Goal: Transaction & Acquisition: Purchase product/service

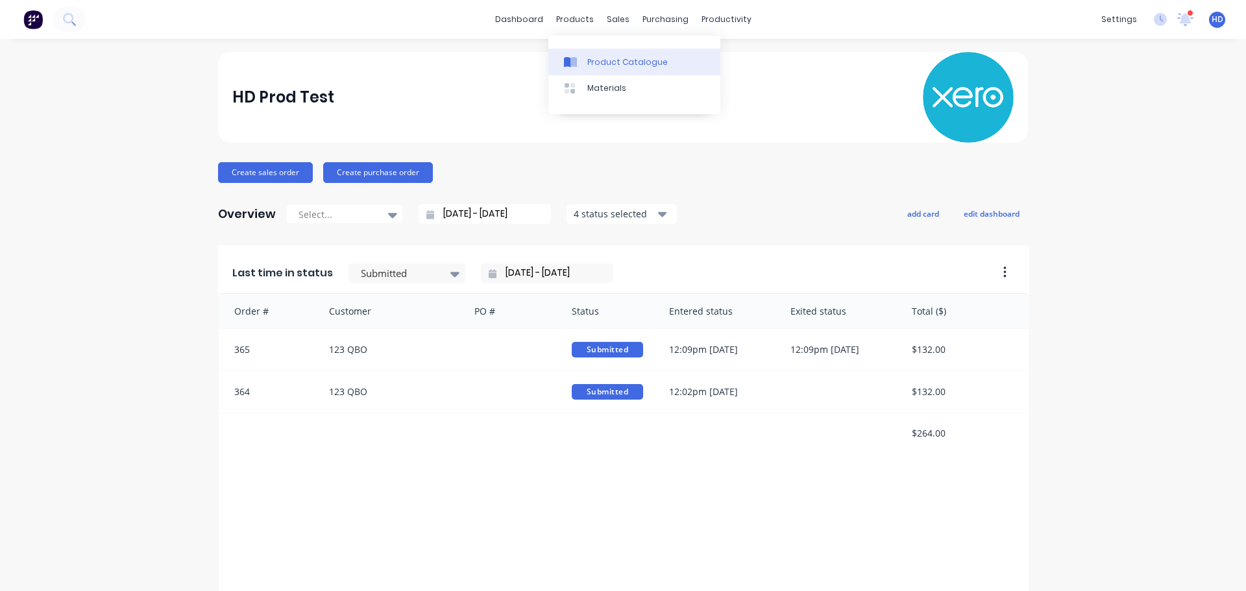
click at [612, 56] on div "Product Catalogue" at bounding box center [627, 62] width 80 height 12
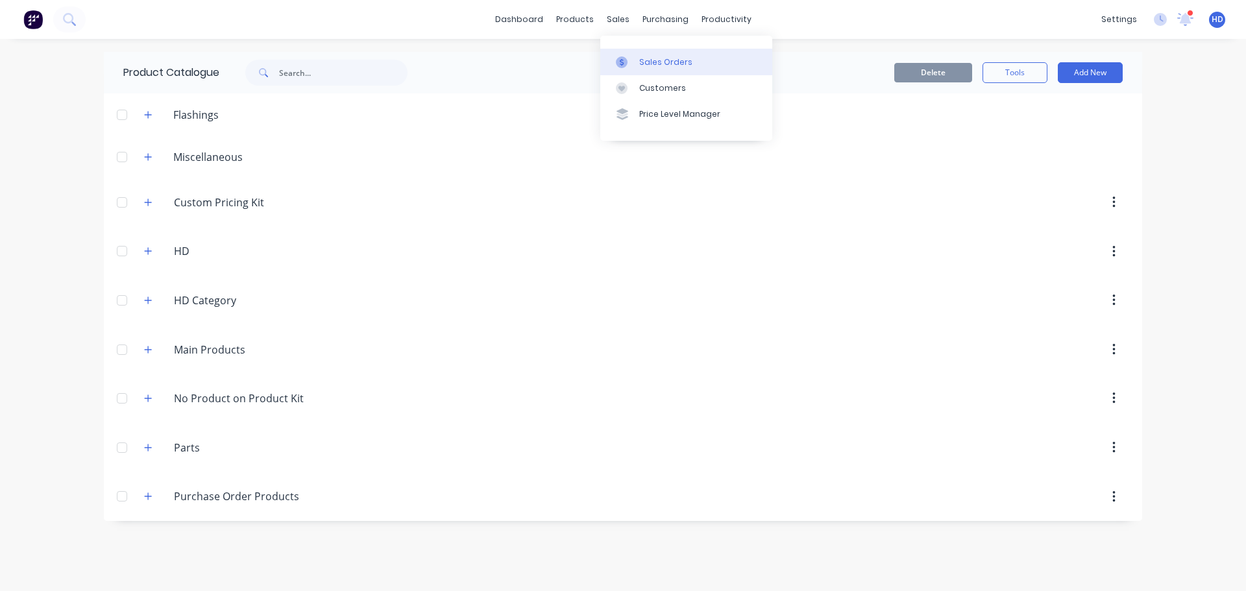
click at [677, 66] on div "Sales Orders" at bounding box center [665, 62] width 53 height 12
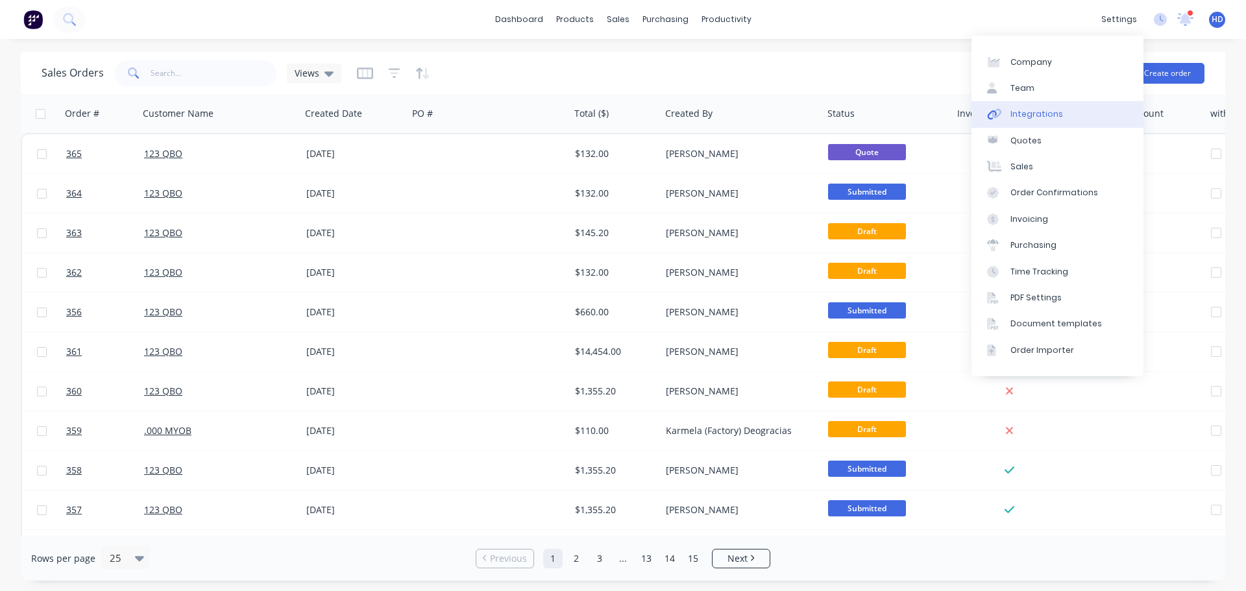
click at [1044, 117] on div "Integrations" at bounding box center [1037, 114] width 53 height 12
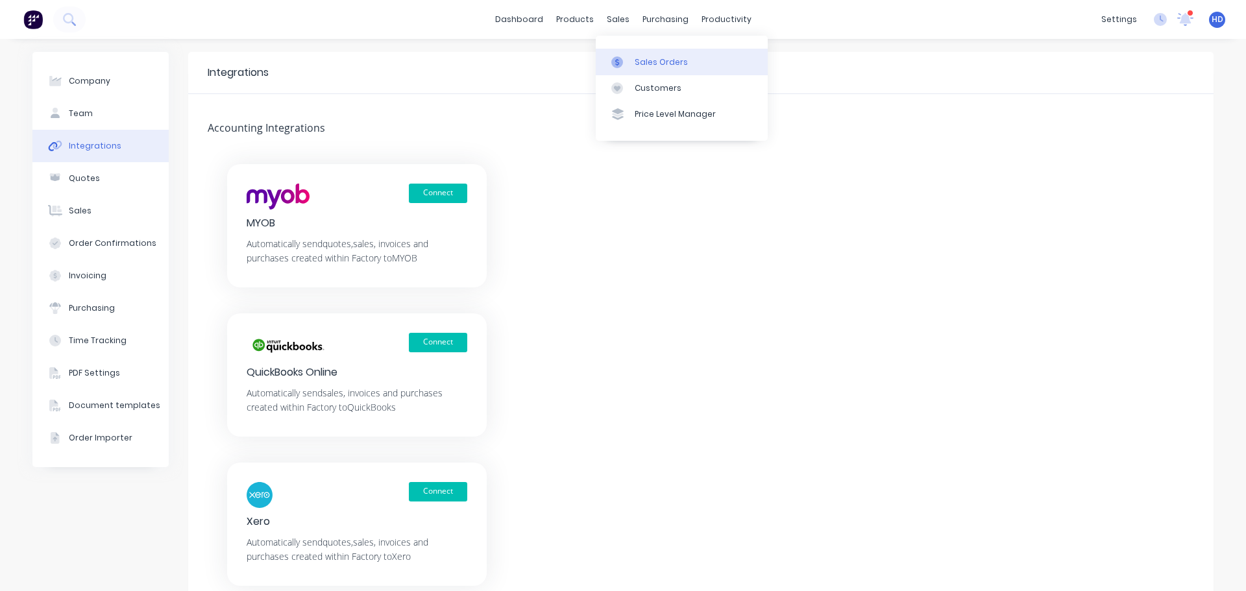
click at [650, 63] on div "Sales Orders" at bounding box center [661, 62] width 53 height 12
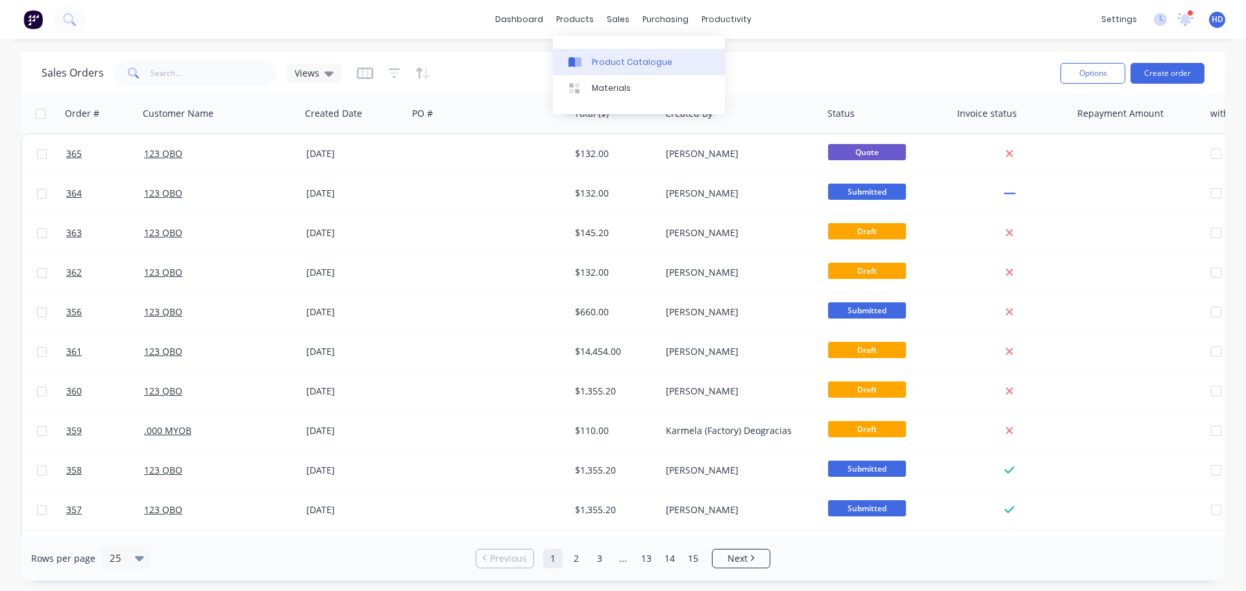
click at [624, 62] on div "Product Catalogue" at bounding box center [632, 62] width 80 height 12
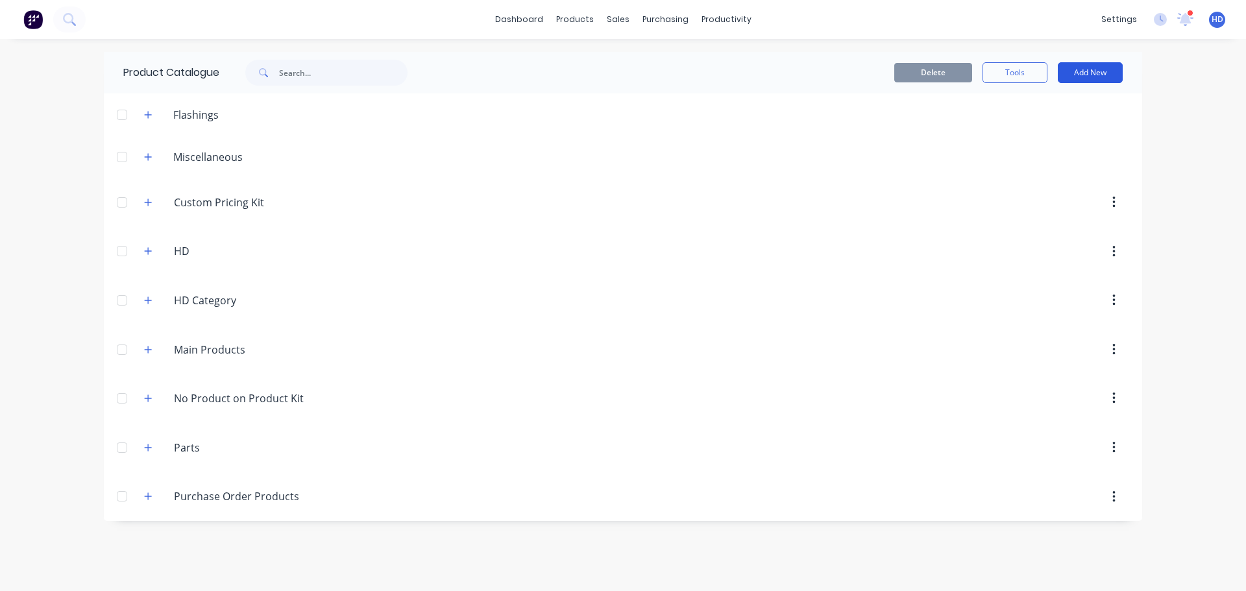
click at [1076, 69] on button "Add New" at bounding box center [1090, 72] width 65 height 21
click at [1059, 173] on button "Product Kit" at bounding box center [1061, 184] width 123 height 26
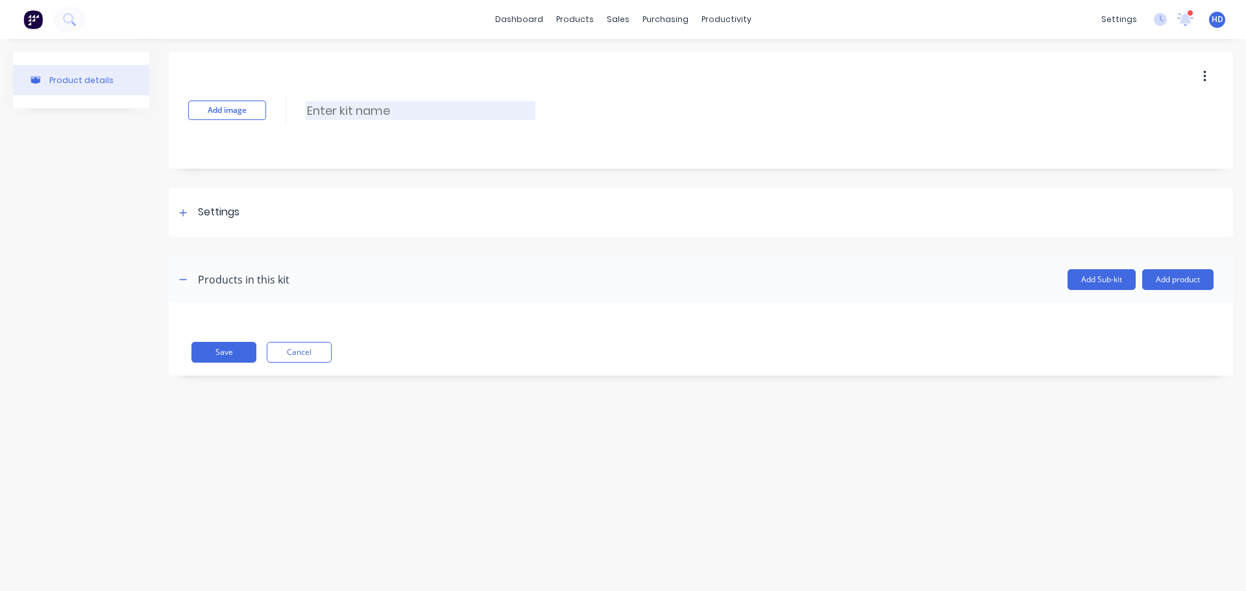
click at [398, 114] on input at bounding box center [421, 110] width 230 height 19
type input "Product Kit with Basic Product Only"
click at [220, 235] on div "Settings" at bounding box center [701, 212] width 1065 height 49
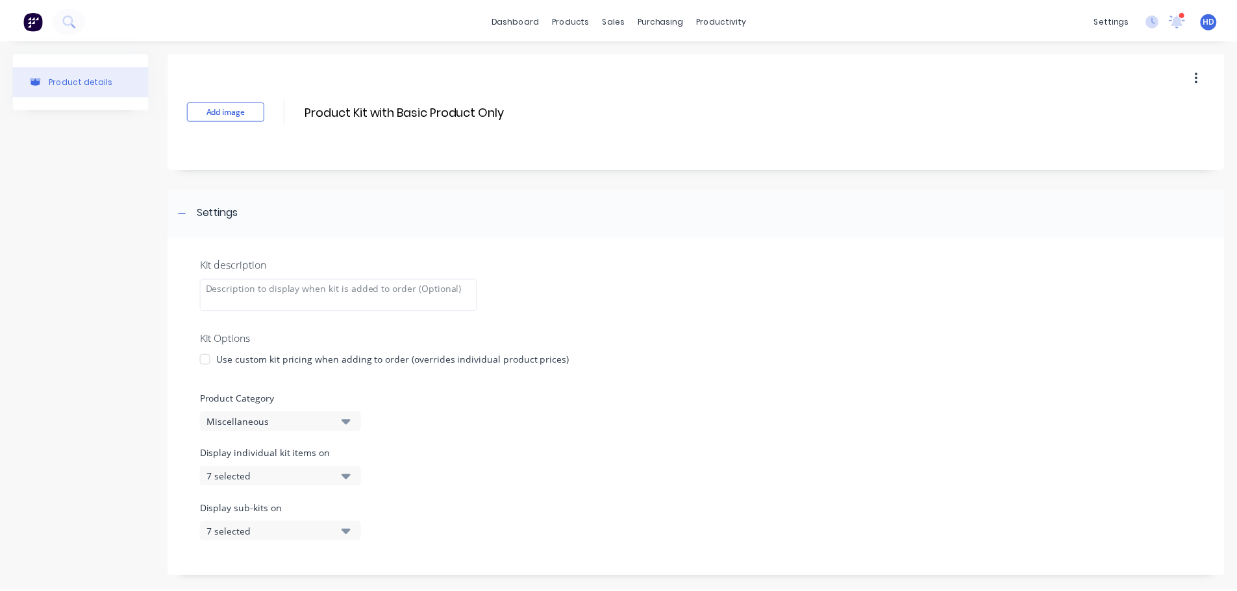
scroll to position [170, 0]
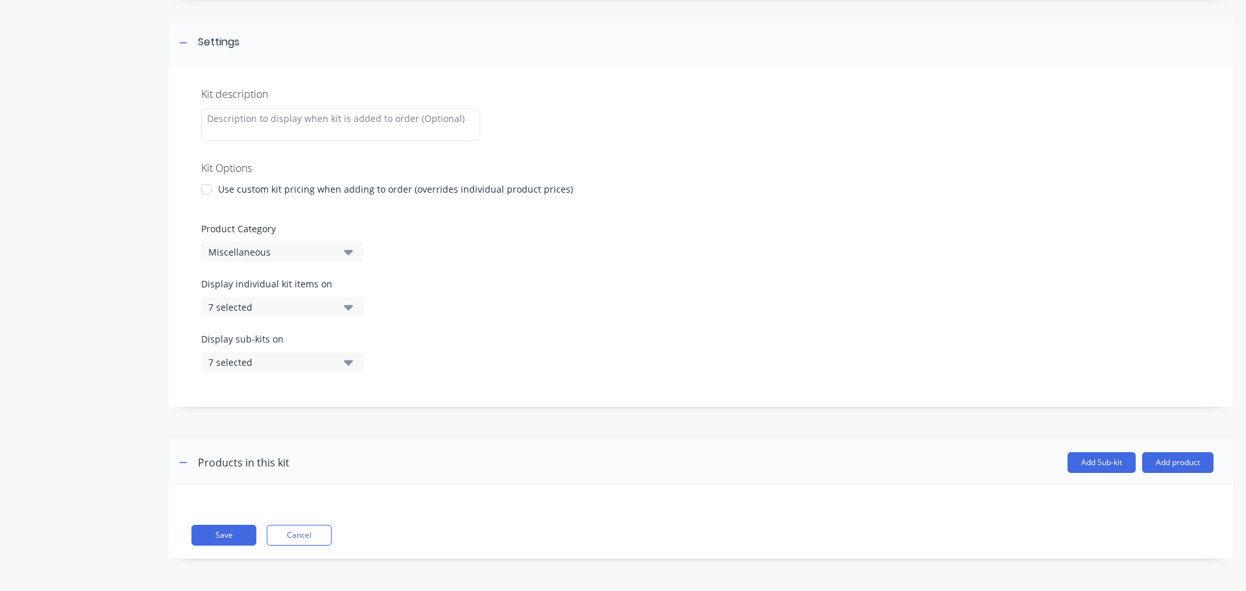
click at [302, 256] on div "Miscellaneous" at bounding box center [271, 252] width 126 height 14
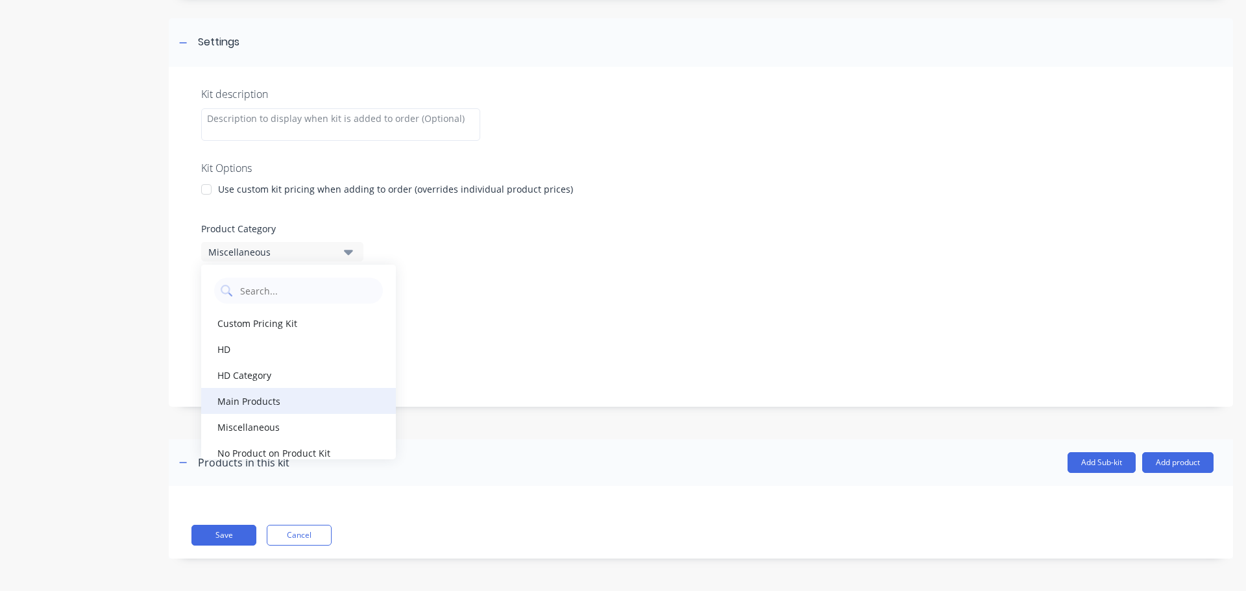
click at [288, 395] on div "Main Products" at bounding box center [298, 401] width 195 height 26
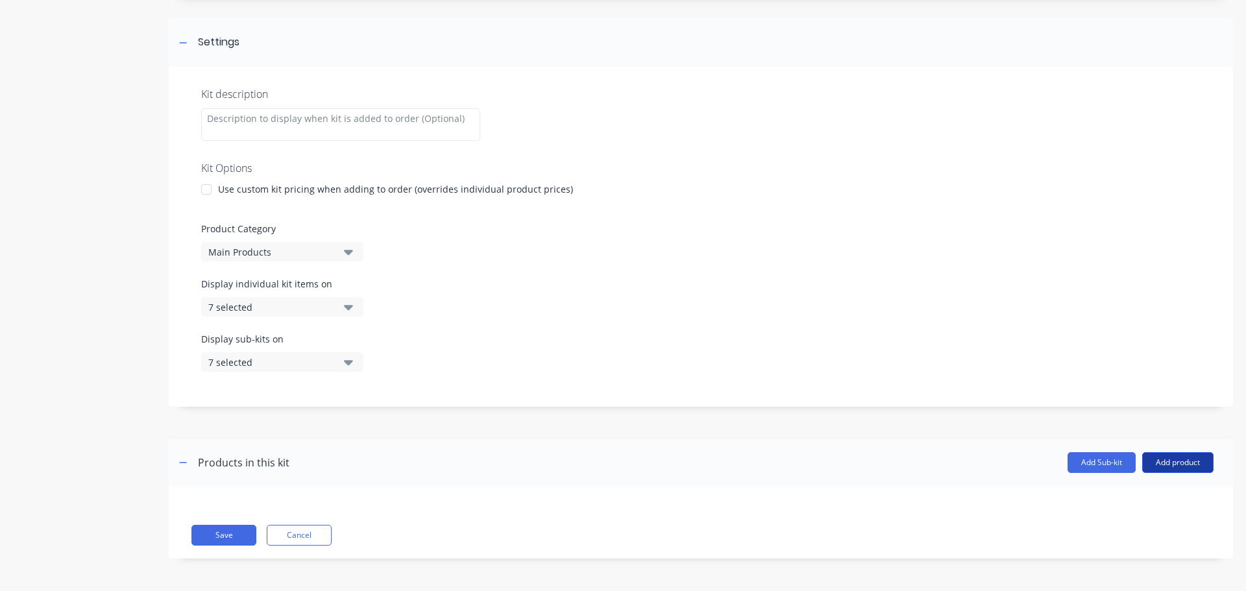
click at [1151, 458] on button "Add product" at bounding box center [1177, 462] width 71 height 21
click at [1130, 486] on button "Product catalogue" at bounding box center [1152, 496] width 123 height 26
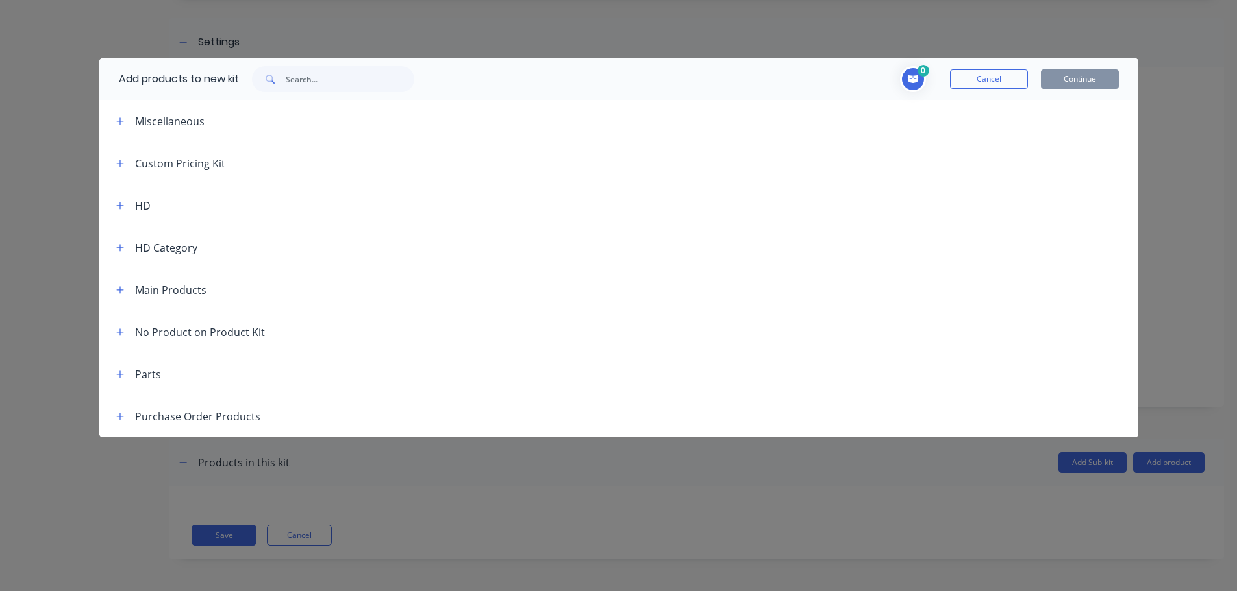
click at [121, 298] on header "Main Products" at bounding box center [618, 290] width 1039 height 42
click at [121, 291] on icon "button" at bounding box center [120, 290] width 8 height 9
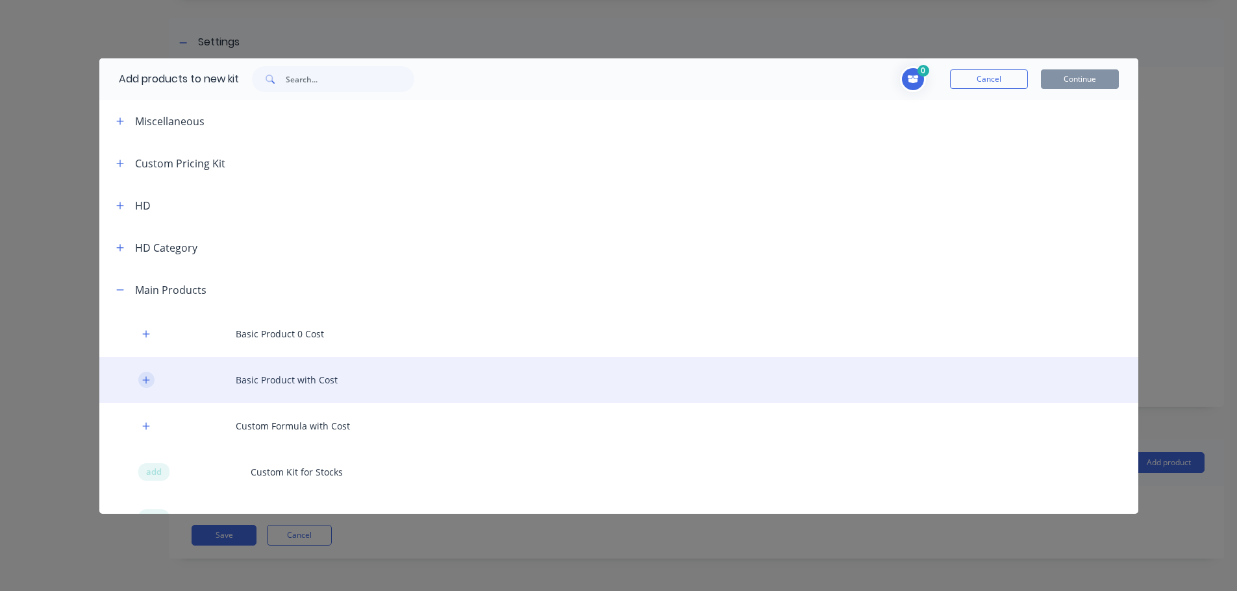
click at [145, 380] on icon "button" at bounding box center [145, 379] width 7 height 7
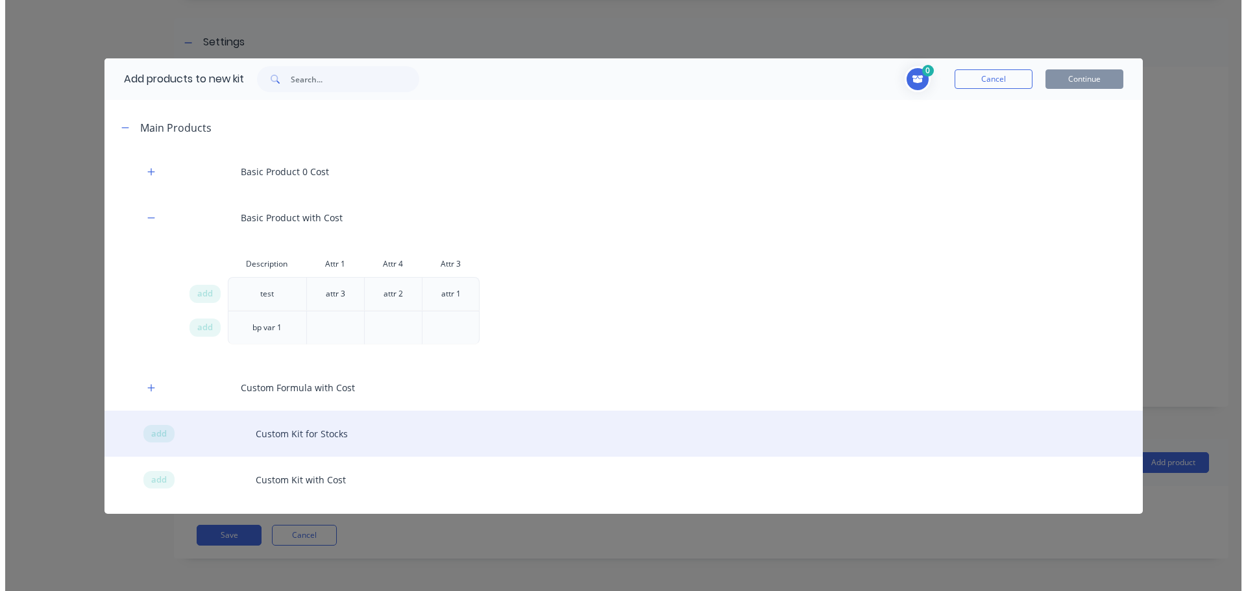
scroll to position [195, 0]
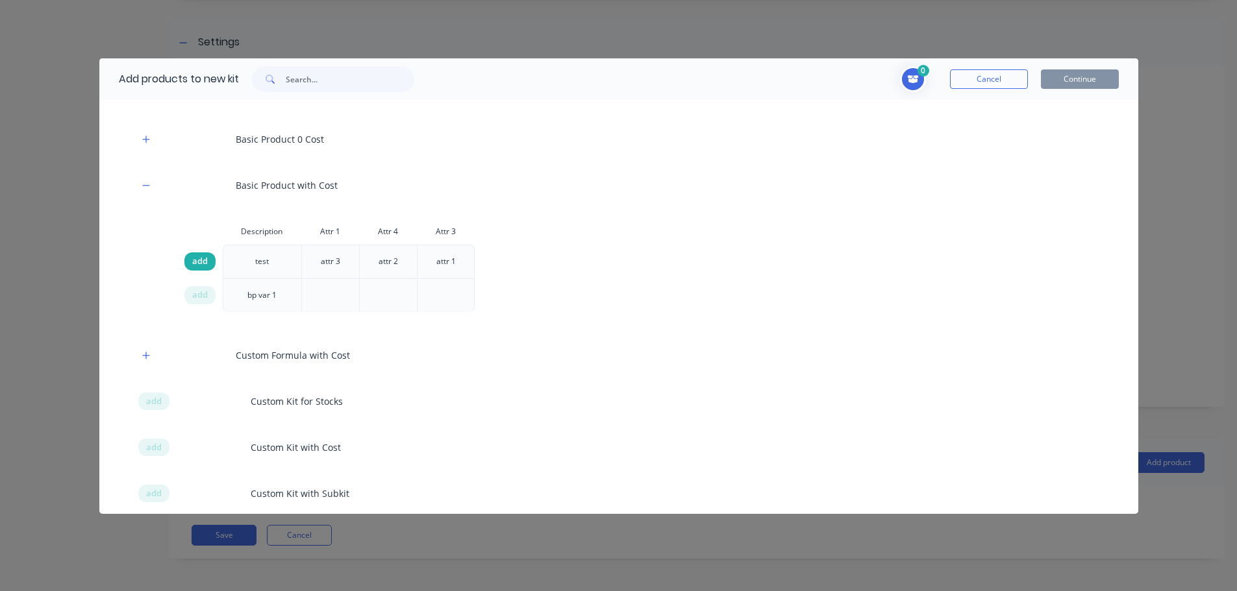
click at [202, 260] on span "add" at bounding box center [200, 261] width 16 height 13
click at [1097, 77] on button "Continue" at bounding box center [1080, 78] width 78 height 19
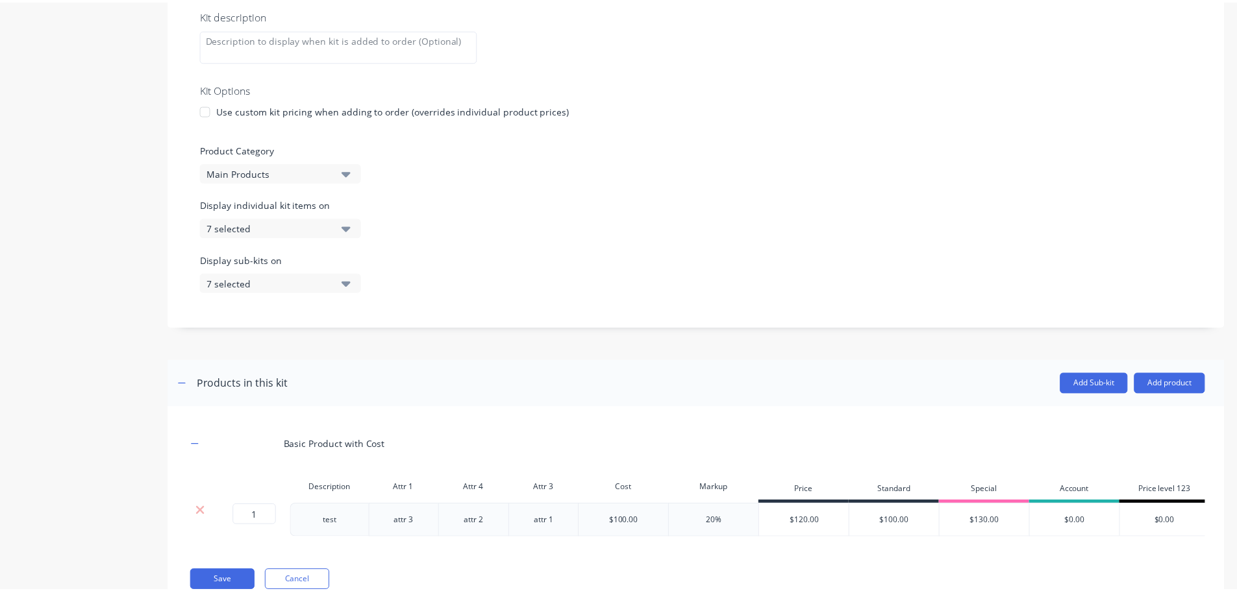
scroll to position [304, 0]
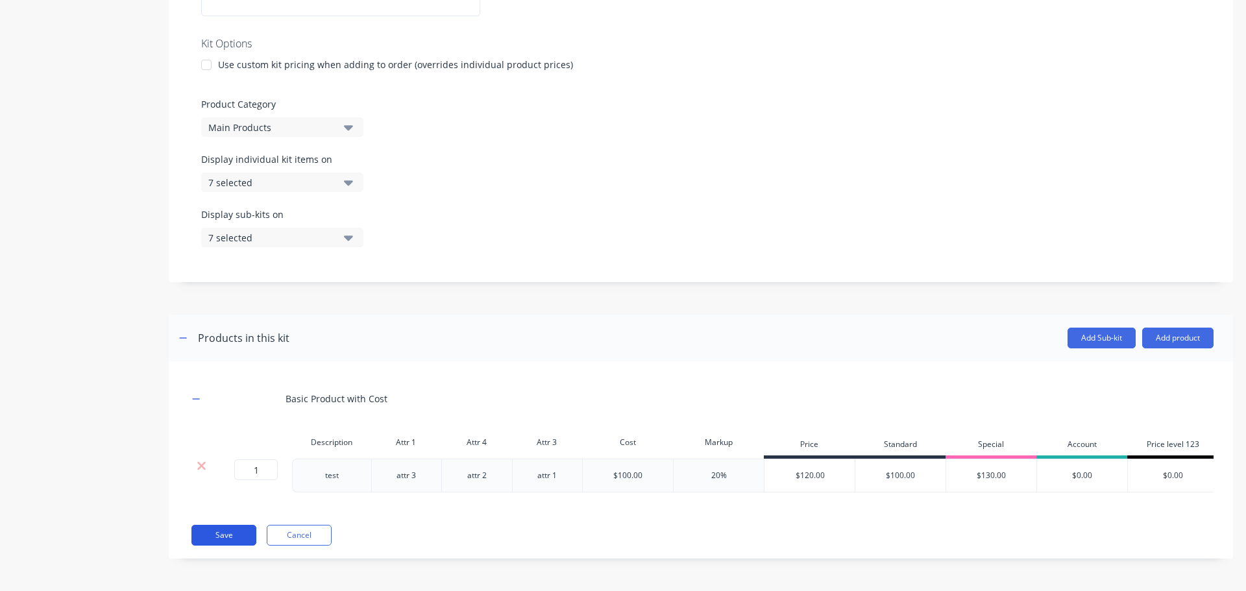
click at [225, 540] on button "Save" at bounding box center [223, 535] width 65 height 21
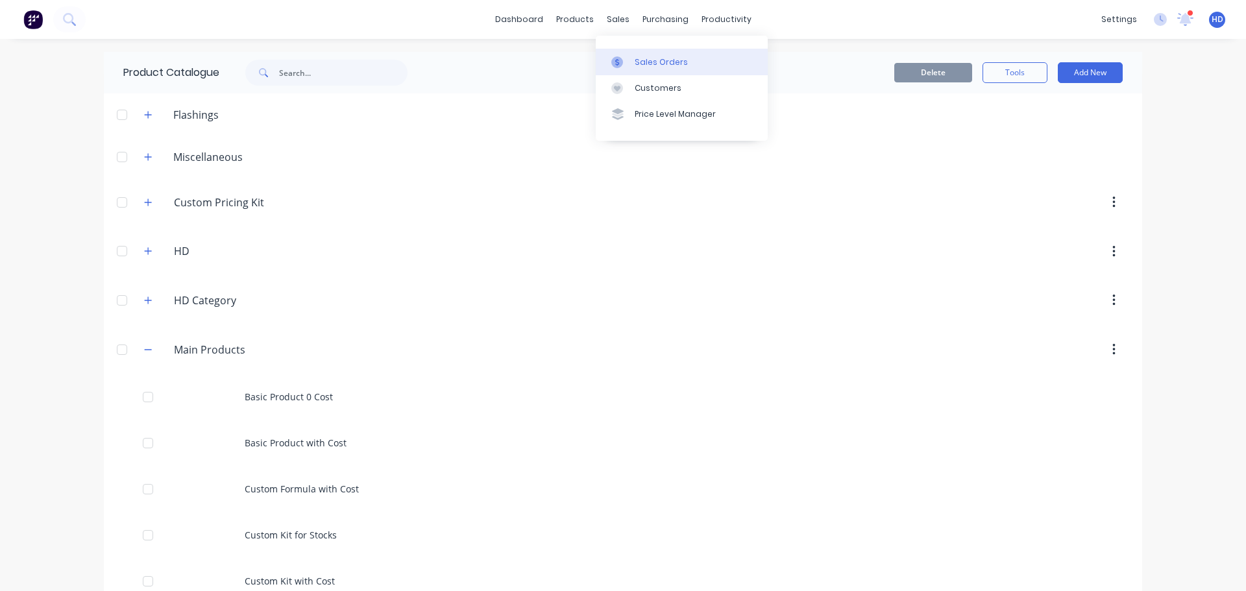
click at [652, 66] on div "Sales Orders" at bounding box center [661, 62] width 53 height 12
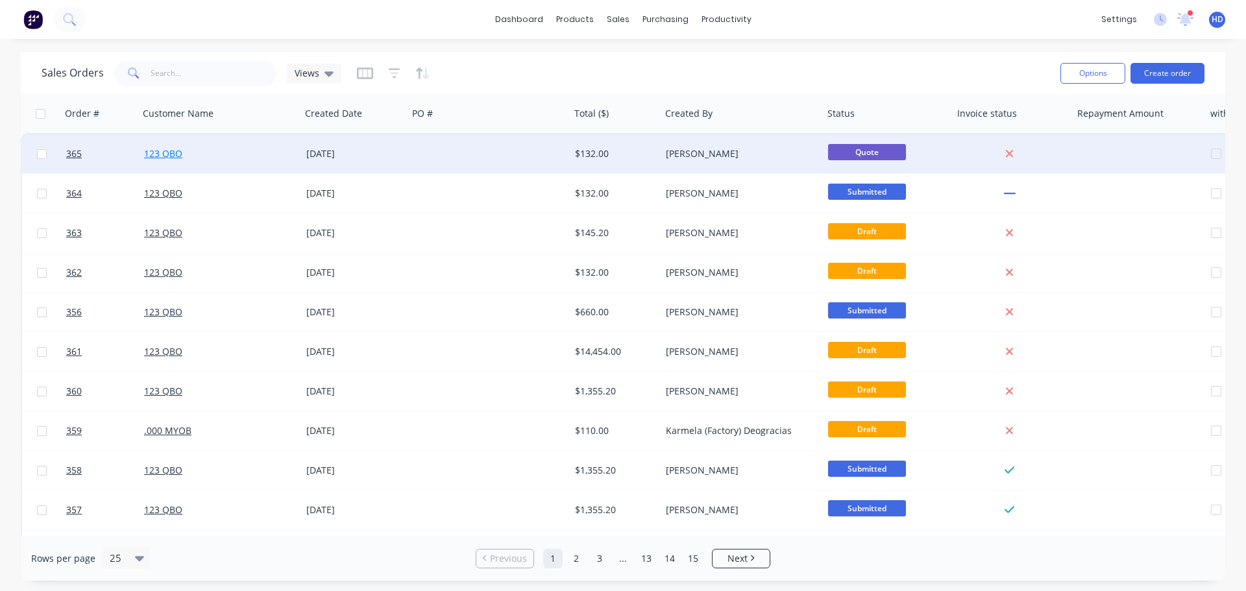
click at [163, 150] on link "123 QBO" at bounding box center [163, 153] width 38 height 12
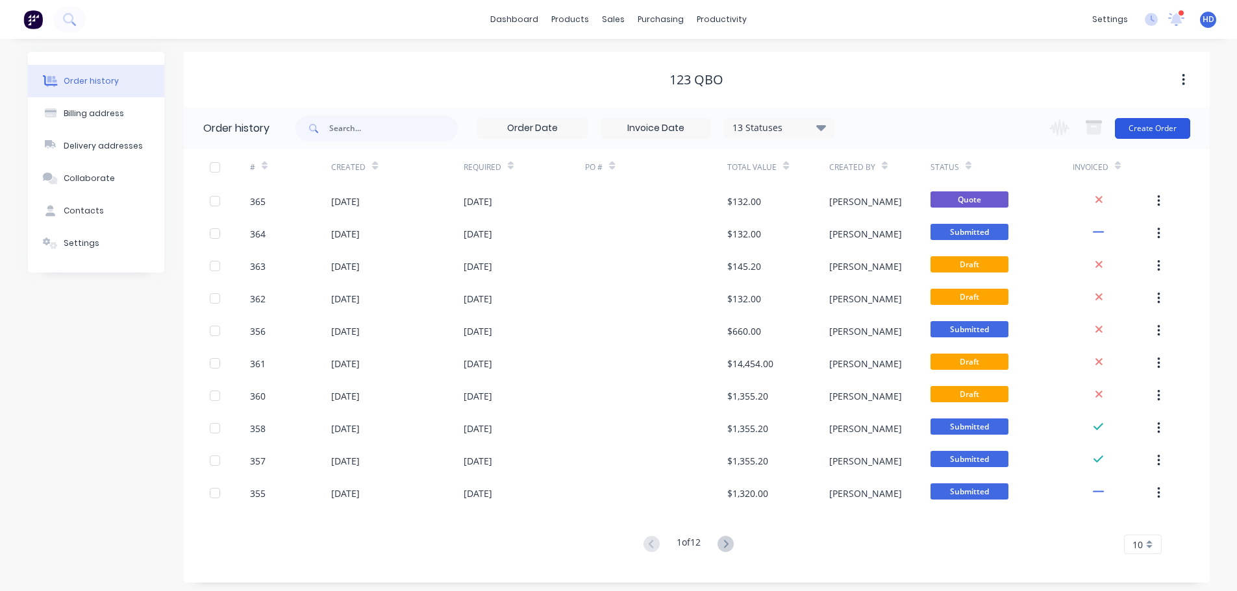
click at [1153, 128] on button "Create Order" at bounding box center [1152, 128] width 75 height 21
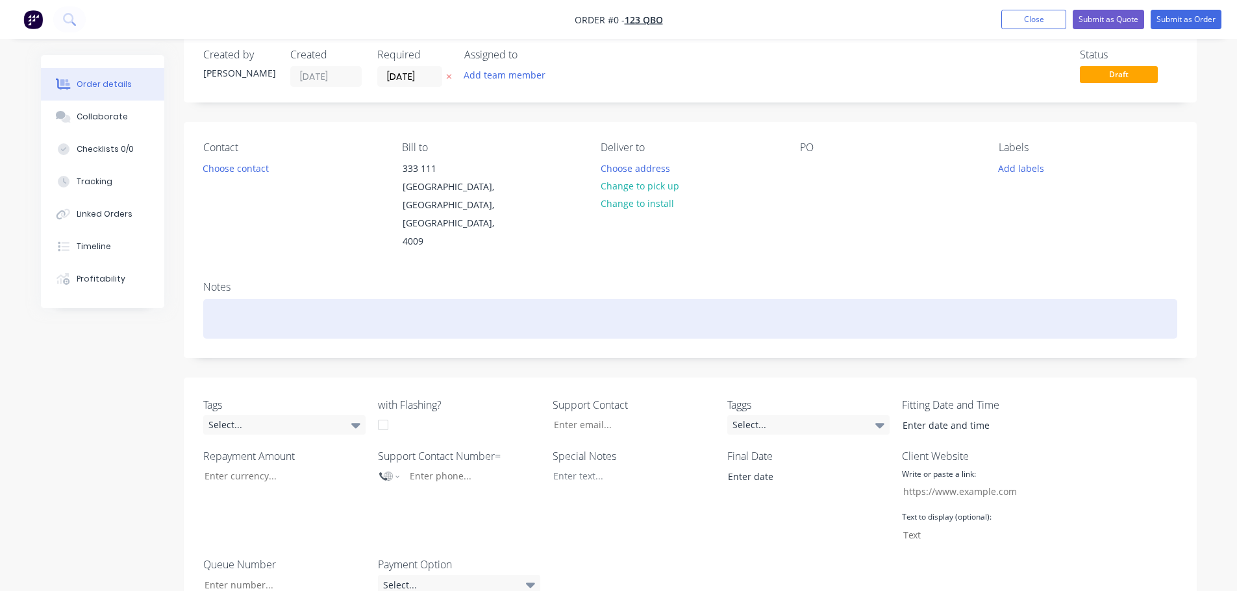
scroll to position [260, 0]
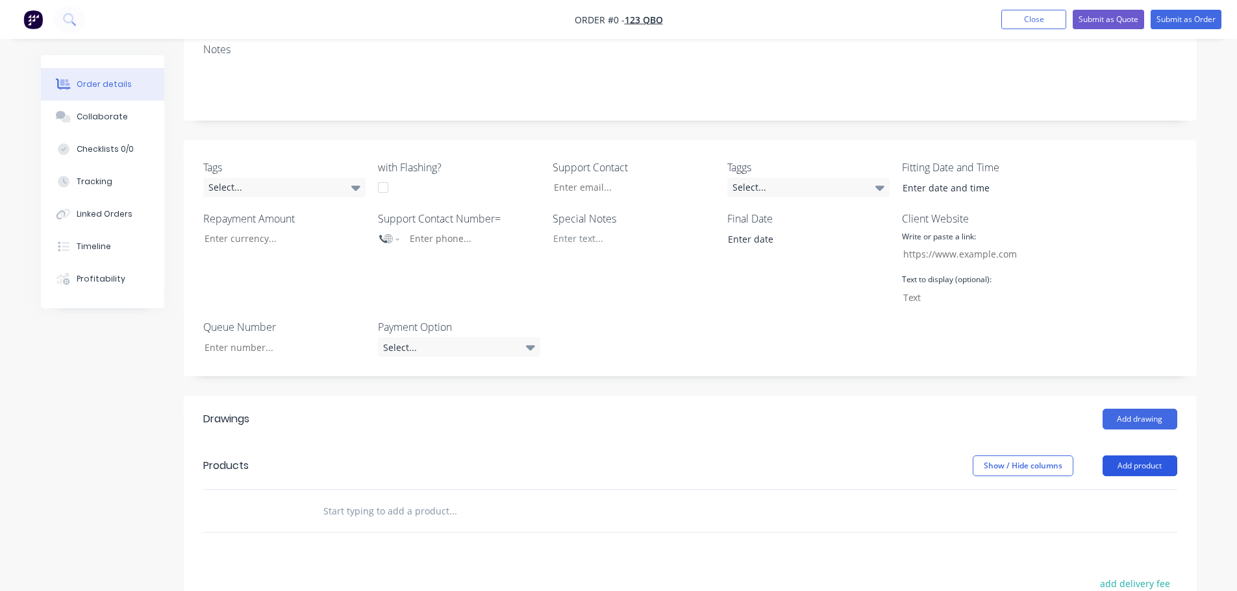
click at [1128, 456] on button "Add product" at bounding box center [1139, 466] width 75 height 21
click at [1107, 490] on div "Product catalogue" at bounding box center [1115, 499] width 100 height 19
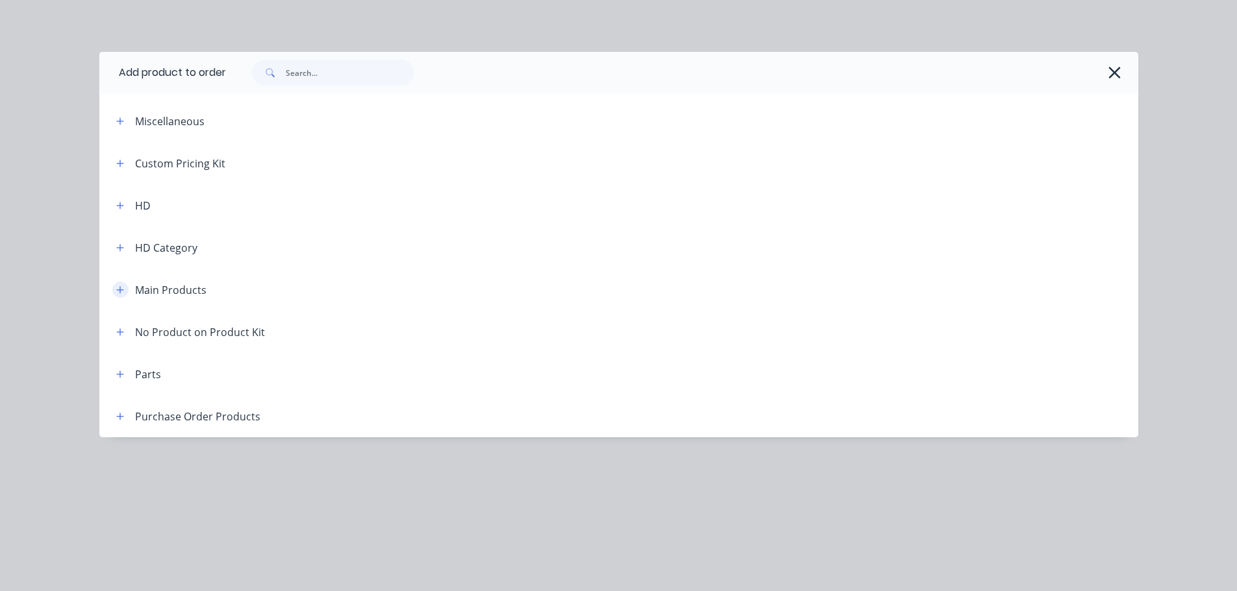
click at [122, 290] on icon "button" at bounding box center [119, 289] width 7 height 7
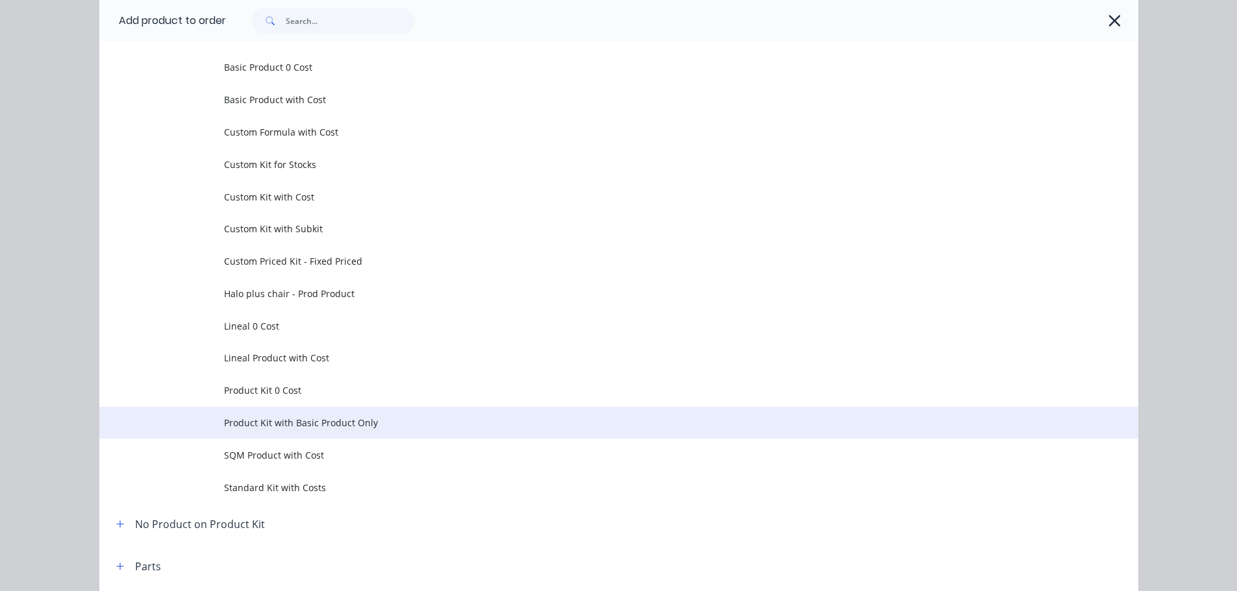
click at [360, 417] on span "Product Kit with Basic Product Only" at bounding box center [589, 423] width 731 height 14
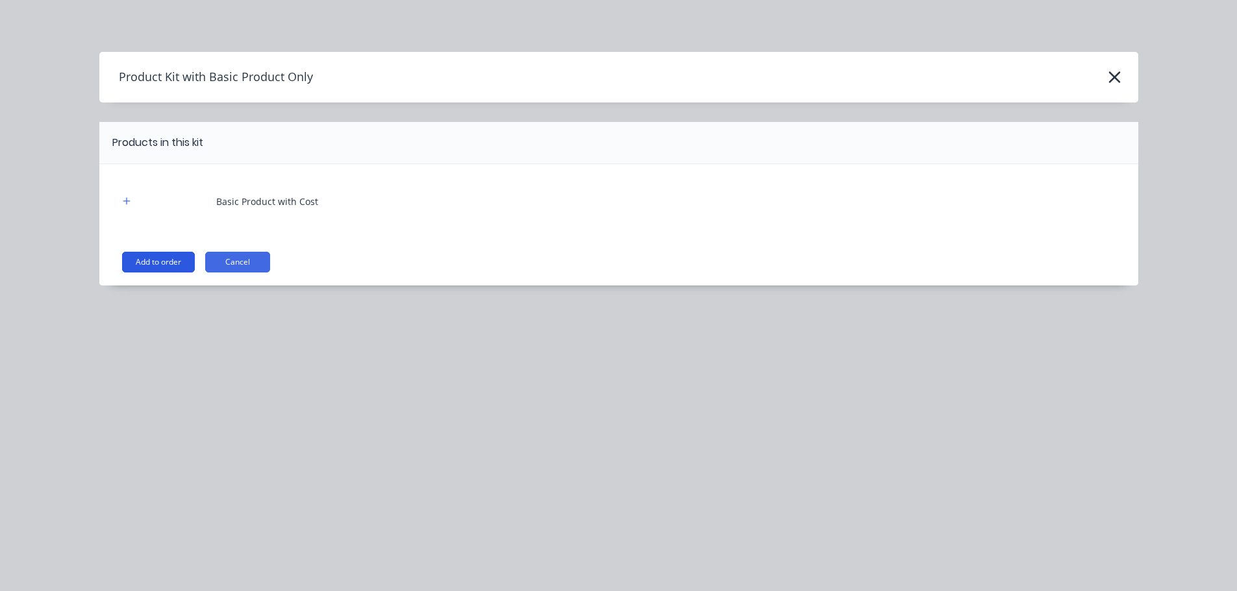
click at [157, 258] on button "Add to order" at bounding box center [158, 262] width 73 height 21
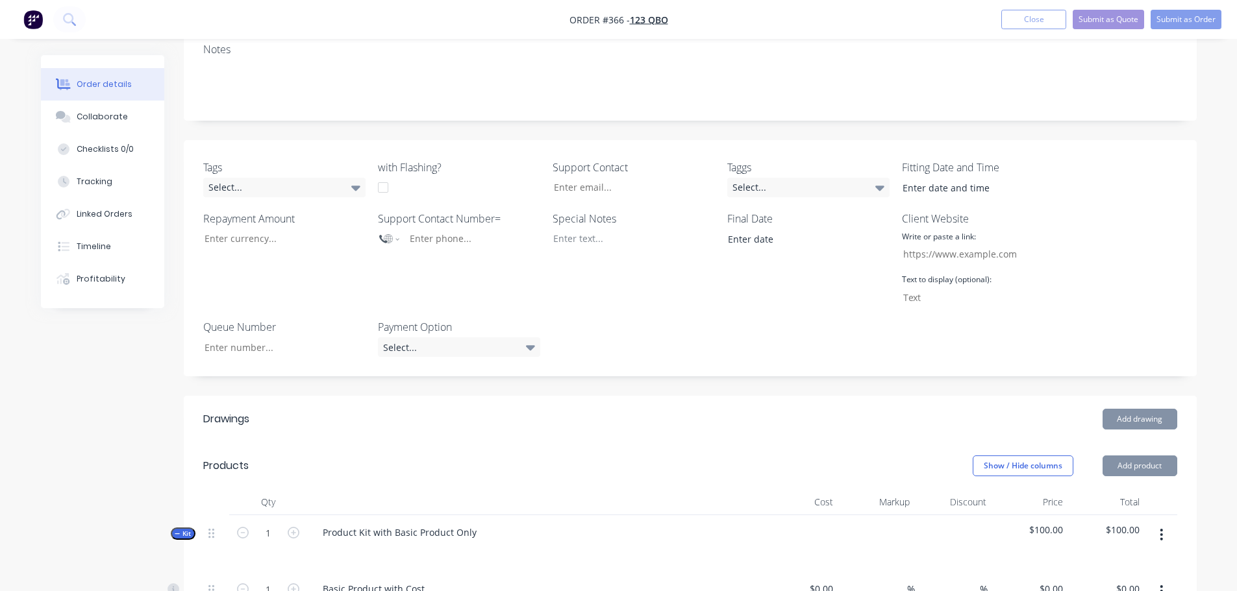
type input "$100.00"
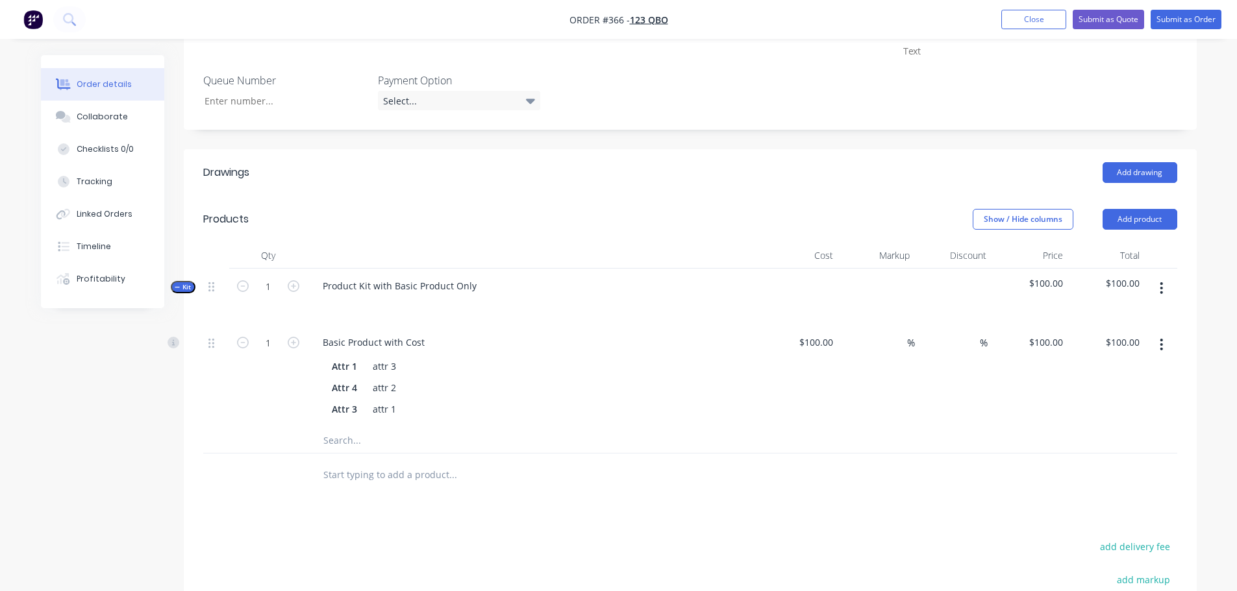
scroll to position [519, 0]
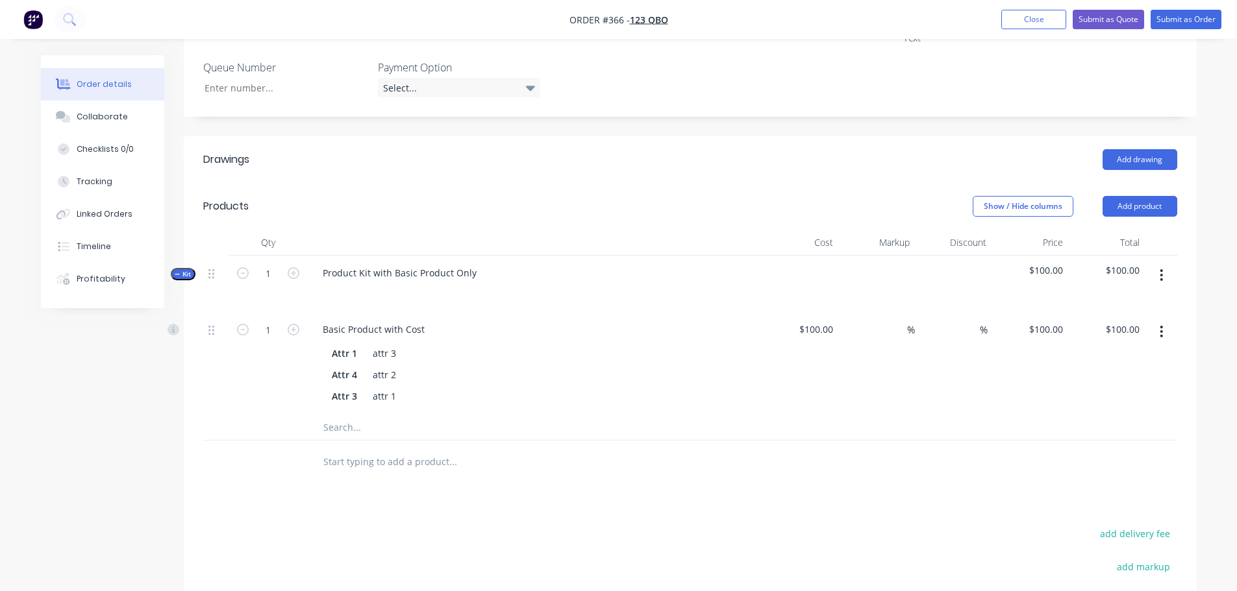
click at [1166, 320] on button "button" at bounding box center [1161, 331] width 31 height 23
click at [1103, 408] on div "Delete" at bounding box center [1115, 417] width 100 height 19
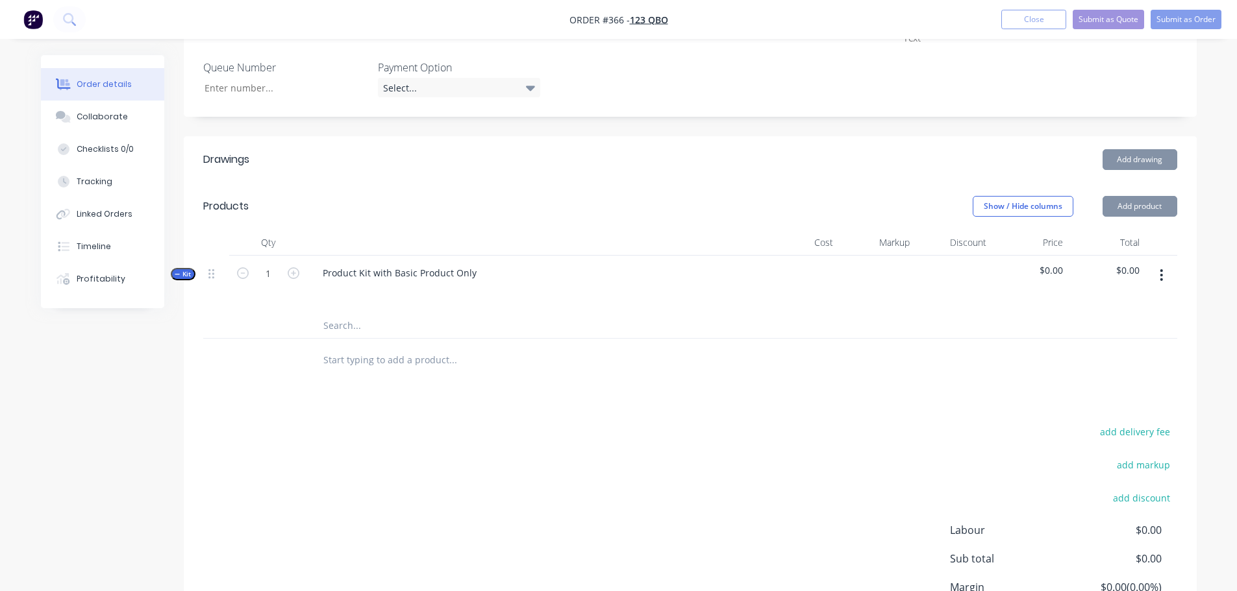
click at [1163, 264] on button "button" at bounding box center [1161, 275] width 31 height 23
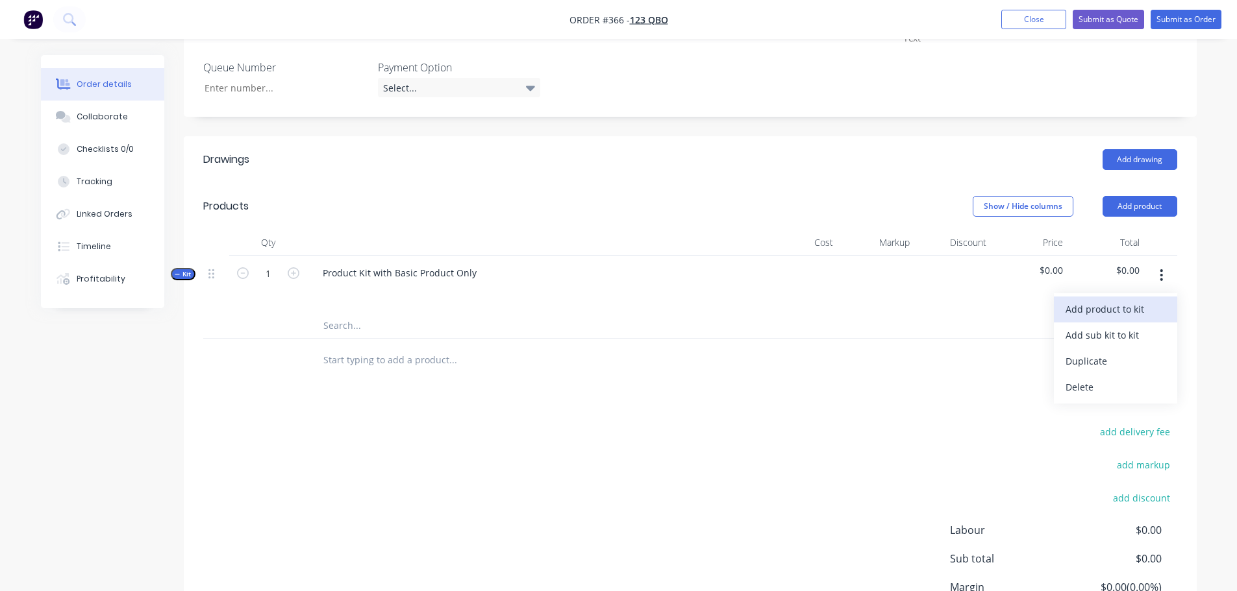
click at [1109, 300] on div "Add product to kit" at bounding box center [1115, 309] width 100 height 19
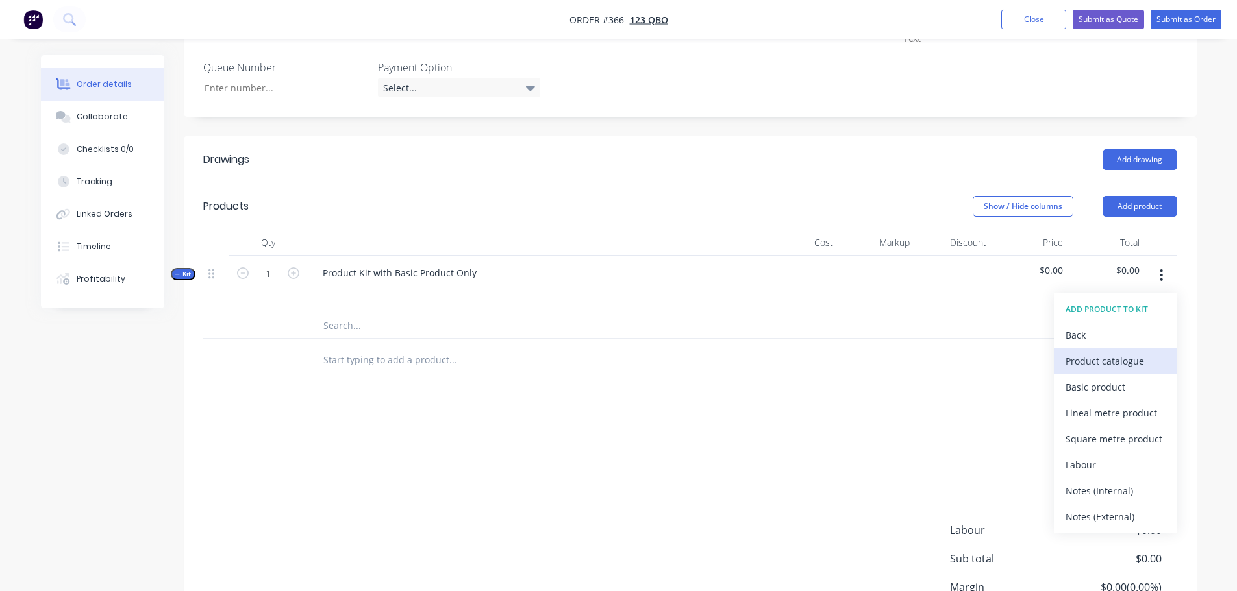
click at [1126, 352] on div "Product catalogue" at bounding box center [1115, 361] width 100 height 19
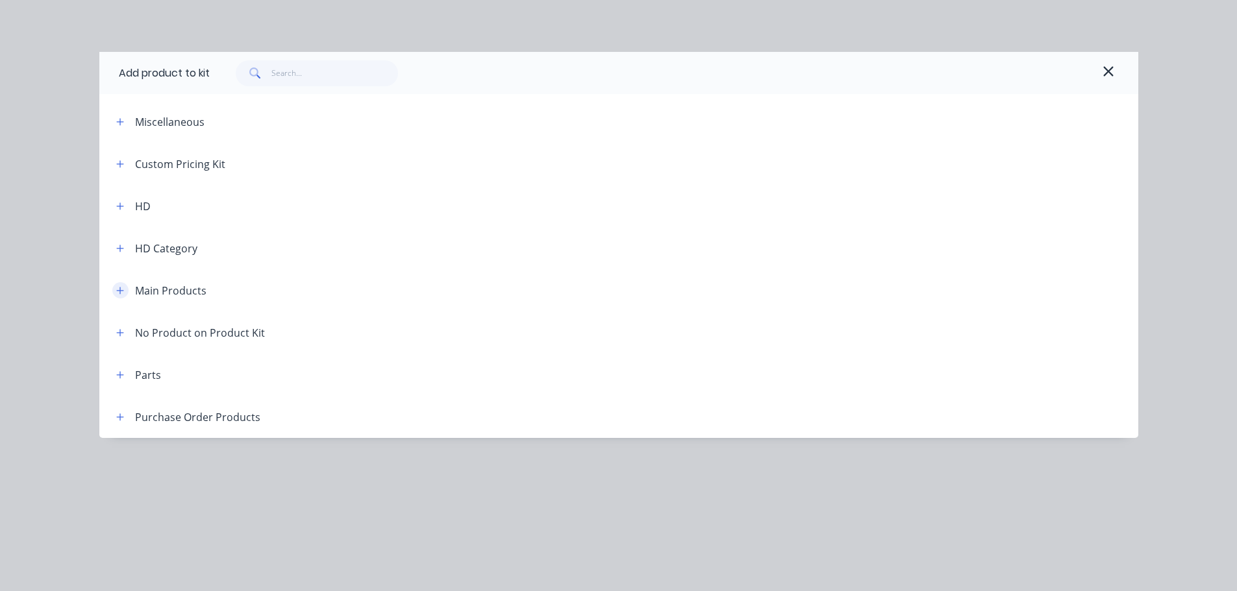
click at [123, 297] on button "button" at bounding box center [120, 290] width 16 height 16
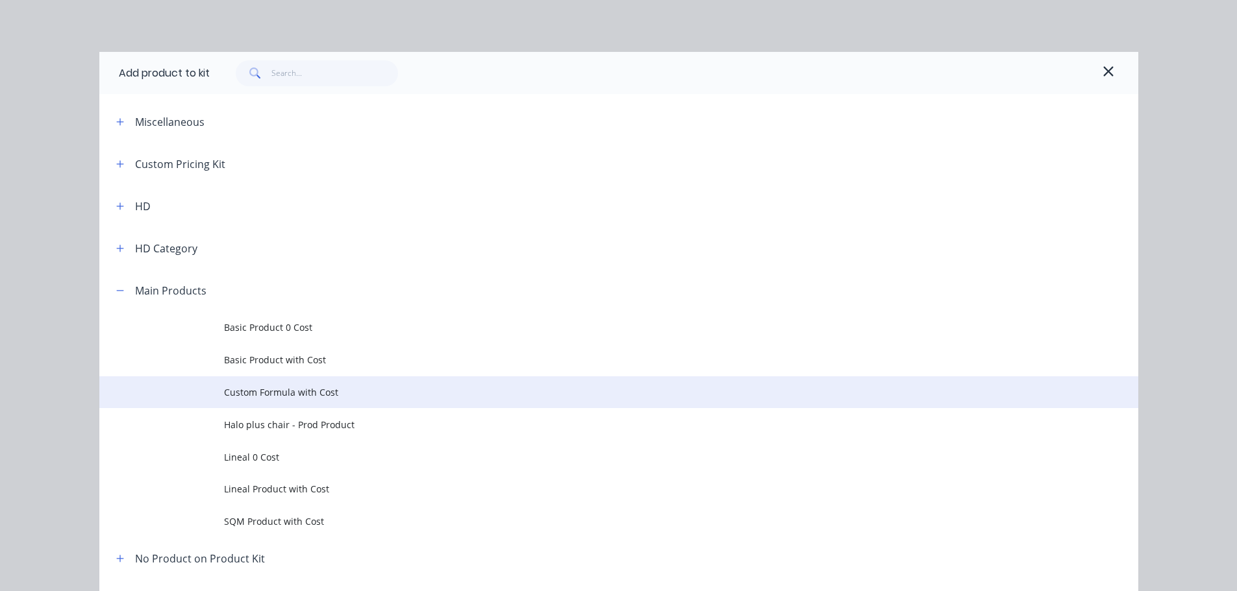
click at [308, 398] on span "Custom Formula with Cost" at bounding box center [589, 393] width 731 height 14
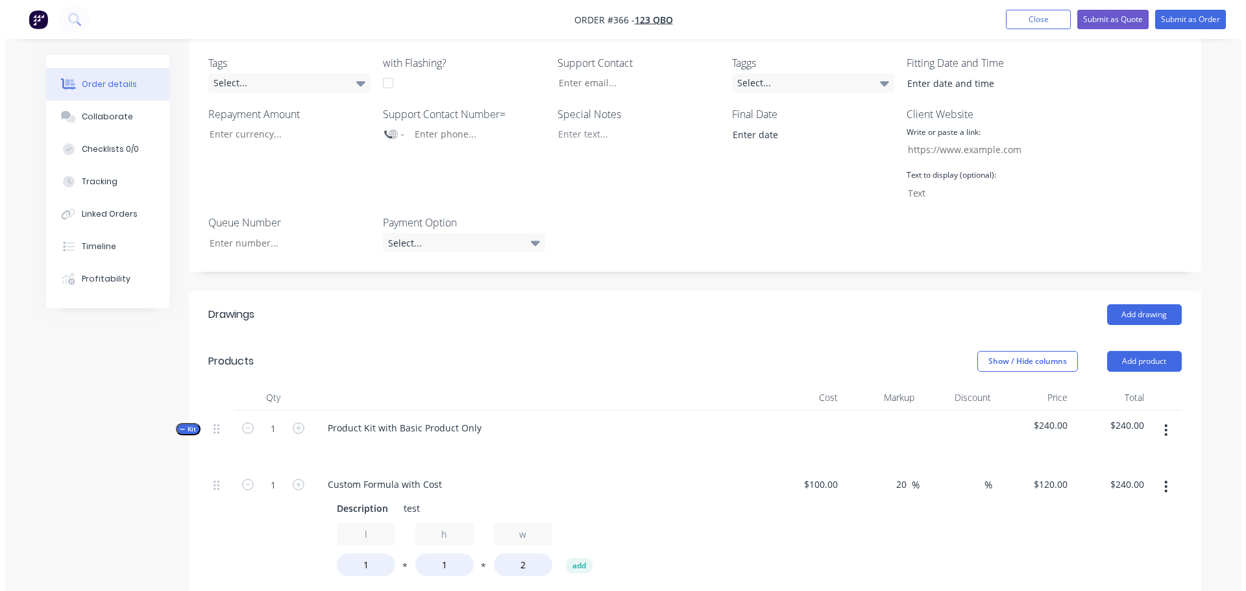
scroll to position [0, 0]
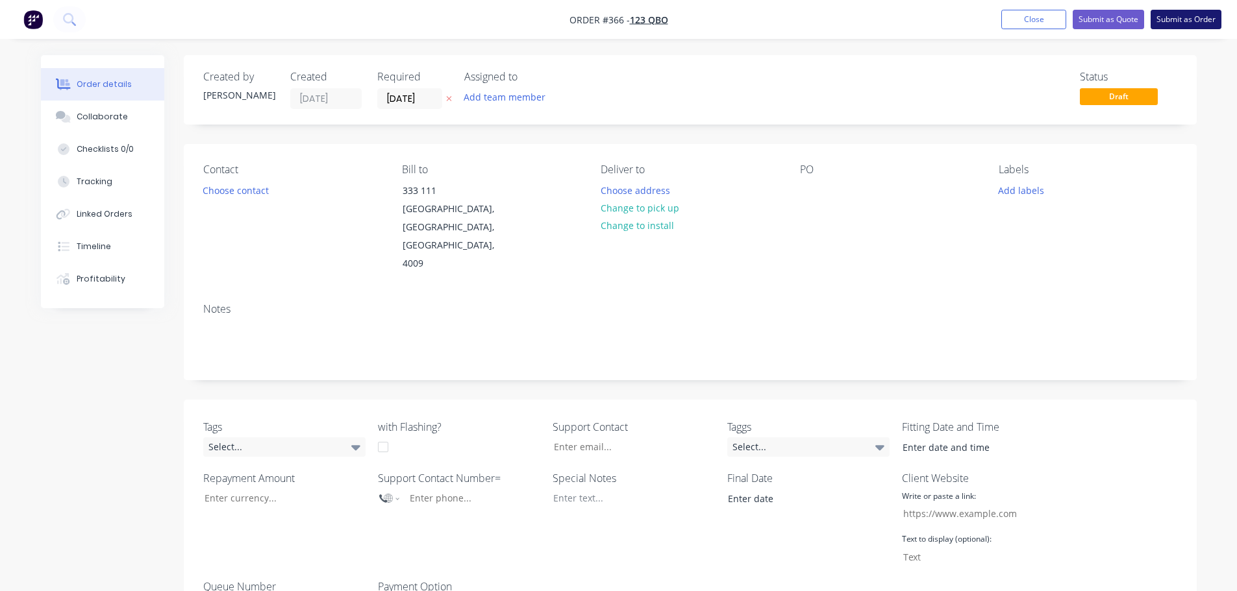
click at [1196, 19] on button "Submit as Order" at bounding box center [1185, 19] width 71 height 19
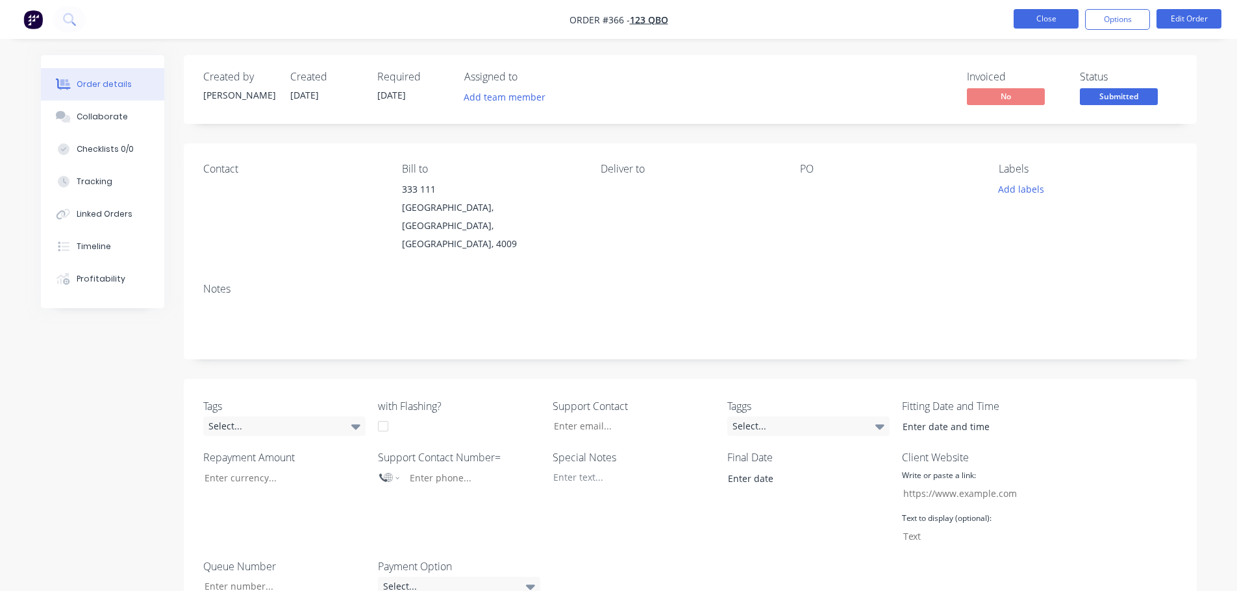
click at [1029, 16] on button "Close" at bounding box center [1045, 18] width 65 height 19
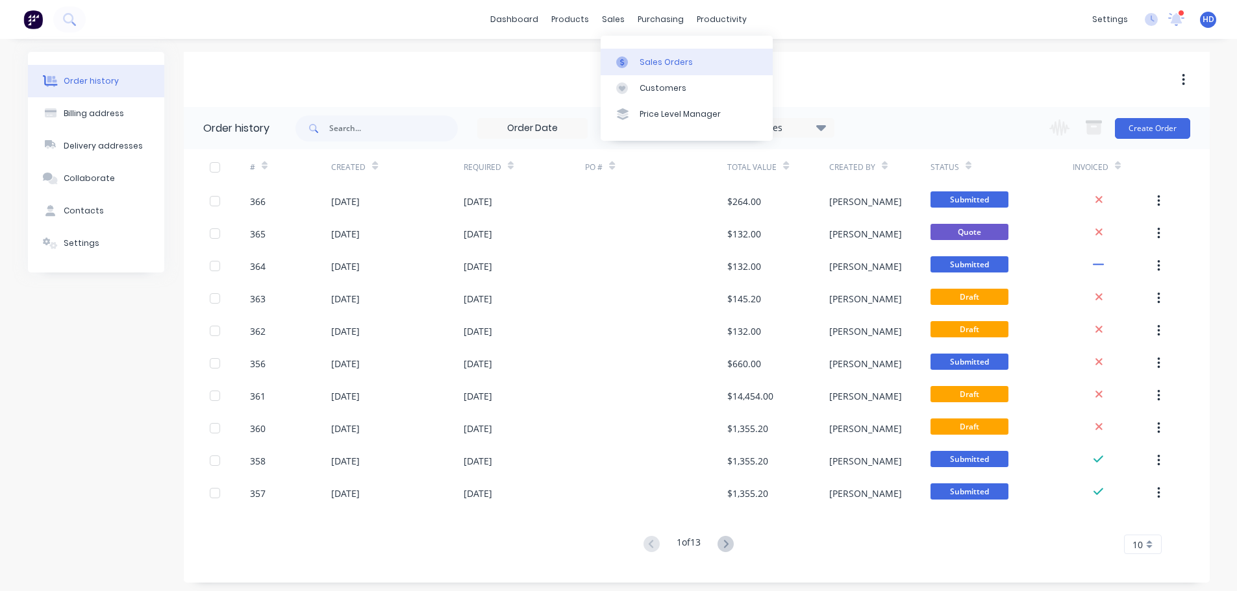
click at [656, 57] on div "Sales Orders" at bounding box center [665, 62] width 53 height 12
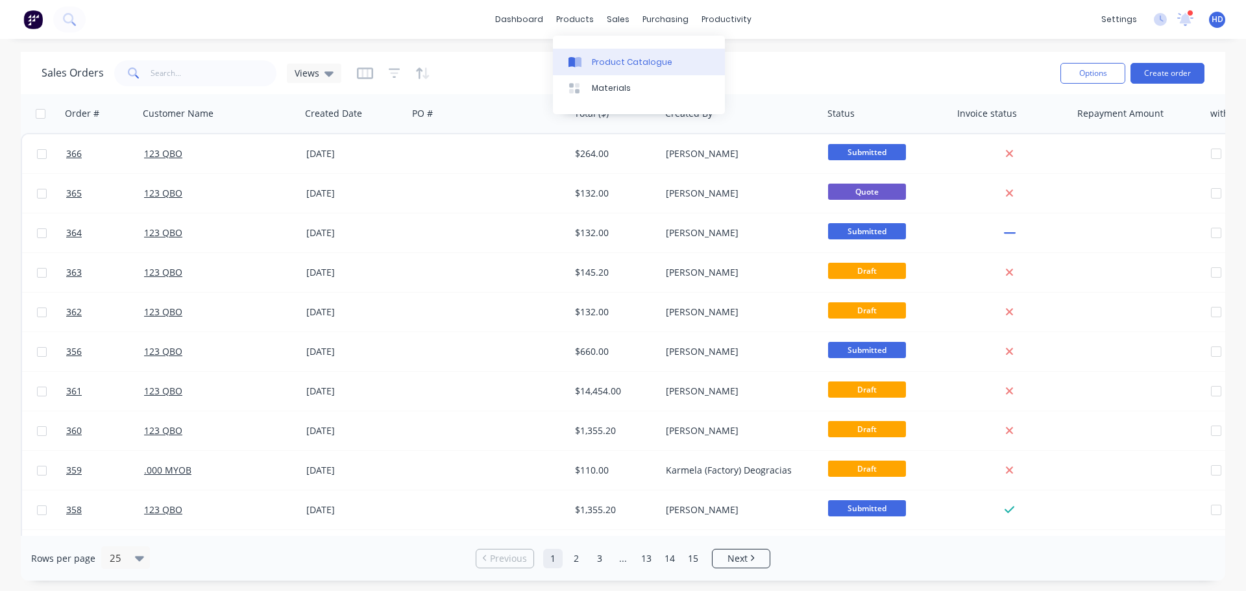
click at [603, 62] on div "Product Catalogue" at bounding box center [632, 62] width 80 height 12
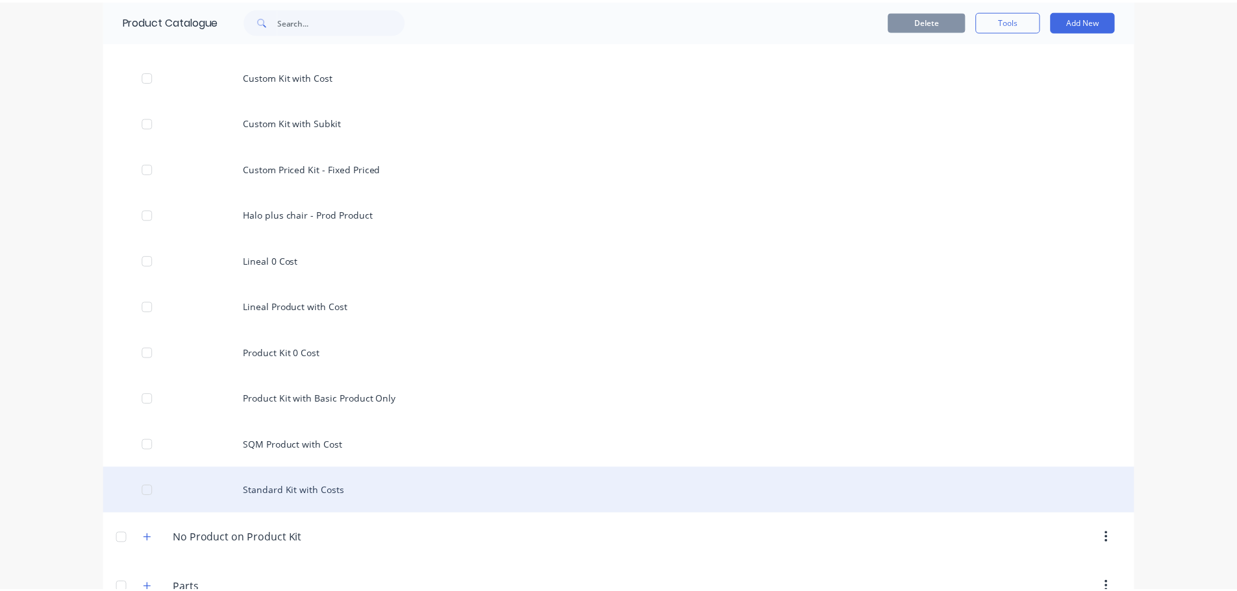
scroll to position [519, 0]
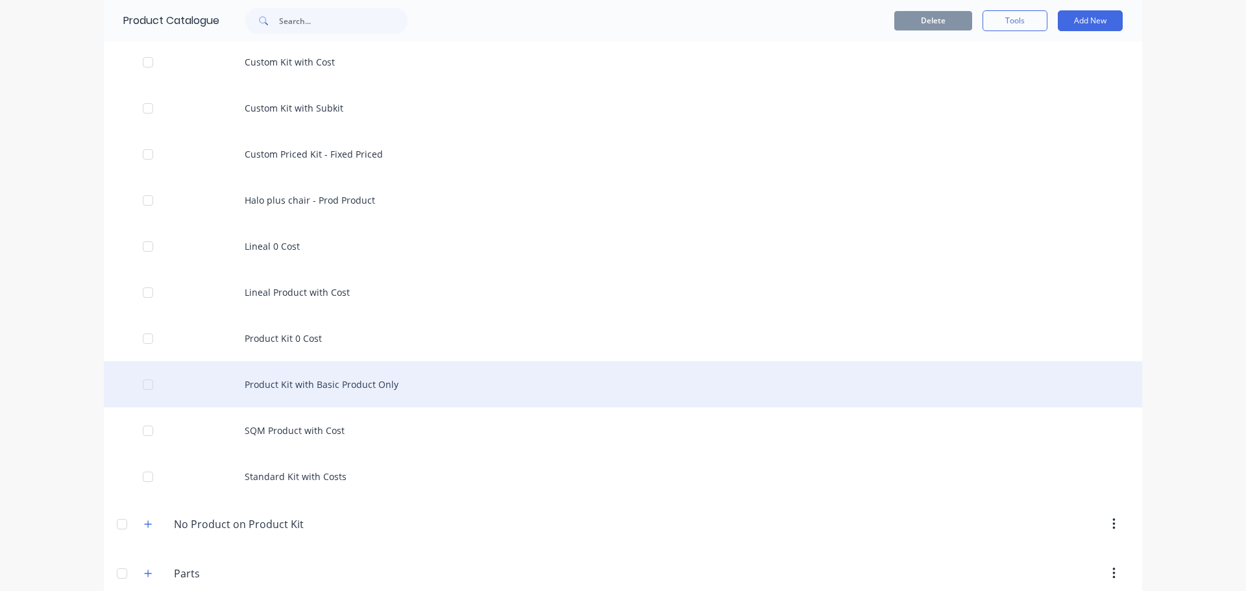
click at [382, 385] on div "Product Kit with Basic Product Only" at bounding box center [623, 385] width 1039 height 46
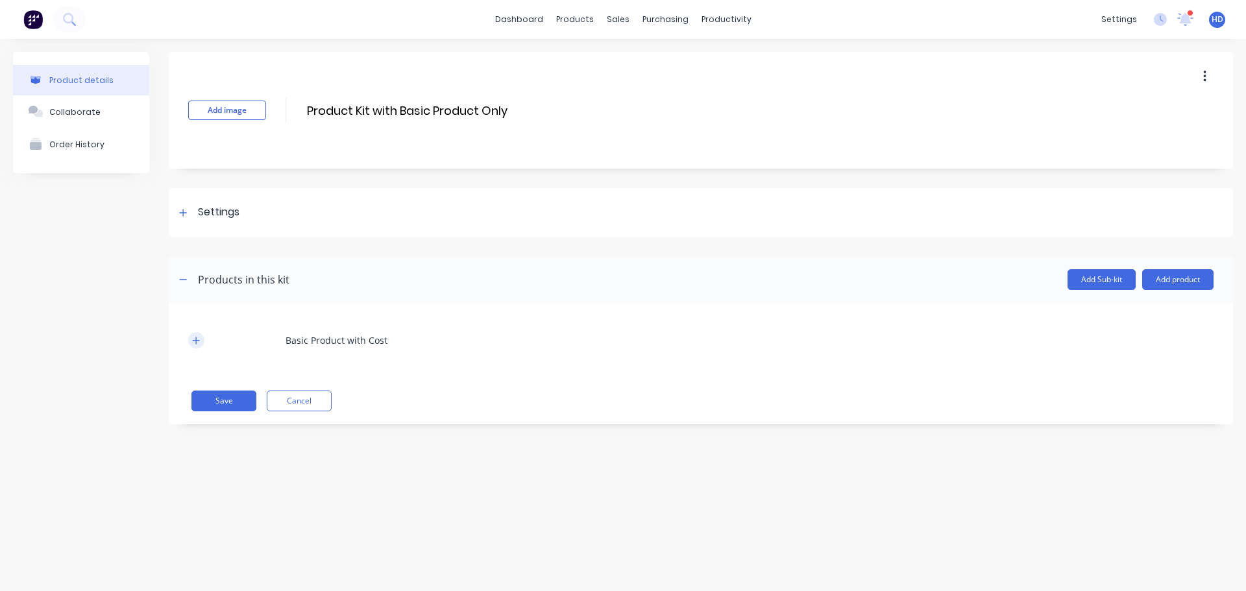
click at [199, 339] on icon "button" at bounding box center [196, 340] width 8 height 9
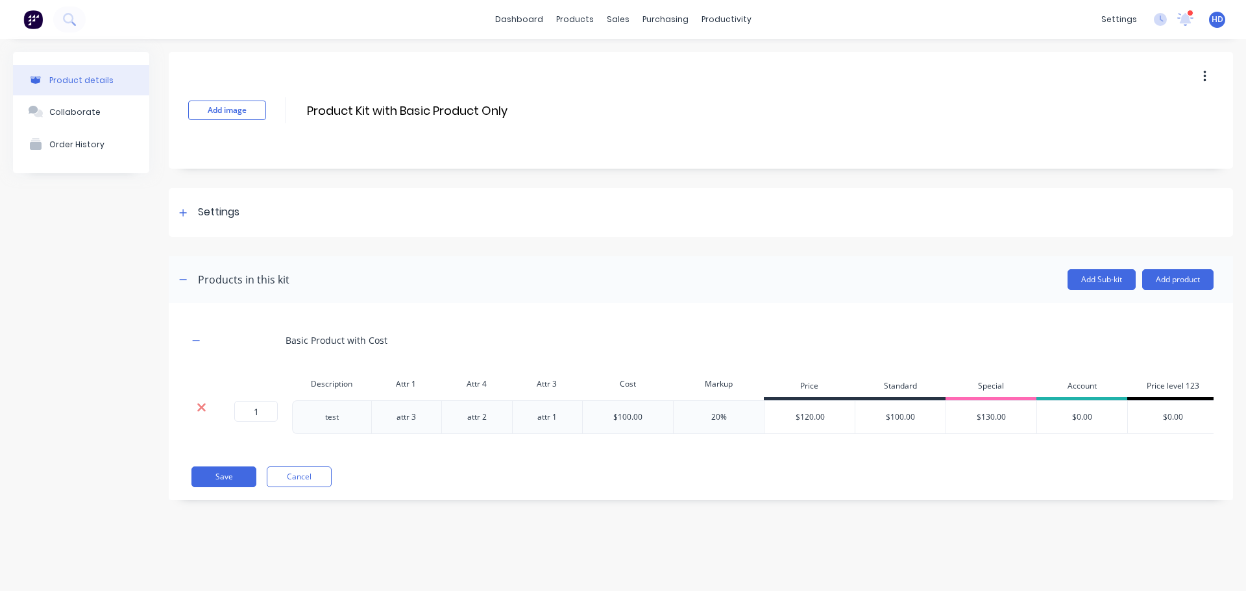
click at [201, 411] on icon at bounding box center [202, 407] width 10 height 13
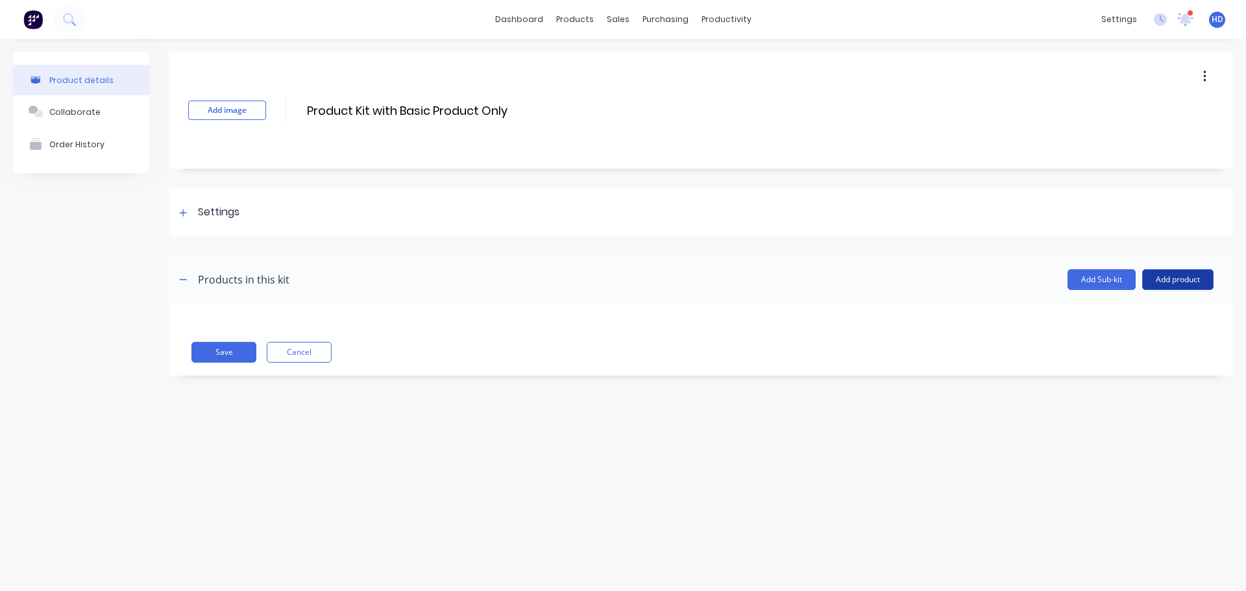
click at [1205, 274] on button "Add product" at bounding box center [1177, 279] width 71 height 21
click at [1147, 299] on div "Product catalogue Labour Notes (Internal) Notes (External)" at bounding box center [1152, 352] width 123 height 110
click at [1144, 301] on button "Product catalogue" at bounding box center [1152, 313] width 123 height 26
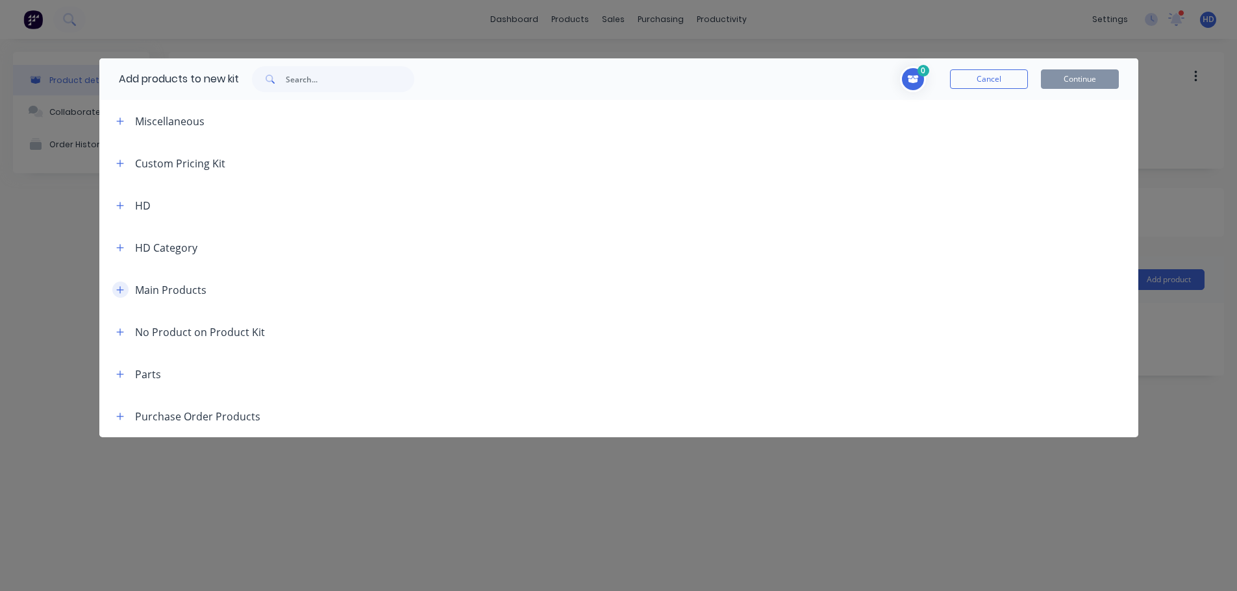
click at [121, 286] on icon "button" at bounding box center [120, 290] width 8 height 9
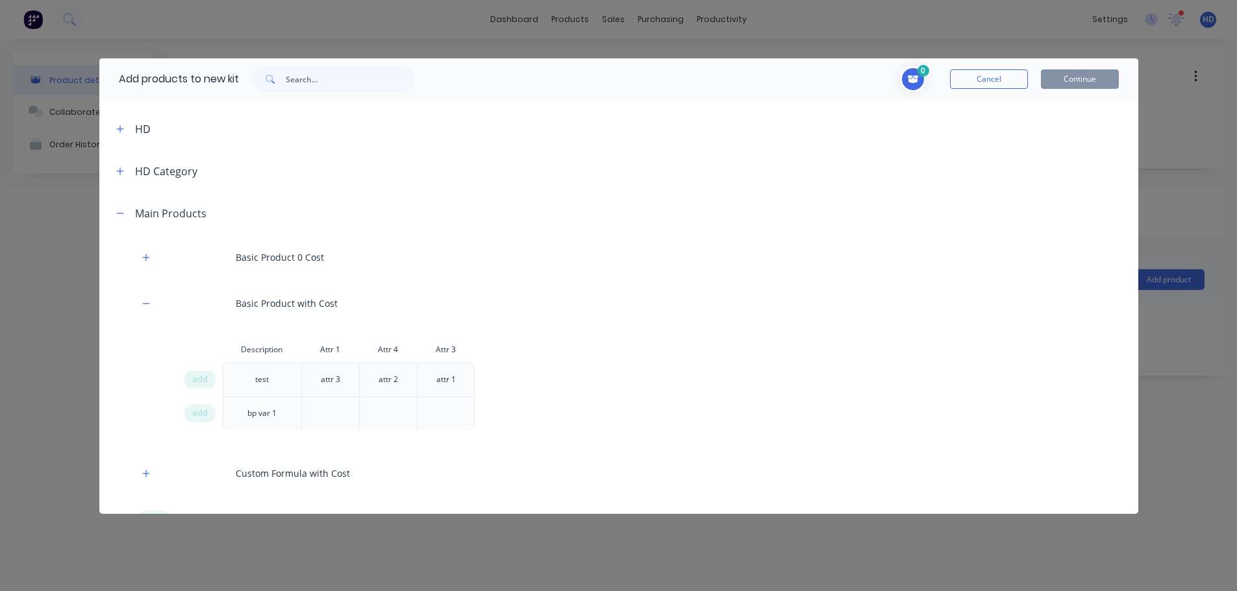
scroll to position [195, 0]
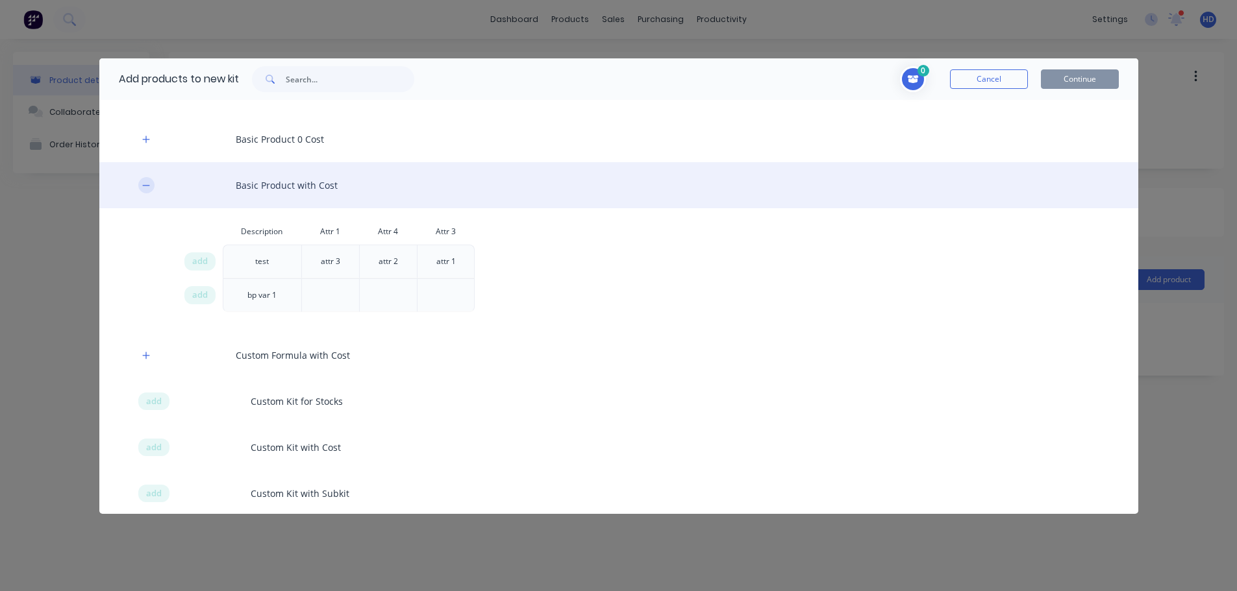
click at [152, 188] on button "button" at bounding box center [146, 185] width 16 height 16
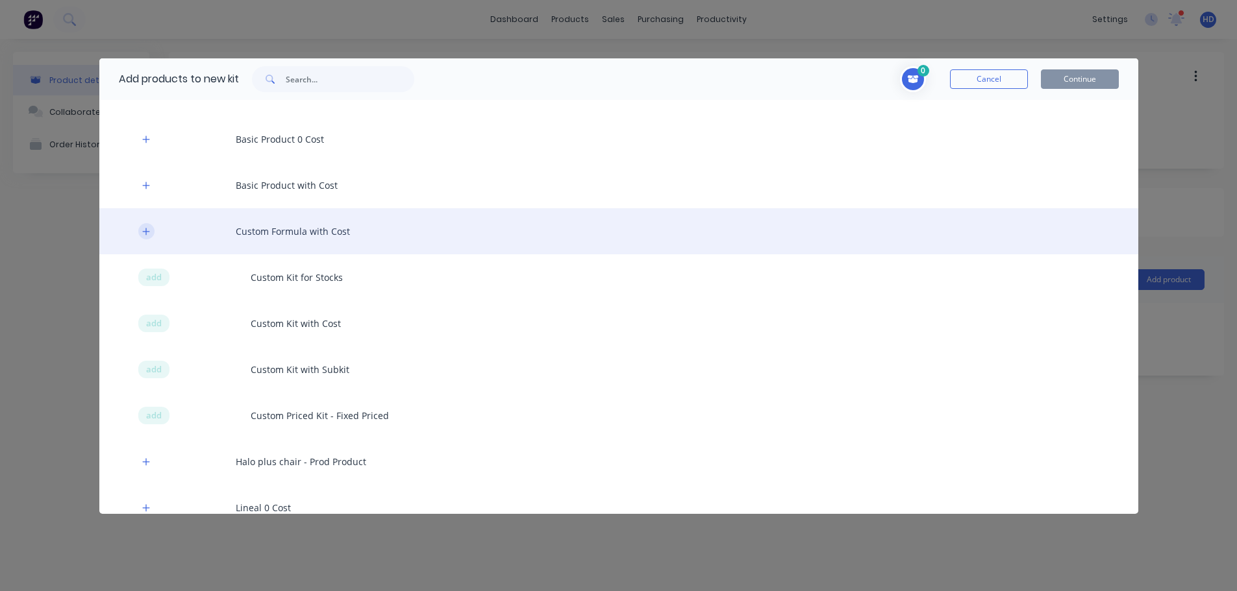
click at [142, 234] on icon "button" at bounding box center [146, 231] width 8 height 9
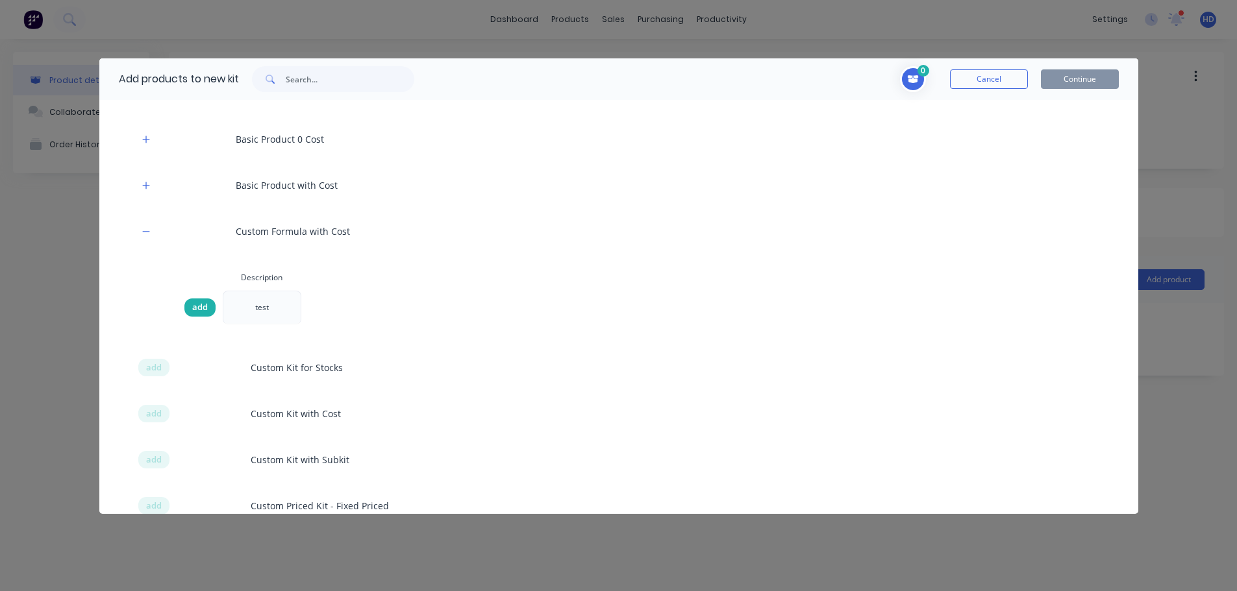
click at [198, 308] on span "add" at bounding box center [200, 307] width 16 height 13
click at [1068, 77] on button "Continue" at bounding box center [1080, 78] width 78 height 19
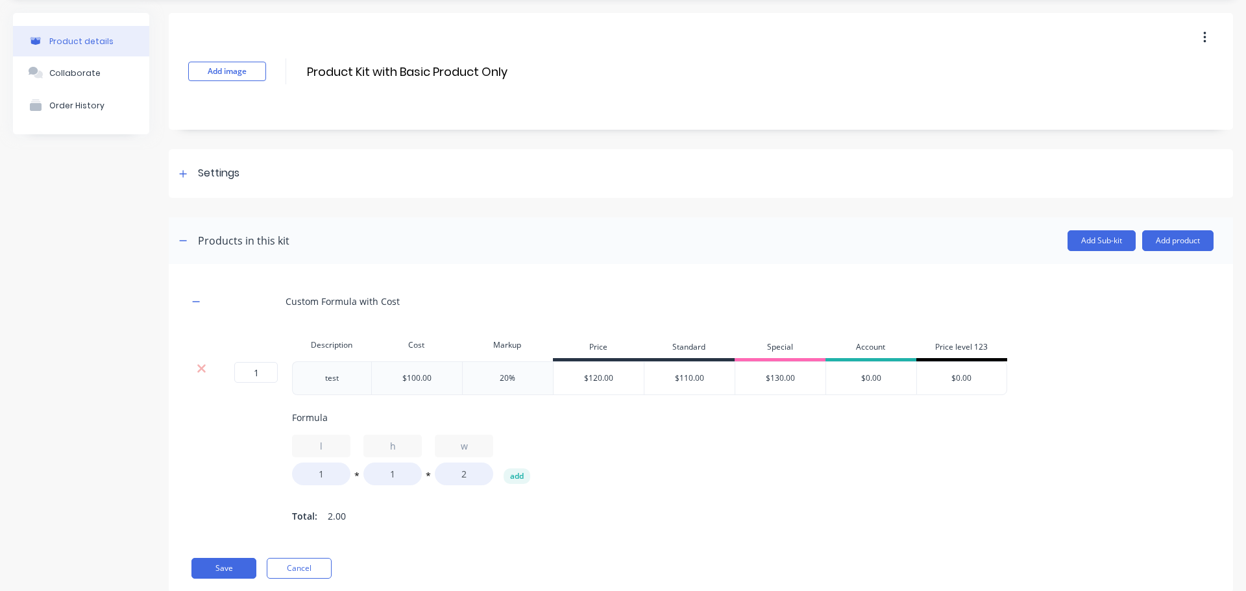
scroll to position [82, 0]
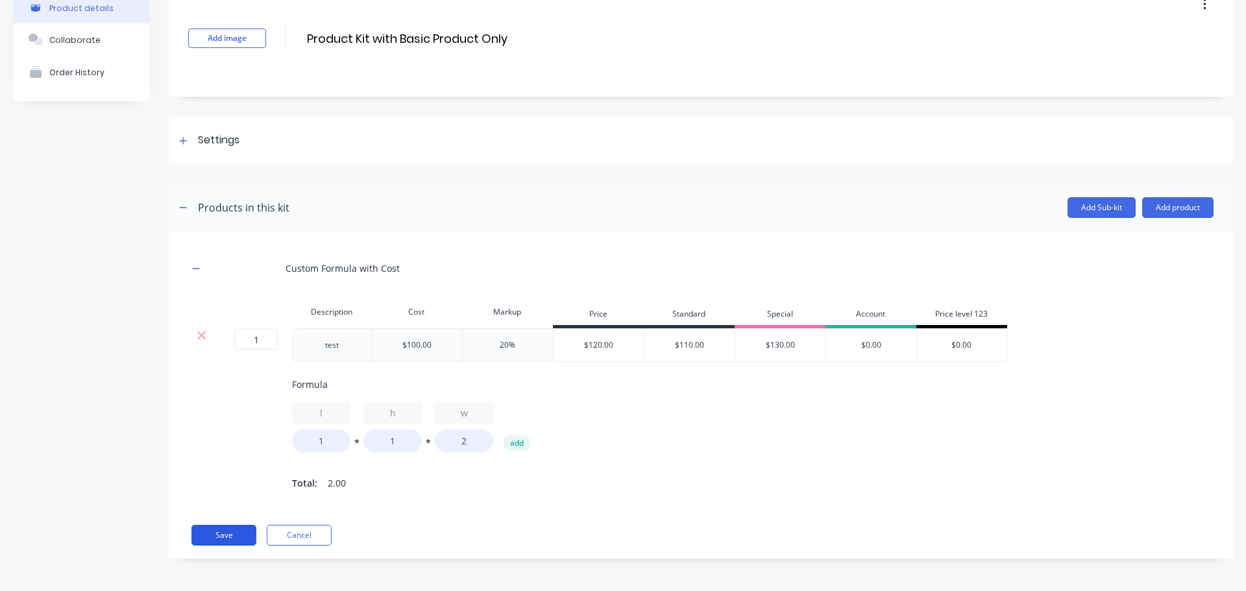
click at [230, 530] on button "Save" at bounding box center [223, 535] width 65 height 21
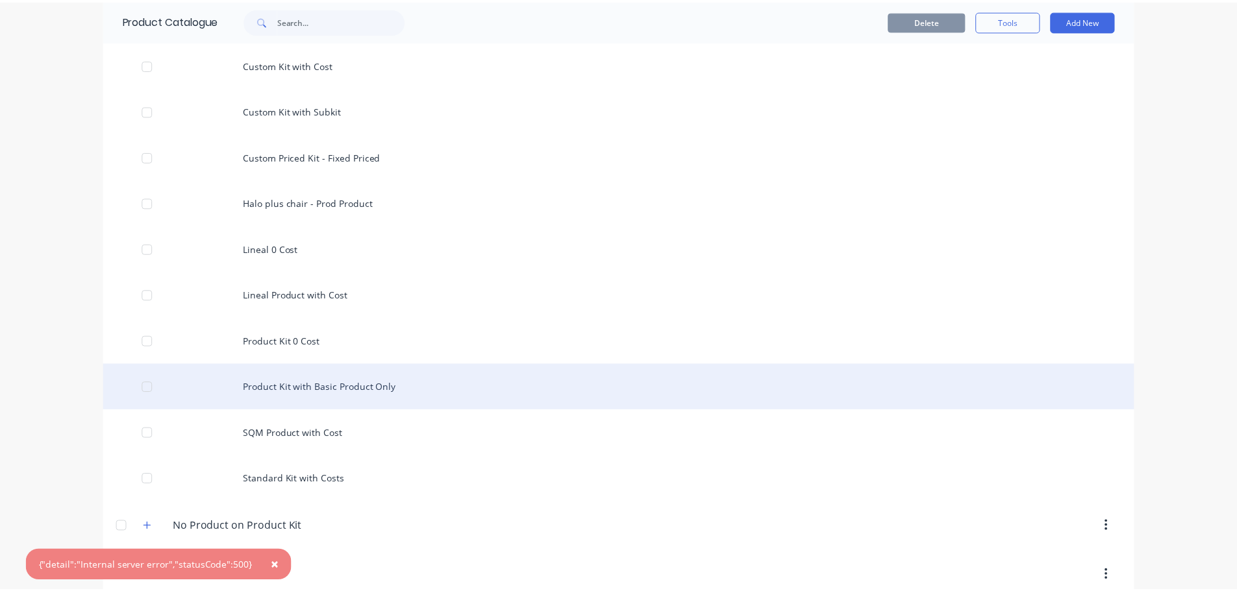
scroll to position [519, 0]
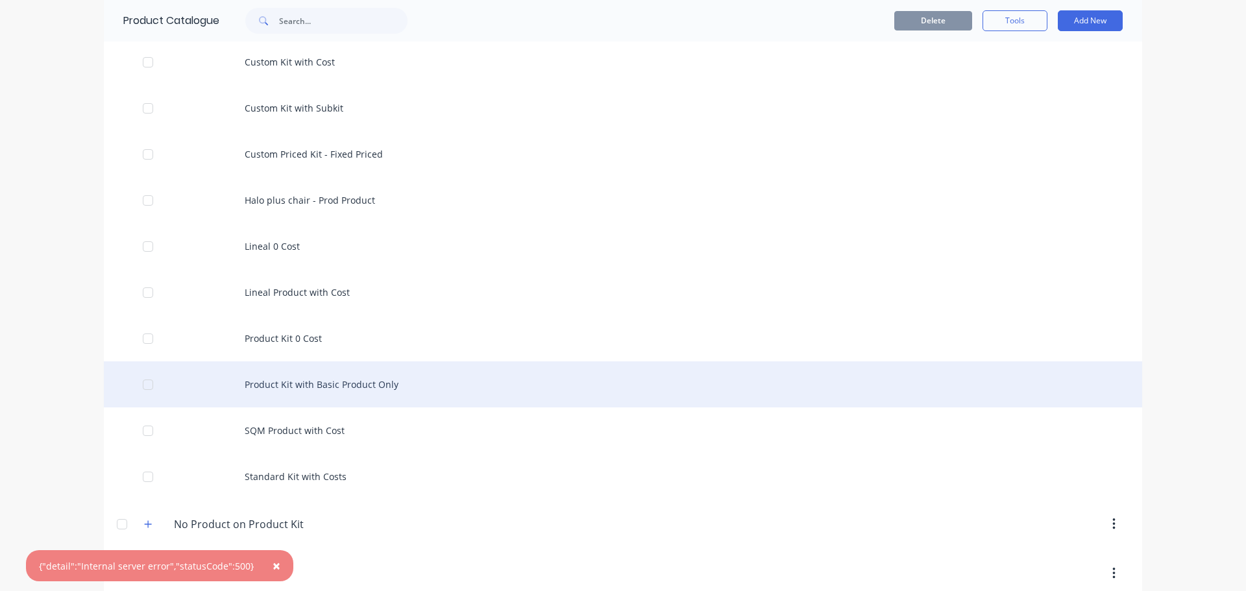
click at [362, 389] on div "Product Kit with Basic Product Only" at bounding box center [623, 385] width 1039 height 46
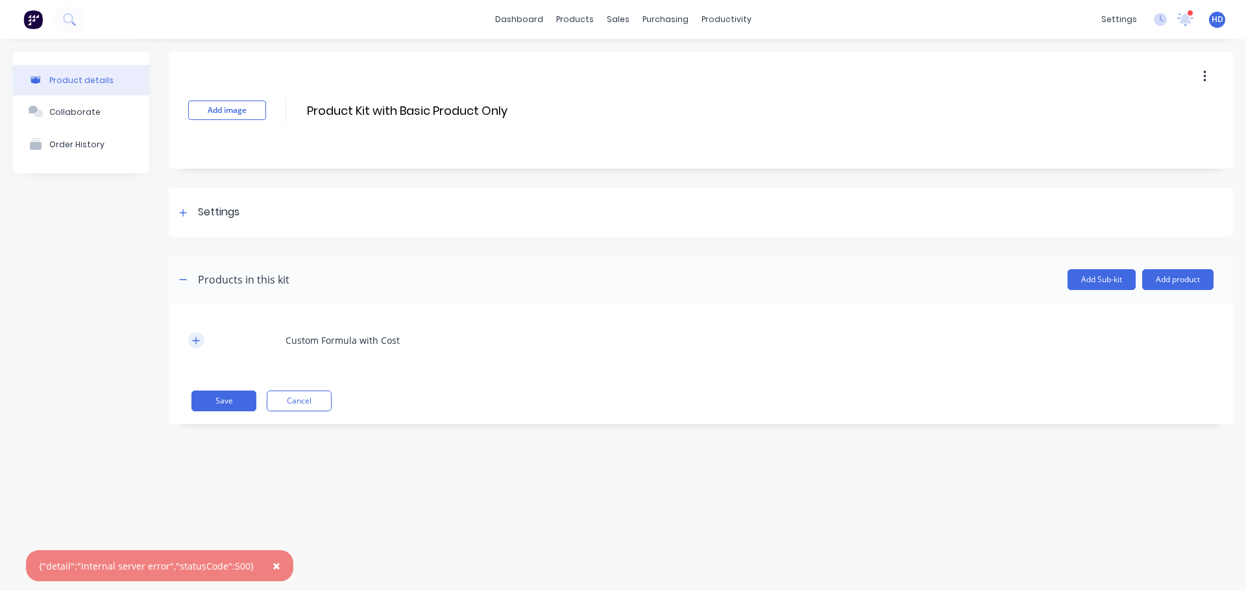
click at [197, 338] on icon "button" at bounding box center [196, 340] width 8 height 9
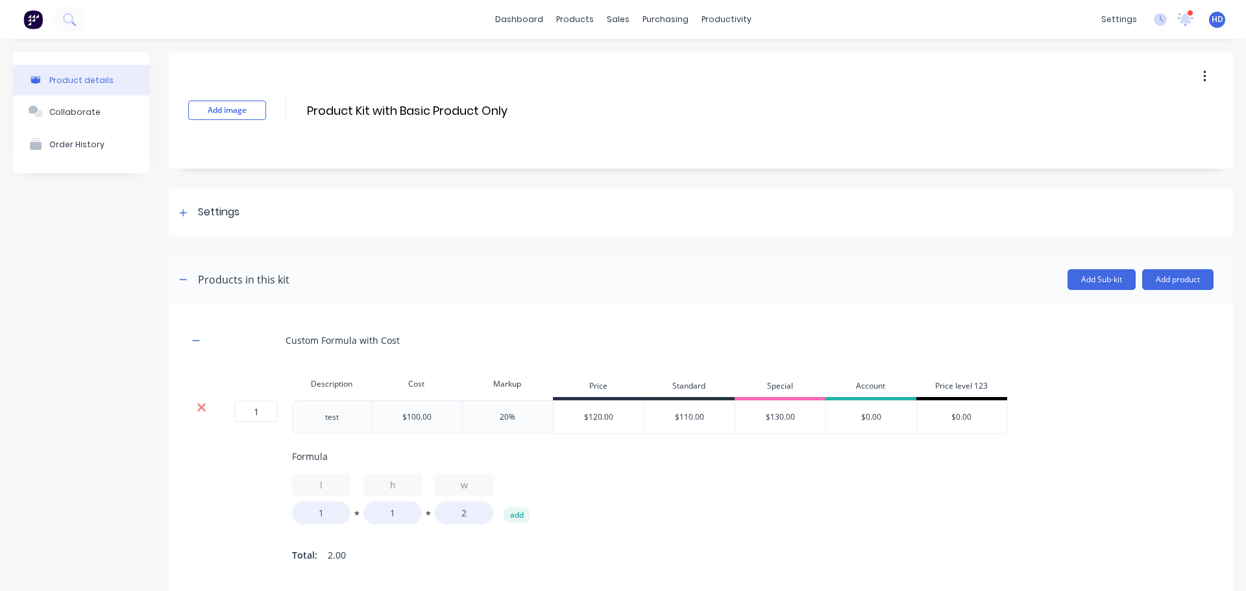
click at [203, 409] on icon at bounding box center [201, 408] width 8 height 8
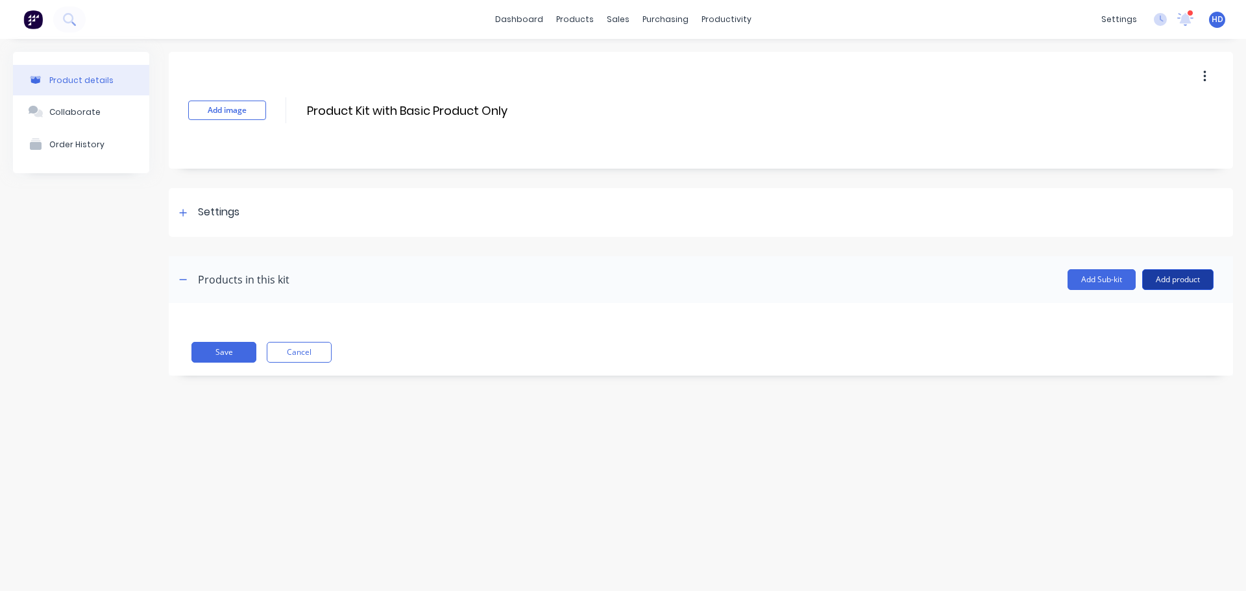
click at [1173, 278] on button "Add product" at bounding box center [1177, 279] width 71 height 21
click at [1142, 306] on div "Product catalogue" at bounding box center [1152, 313] width 100 height 19
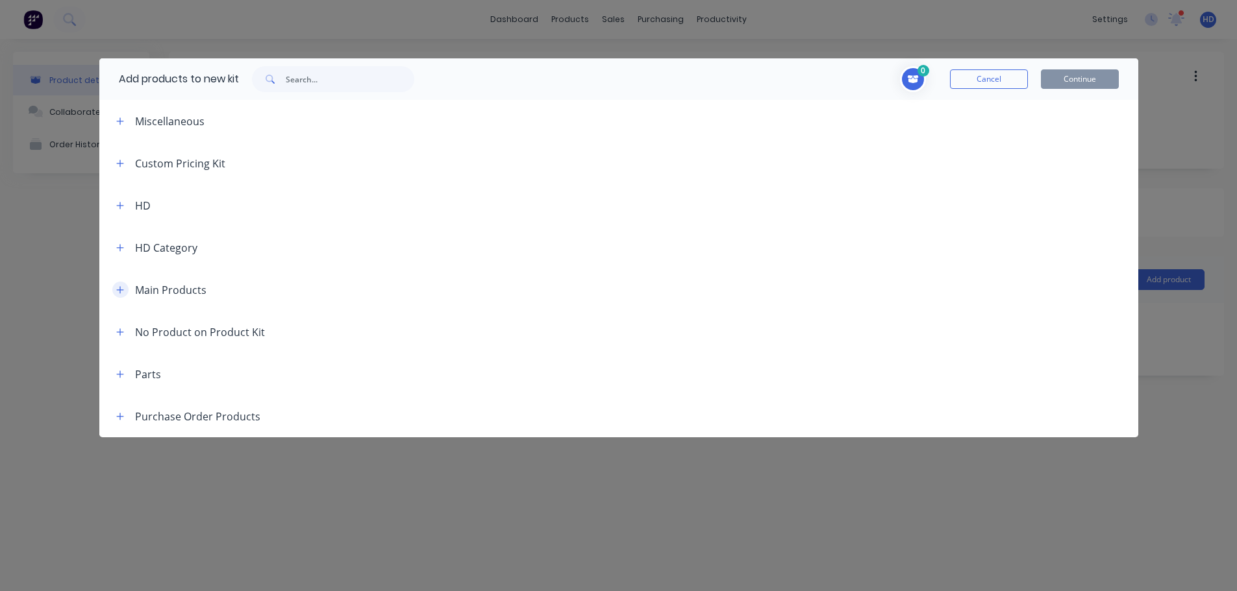
click at [117, 283] on button "button" at bounding box center [120, 290] width 16 height 16
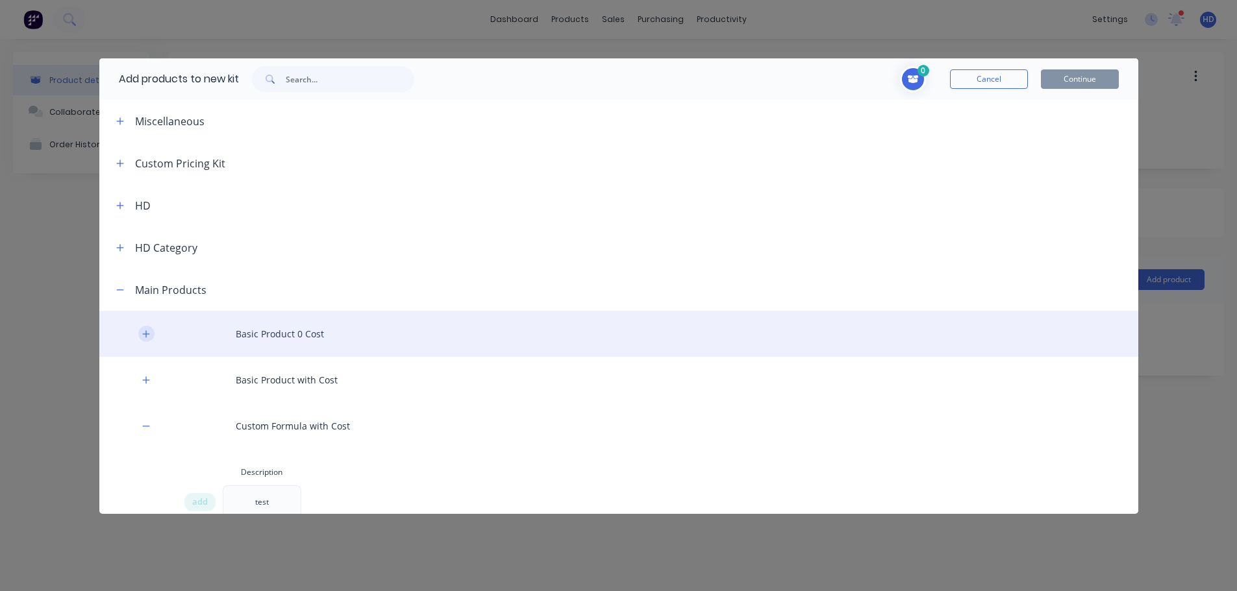
click at [149, 328] on button "button" at bounding box center [146, 334] width 16 height 16
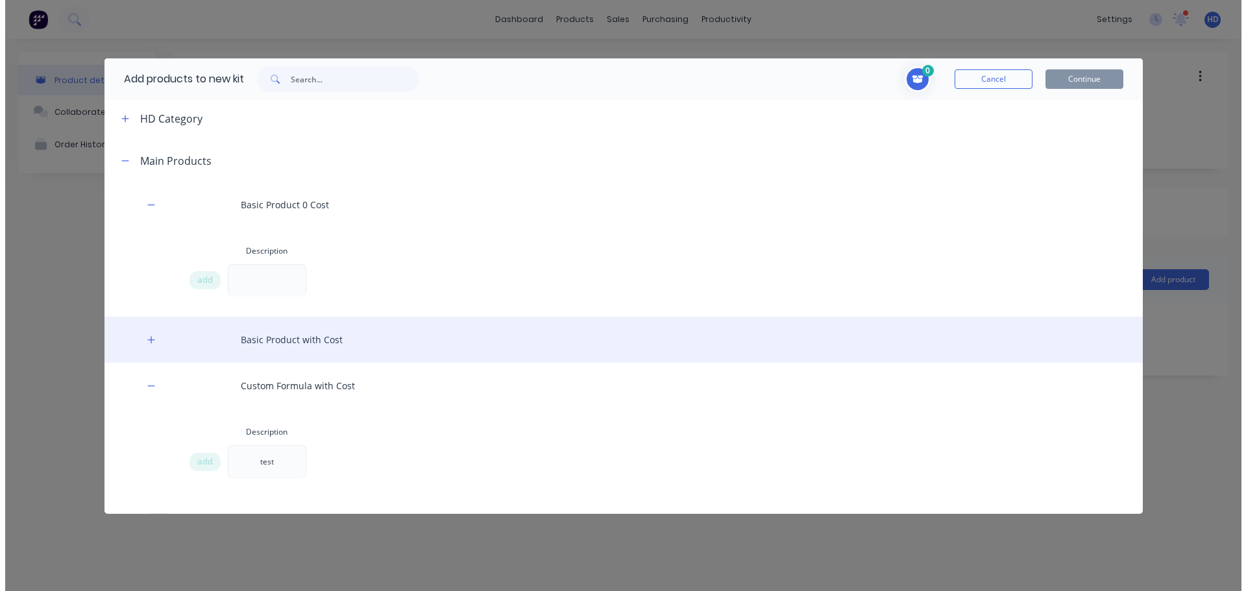
scroll to position [130, 0]
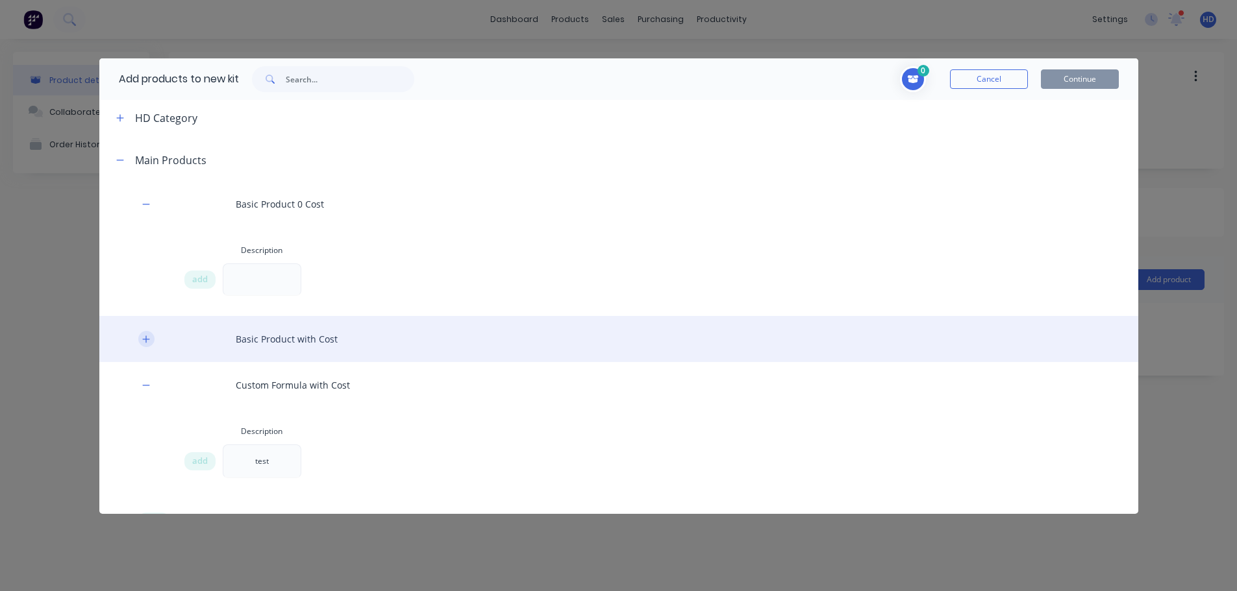
click at [145, 338] on icon "button" at bounding box center [146, 339] width 8 height 9
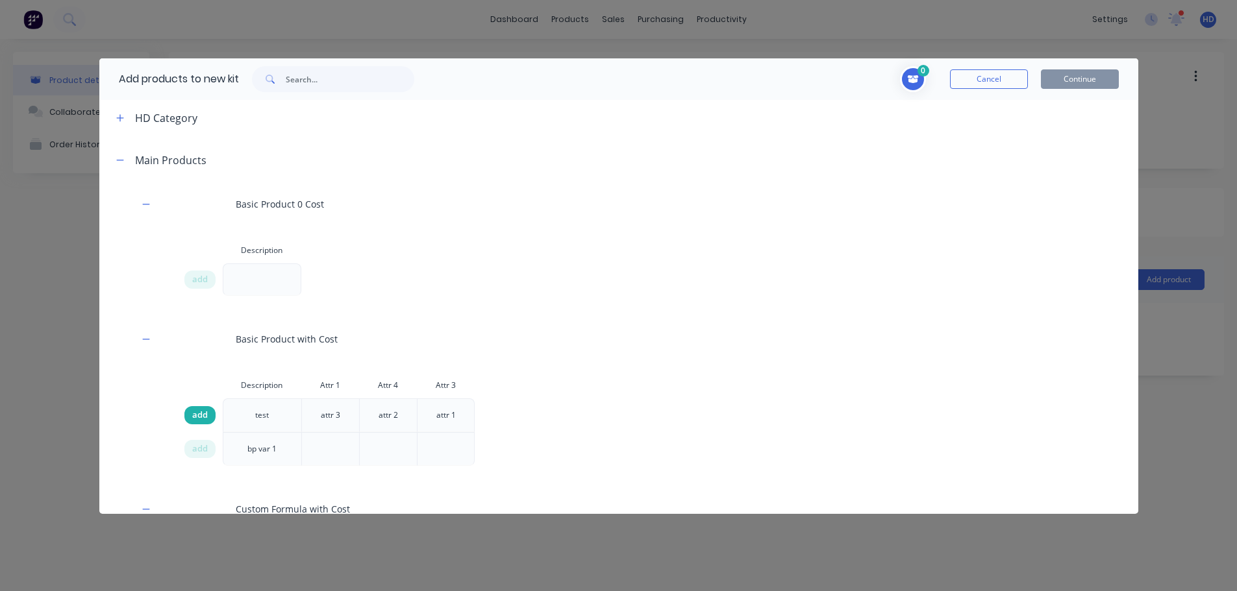
click at [203, 410] on span "add" at bounding box center [200, 415] width 16 height 13
click at [1081, 79] on button "Continue" at bounding box center [1080, 78] width 78 height 19
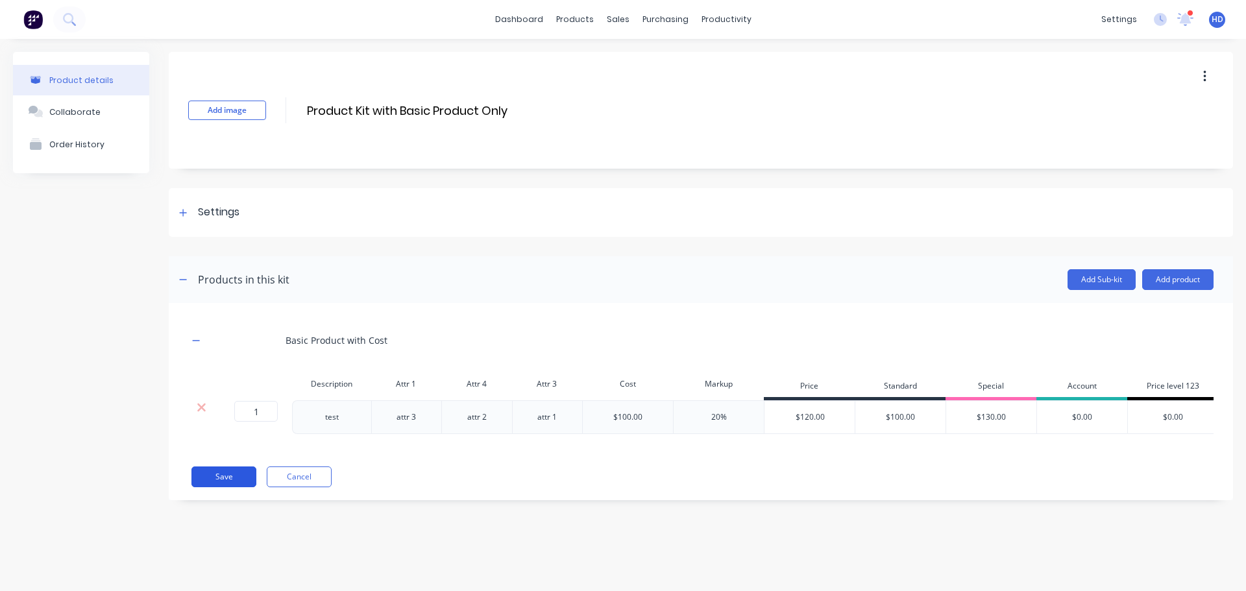
click at [237, 486] on button "Save" at bounding box center [223, 477] width 65 height 21
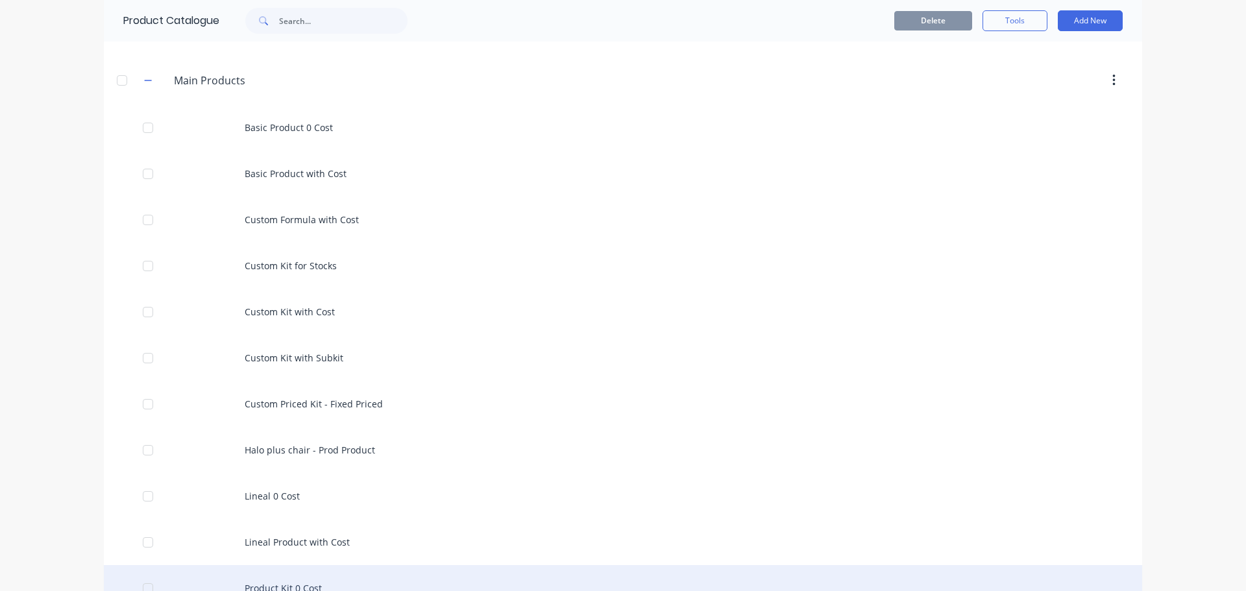
scroll to position [389, 0]
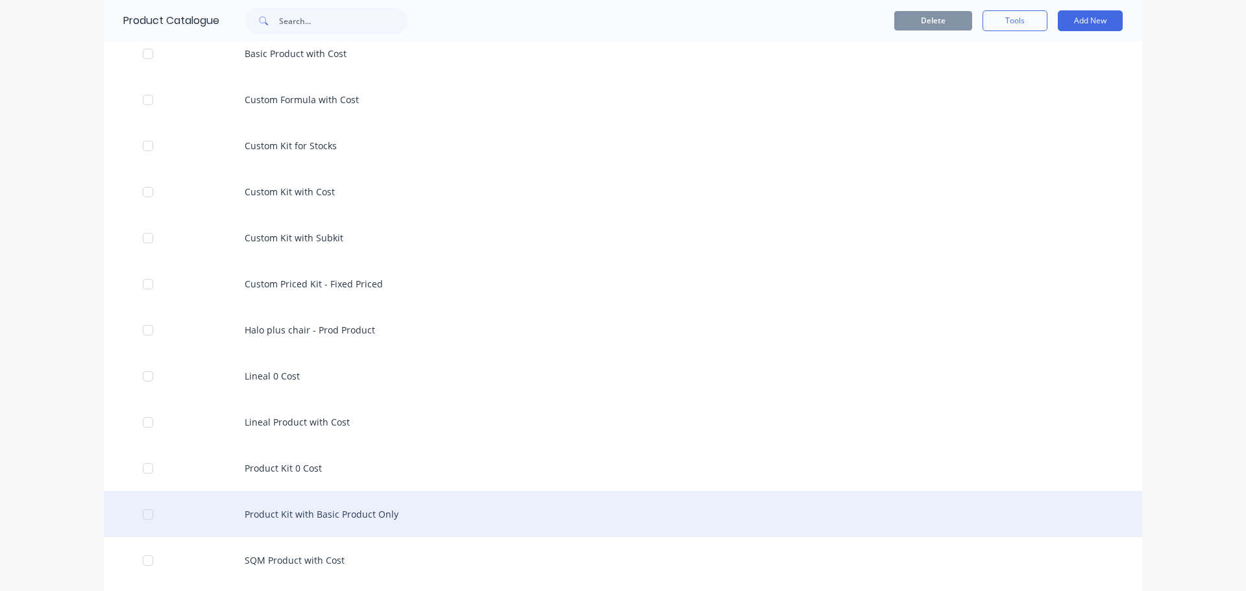
click at [374, 517] on div "Product Kit with Basic Product Only" at bounding box center [623, 514] width 1039 height 46
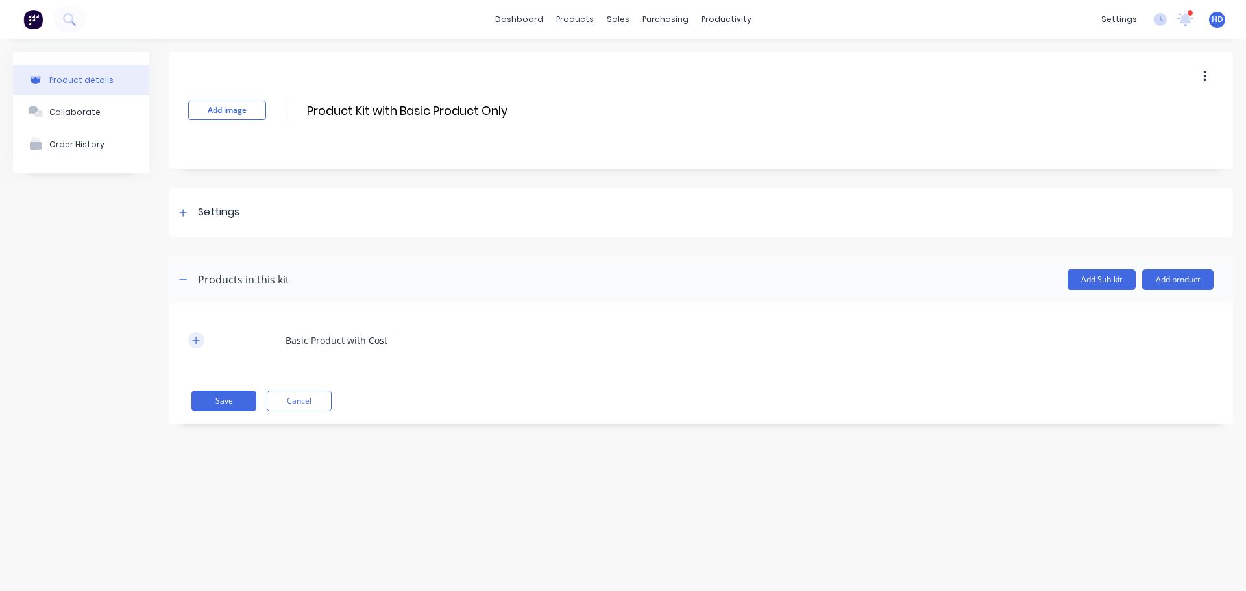
click at [193, 339] on icon "button" at bounding box center [196, 340] width 8 height 9
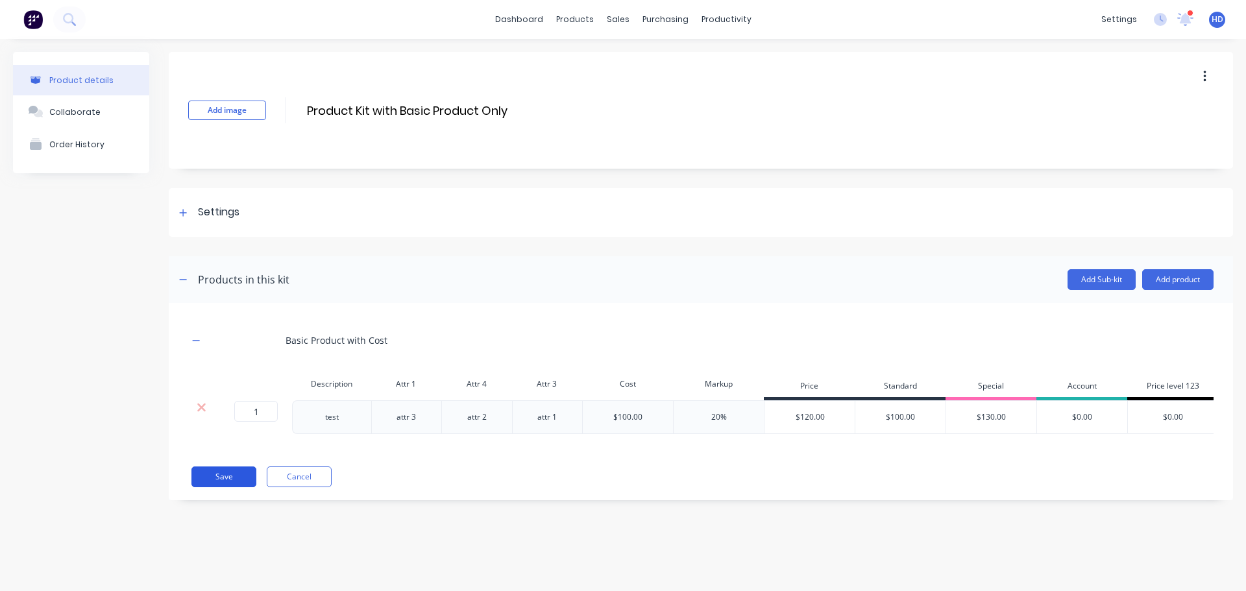
click at [223, 486] on button "Save" at bounding box center [223, 477] width 65 height 21
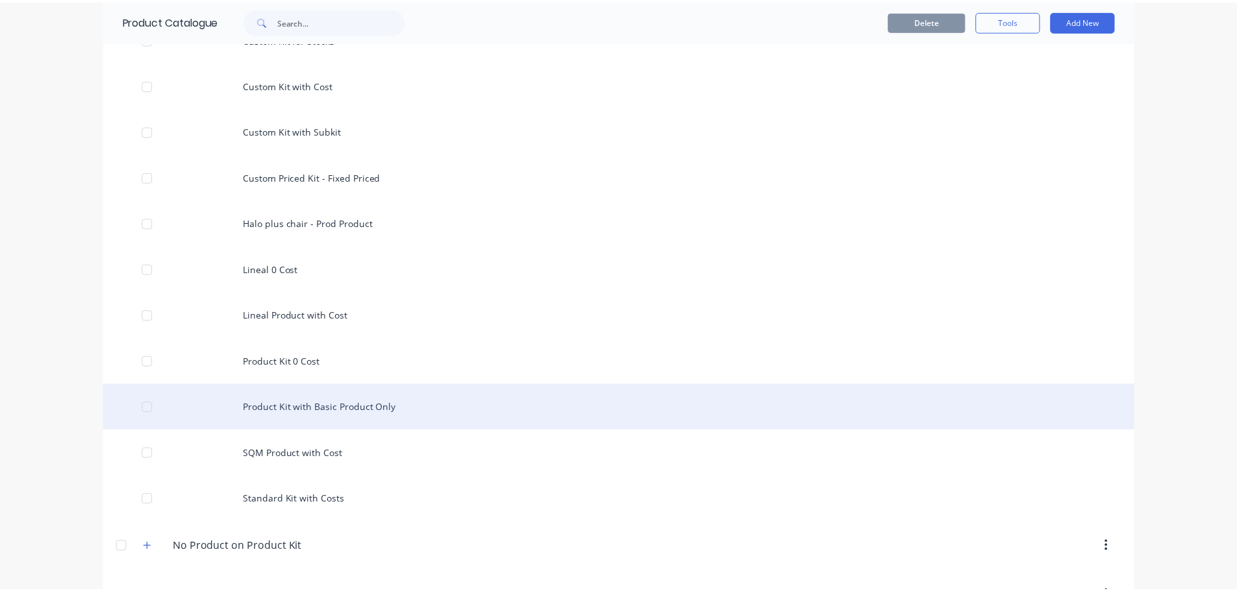
scroll to position [519, 0]
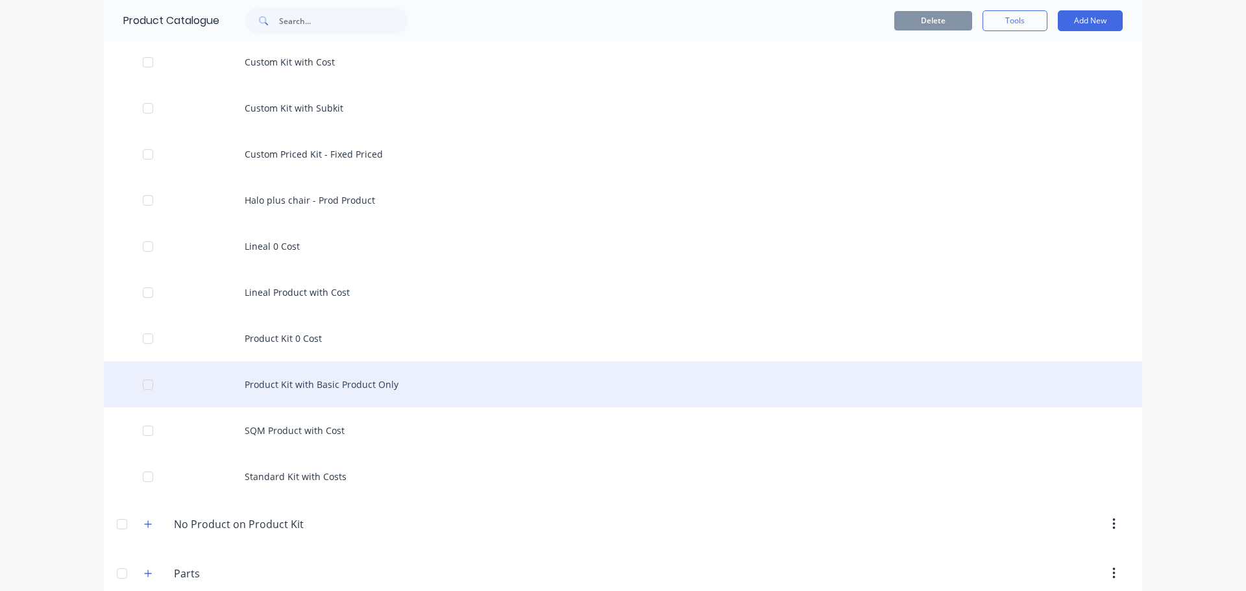
click at [367, 386] on div "Product Kit with Basic Product Only" at bounding box center [623, 385] width 1039 height 46
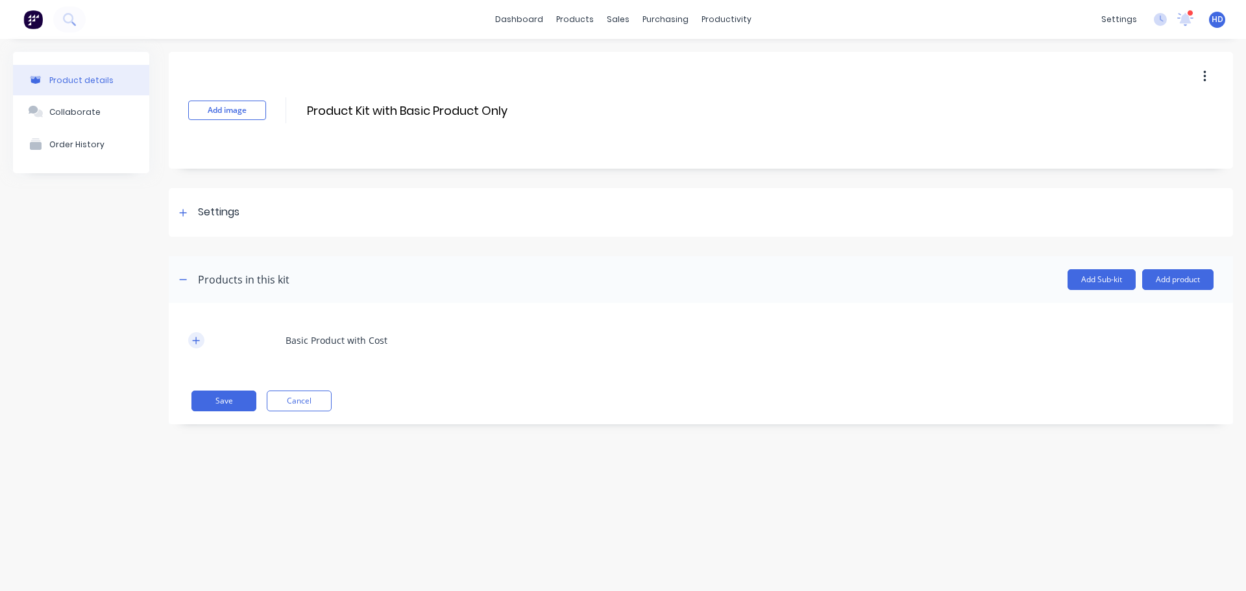
click at [196, 342] on icon "button" at bounding box center [196, 340] width 7 height 7
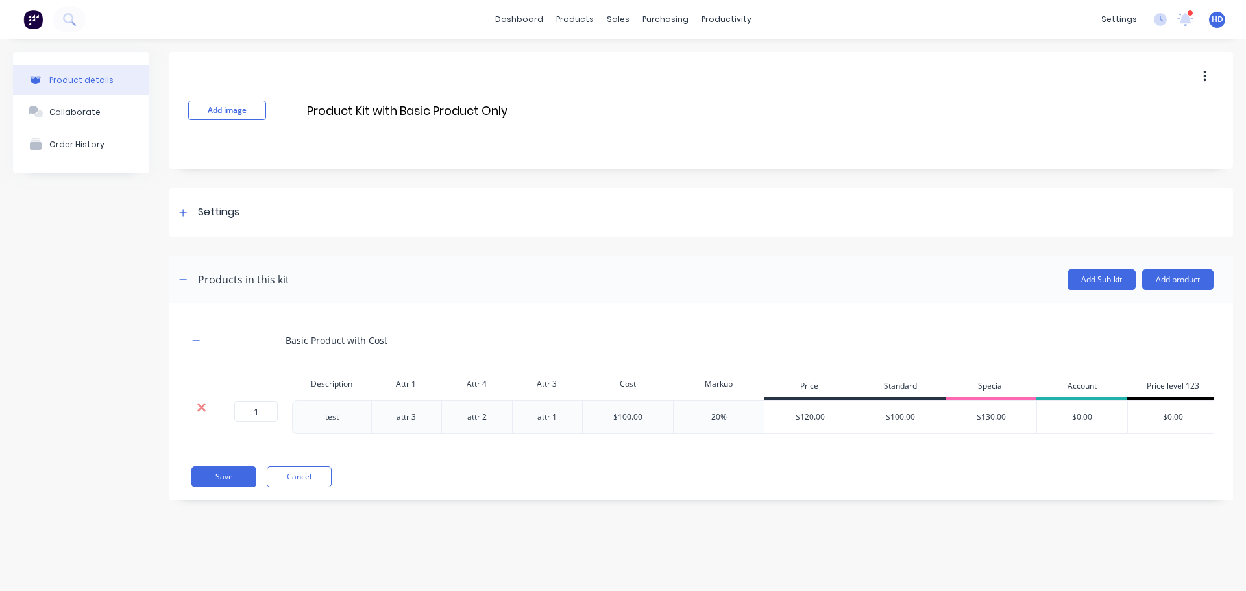
click at [202, 409] on icon at bounding box center [201, 408] width 8 height 8
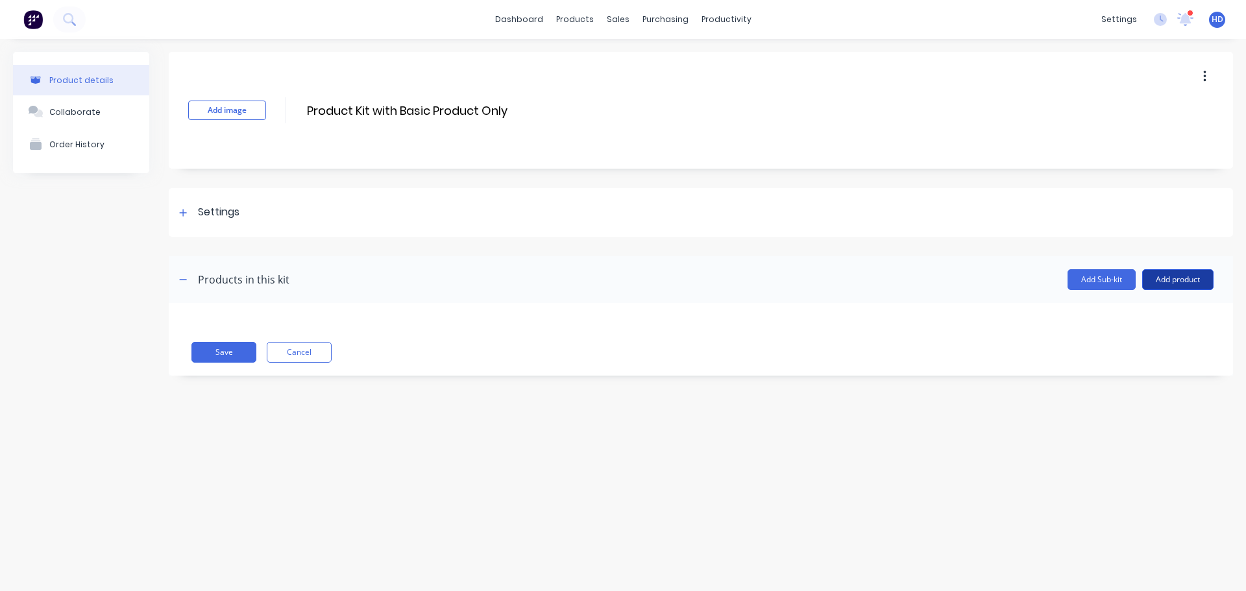
click at [1189, 284] on button "Add product" at bounding box center [1177, 279] width 71 height 21
click at [1146, 320] on div "Product catalogue" at bounding box center [1152, 313] width 100 height 19
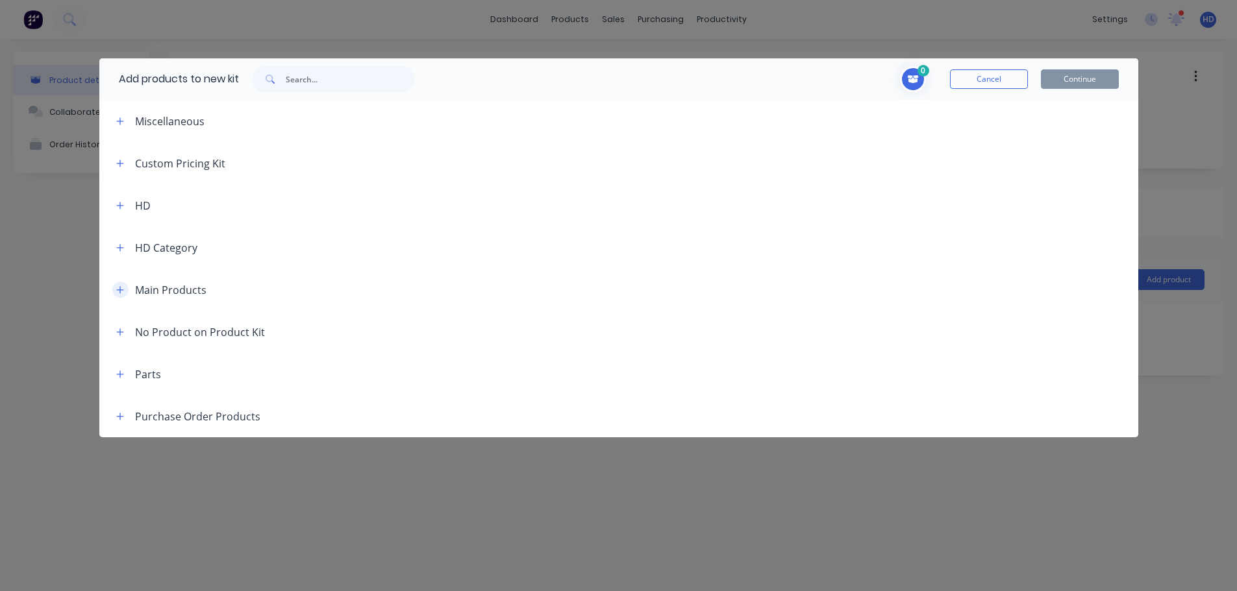
click at [119, 283] on button "button" at bounding box center [120, 290] width 16 height 16
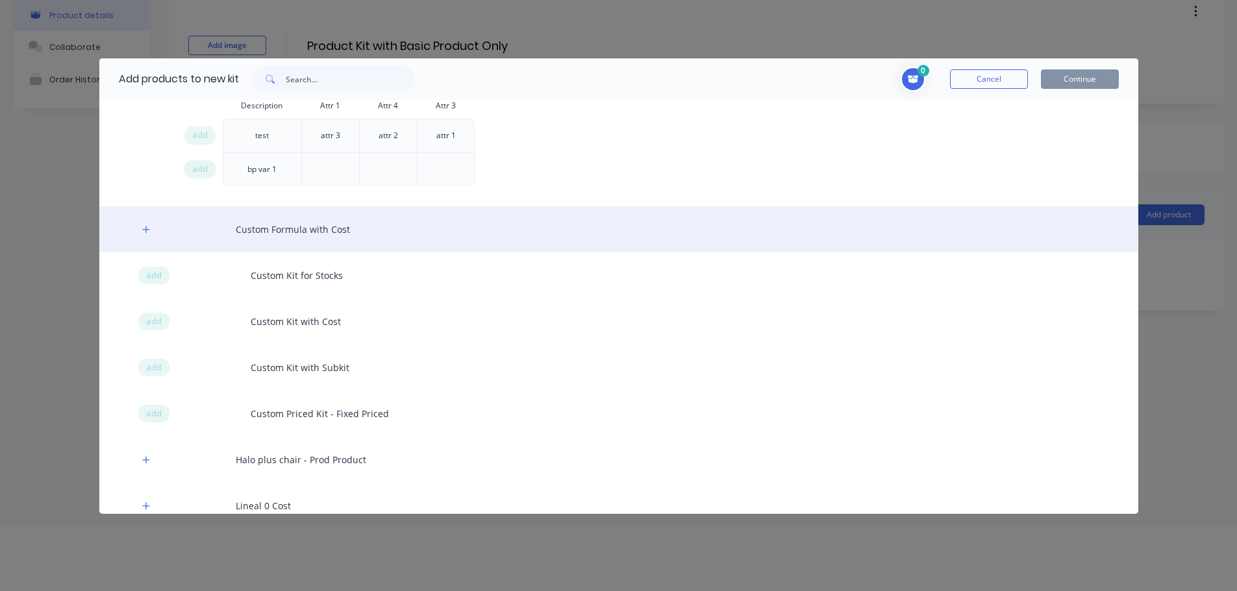
scroll to position [325, 0]
click at [147, 227] on icon "button" at bounding box center [146, 225] width 8 height 9
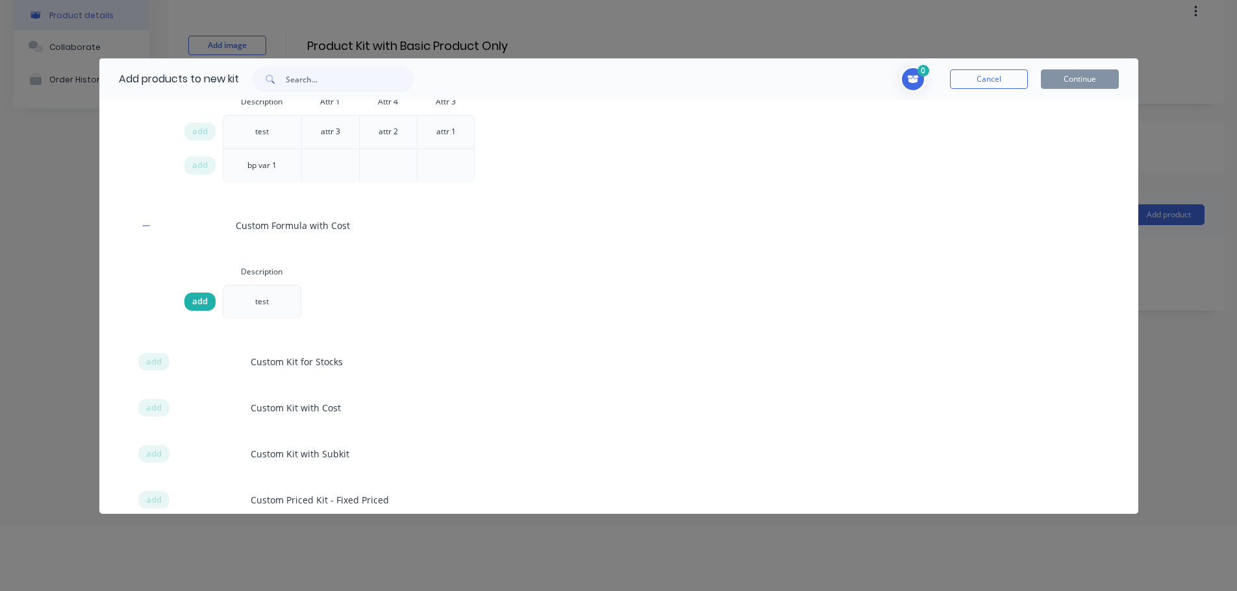
click at [190, 301] on div "add" at bounding box center [199, 302] width 31 height 18
click at [1091, 86] on button "Continue" at bounding box center [1080, 78] width 78 height 19
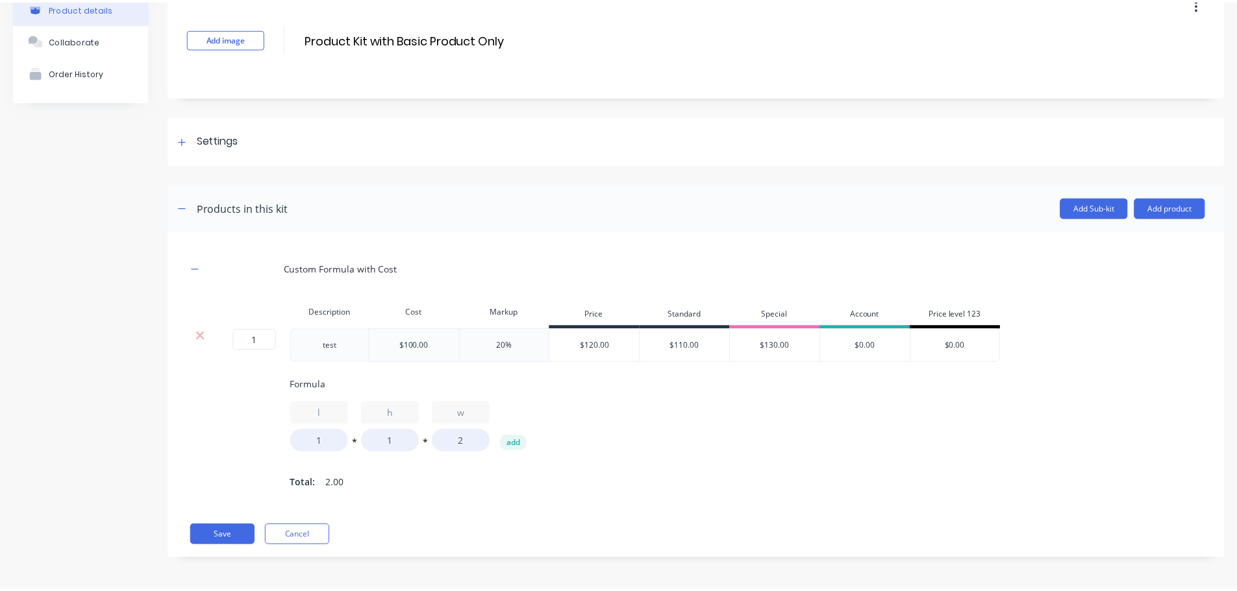
scroll to position [82, 0]
click at [217, 535] on button "Save" at bounding box center [223, 535] width 65 height 21
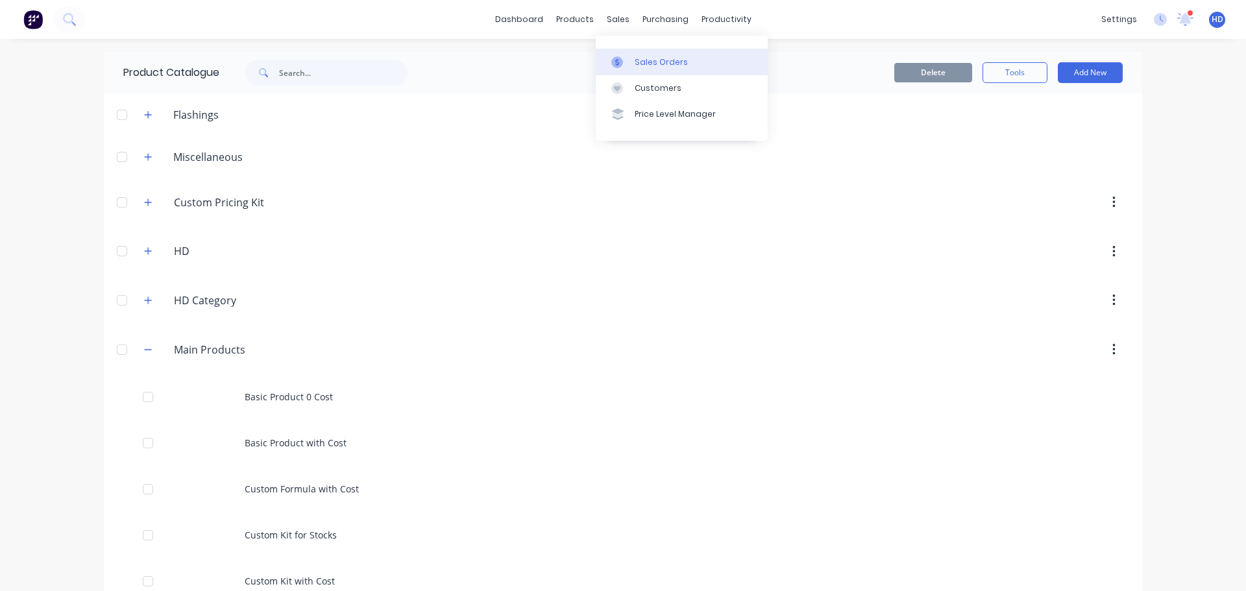
click at [683, 63] on div "Sales Orders" at bounding box center [661, 62] width 53 height 12
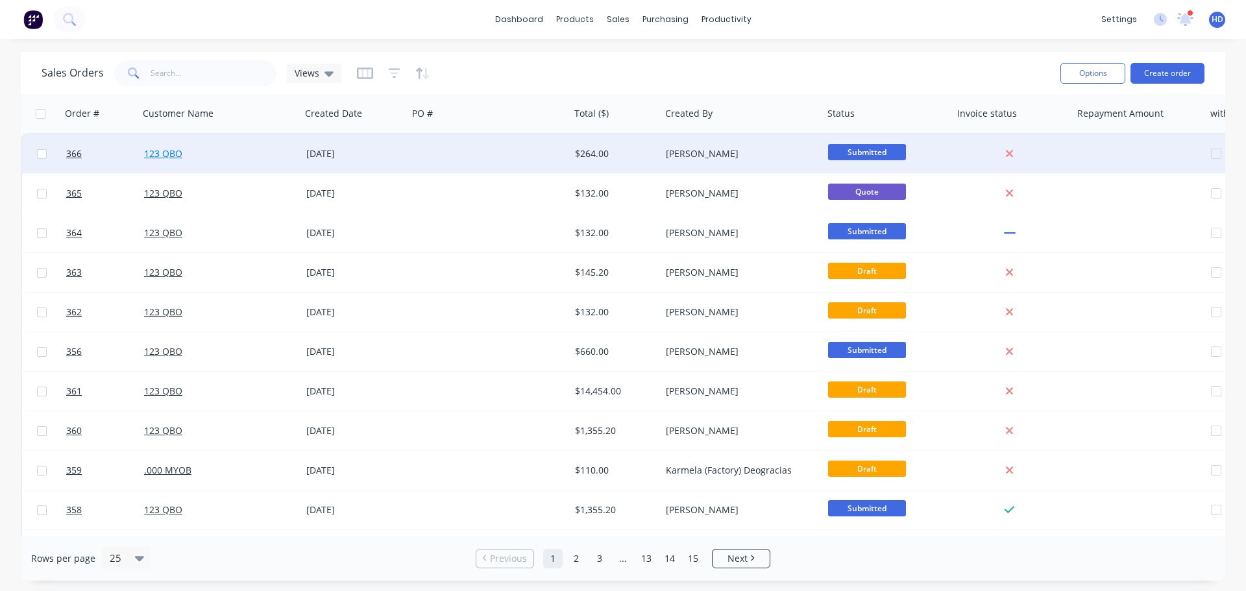
click at [164, 158] on link "123 QBO" at bounding box center [163, 153] width 38 height 12
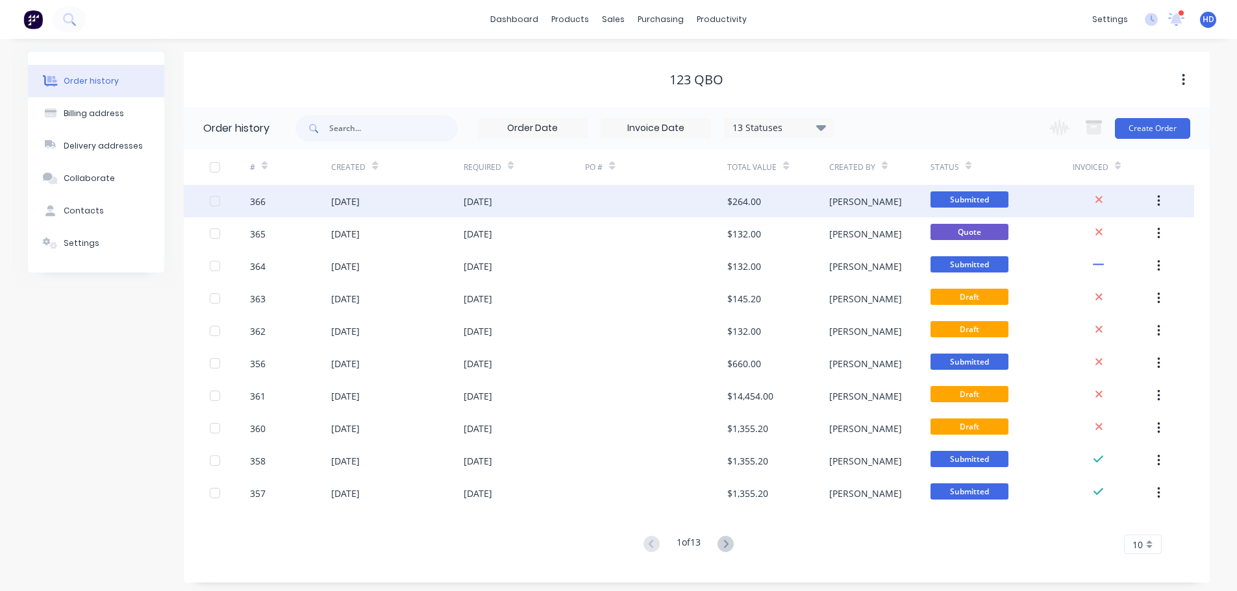
click at [325, 201] on div "366" at bounding box center [290, 201] width 81 height 32
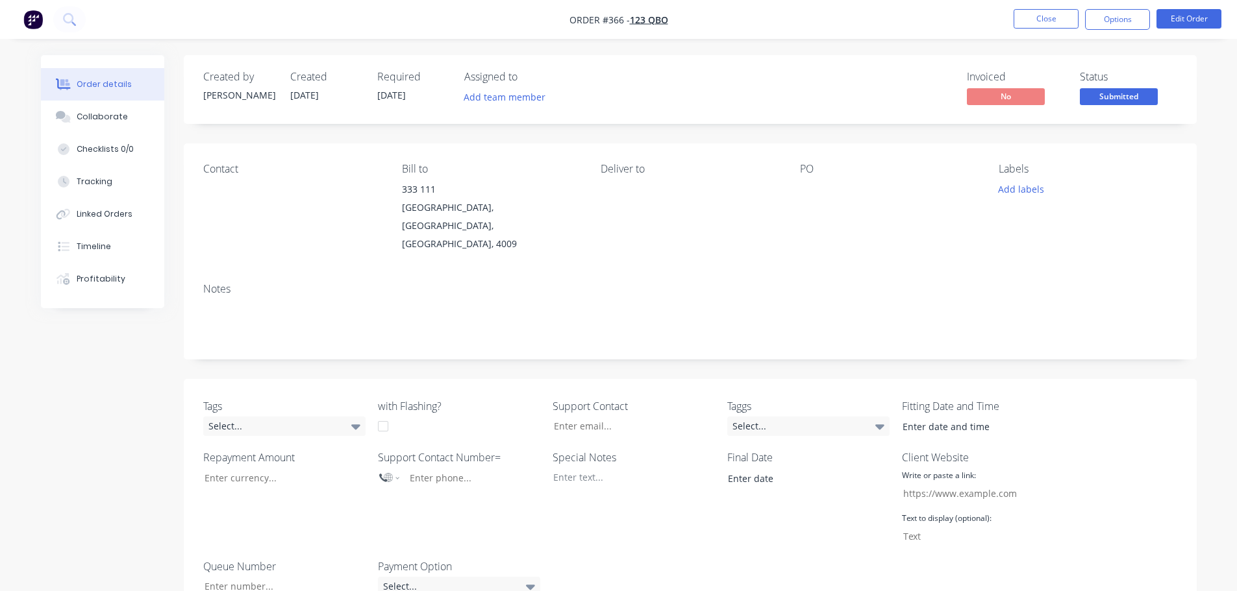
click at [1111, 32] on nav "Order #366 - 123 QBO Close Options Edit Order" at bounding box center [618, 19] width 1237 height 39
click at [1129, 16] on button "Options" at bounding box center [1117, 19] width 65 height 21
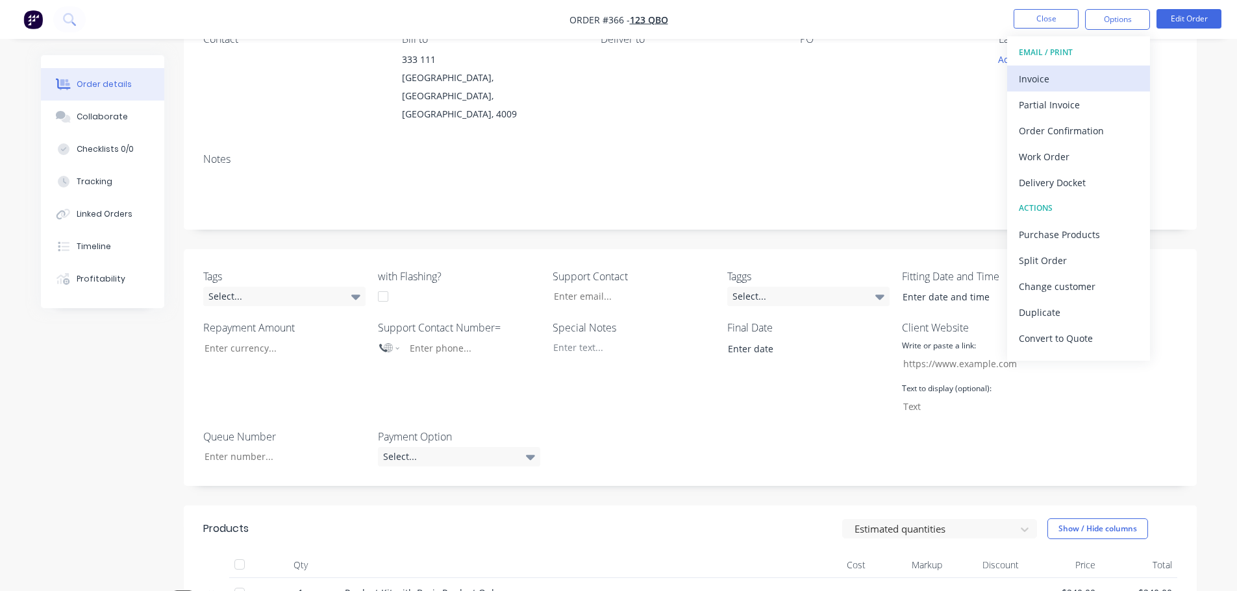
click at [1092, 84] on div "Invoice" at bounding box center [1077, 78] width 119 height 19
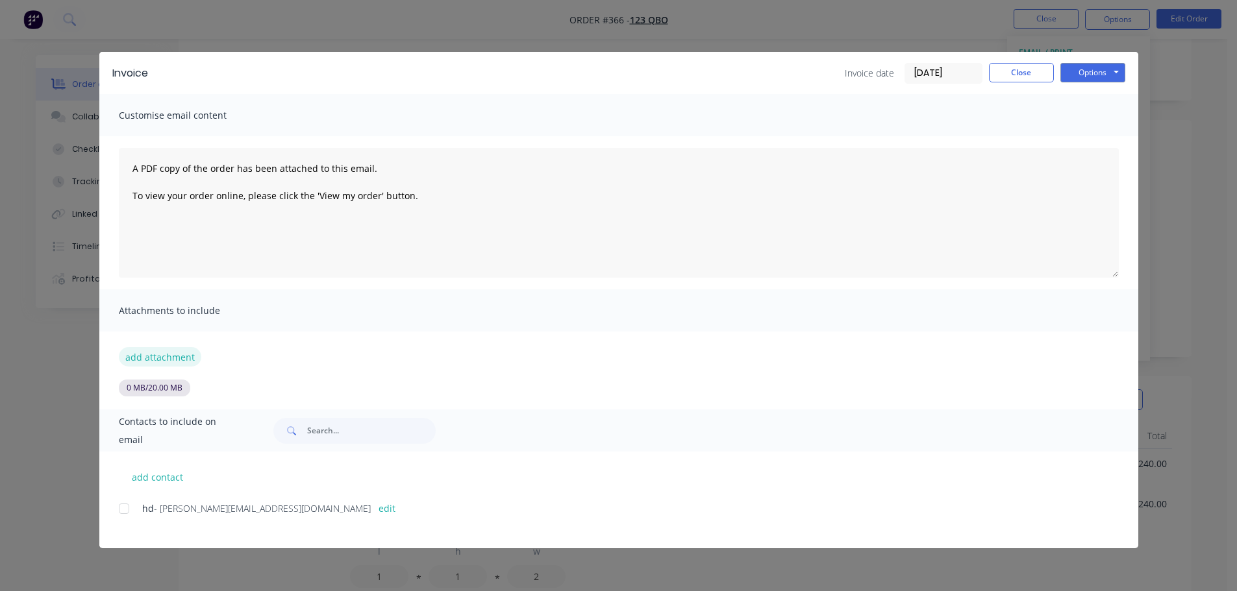
scroll to position [260, 0]
click at [181, 352] on button "add attachment" at bounding box center [160, 356] width 82 height 19
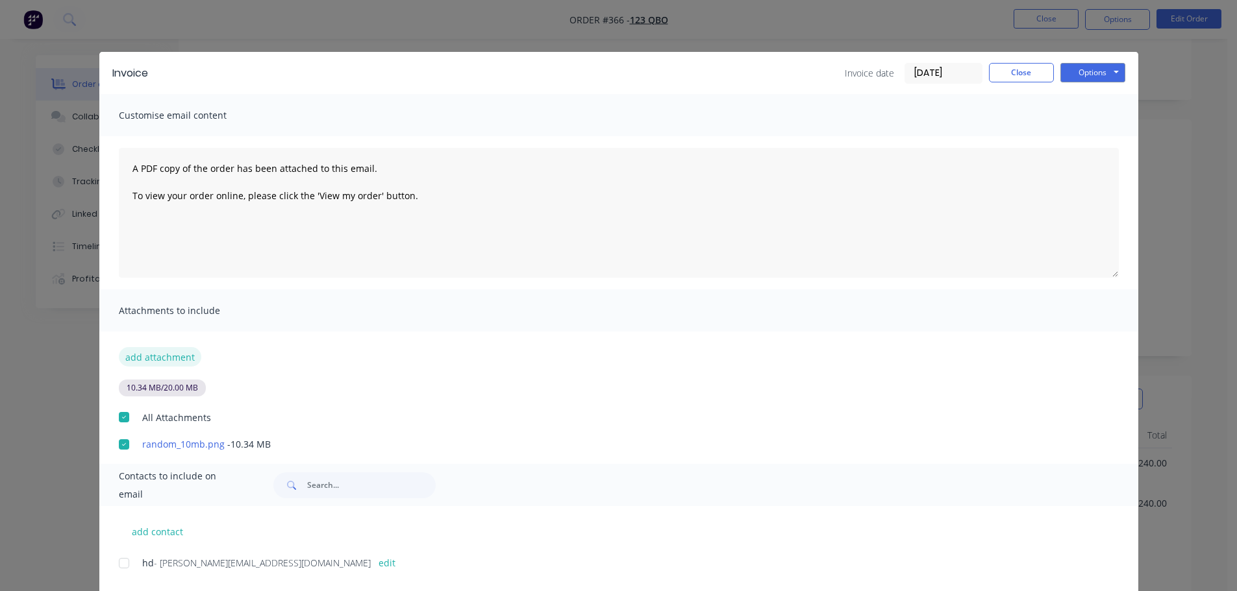
click at [153, 357] on button "add attachment" at bounding box center [160, 356] width 82 height 19
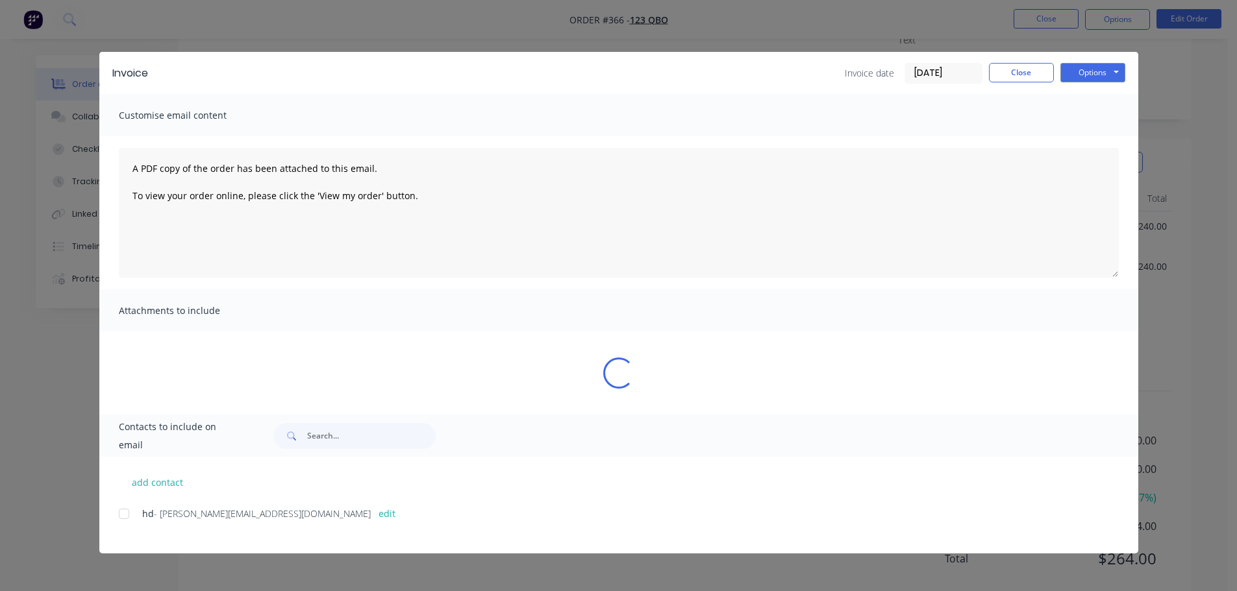
scroll to position [237, 0]
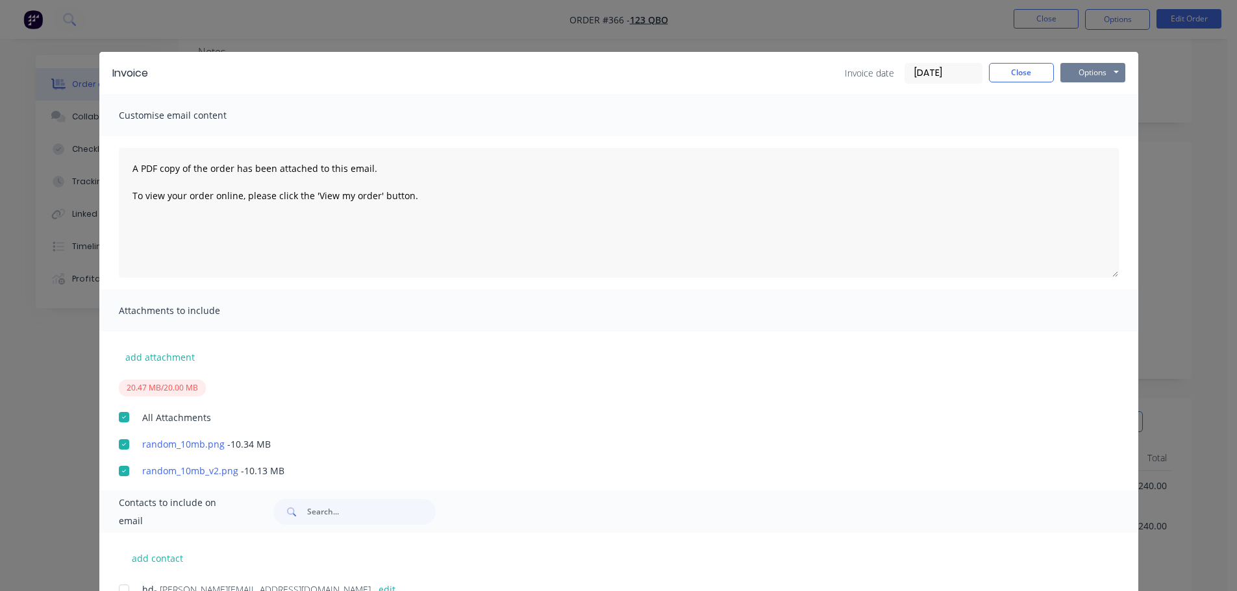
click at [1097, 64] on button "Options" at bounding box center [1092, 72] width 65 height 19
click at [1087, 115] on button "Print" at bounding box center [1101, 116] width 83 height 21
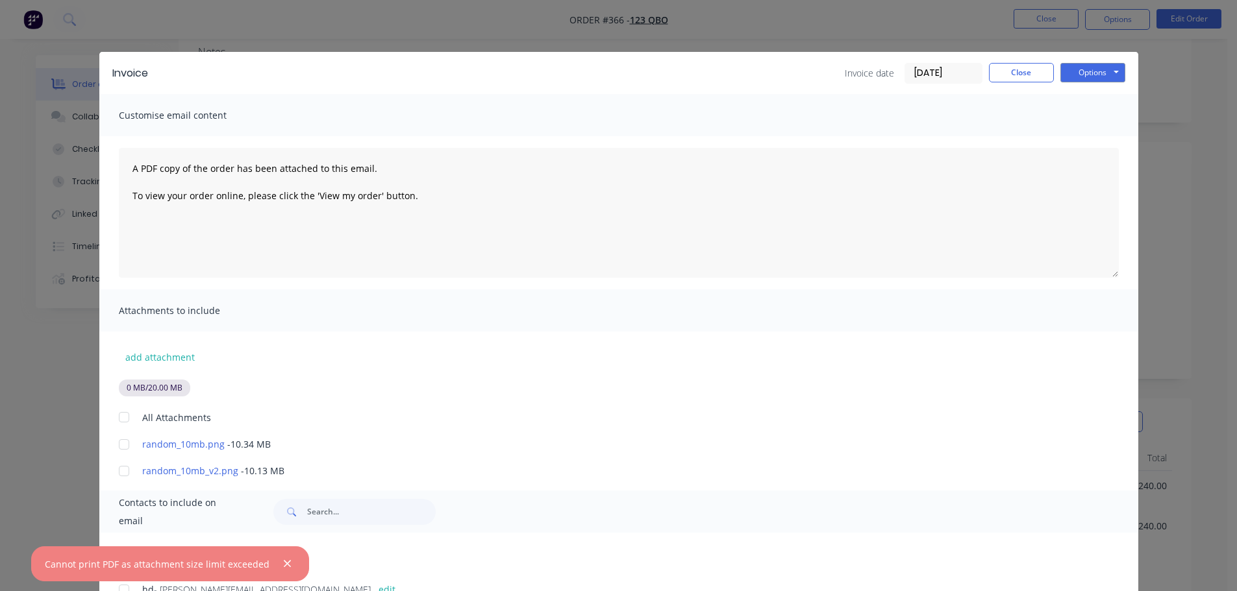
click at [119, 415] on div at bounding box center [124, 417] width 26 height 26
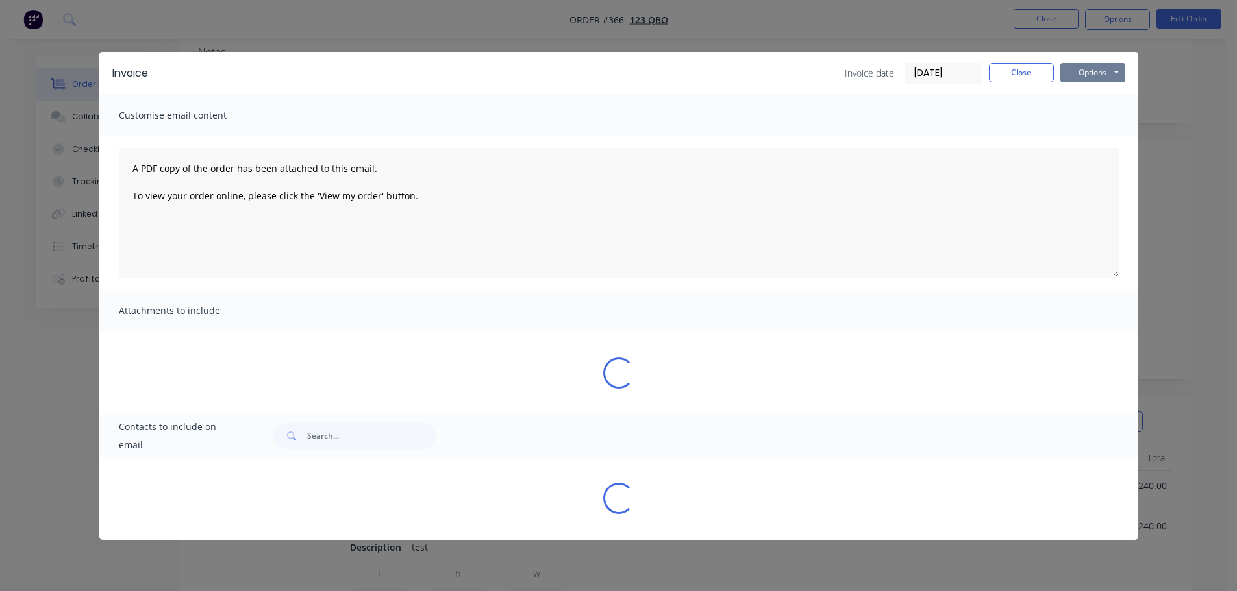
click at [1085, 74] on button "Options" at bounding box center [1092, 72] width 65 height 19
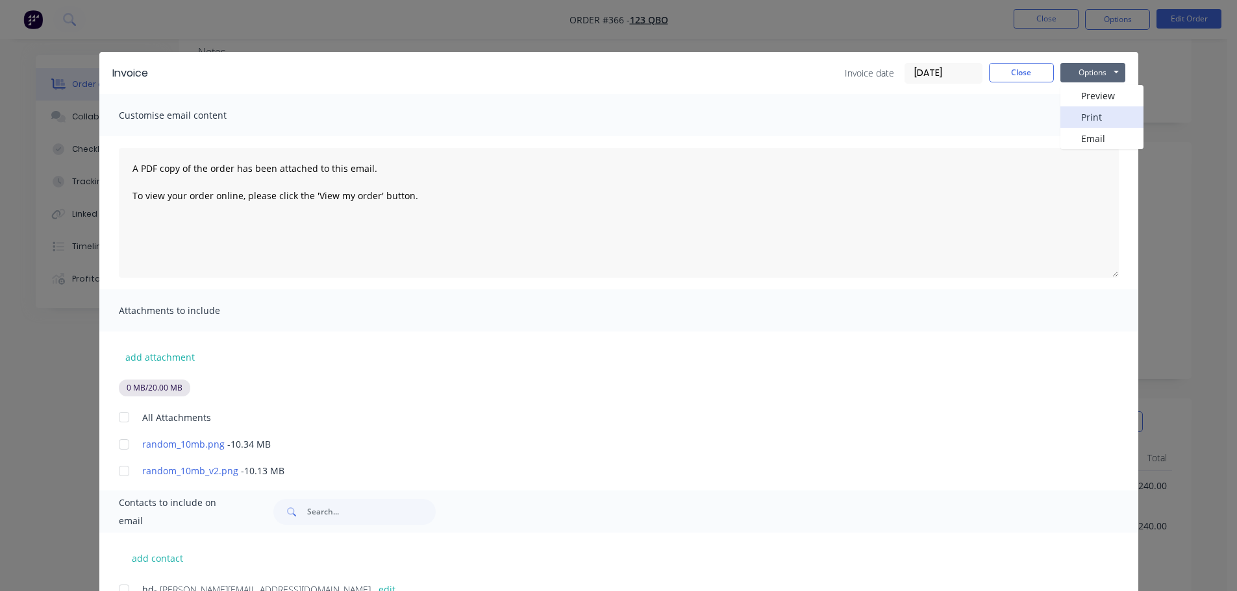
click at [1078, 116] on button "Print" at bounding box center [1101, 116] width 83 height 21
click at [123, 416] on div at bounding box center [124, 417] width 26 height 26
click at [1111, 74] on button "Options" at bounding box center [1092, 72] width 65 height 19
click at [1096, 109] on button "Print" at bounding box center [1101, 116] width 83 height 21
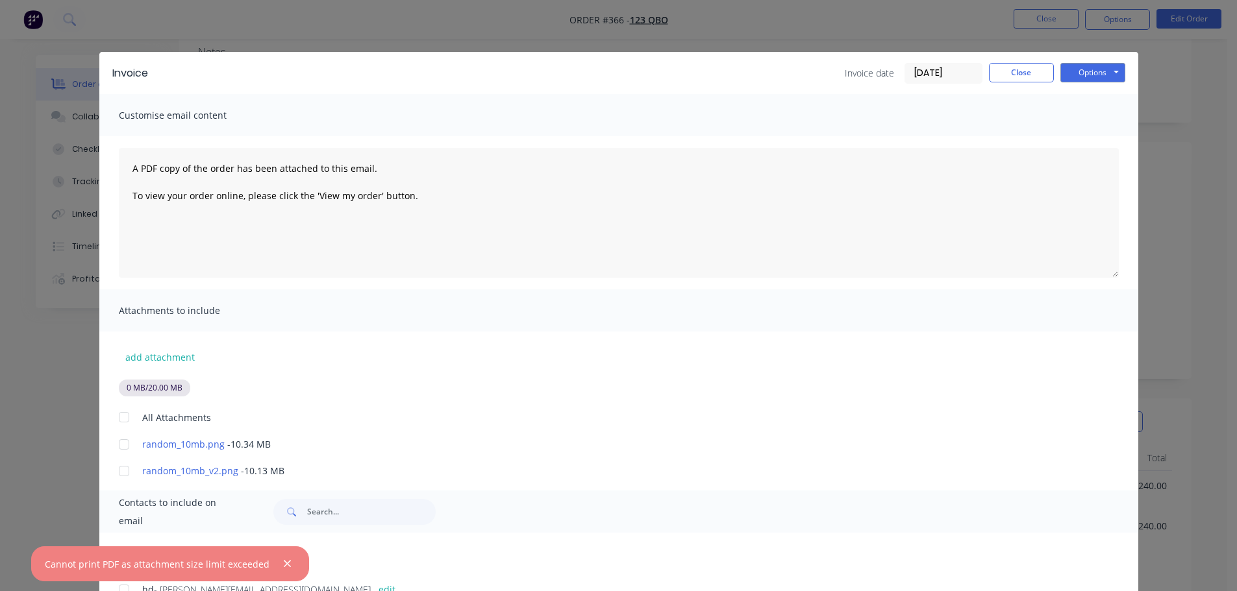
click at [117, 417] on div at bounding box center [124, 417] width 26 height 26
click at [1102, 70] on button "Options" at bounding box center [1092, 72] width 65 height 19
click at [1079, 111] on button "Print" at bounding box center [1101, 116] width 83 height 21
click at [121, 418] on div at bounding box center [124, 417] width 26 height 26
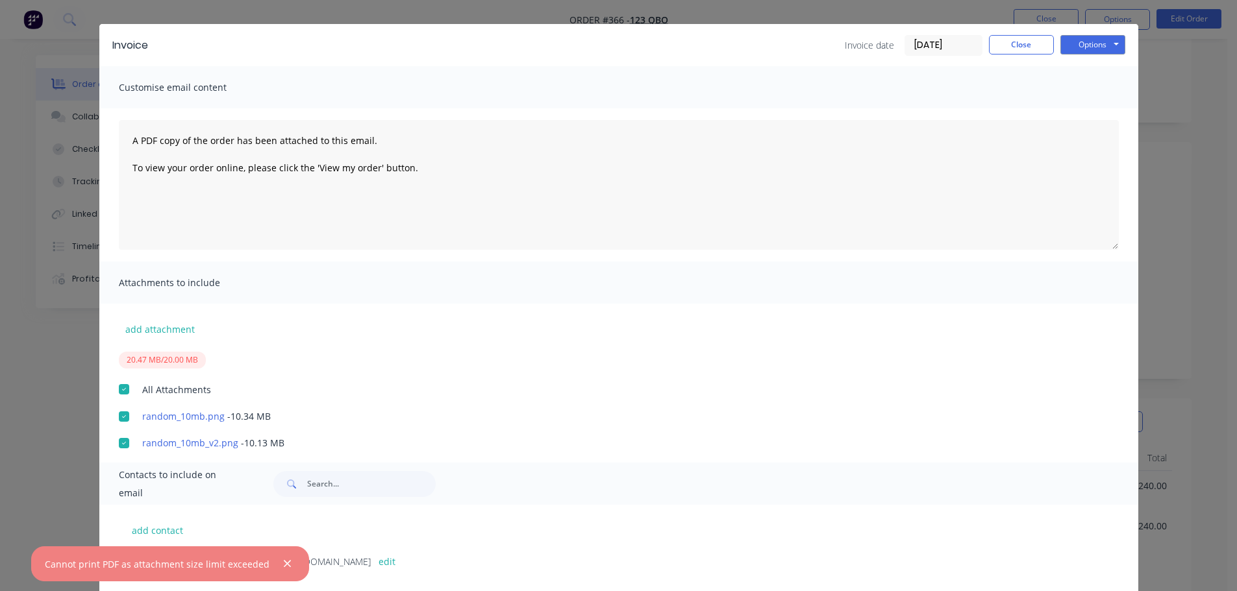
scroll to position [0, 0]
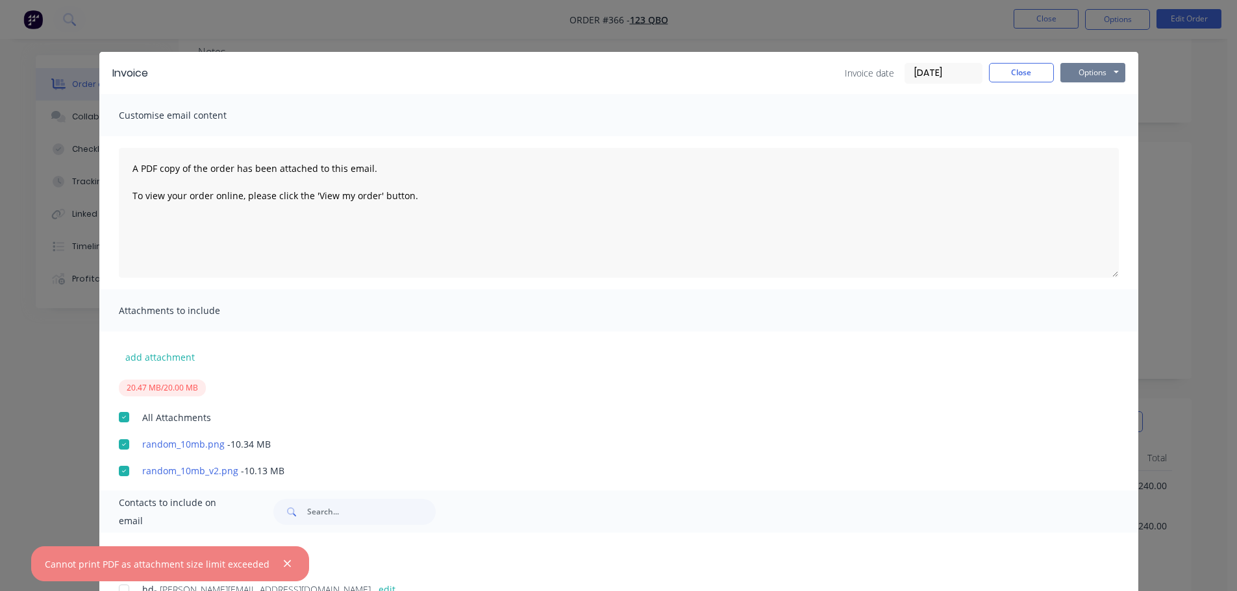
click at [1093, 70] on button "Options" at bounding box center [1092, 72] width 65 height 19
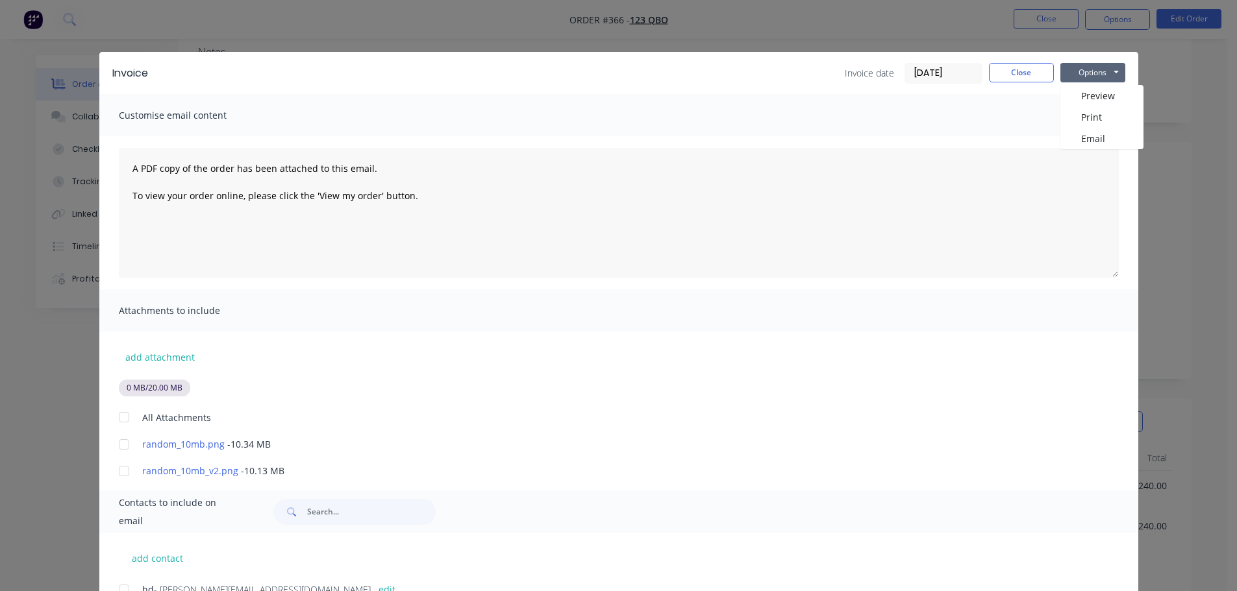
scroll to position [56, 0]
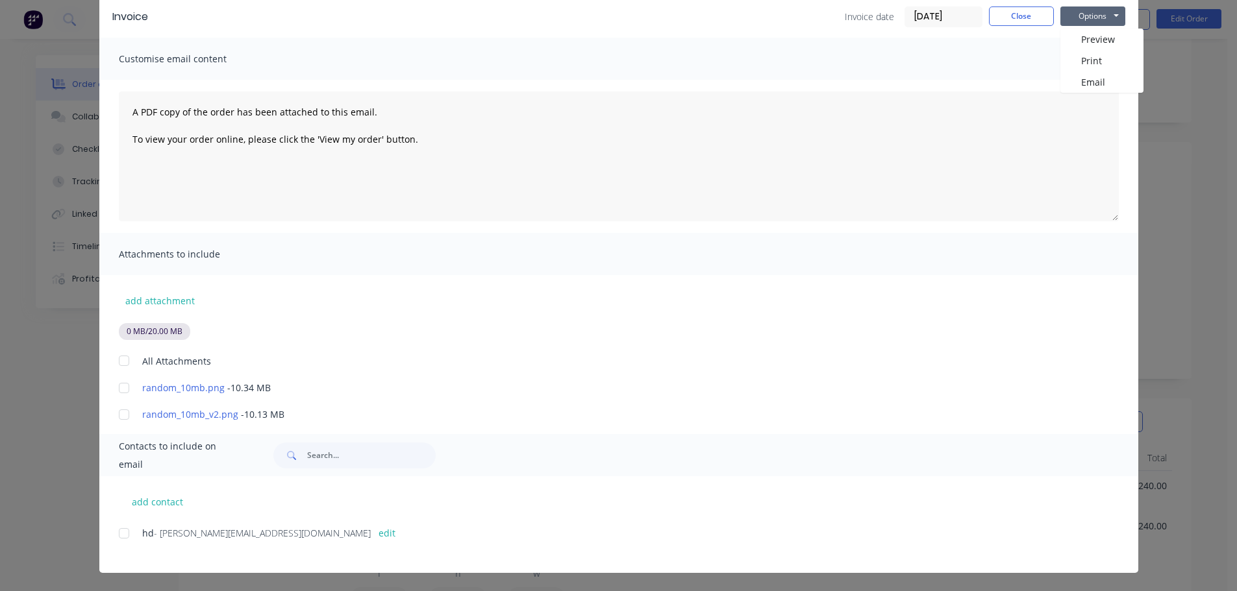
click at [120, 357] on div at bounding box center [124, 361] width 26 height 26
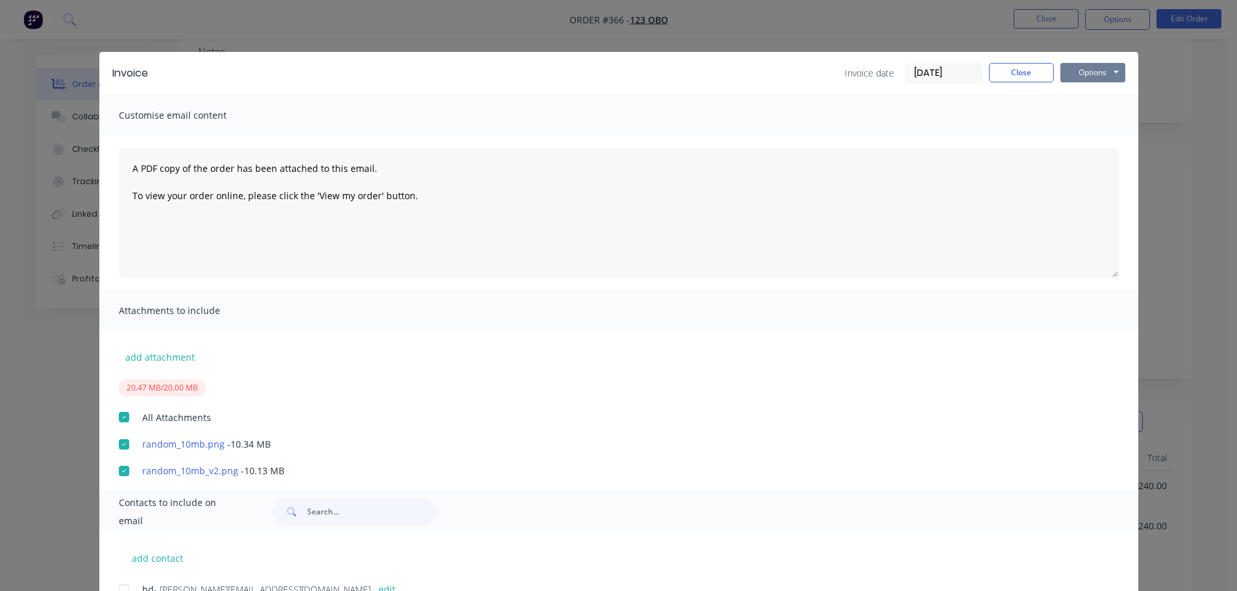
click at [1096, 77] on button "Options" at bounding box center [1092, 72] width 65 height 19
click at [1097, 117] on button "Print" at bounding box center [1101, 116] width 83 height 21
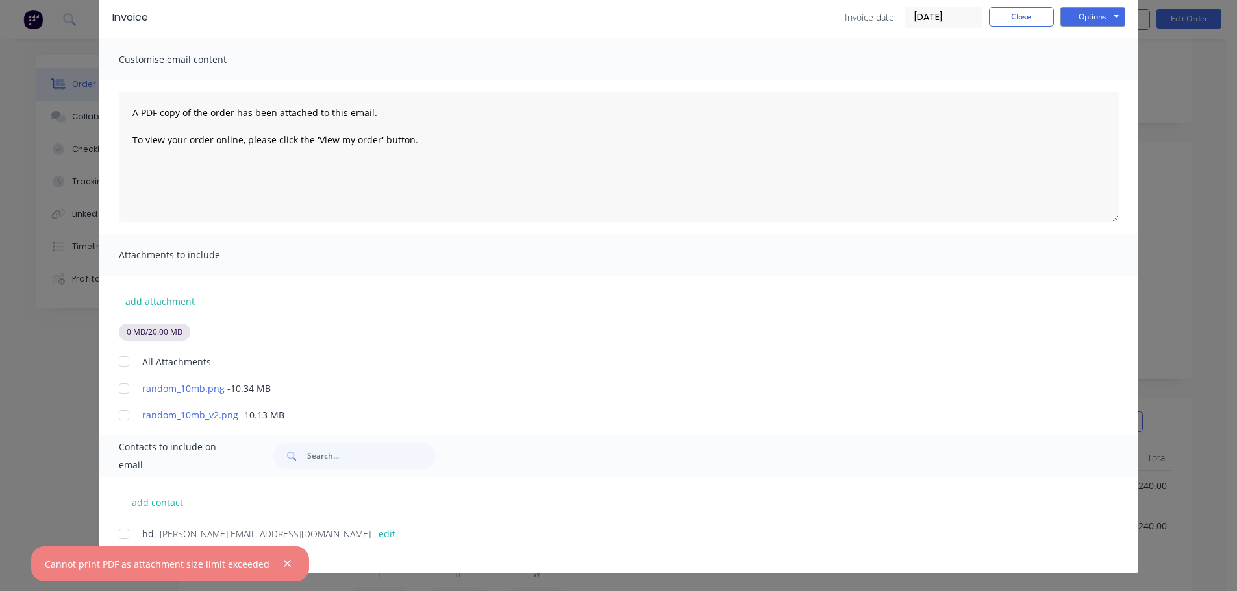
scroll to position [56, 0]
click at [119, 363] on div at bounding box center [124, 361] width 26 height 26
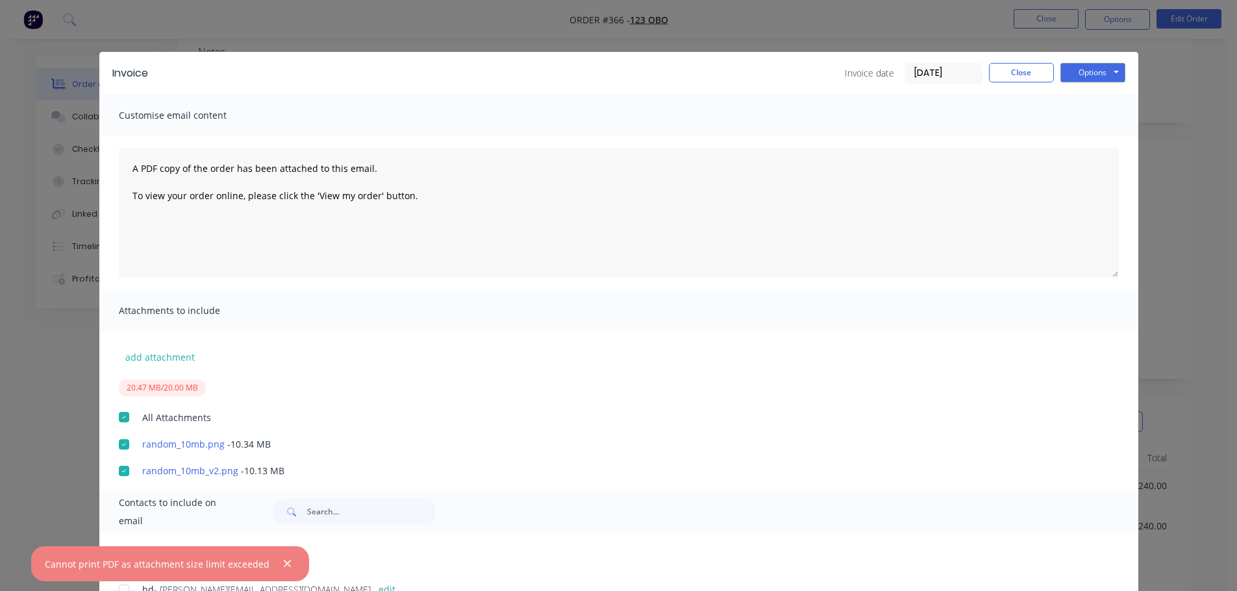
click at [995, 314] on div "Attachments to include" at bounding box center [618, 311] width 1039 height 42
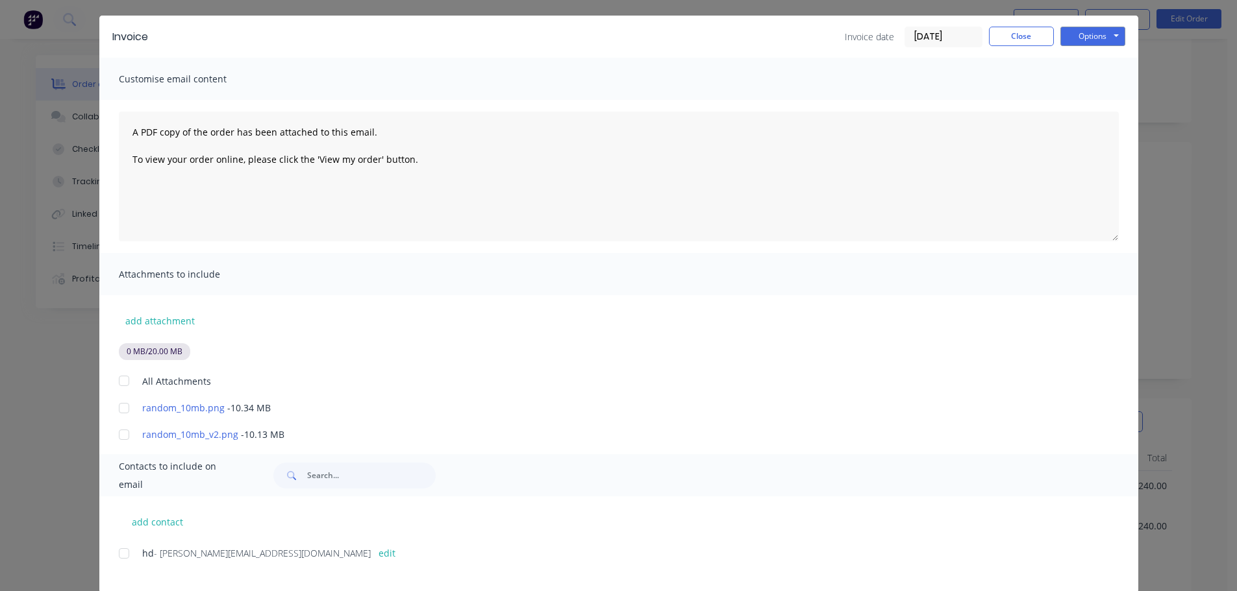
scroll to position [56, 0]
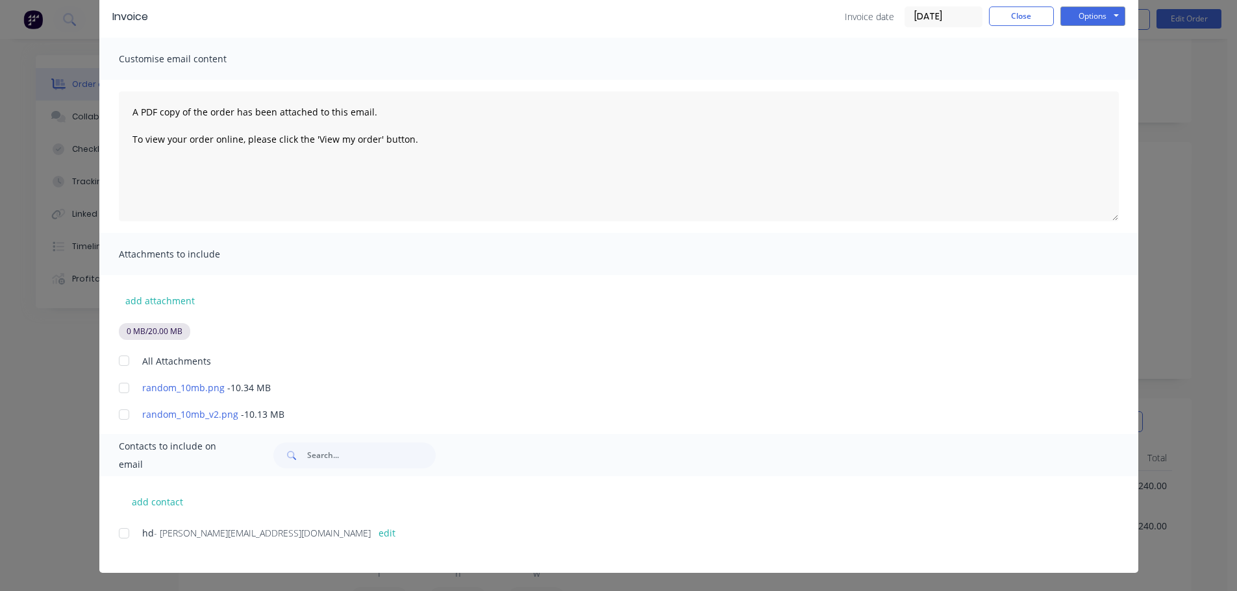
click at [120, 362] on div at bounding box center [124, 361] width 26 height 26
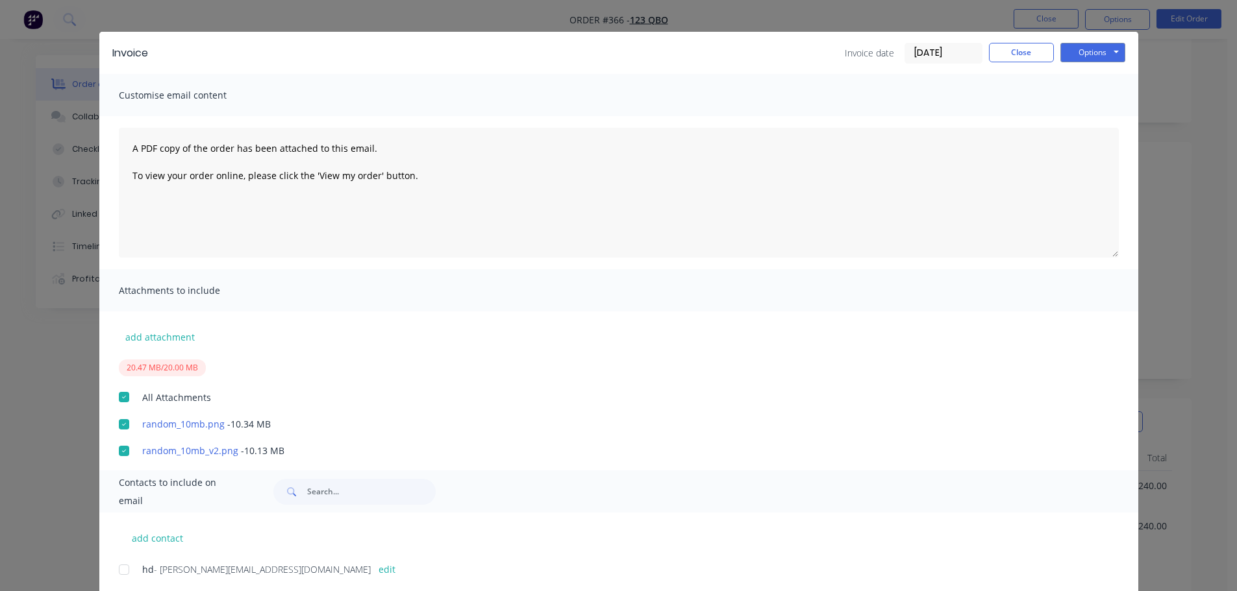
scroll to position [0, 0]
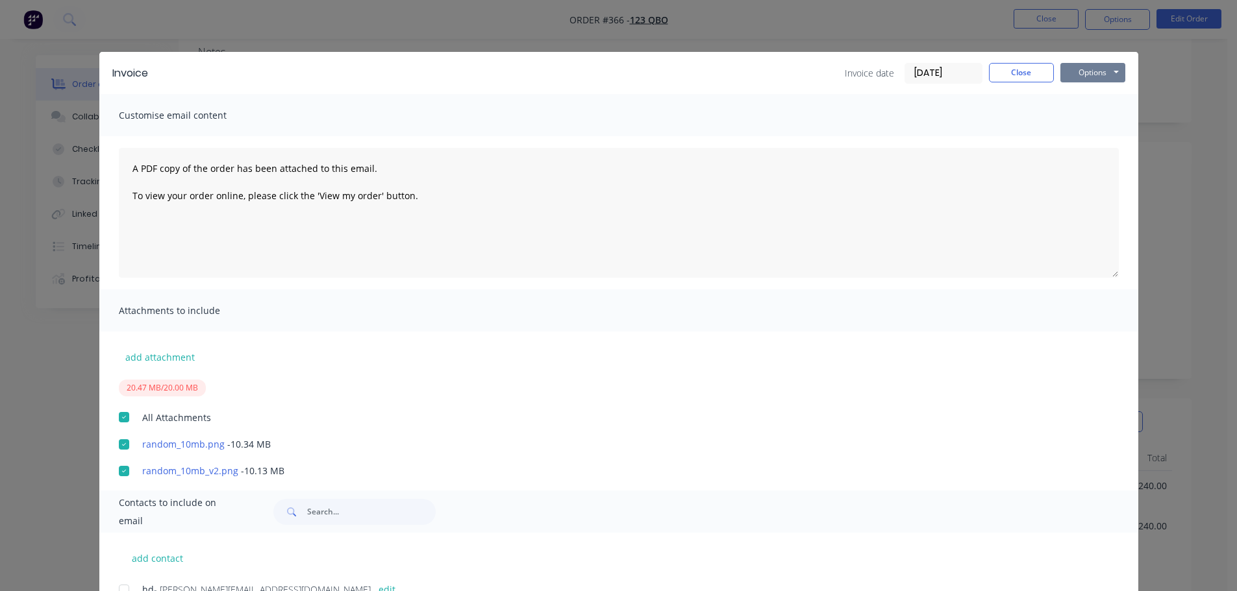
click at [1107, 68] on button "Options" at bounding box center [1092, 72] width 65 height 19
click at [1095, 114] on button "Print" at bounding box center [1101, 116] width 83 height 21
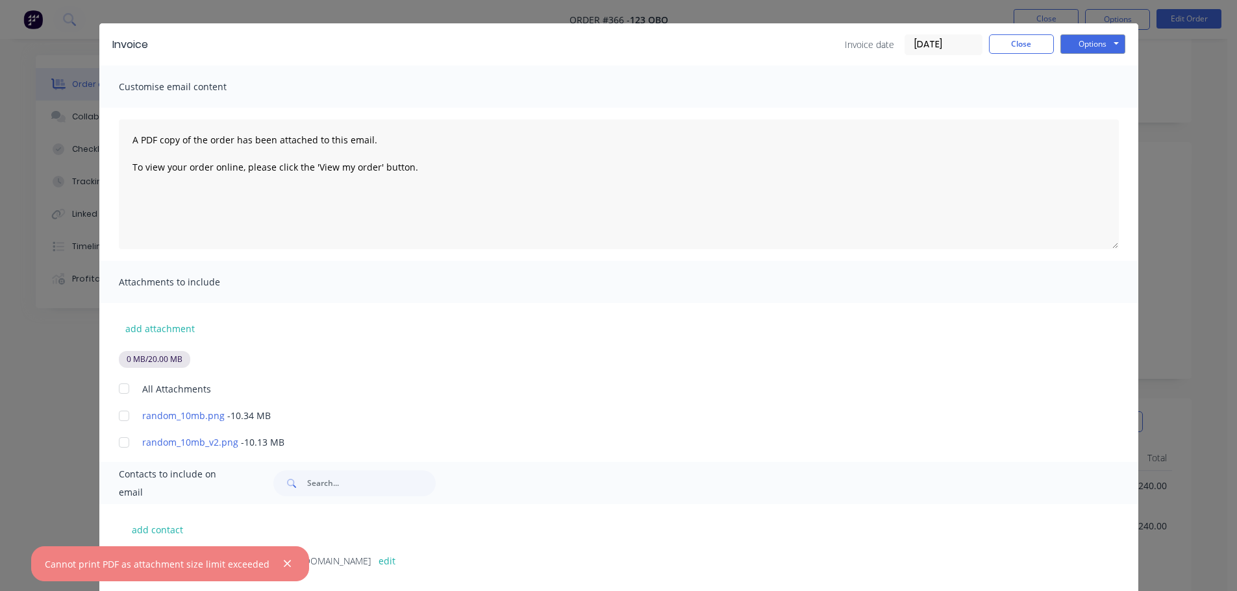
scroll to position [56, 0]
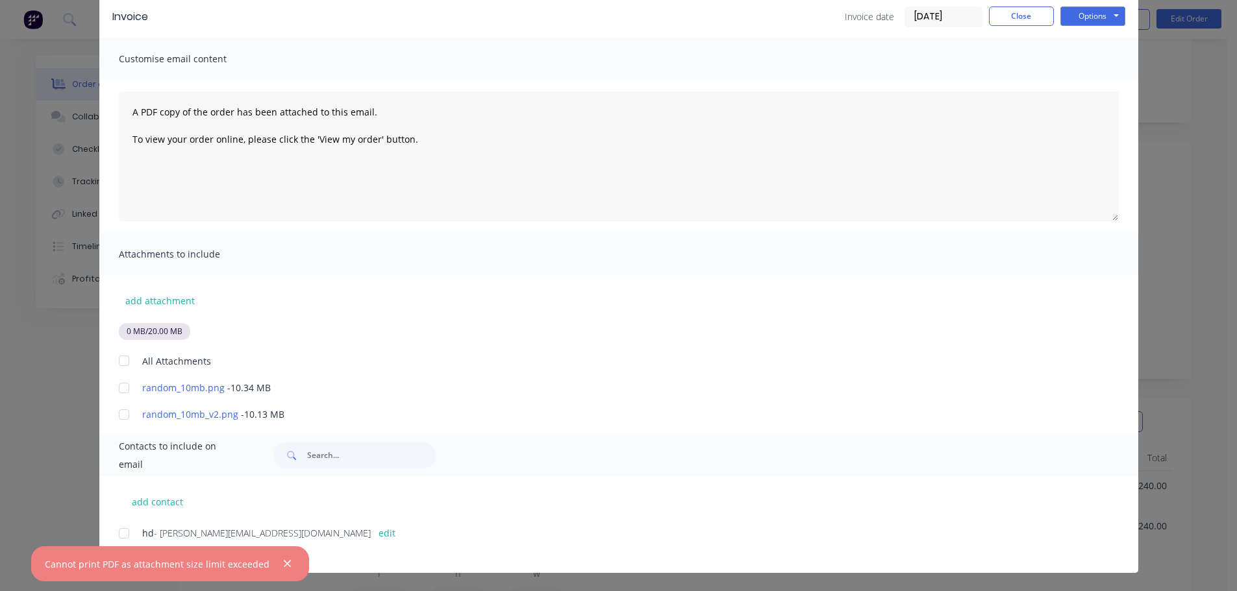
click at [122, 362] on div at bounding box center [124, 361] width 26 height 26
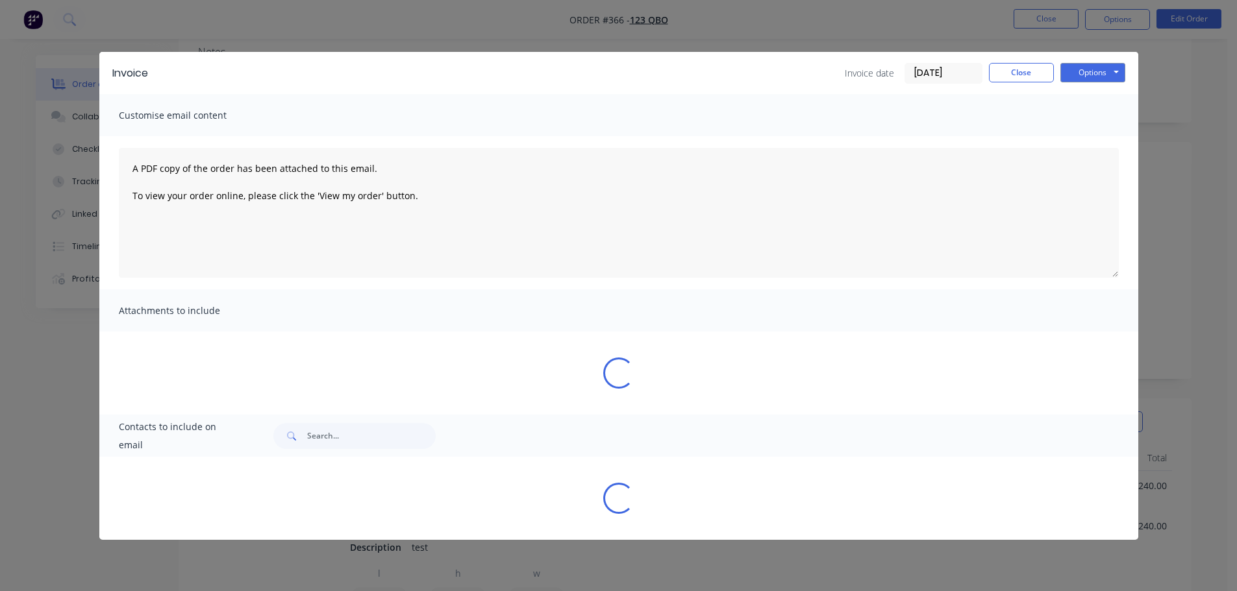
click at [994, 297] on div "Attachments to include" at bounding box center [618, 311] width 1039 height 42
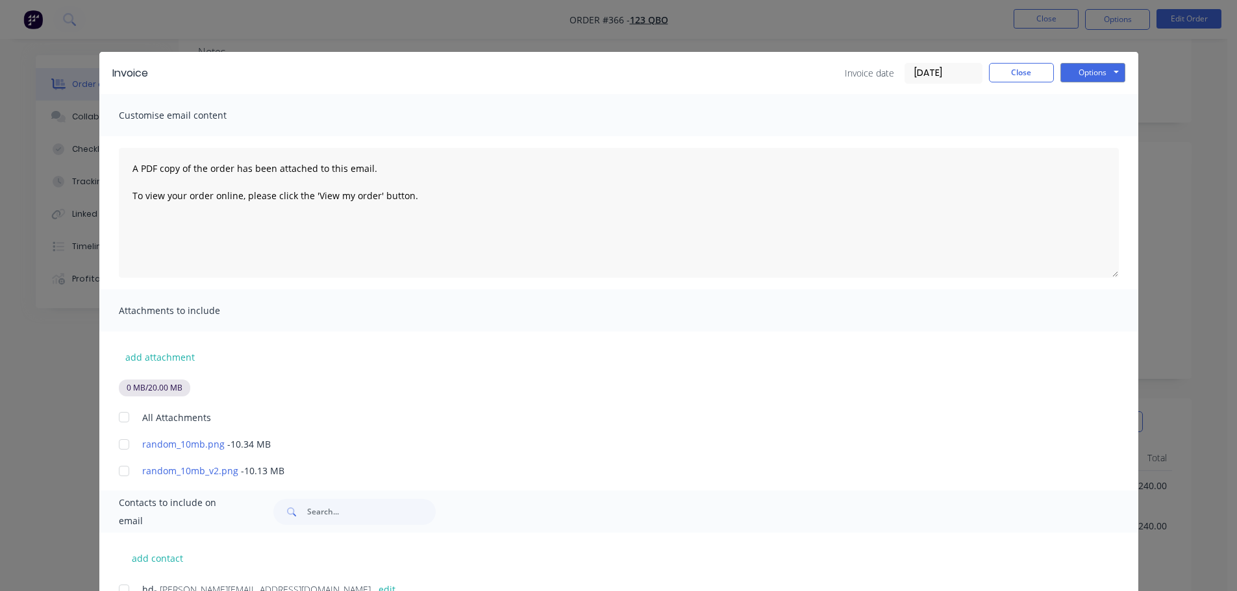
click at [120, 422] on div at bounding box center [124, 417] width 26 height 26
click at [1096, 67] on button "Options" at bounding box center [1092, 72] width 65 height 19
click at [1072, 115] on button "Print" at bounding box center [1101, 116] width 83 height 21
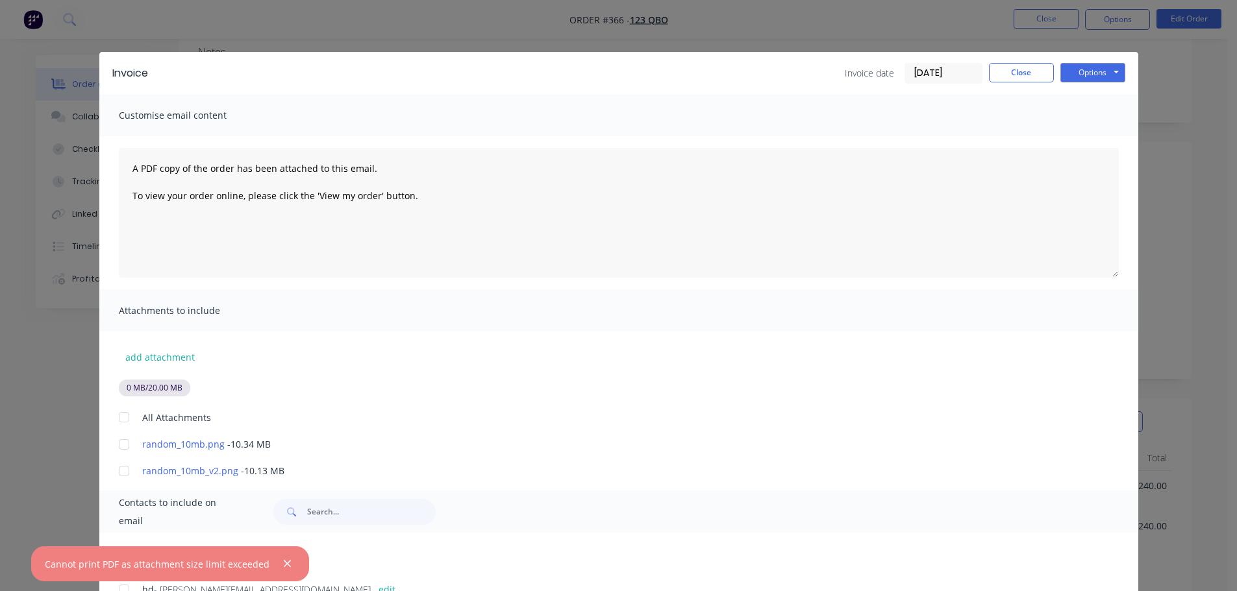
click at [120, 418] on div at bounding box center [124, 417] width 26 height 26
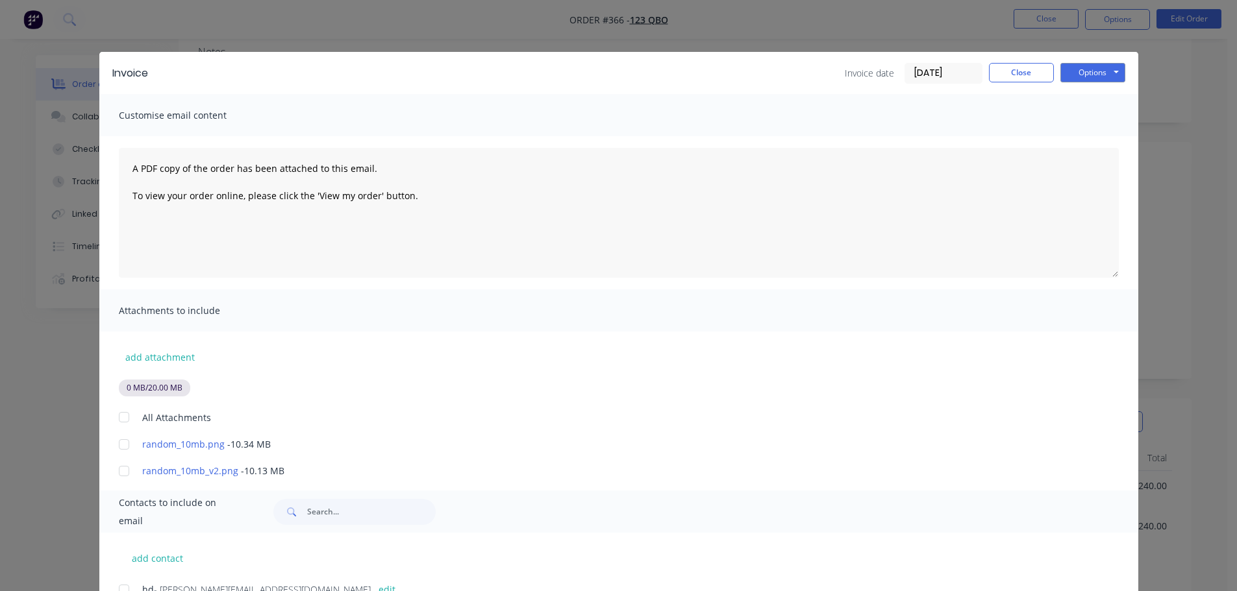
click at [115, 412] on div at bounding box center [124, 417] width 26 height 26
click at [1091, 69] on button "Options" at bounding box center [1092, 72] width 65 height 19
click at [1096, 119] on button "Print" at bounding box center [1101, 116] width 83 height 21
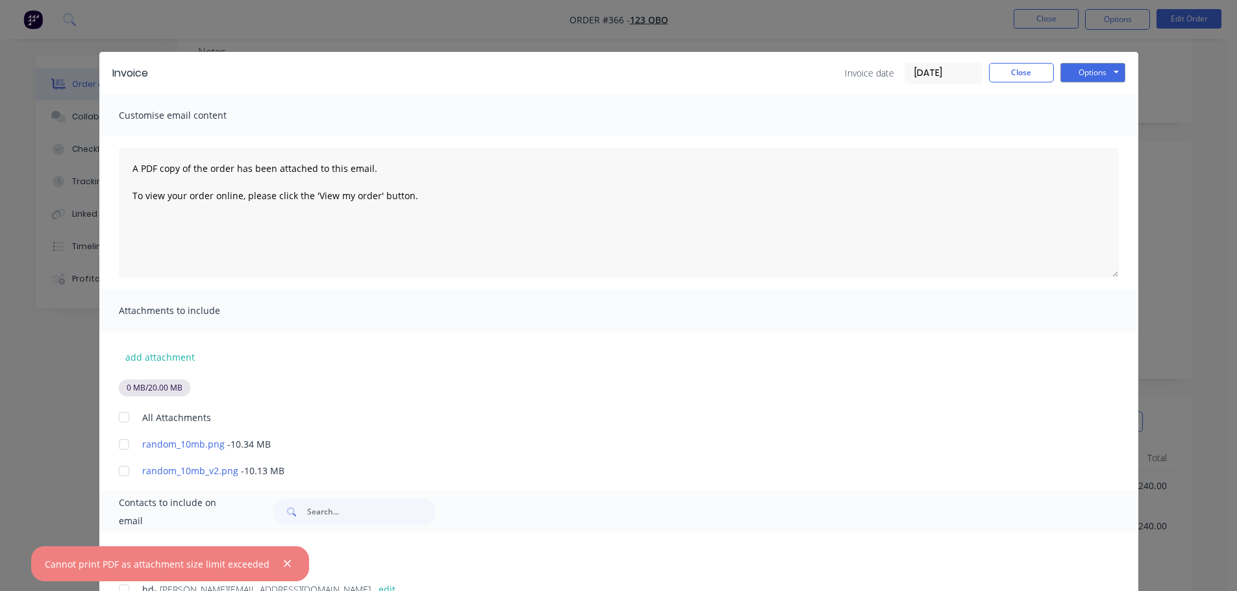
click at [117, 415] on div at bounding box center [124, 417] width 26 height 26
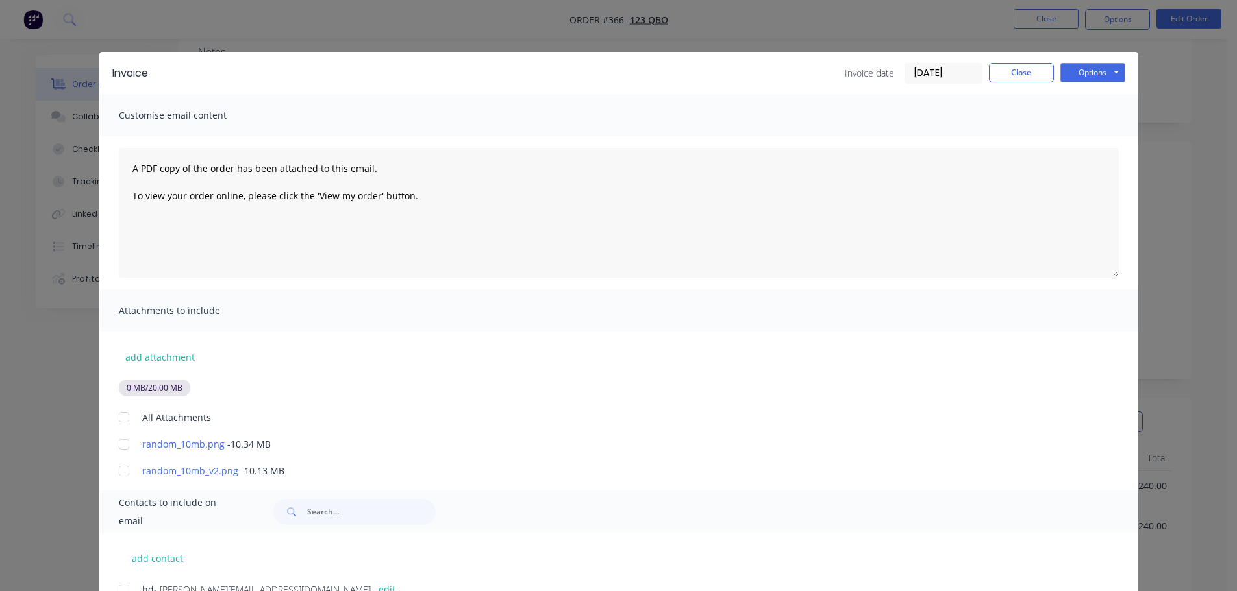
click at [121, 414] on div at bounding box center [124, 417] width 26 height 26
click at [1089, 75] on button "Options" at bounding box center [1092, 72] width 65 height 19
click at [1085, 117] on button "Print" at bounding box center [1101, 116] width 83 height 21
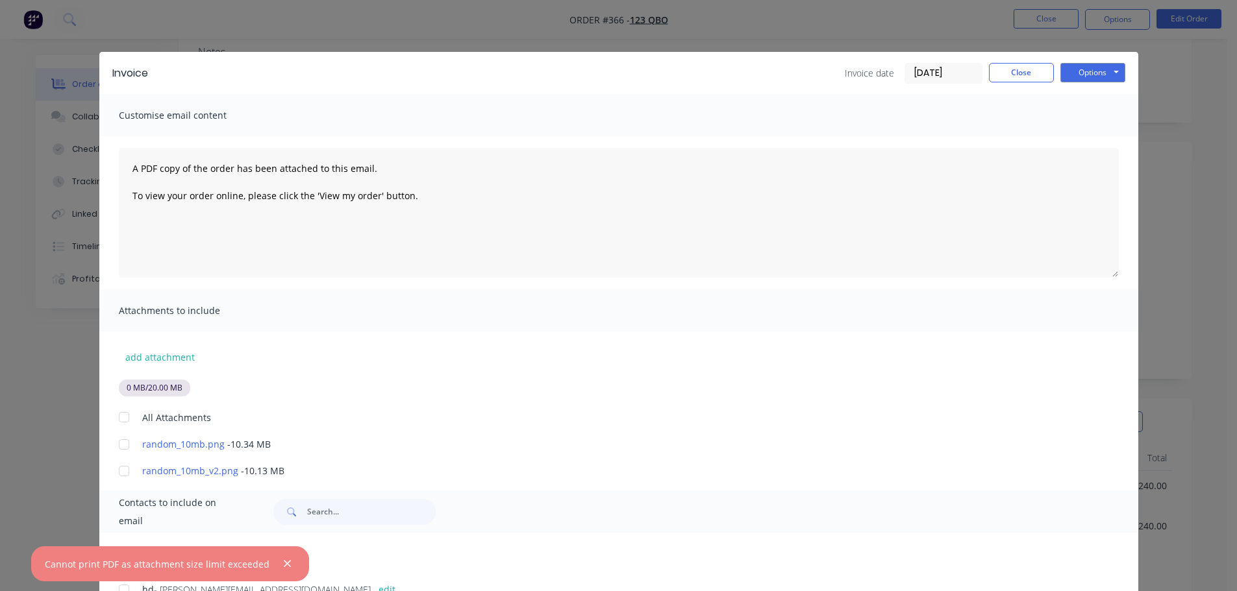
click at [125, 423] on div at bounding box center [124, 417] width 26 height 26
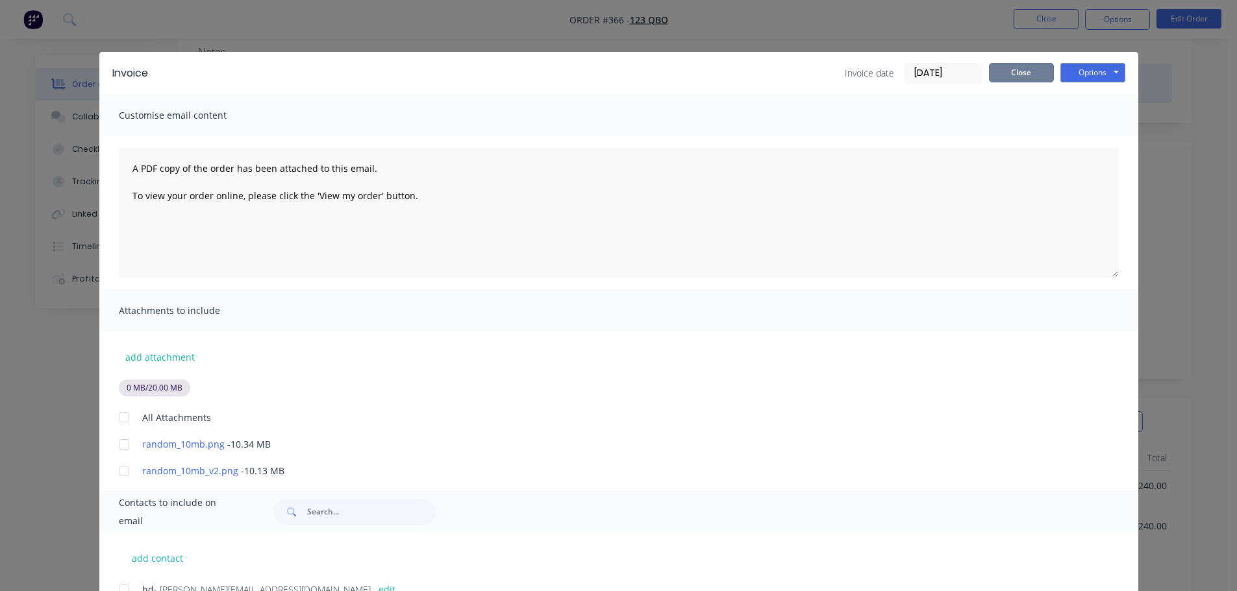
click at [1041, 69] on button "Close" at bounding box center [1021, 72] width 65 height 19
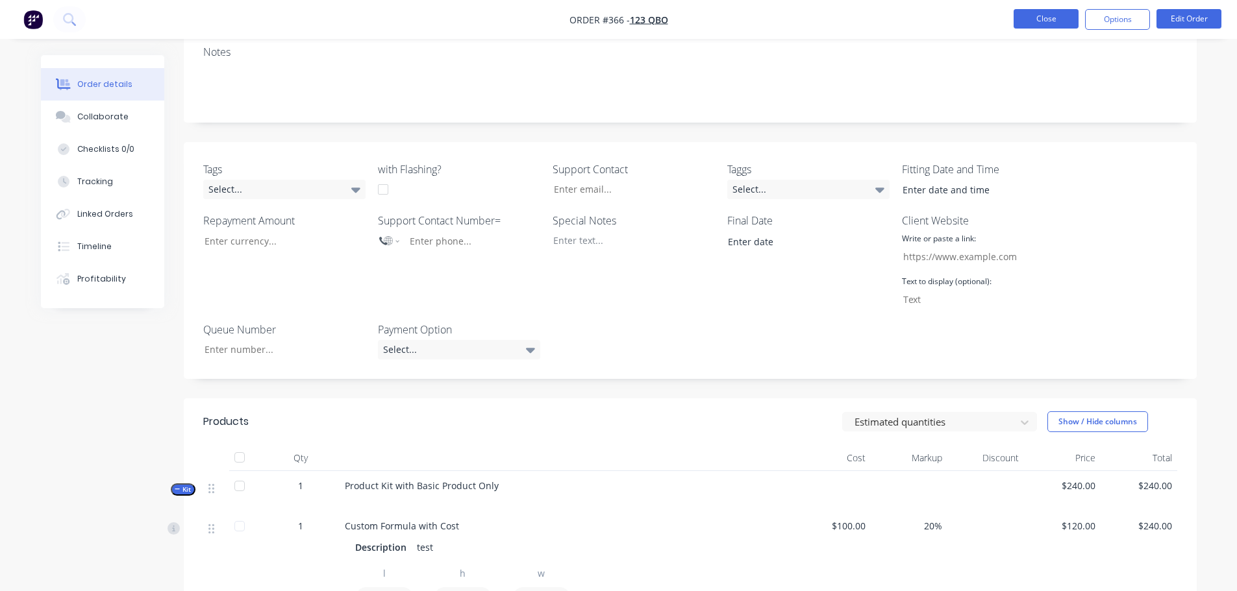
click at [1054, 24] on button "Close" at bounding box center [1045, 18] width 65 height 19
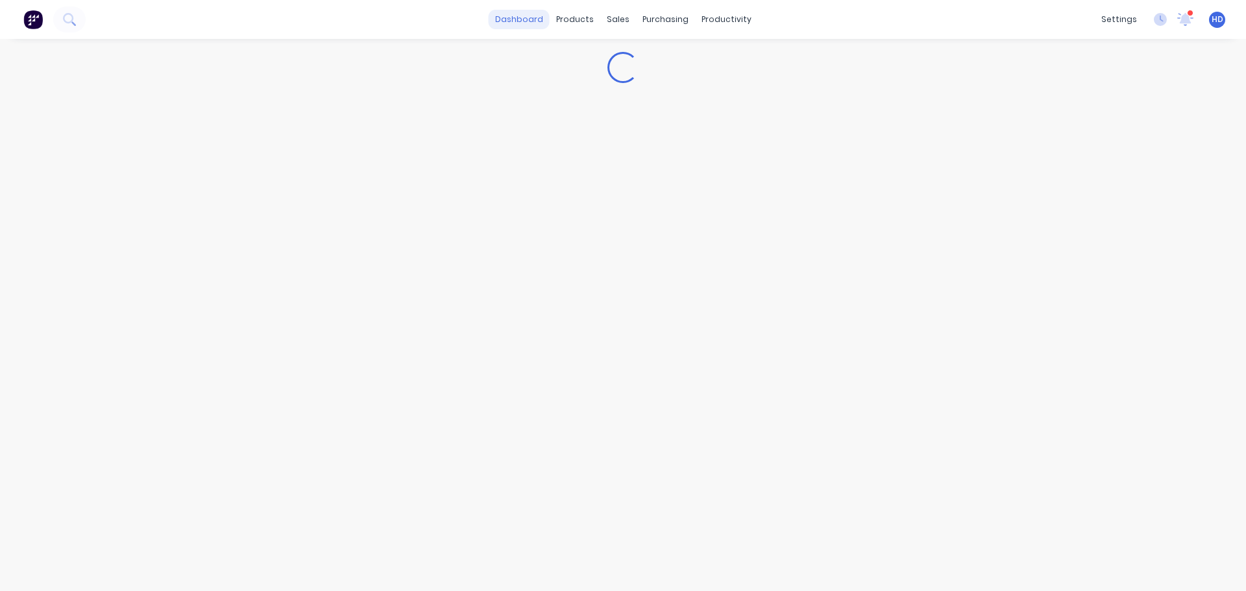
click at [529, 20] on link "dashboard" at bounding box center [519, 19] width 61 height 19
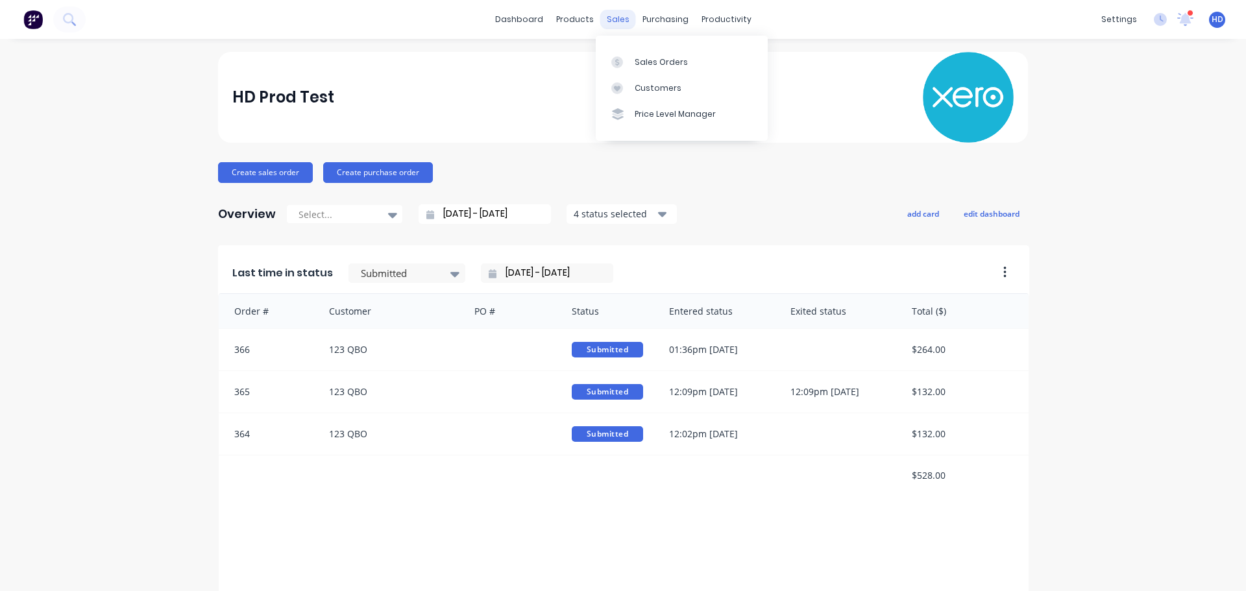
click at [600, 16] on div "sales" at bounding box center [618, 19] width 36 height 19
click at [661, 66] on div "Sales Orders" at bounding box center [661, 62] width 53 height 12
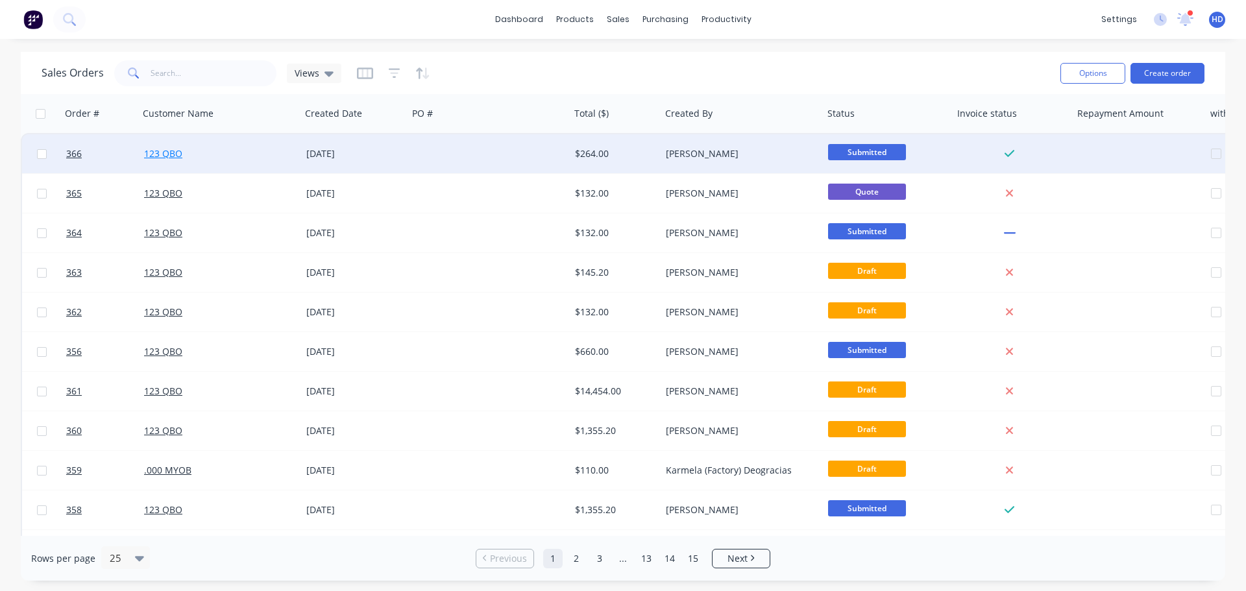
click at [160, 154] on link "123 QBO" at bounding box center [163, 153] width 38 height 12
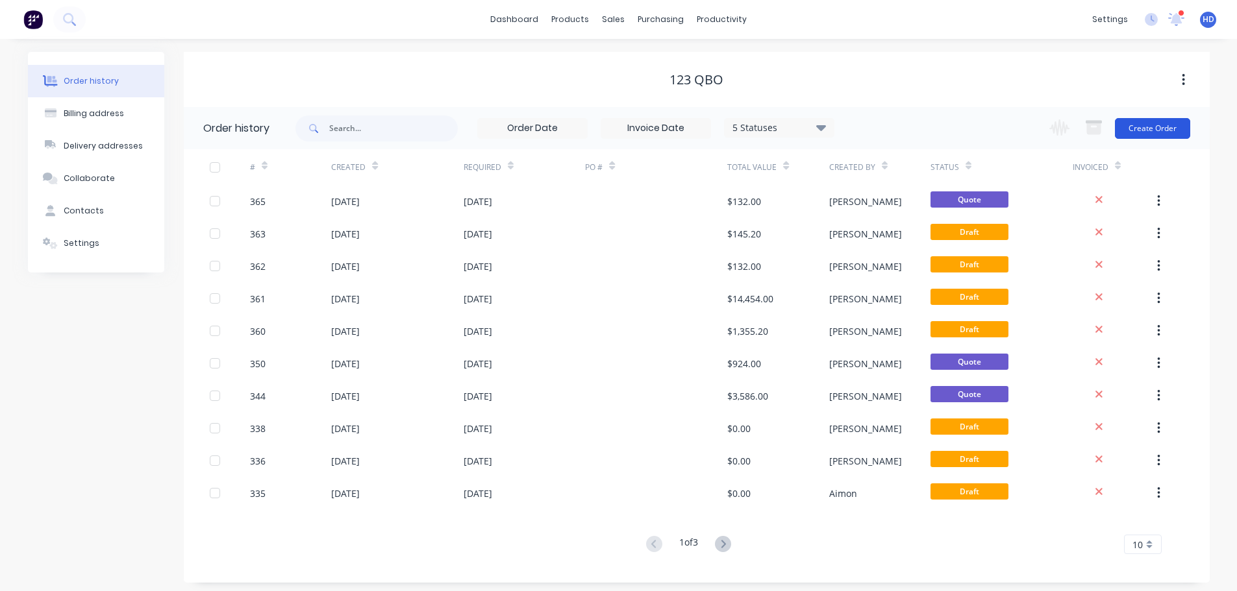
click at [1150, 123] on button "Create Order" at bounding box center [1152, 128] width 75 height 21
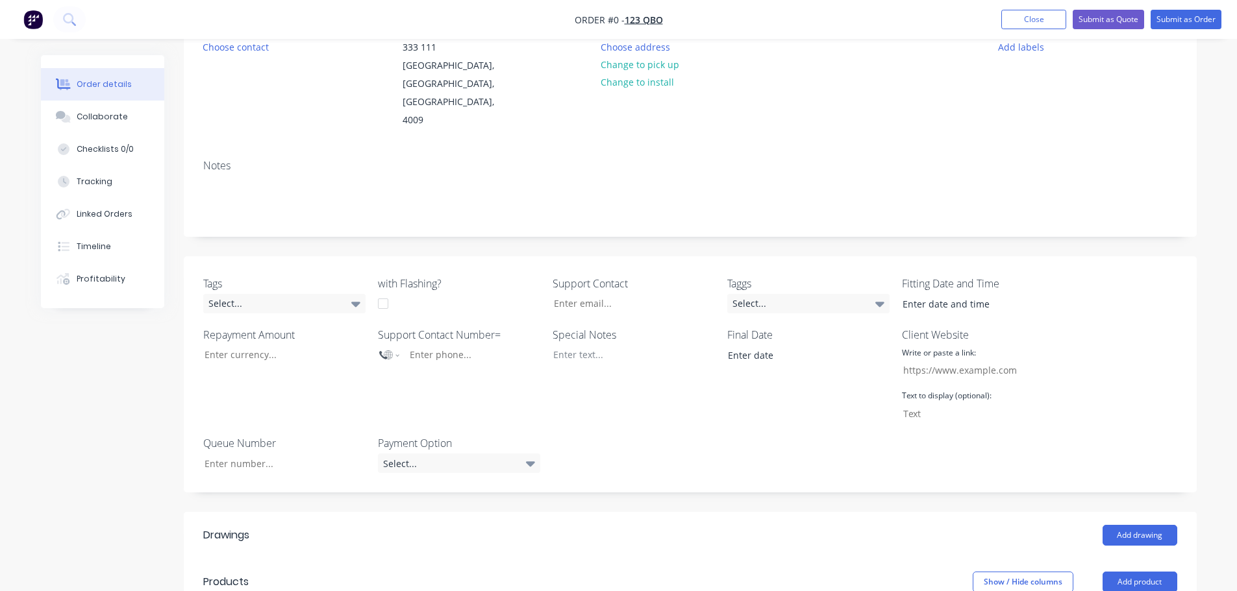
scroll to position [325, 0]
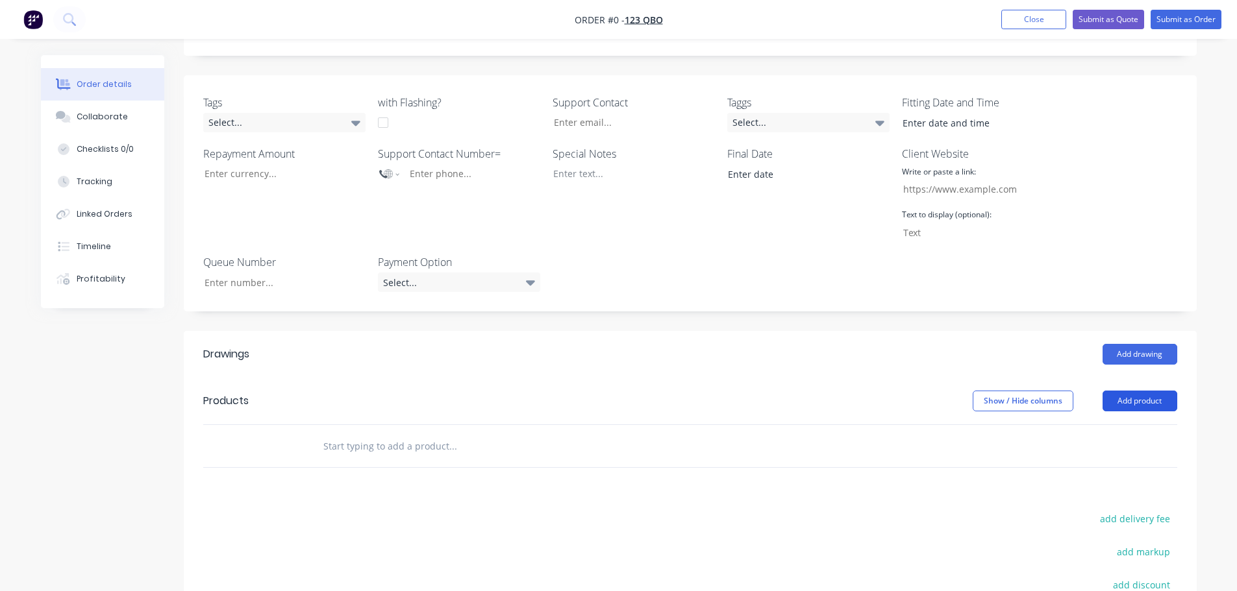
click at [1168, 391] on button "Add product" at bounding box center [1139, 401] width 75 height 21
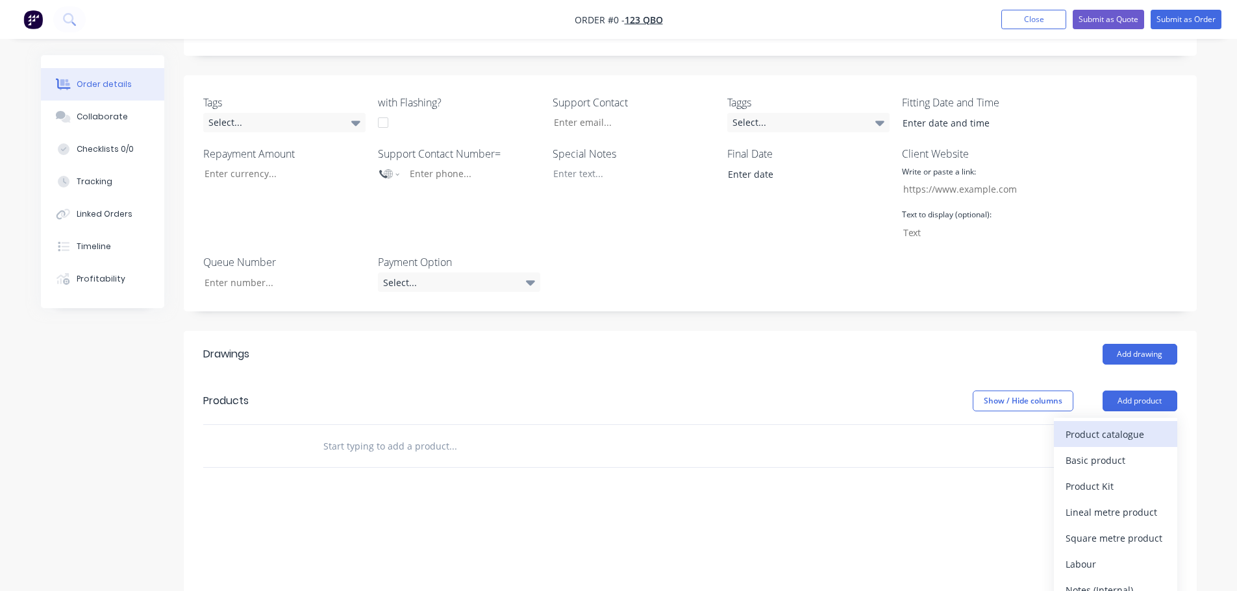
click at [1145, 425] on div "Product catalogue" at bounding box center [1115, 434] width 100 height 19
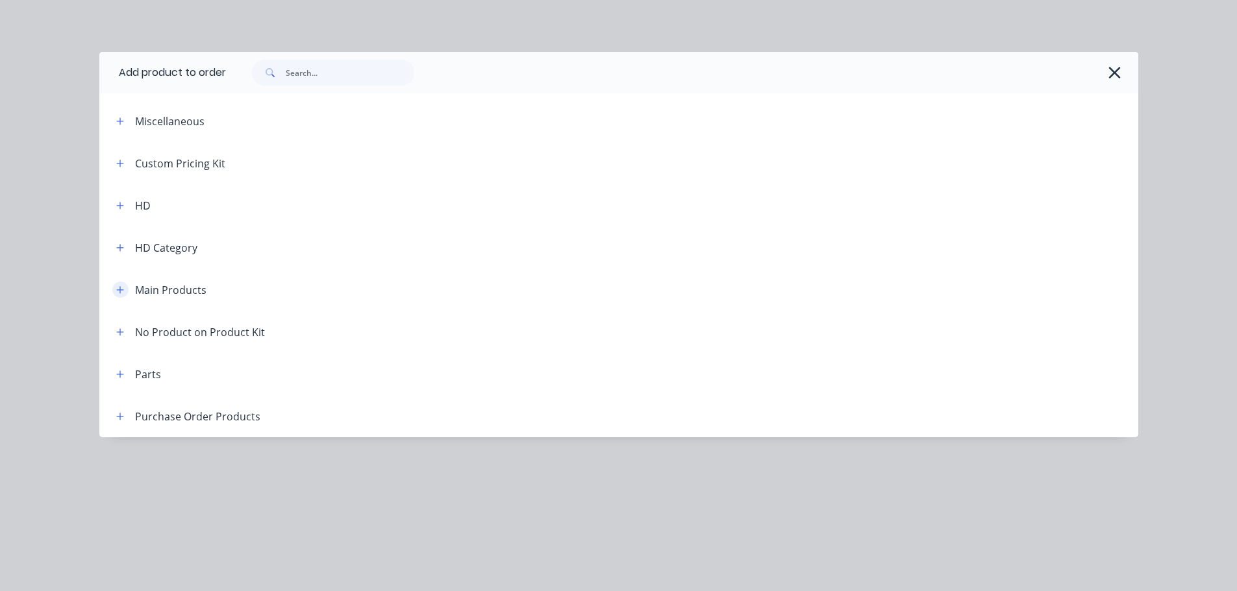
click at [117, 291] on icon "button" at bounding box center [120, 290] width 8 height 9
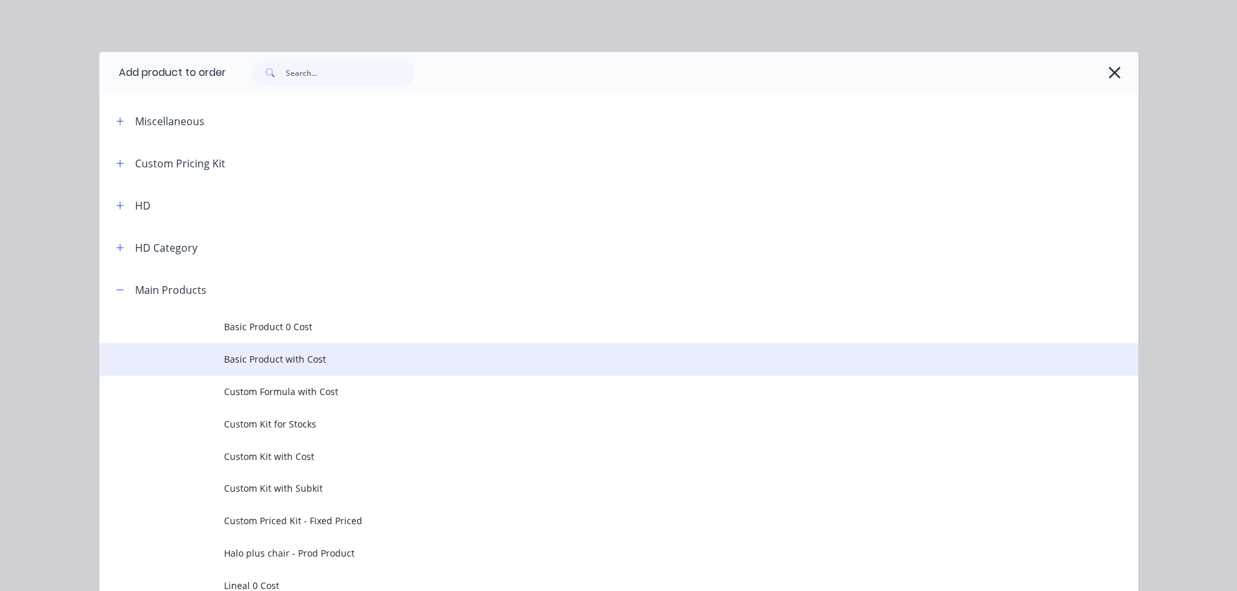
click at [273, 361] on span "Basic Product with Cost" at bounding box center [589, 359] width 731 height 14
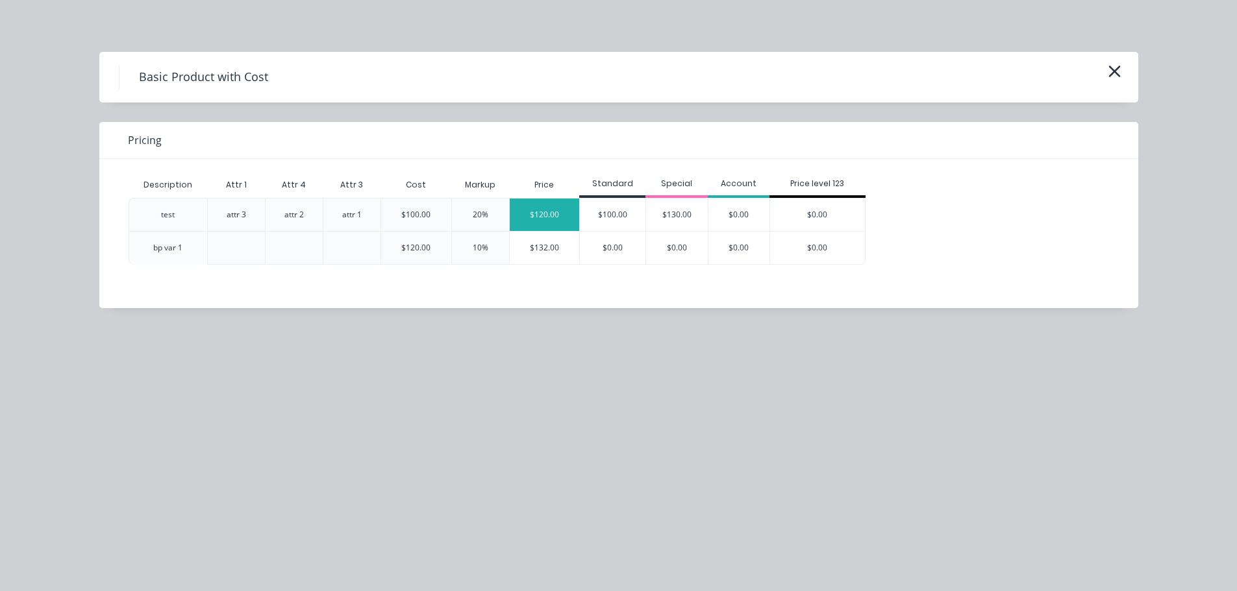
click at [534, 215] on div "$120.00" at bounding box center [545, 215] width 70 height 32
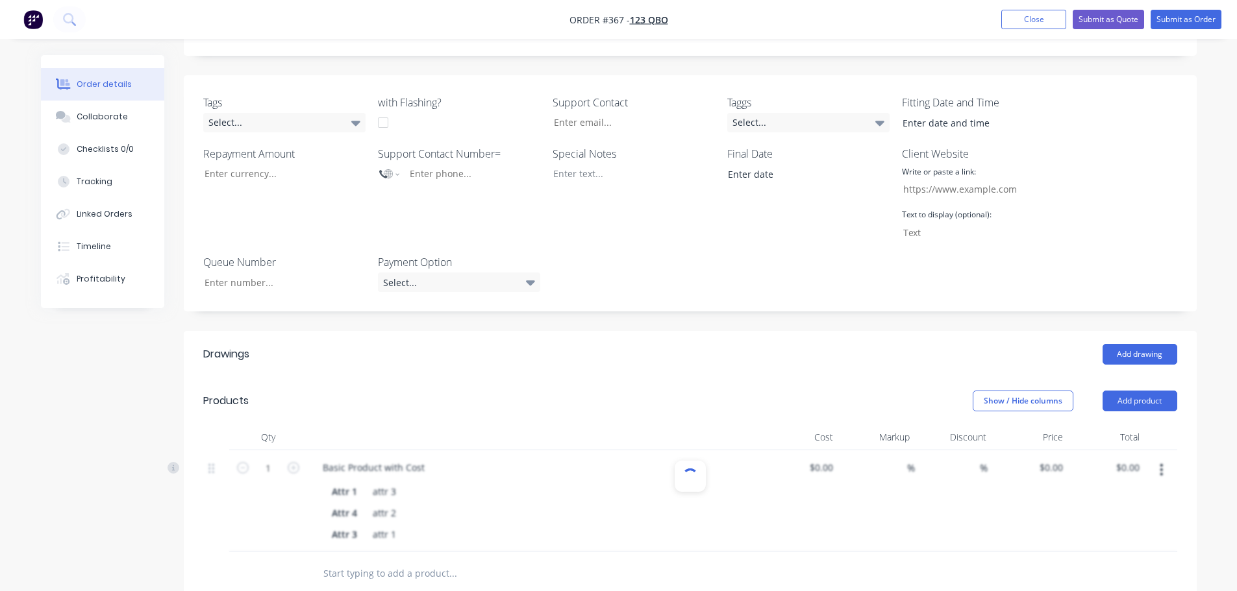
type input "$100.00"
type input "20"
type input "$120.00"
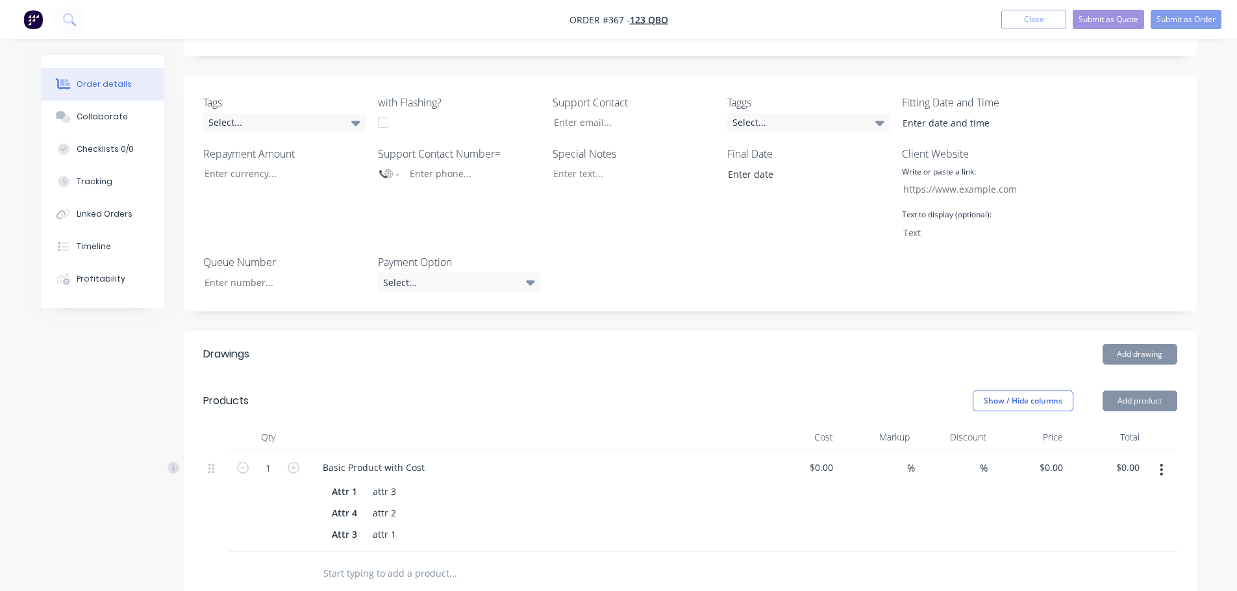
type input "$100.00"
type input "20"
type input "$120.00"
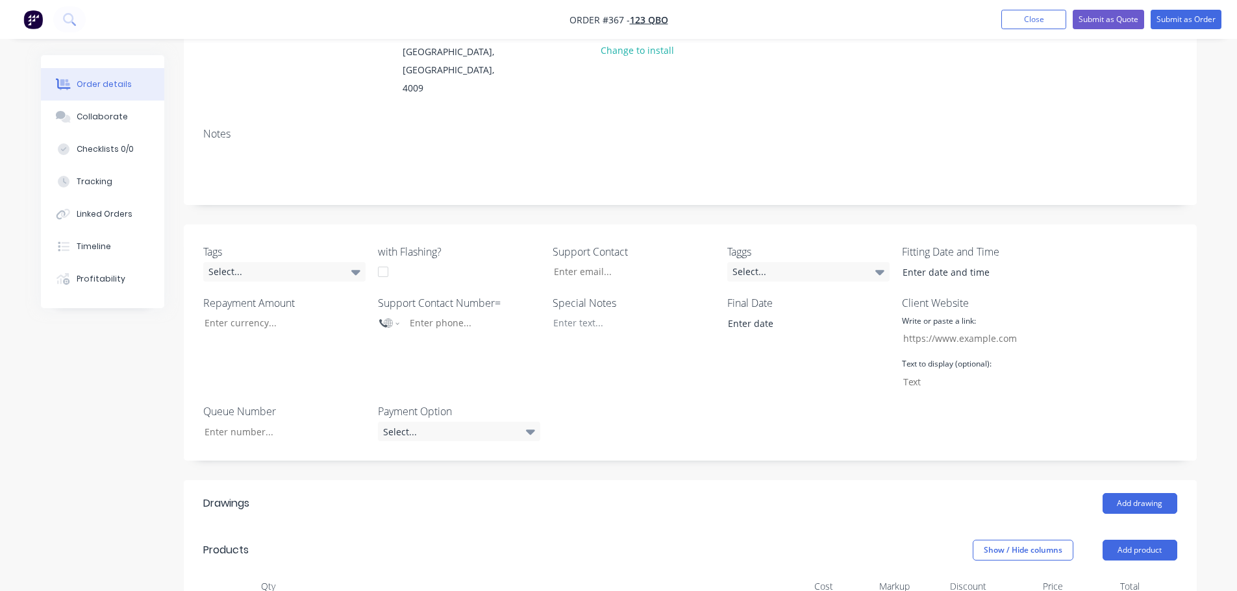
scroll to position [65, 0]
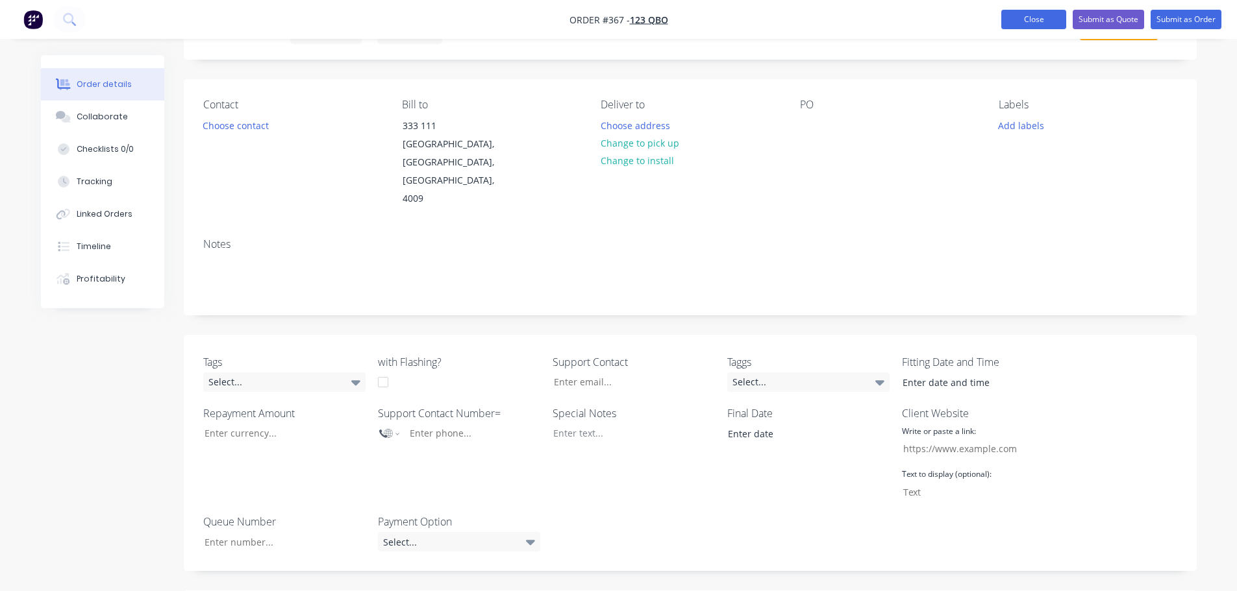
click at [1035, 14] on button "Close" at bounding box center [1033, 19] width 65 height 19
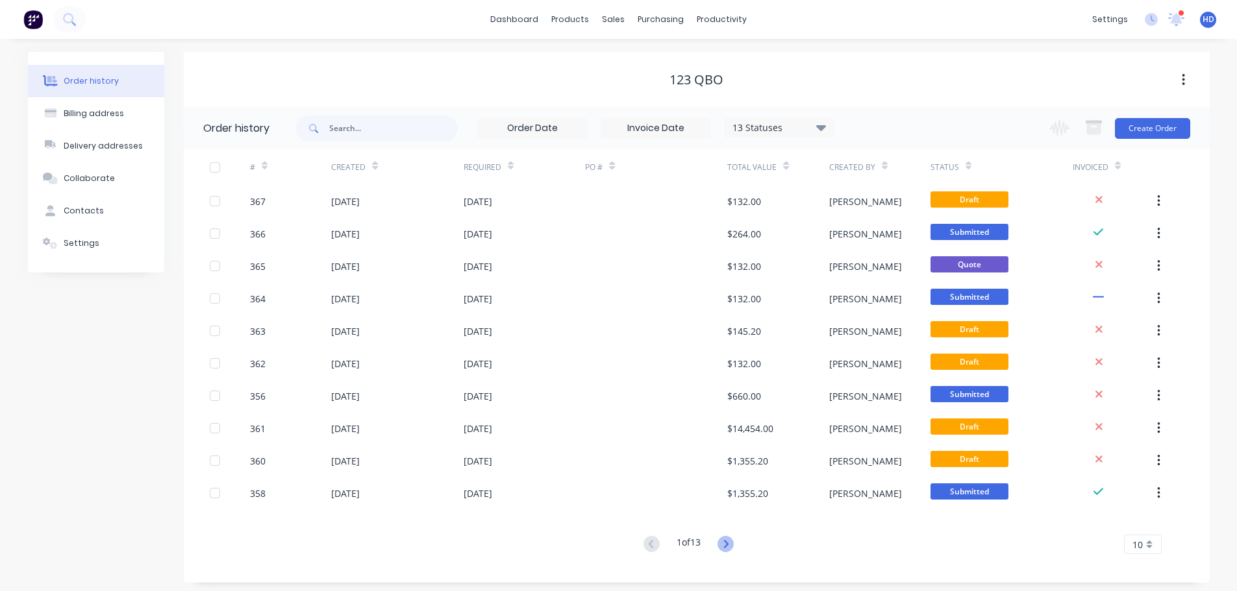
click at [728, 545] on icon at bounding box center [726, 544] width 5 height 8
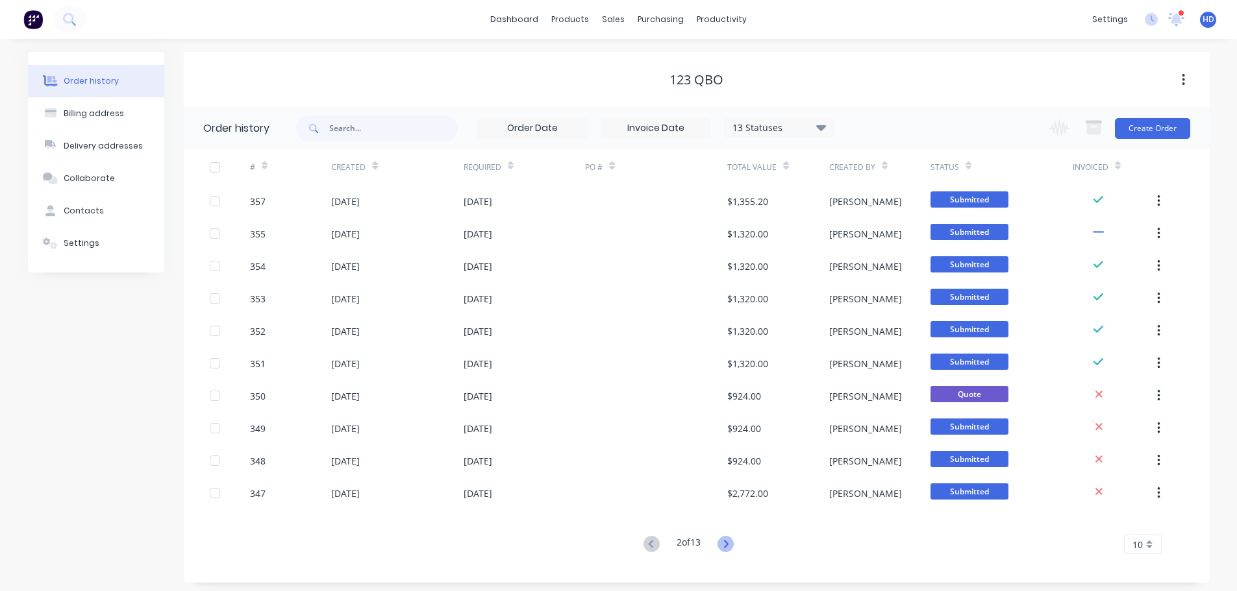
click at [733, 544] on icon at bounding box center [725, 544] width 16 height 16
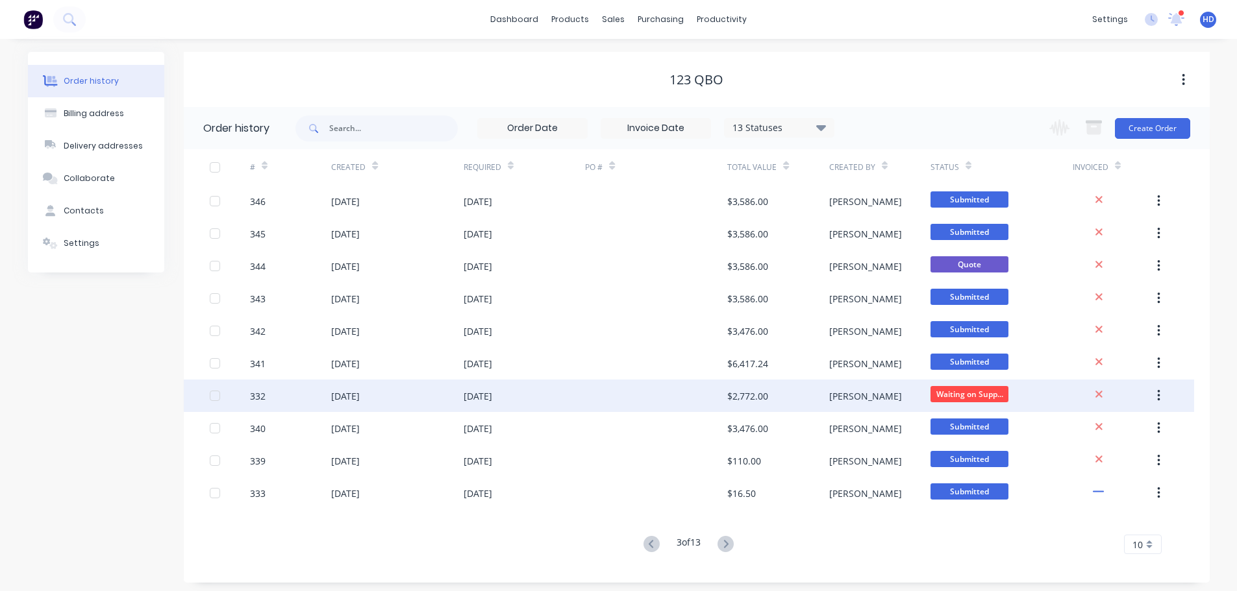
click at [492, 395] on div "[DATE]" at bounding box center [477, 396] width 29 height 14
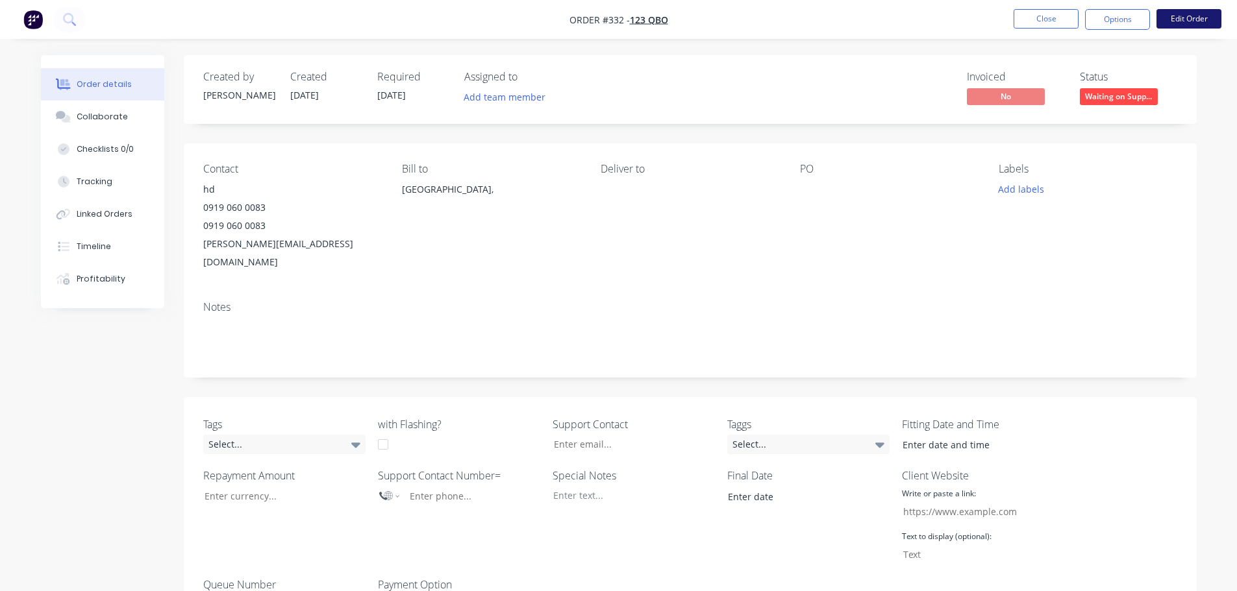
click at [1178, 18] on button "Edit Order" at bounding box center [1188, 18] width 65 height 19
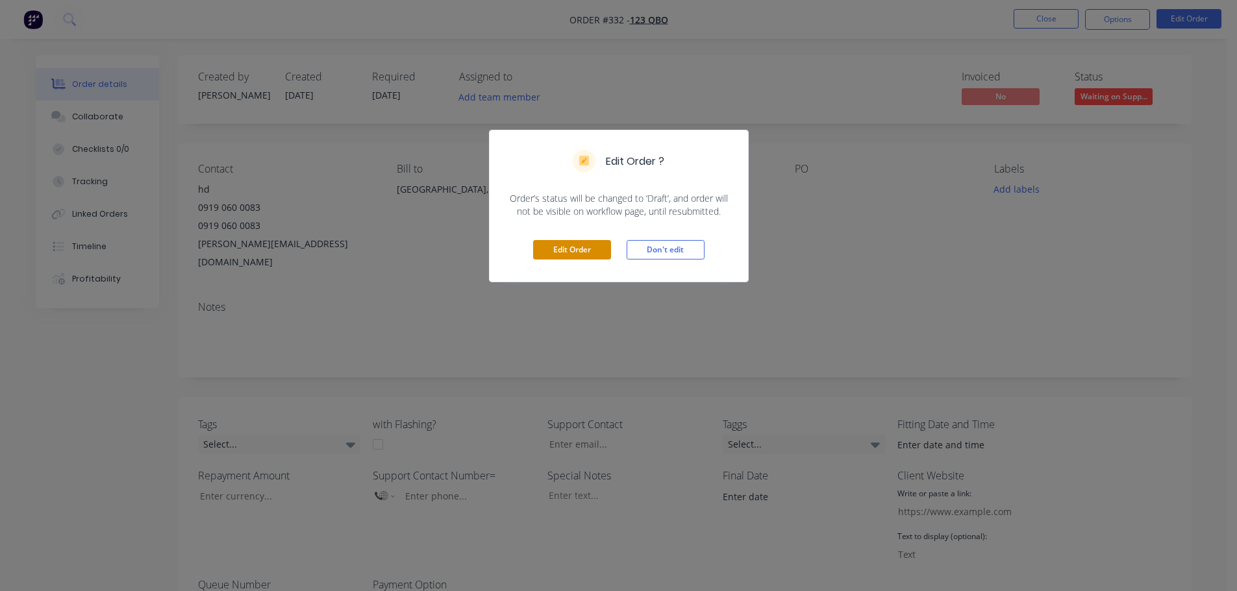
click at [588, 254] on button "Edit Order" at bounding box center [572, 249] width 78 height 19
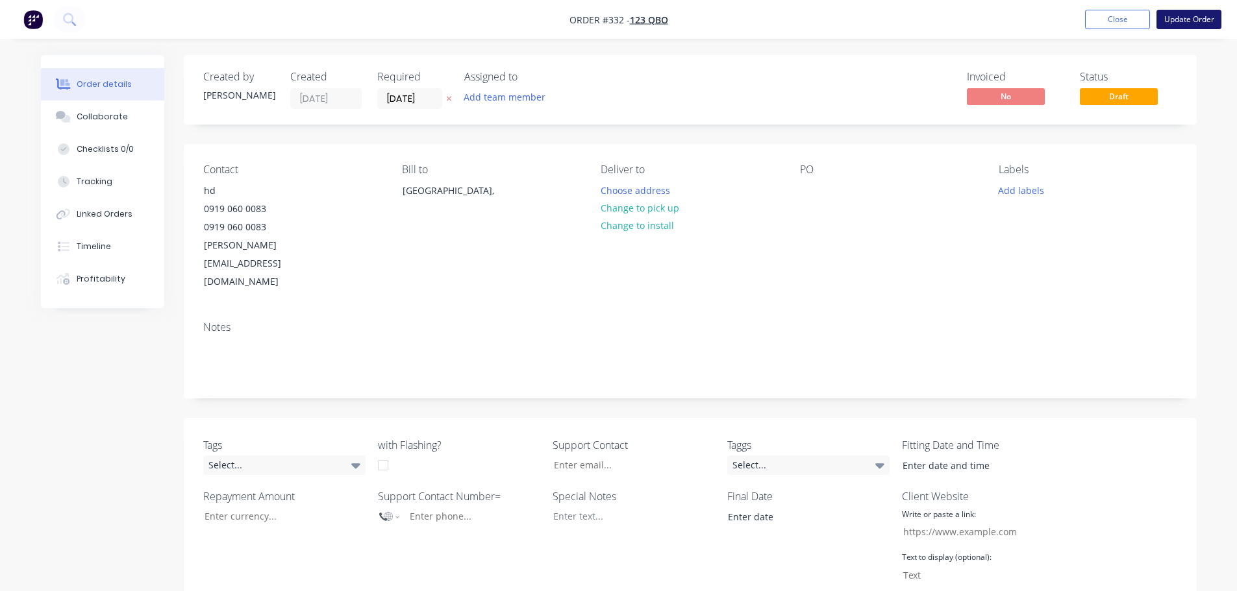
click at [1214, 21] on button "Update Order" at bounding box center [1188, 19] width 65 height 19
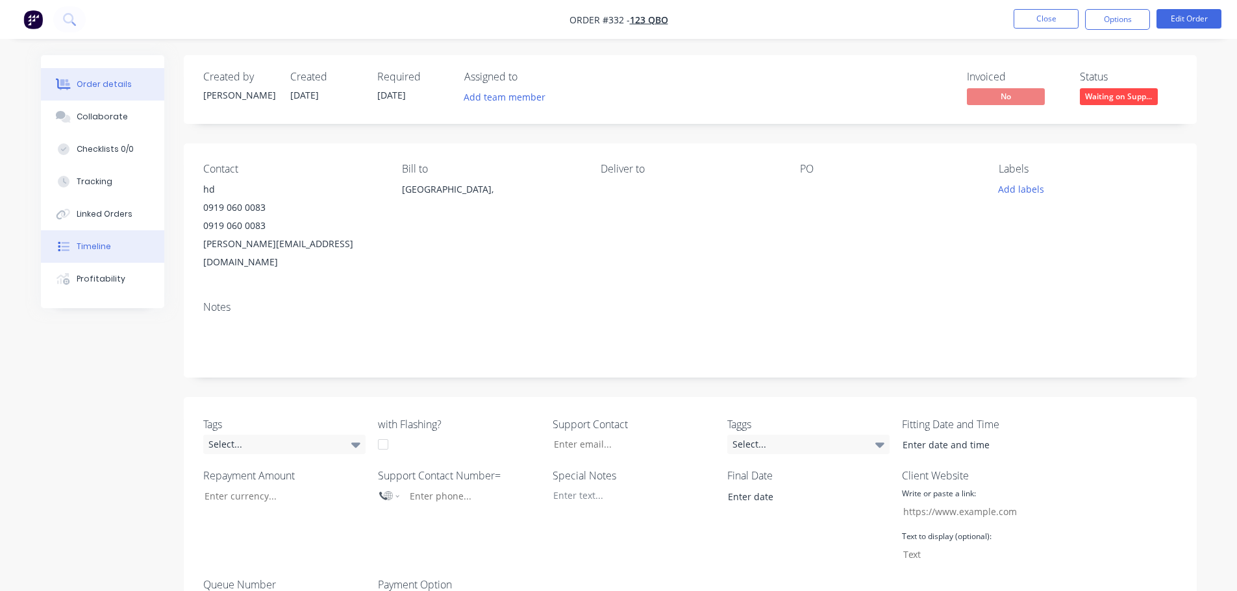
click at [112, 251] on button "Timeline" at bounding box center [102, 246] width 123 height 32
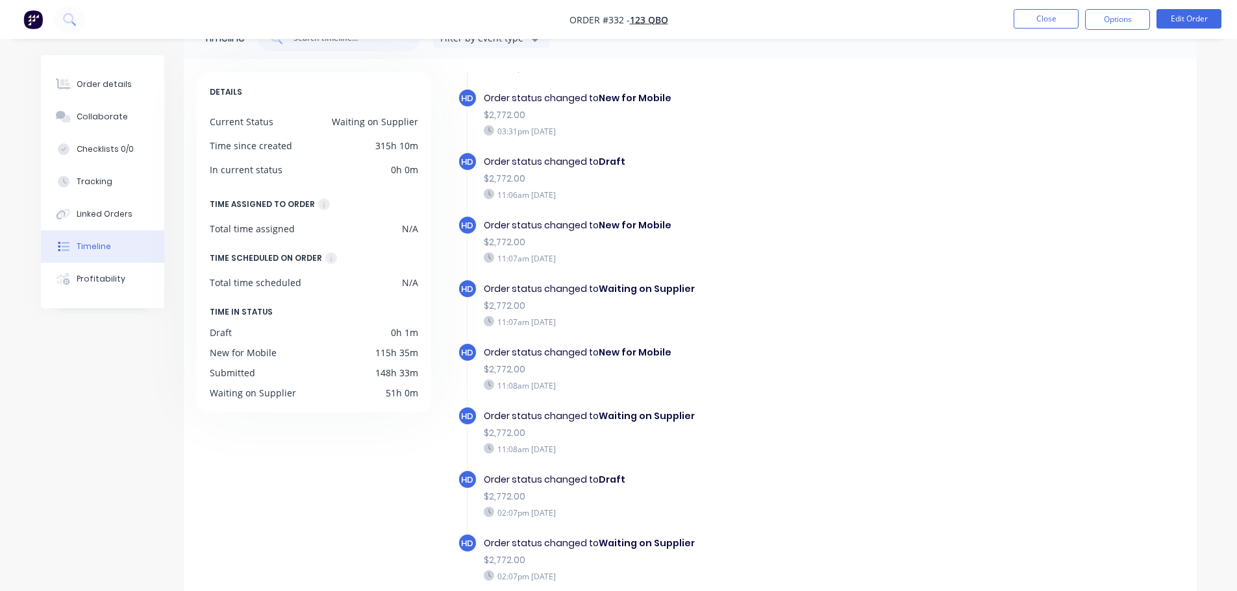
scroll to position [100, 0]
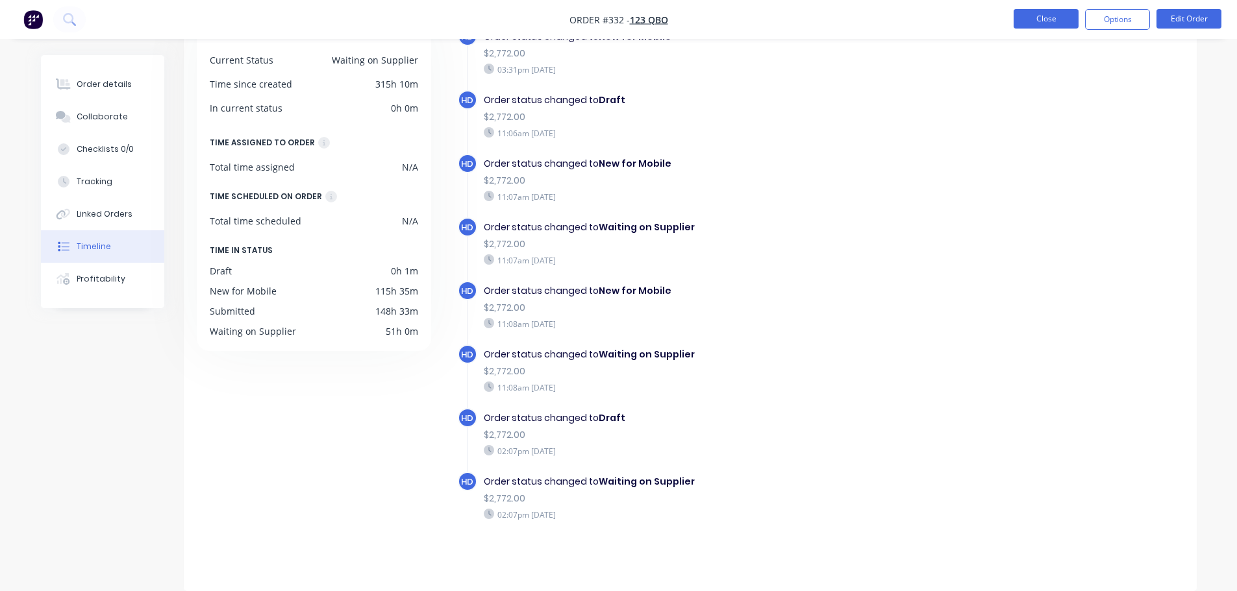
click at [1038, 19] on button "Close" at bounding box center [1045, 18] width 65 height 19
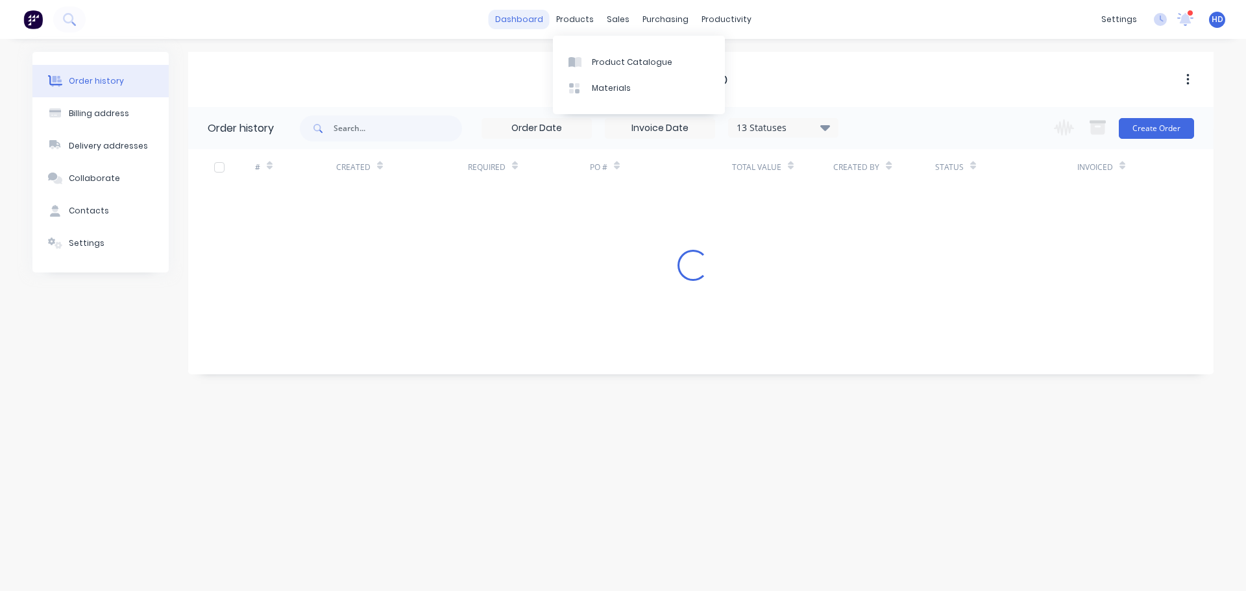
click at [529, 18] on link "dashboard" at bounding box center [519, 19] width 61 height 19
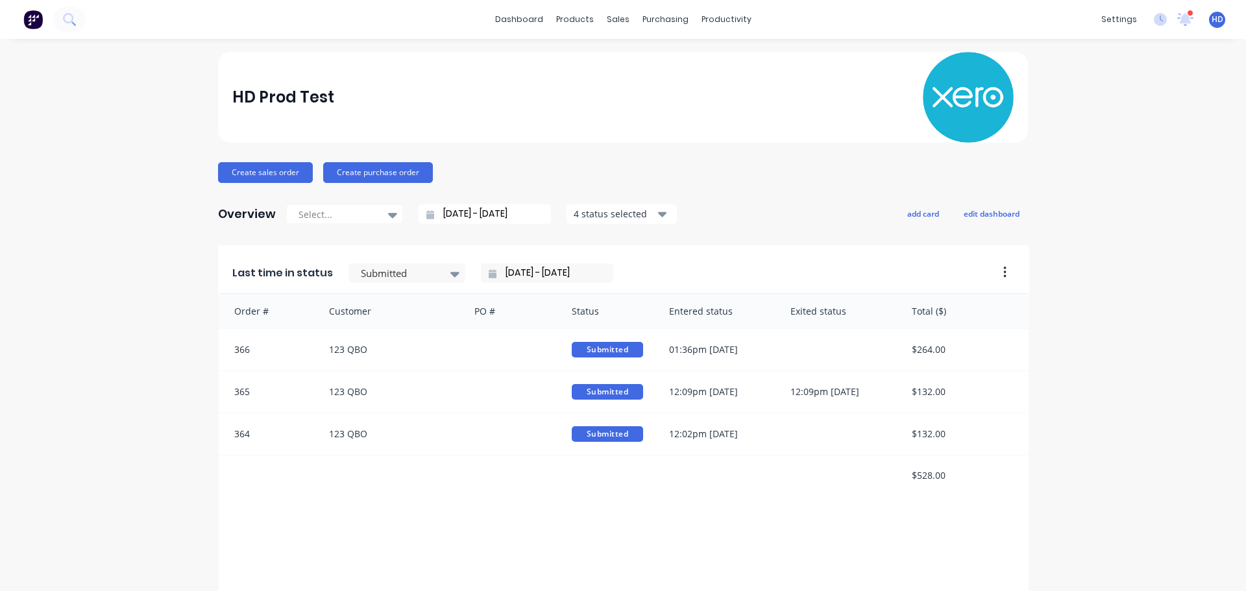
click at [527, 214] on input "[DATE] - [DATE]" at bounding box center [490, 213] width 112 height 19
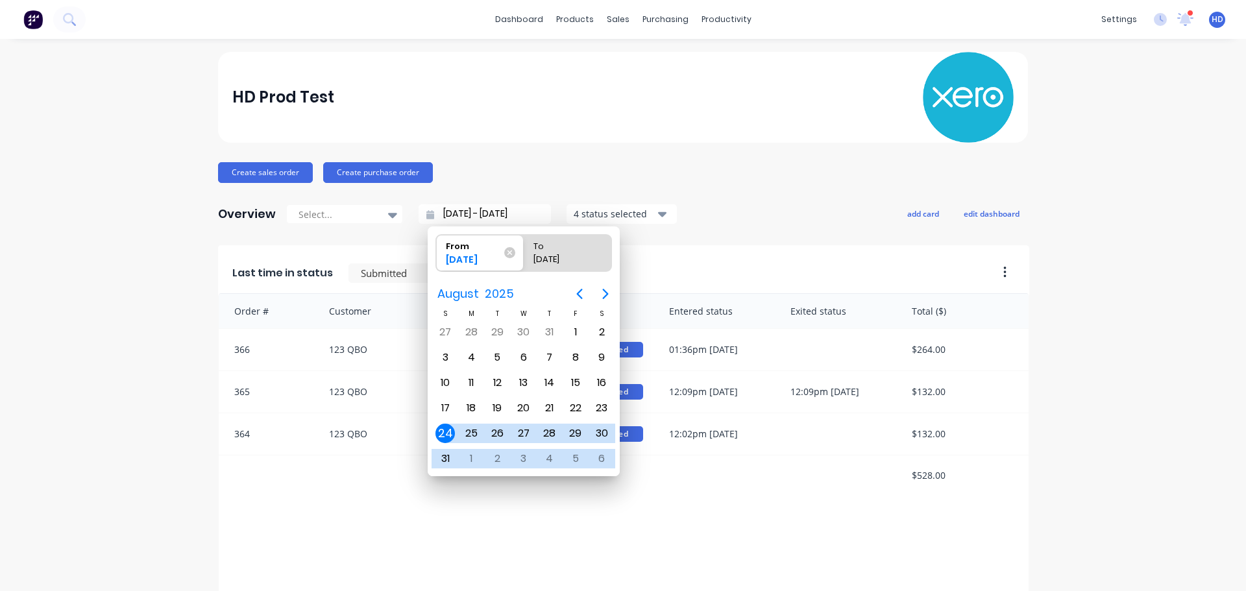
drag, startPoint x: 668, startPoint y: 147, endPoint x: 653, endPoint y: 160, distance: 19.4
click at [668, 147] on div "HD Prod Test Create sales order Create purchase order Overview Select... [DATE]…" at bounding box center [623, 391] width 810 height 678
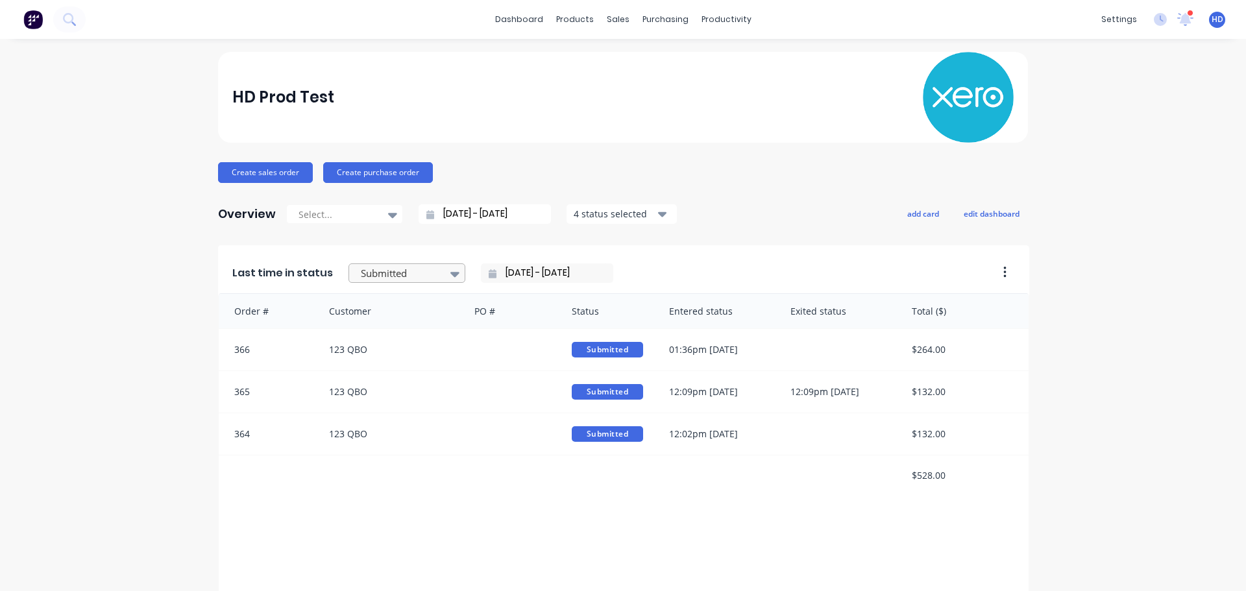
click at [408, 275] on div at bounding box center [401, 273] width 82 height 16
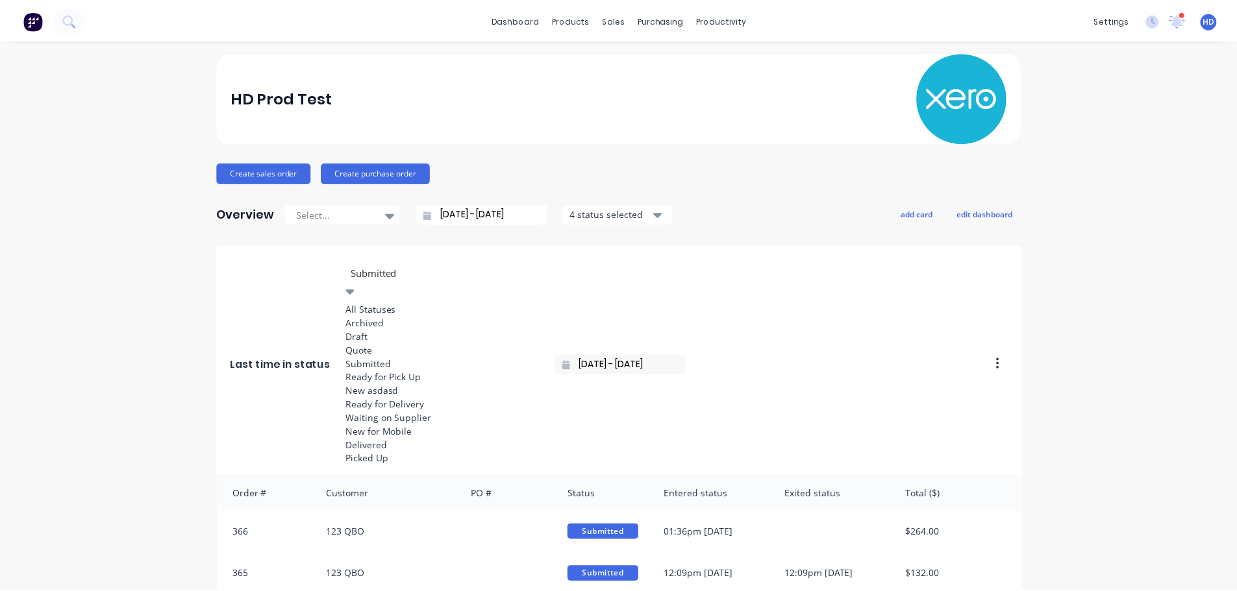
scroll to position [99, 0]
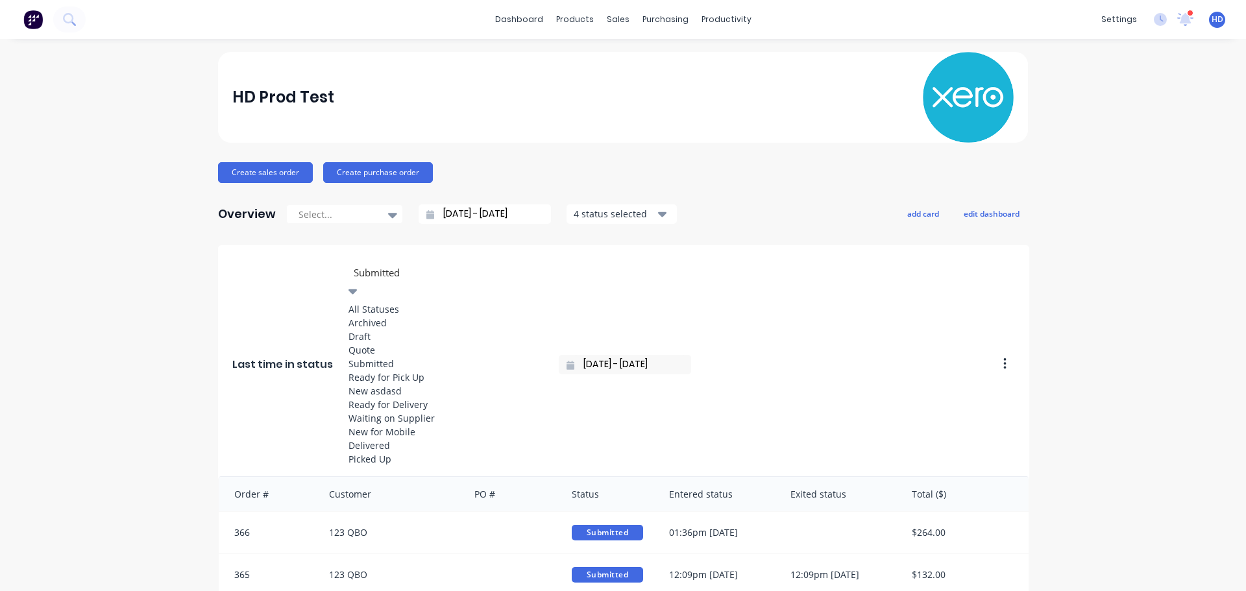
click at [423, 412] on div "Waiting on Supplier" at bounding box center [446, 419] width 195 height 14
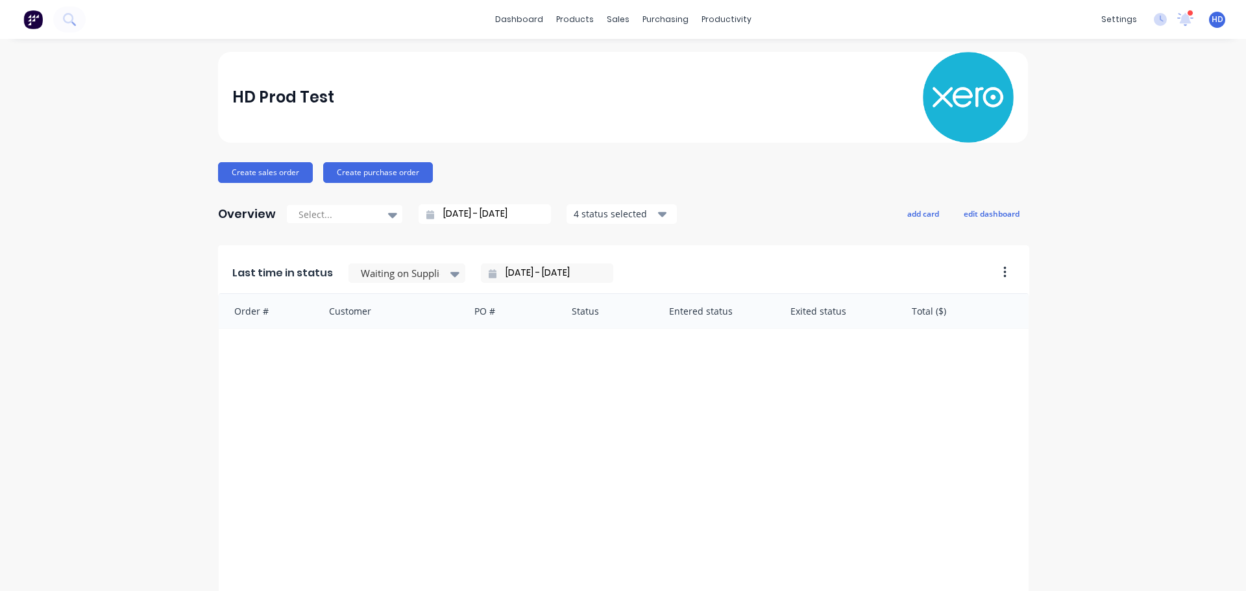
click at [541, 262] on div "Last time in status Waiting on Supplier [DATE] - [DATE]" at bounding box center [603, 269] width 771 height 48
click at [541, 271] on input "[DATE] - [DATE]" at bounding box center [553, 273] width 112 height 19
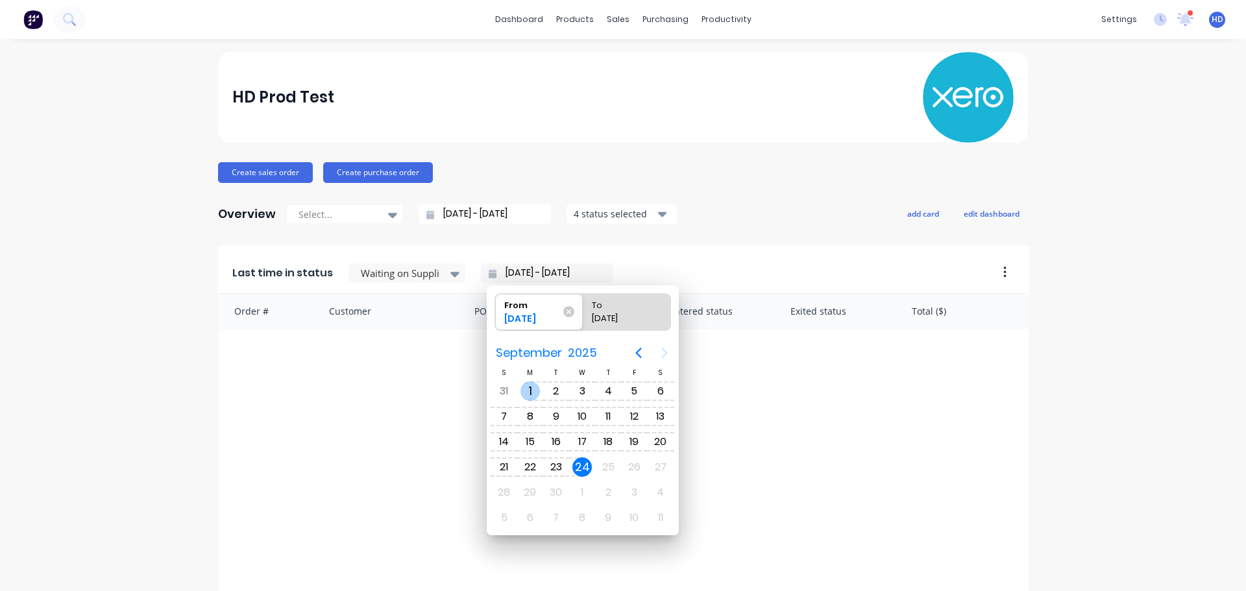
click at [534, 386] on div "1" at bounding box center [530, 391] width 19 height 19
type input "[DATE] - [DATE]"
radio input "false"
radio input "true"
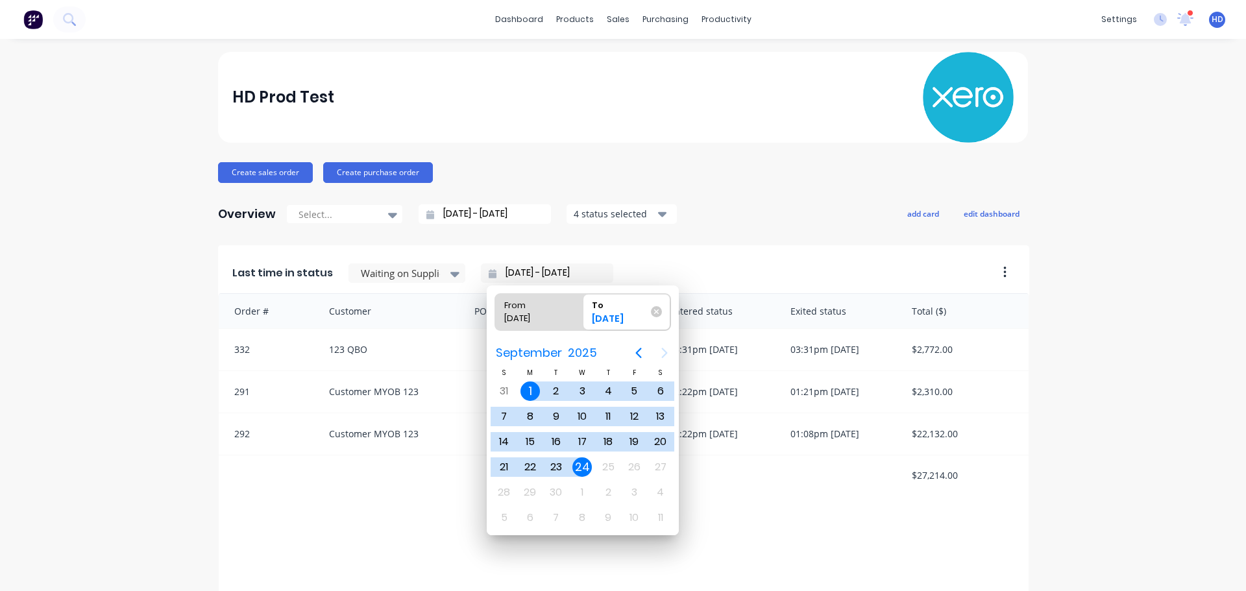
click at [580, 473] on div "24" at bounding box center [582, 467] width 19 height 19
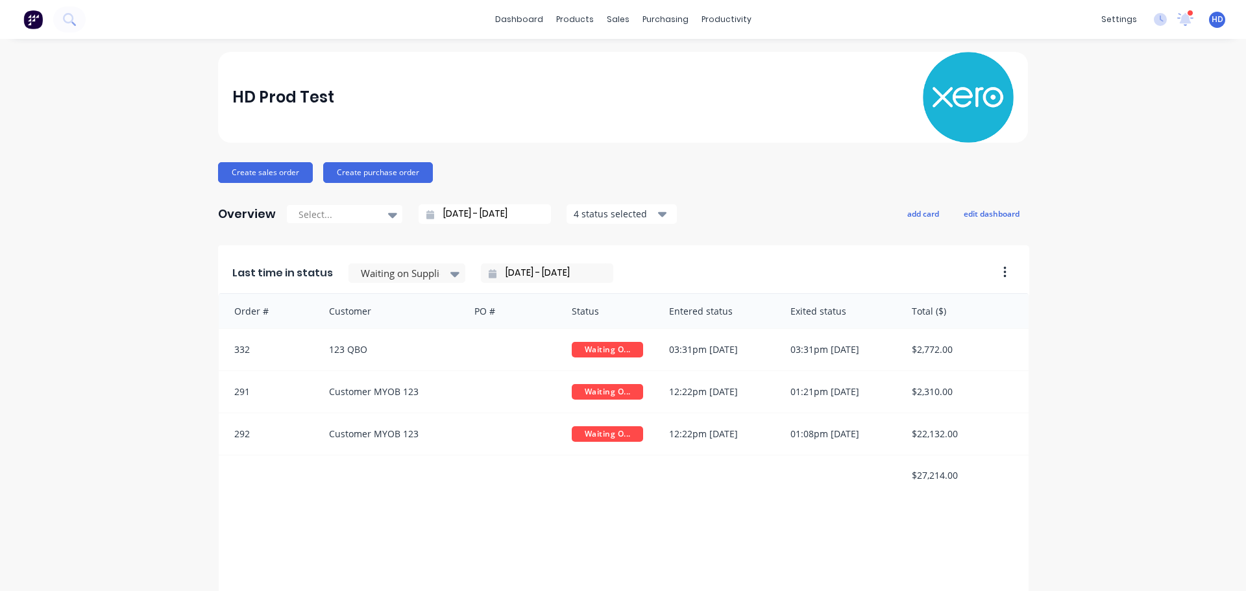
click at [1166, 315] on div "HD Prod Test Create sales order Create purchase order Overview Select... [DATE]…" at bounding box center [623, 391] width 1246 height 678
click at [639, 50] on link "Sales Orders" at bounding box center [682, 62] width 172 height 26
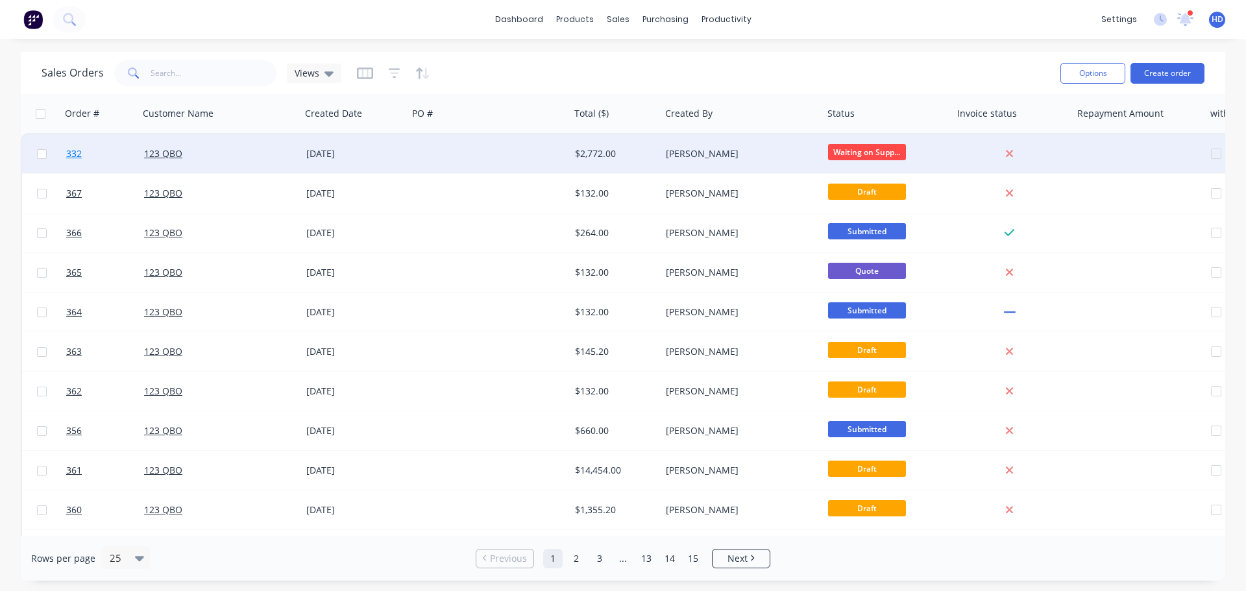
click at [103, 153] on link "332" at bounding box center [105, 153] width 78 height 39
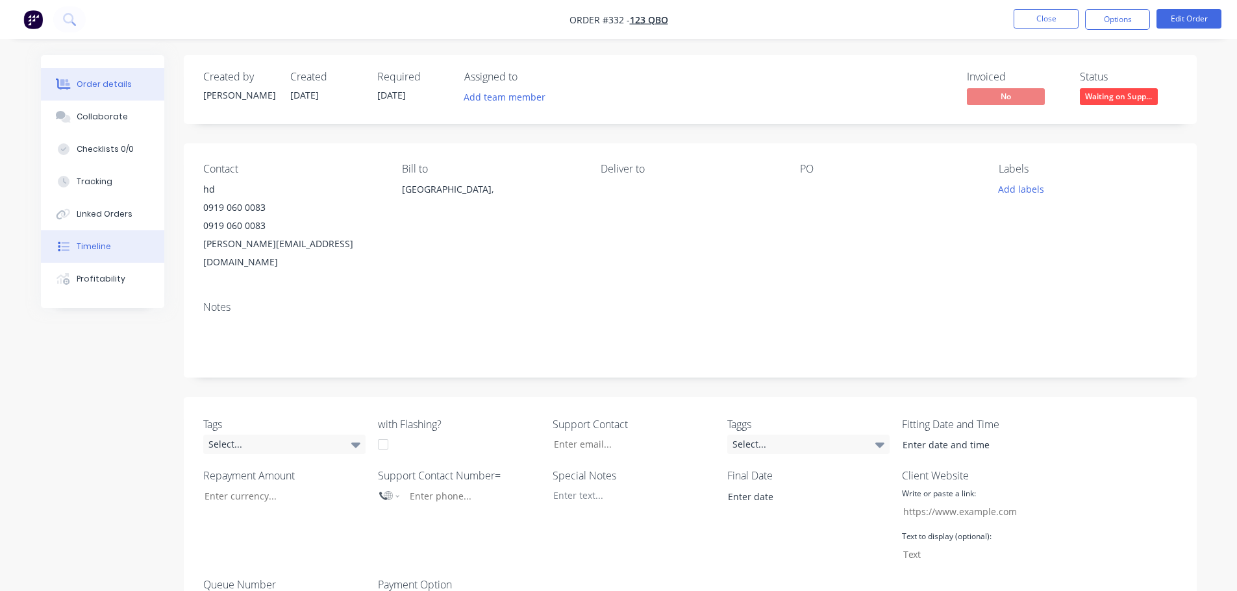
click at [125, 240] on button "Timeline" at bounding box center [102, 246] width 123 height 32
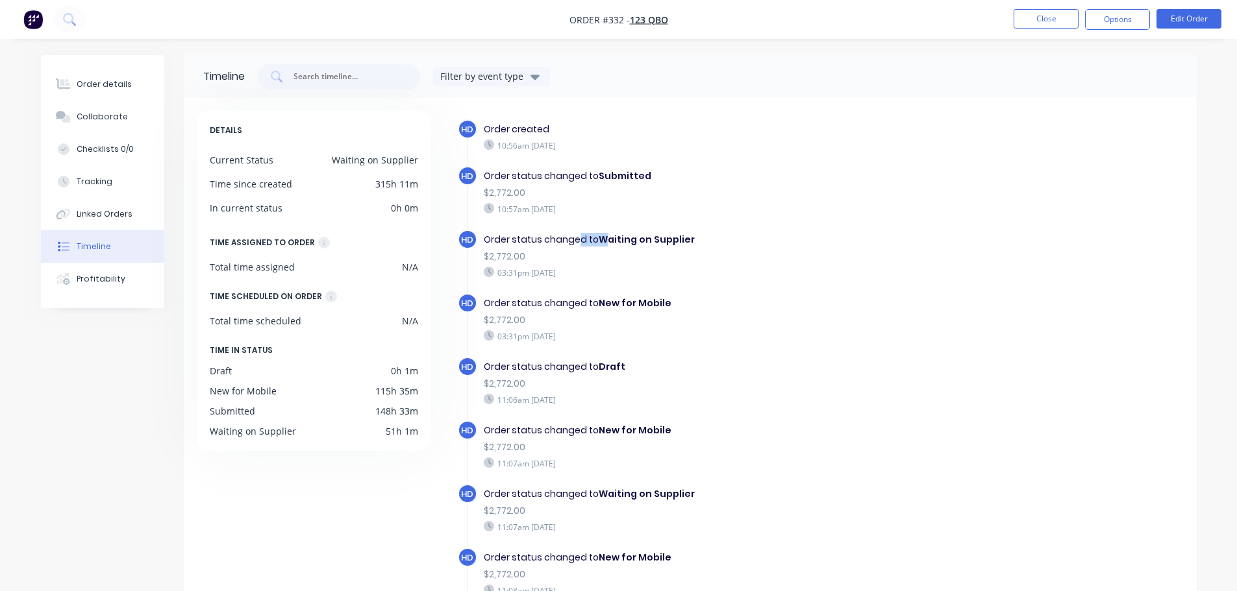
drag, startPoint x: 602, startPoint y: 238, endPoint x: 641, endPoint y: 244, distance: 40.1
click at [611, 238] on div "Order status changed to Waiting on Supplier" at bounding box center [708, 240] width 449 height 14
click at [1048, 18] on button "Close" at bounding box center [1045, 18] width 65 height 19
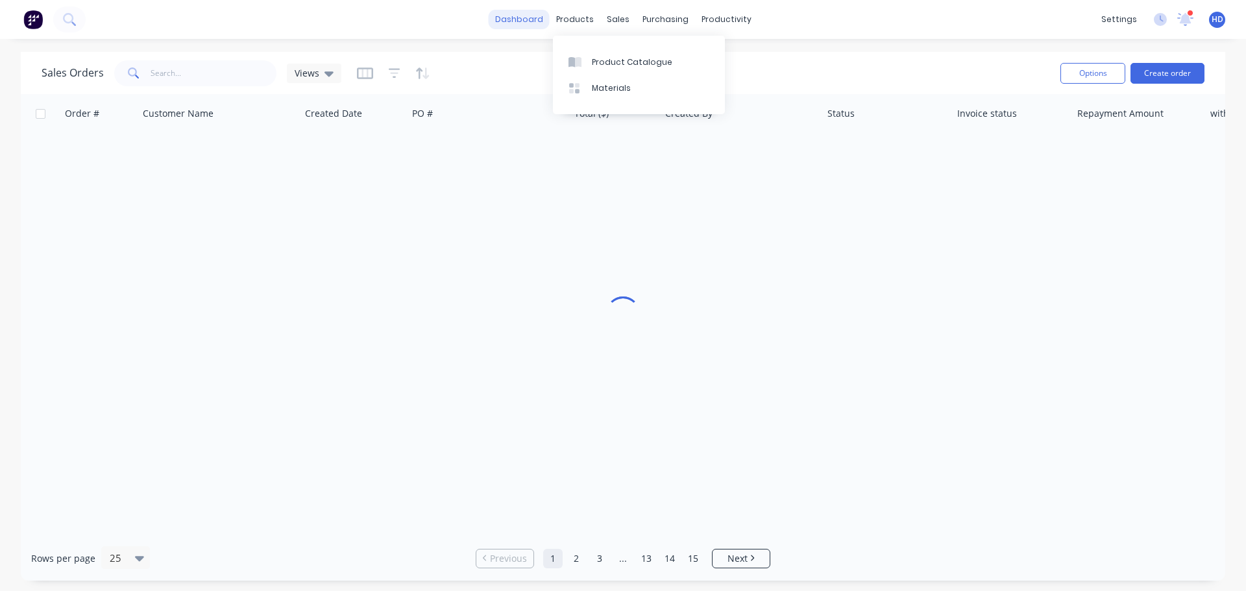
click at [534, 19] on link "dashboard" at bounding box center [519, 19] width 61 height 19
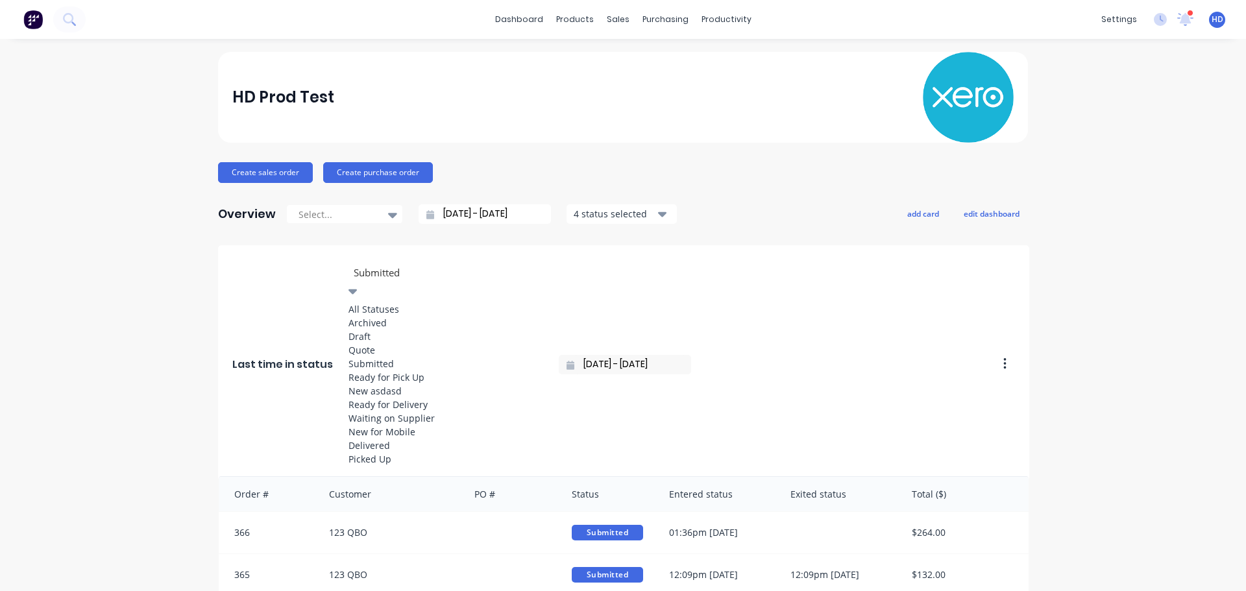
click at [403, 274] on div at bounding box center [445, 273] width 187 height 16
click at [394, 412] on div "Waiting on Supplier" at bounding box center [446, 419] width 195 height 14
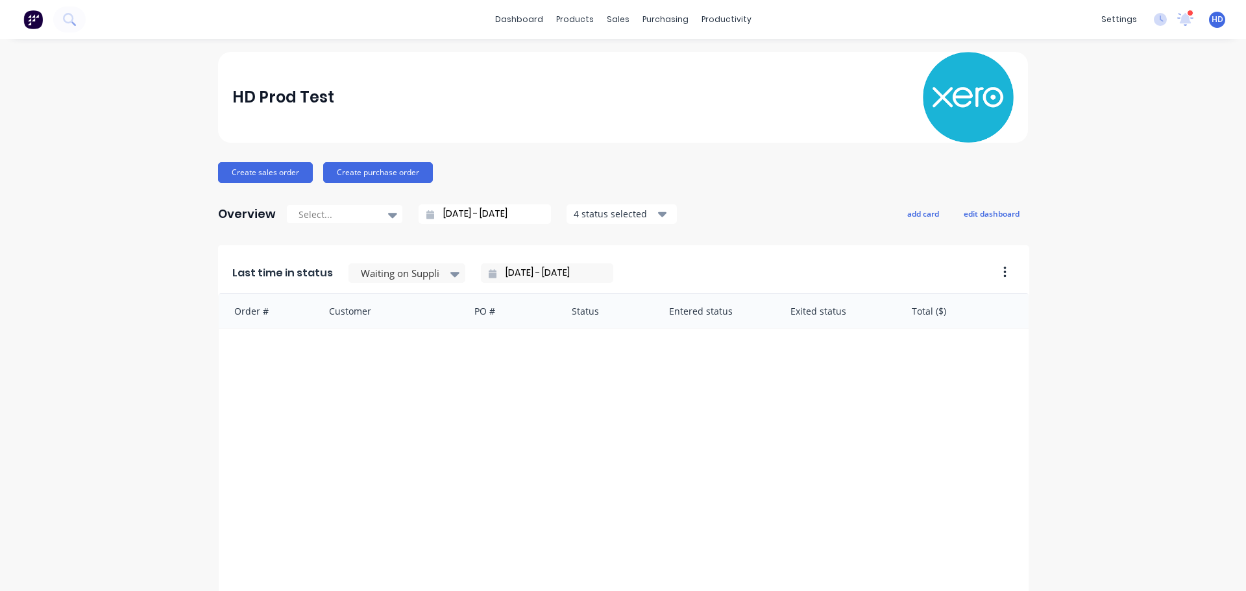
click at [551, 275] on input "[DATE] - [DATE]" at bounding box center [553, 273] width 112 height 19
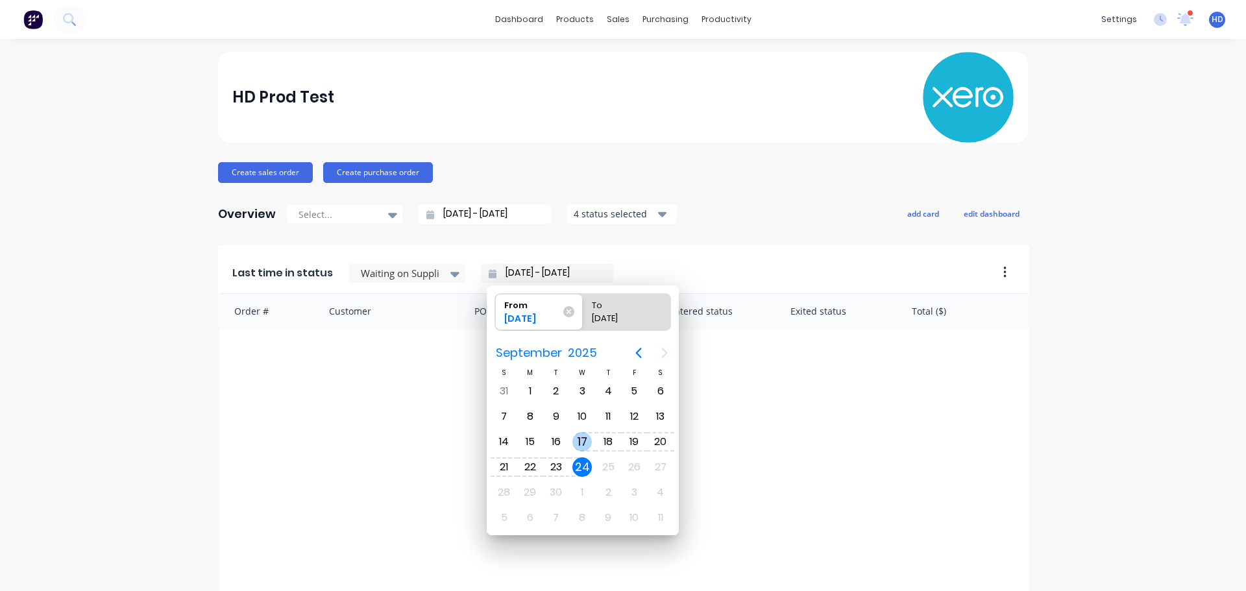
click at [582, 437] on div "17" at bounding box center [582, 441] width 19 height 19
type input "[DATE] - [DATE]"
radio input "false"
radio input "true"
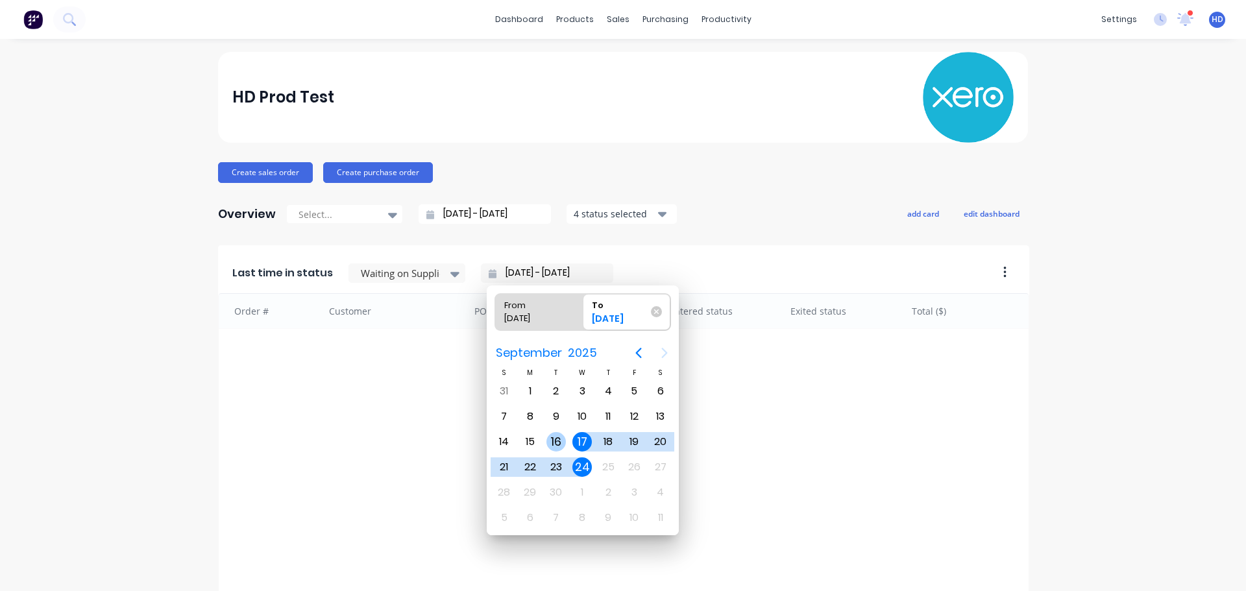
click at [558, 437] on div "16" at bounding box center [556, 441] width 19 height 19
click at [580, 438] on div "17" at bounding box center [582, 441] width 19 height 19
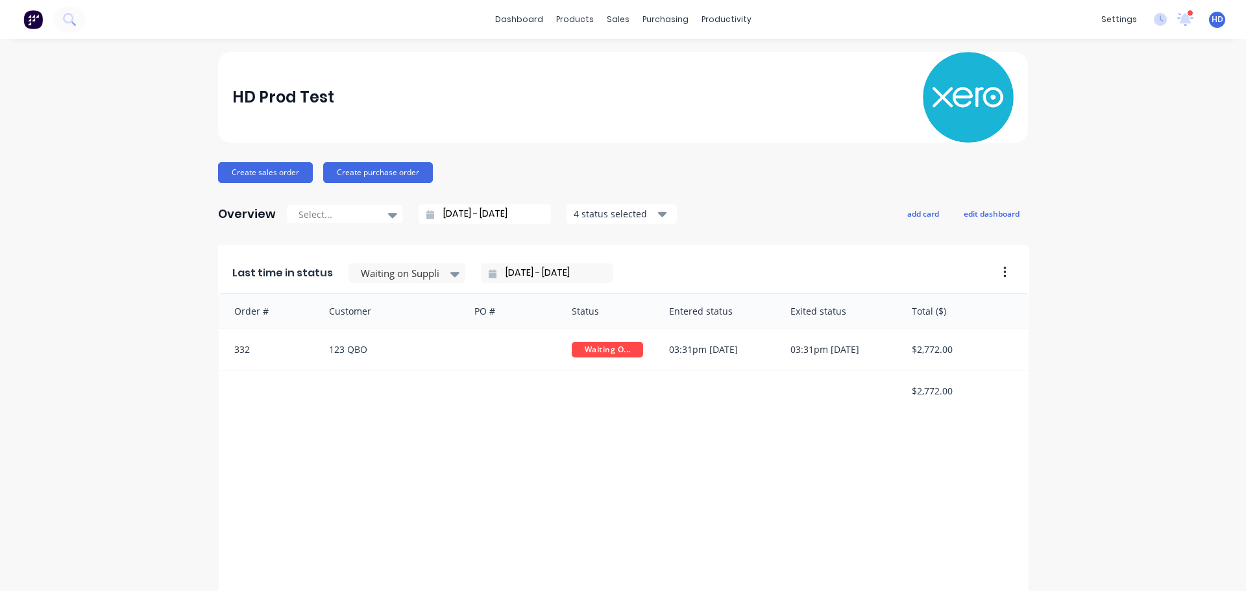
click at [1068, 320] on div "HD Prod Test Create sales order Create purchase order Overview Select... [DATE]…" at bounding box center [623, 391] width 1246 height 678
click at [568, 275] on input "[DATE] - [DATE]" at bounding box center [553, 273] width 112 height 19
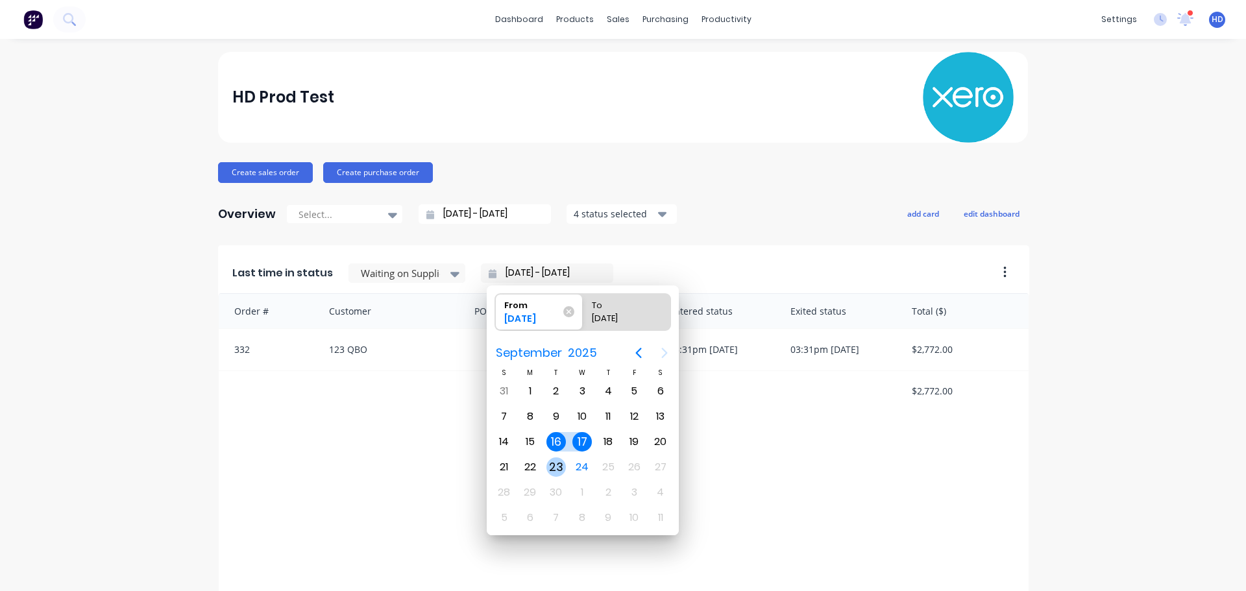
click at [554, 465] on div "23" at bounding box center [556, 467] width 19 height 19
type input "[DATE] - [DATE]"
radio input "false"
radio input "true"
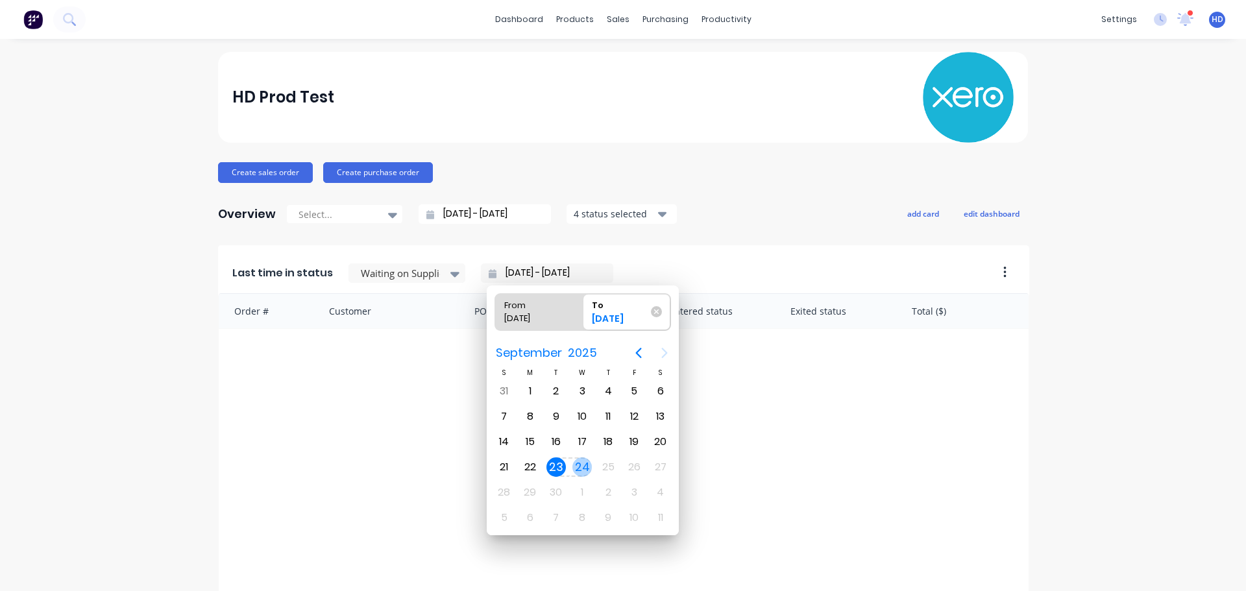
click at [579, 465] on div "24" at bounding box center [582, 467] width 19 height 19
type input "[DATE] - [DATE]"
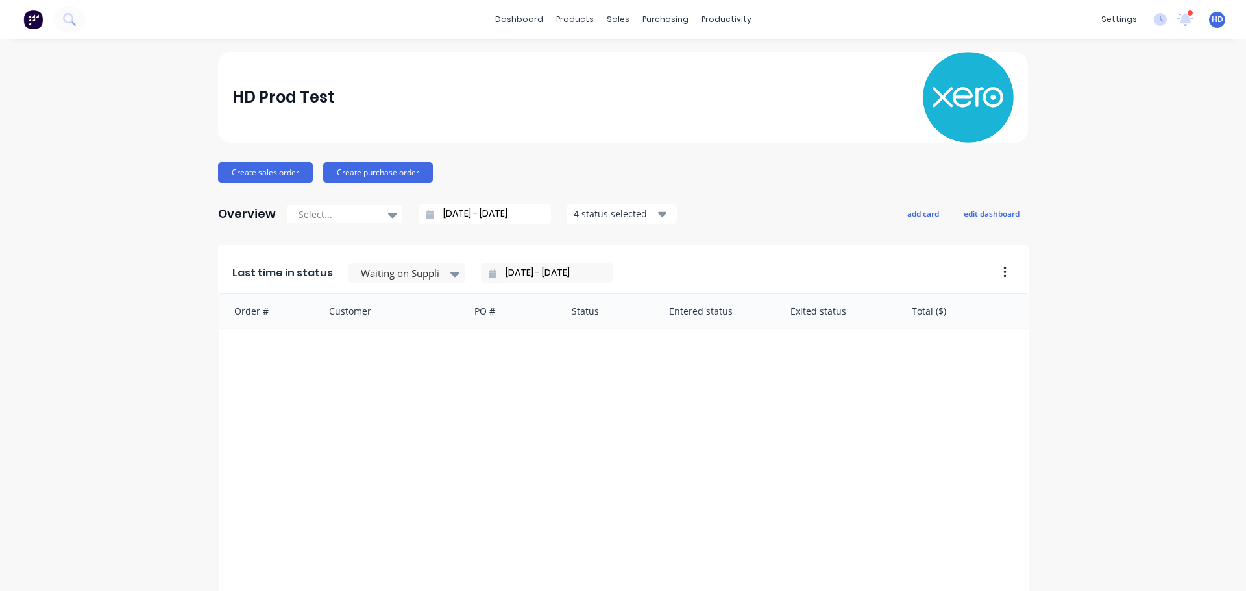
click at [549, 266] on input "[DATE] - [DATE]" at bounding box center [553, 273] width 112 height 19
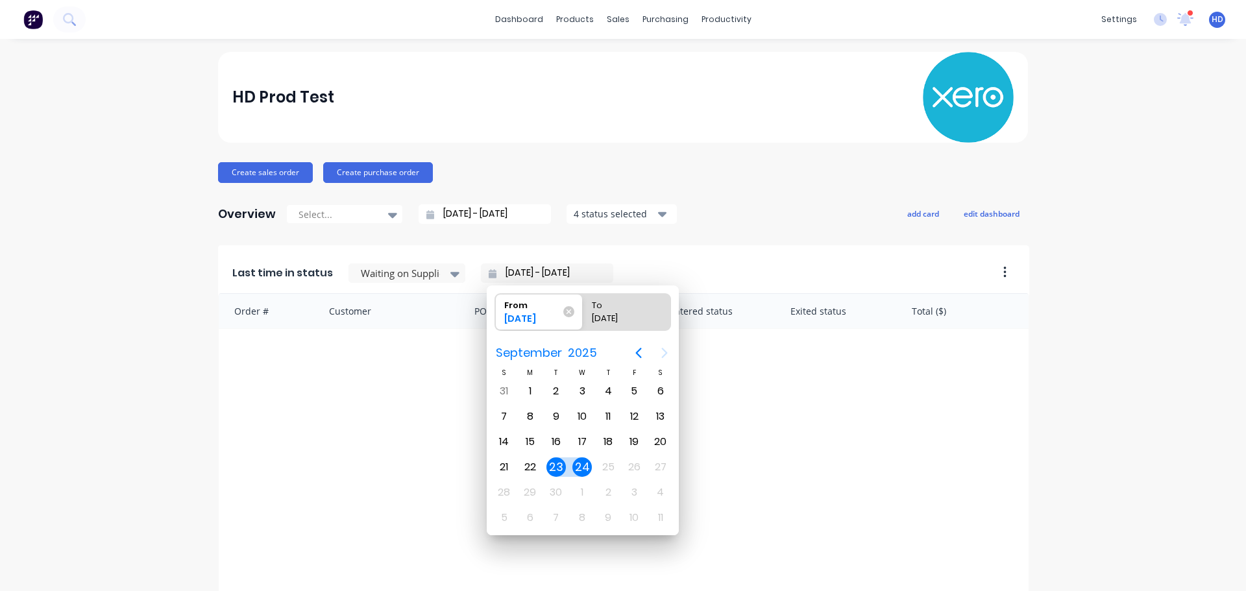
click at [826, 106] on div "HD Prod Test" at bounding box center [623, 97] width 782 height 91
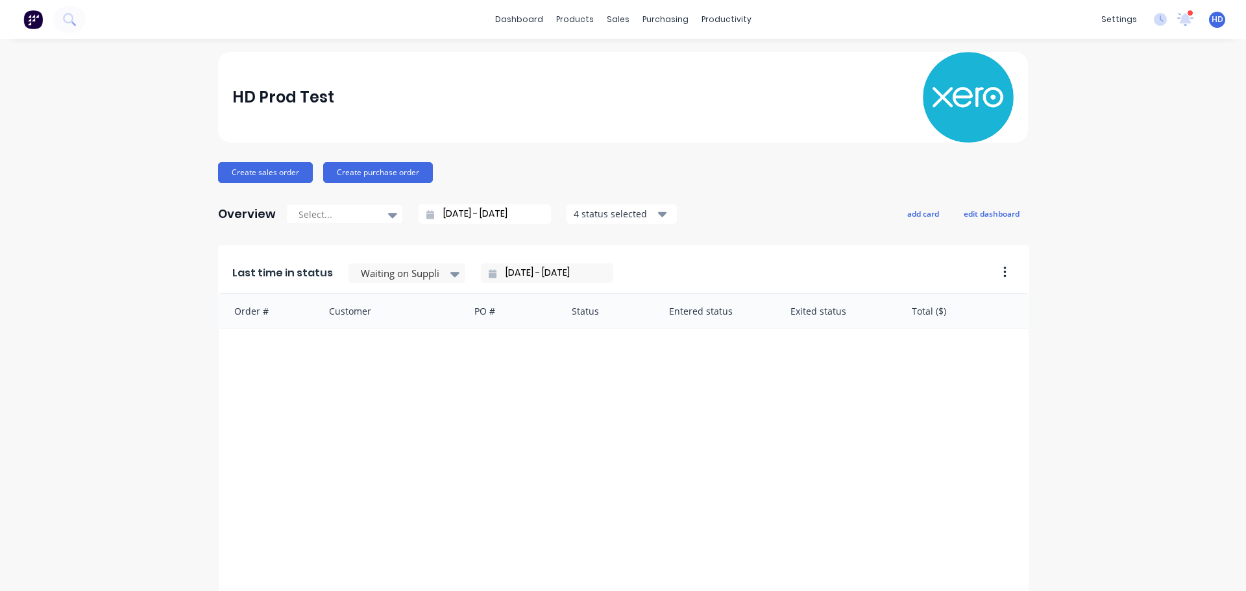
click at [193, 76] on div "HD Prod Test Create sales order Create purchase order Overview Select... [DATE]…" at bounding box center [623, 391] width 1246 height 678
click at [507, 18] on link "dashboard" at bounding box center [519, 19] width 61 height 19
click at [694, 65] on div "Purchase Orders" at bounding box center [702, 62] width 69 height 12
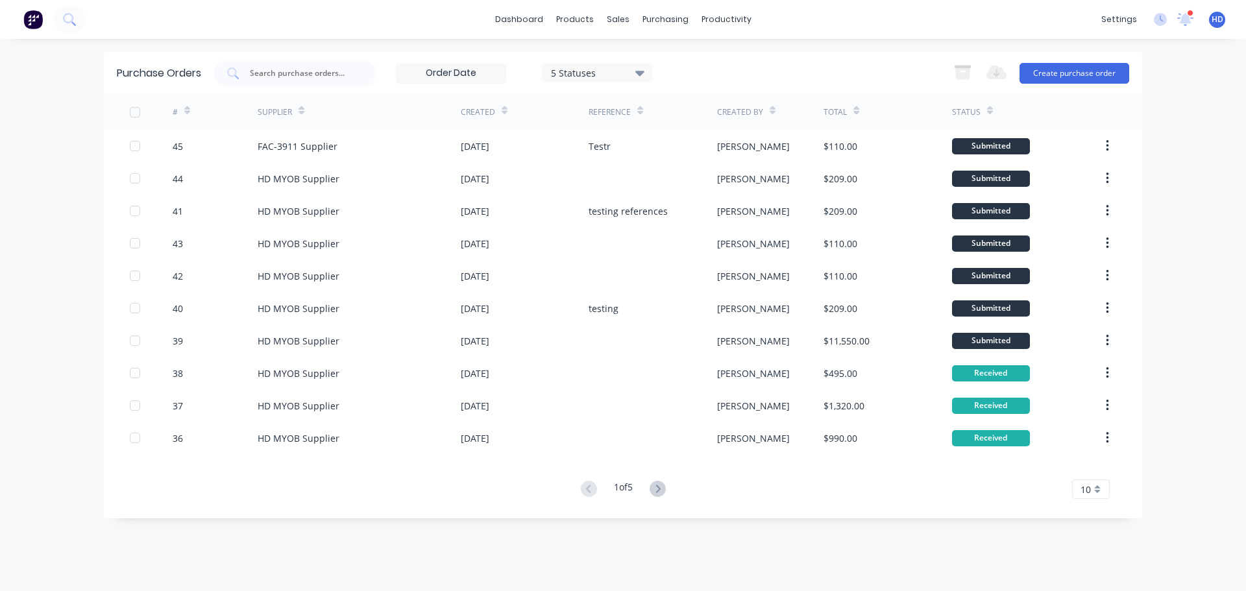
click at [589, 73] on div "5 Statuses" at bounding box center [597, 73] width 93 height 14
click at [458, 75] on input at bounding box center [451, 73] width 109 height 19
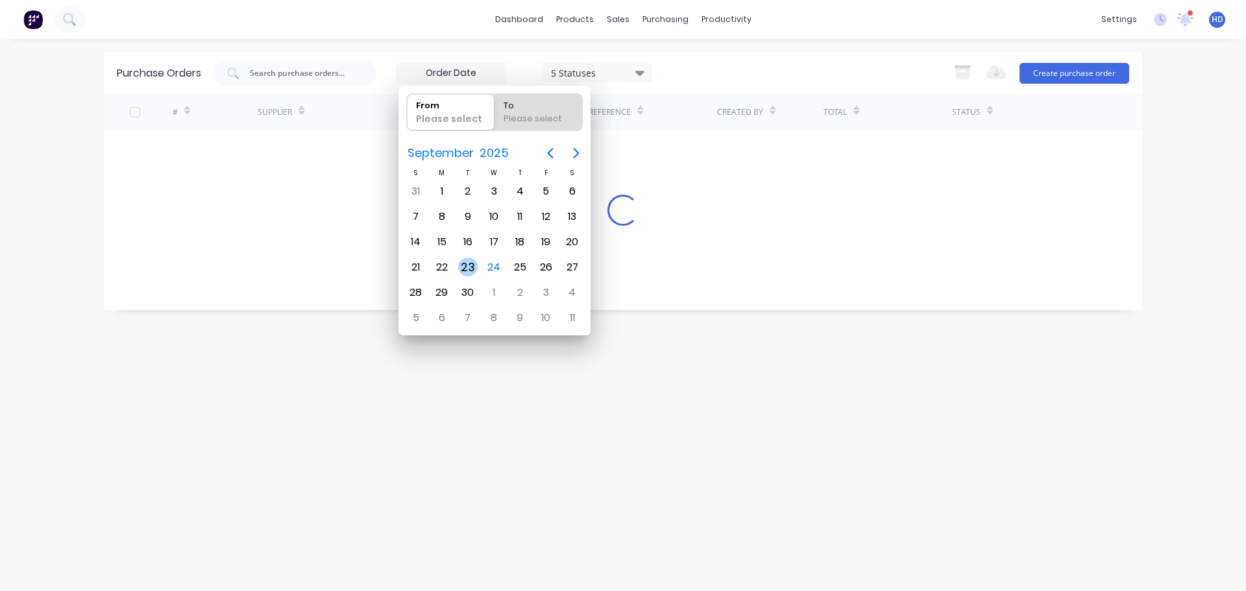
click at [475, 270] on div "23" at bounding box center [467, 267] width 19 height 19
type input "[DATE]"
radio input "false"
radio input "true"
click at [497, 264] on div "24" at bounding box center [493, 267] width 19 height 19
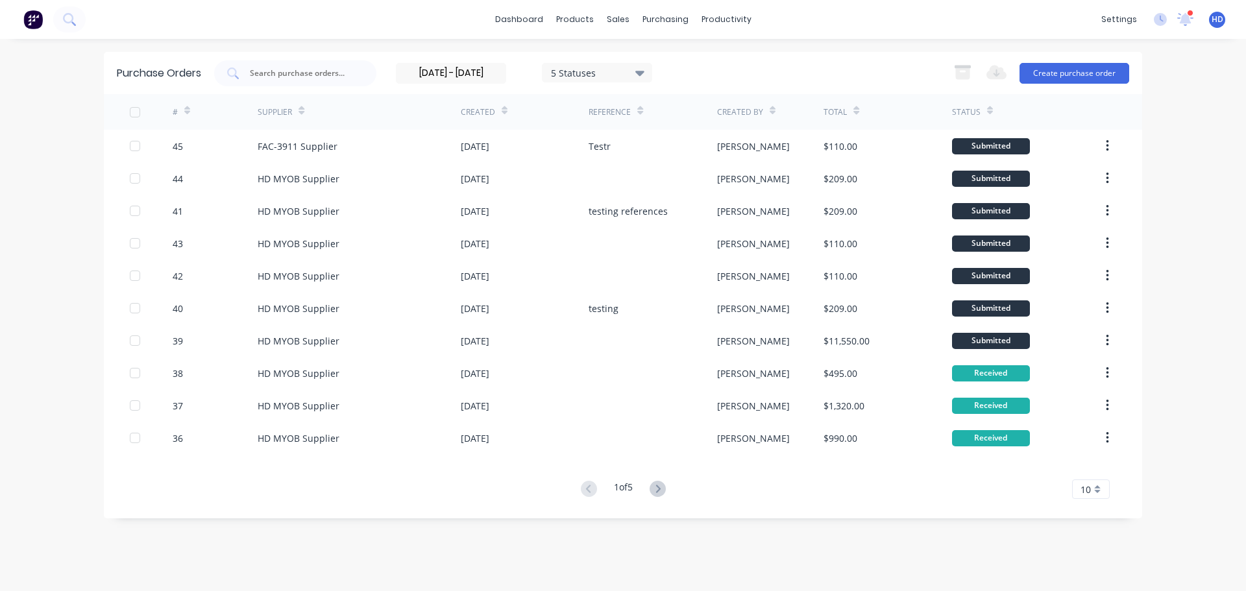
click at [824, 62] on div "[DATE] - [DATE] 5 Statuses [DATE] - [DATE] 5 Statuses Export to Excel (XLSX) Cr…" at bounding box center [671, 73] width 915 height 26
click at [472, 72] on input "[DATE] - [DATE]" at bounding box center [451, 73] width 109 height 19
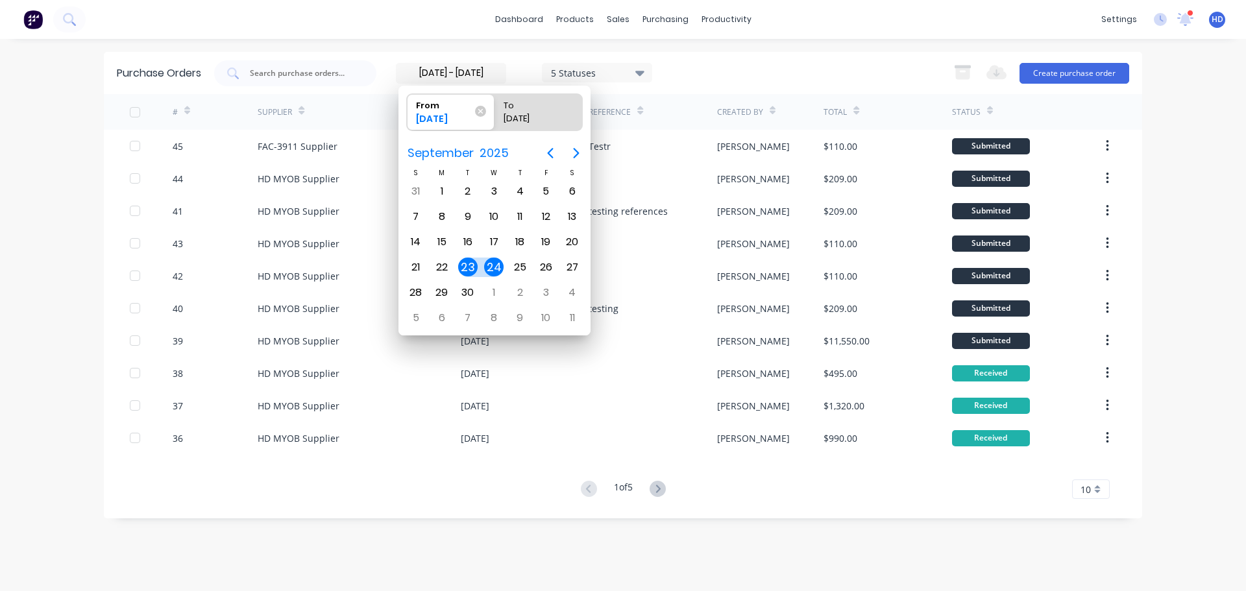
click at [495, 273] on div "24" at bounding box center [493, 267] width 19 height 19
type input "[DATE] - [DATE]"
radio input "false"
radio input "true"
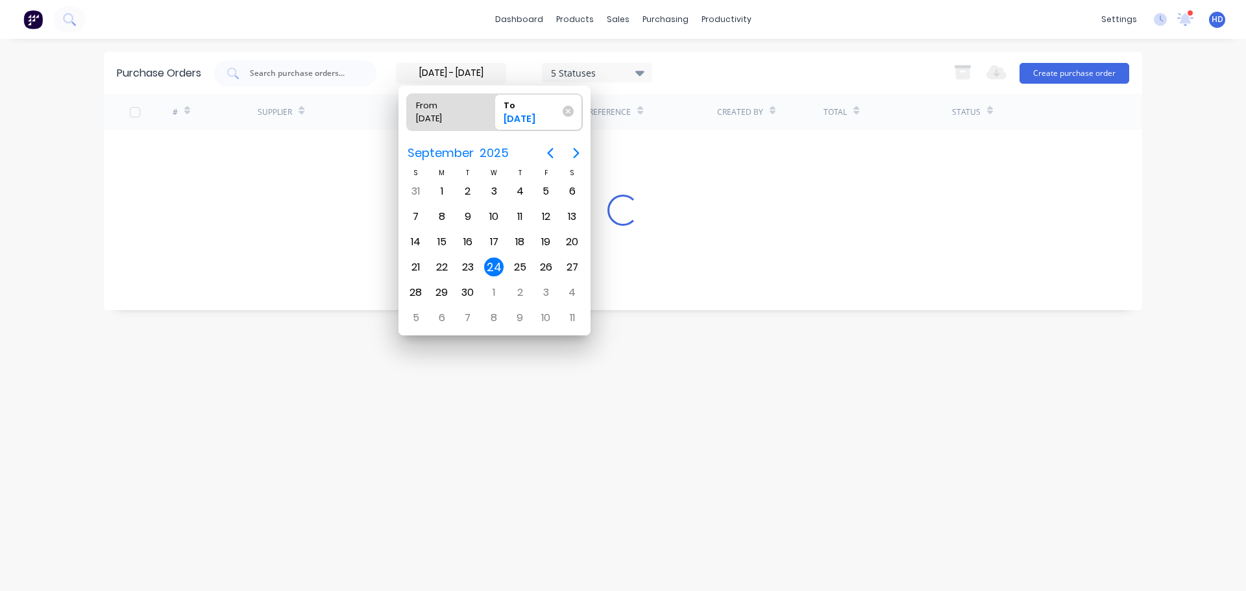
click at [495, 267] on div "24" at bounding box center [493, 267] width 19 height 19
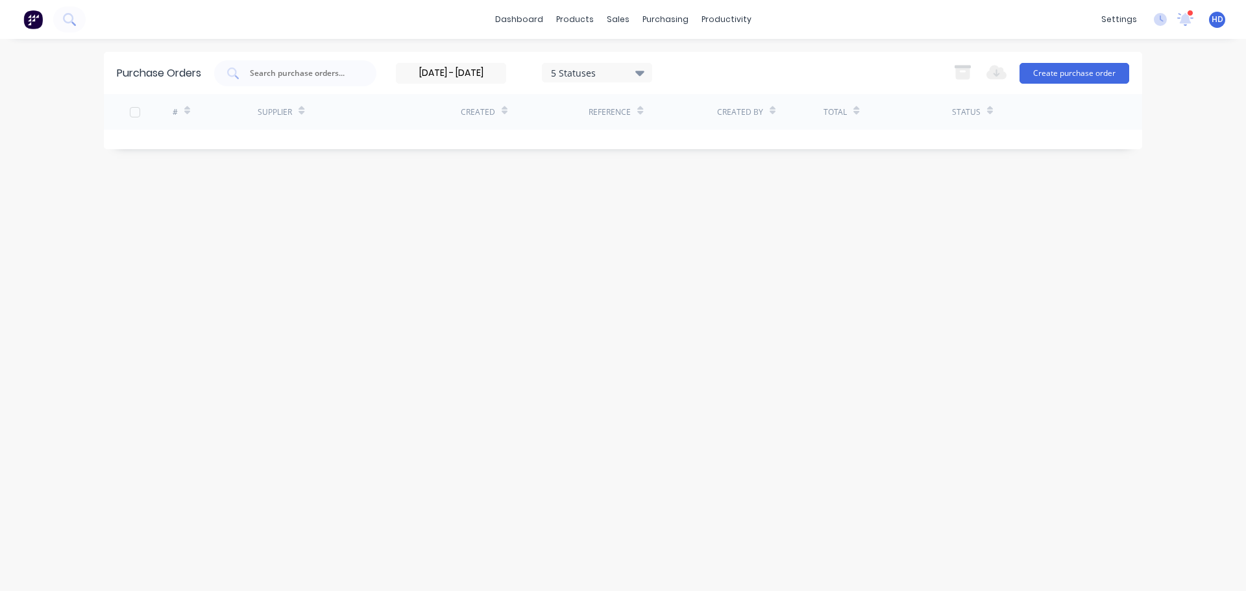
click at [737, 67] on div "[DATE] - [DATE] 5 Statuses [DATE] - [DATE] 5 Statuses Export to Excel (XLSX) Cr…" at bounding box center [671, 73] width 915 height 26
click at [491, 70] on input "[DATE] - [DATE]" at bounding box center [451, 73] width 109 height 19
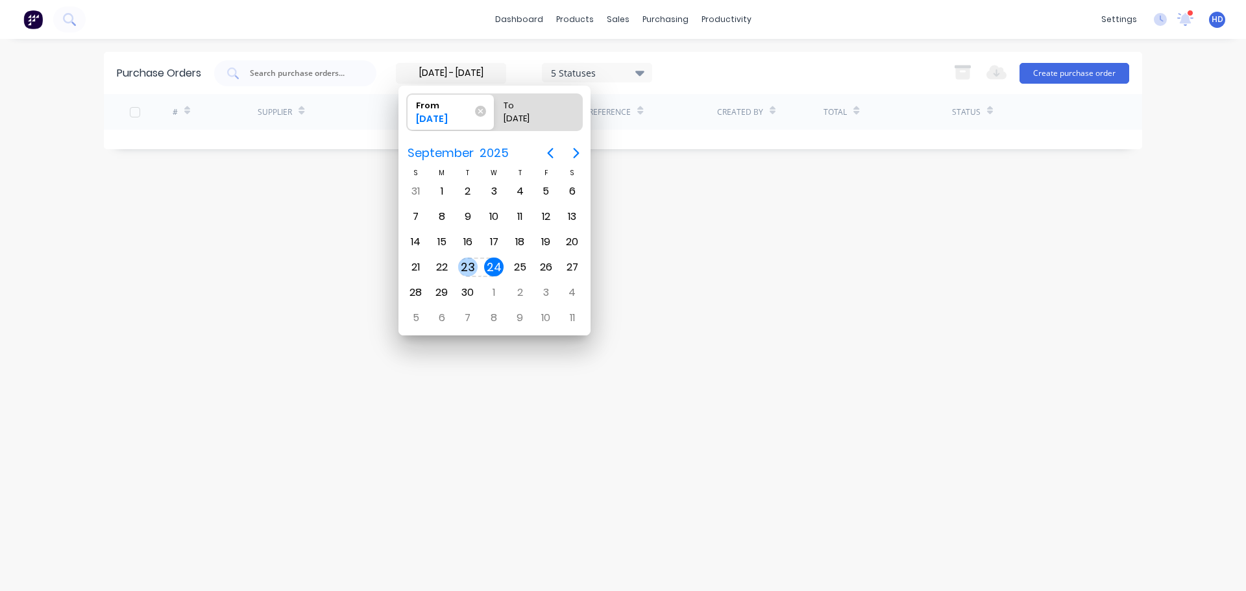
click at [465, 268] on div "23" at bounding box center [467, 267] width 19 height 19
type input "[DATE] - [DATE]"
radio input "false"
radio input "true"
click at [734, 54] on div "Purchase Orders [DATE] - [DATE] 5 Statuses [DATE] - [DATE] 5 Statuses Export to…" at bounding box center [623, 73] width 1039 height 42
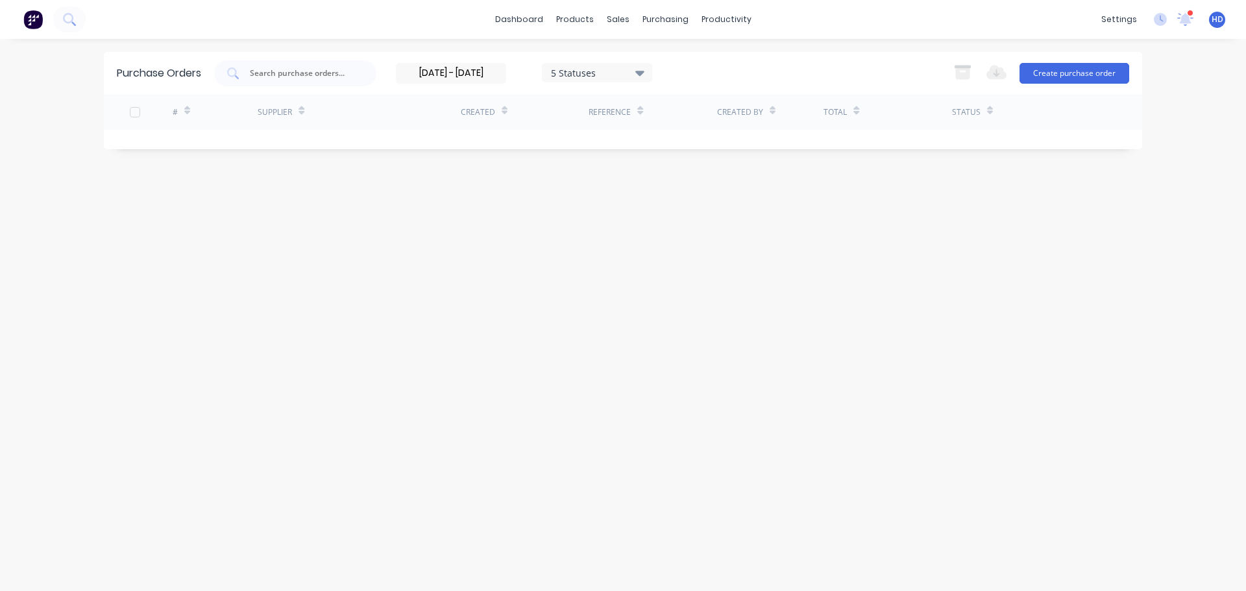
click at [478, 80] on input "[DATE] - [DATE]" at bounding box center [451, 73] width 109 height 19
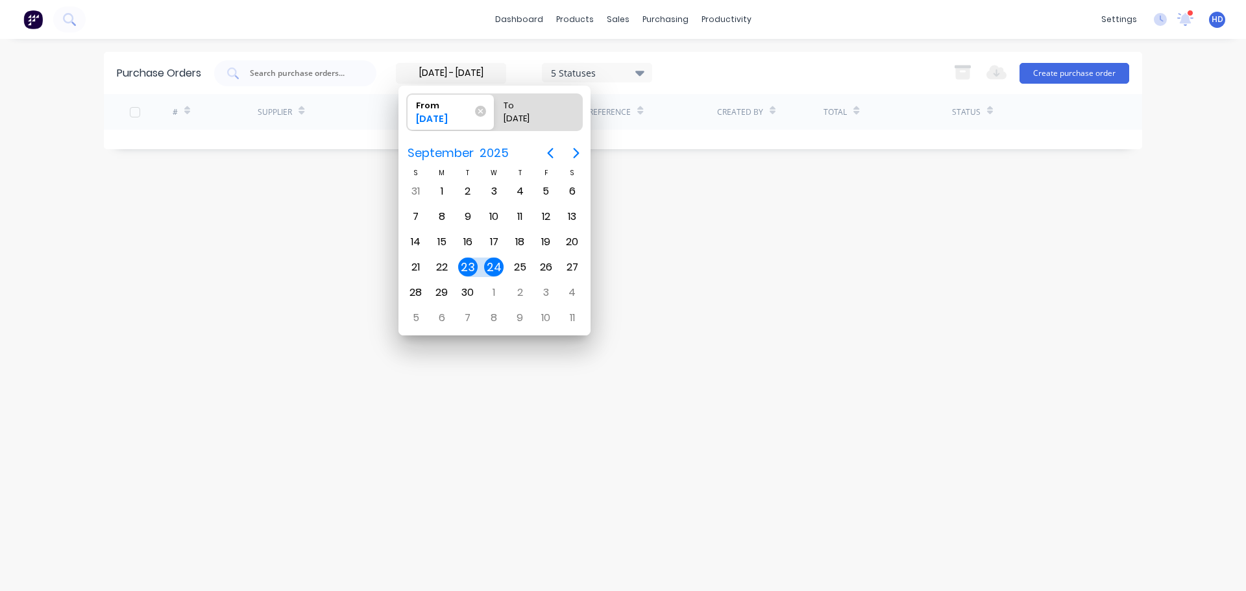
drag, startPoint x: 479, startPoint y: 112, endPoint x: 509, endPoint y: 97, distance: 33.4
click at [480, 112] on icon at bounding box center [480, 111] width 11 height 11
click at [408, 112] on input "From [DATE]" at bounding box center [407, 112] width 1 height 36
click at [785, 47] on div "dashboard products sales purchasing productivity dashboard products Product Cat…" at bounding box center [623, 295] width 1246 height 591
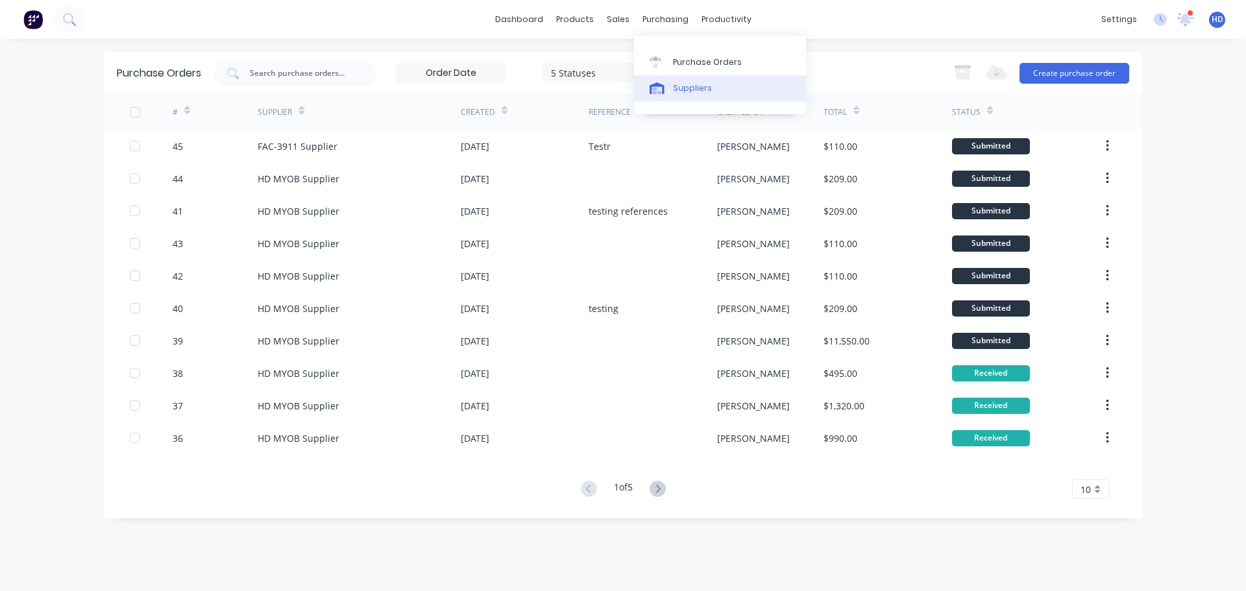
click at [696, 86] on div "Suppliers" at bounding box center [692, 88] width 39 height 12
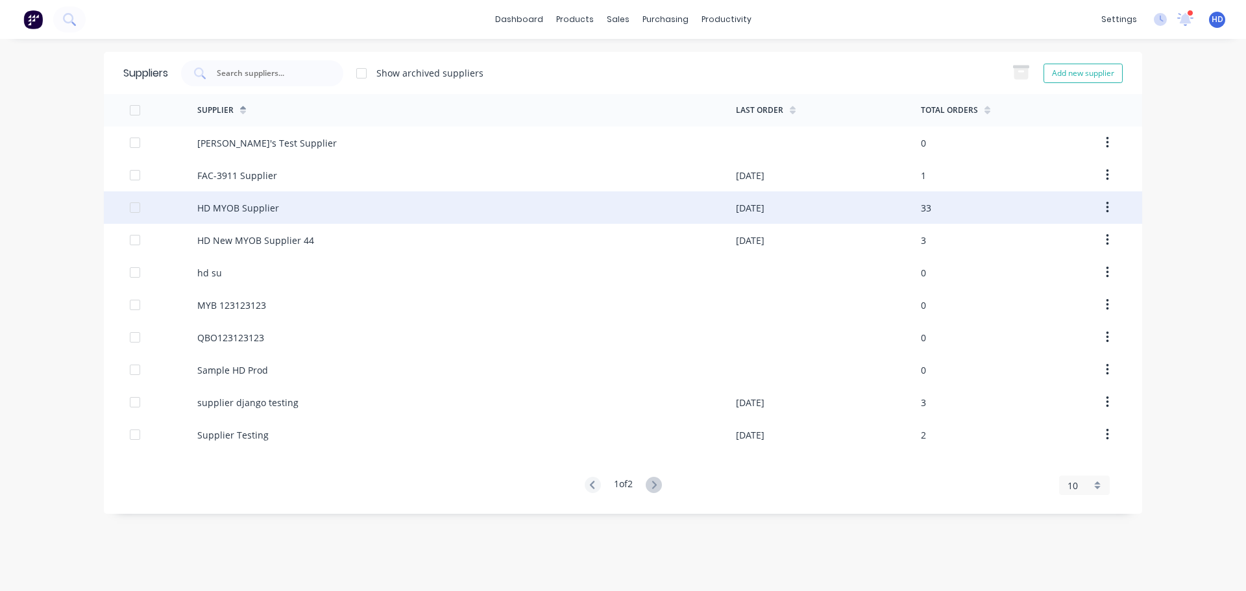
click at [295, 204] on div "HD MYOB Supplier" at bounding box center [466, 207] width 539 height 32
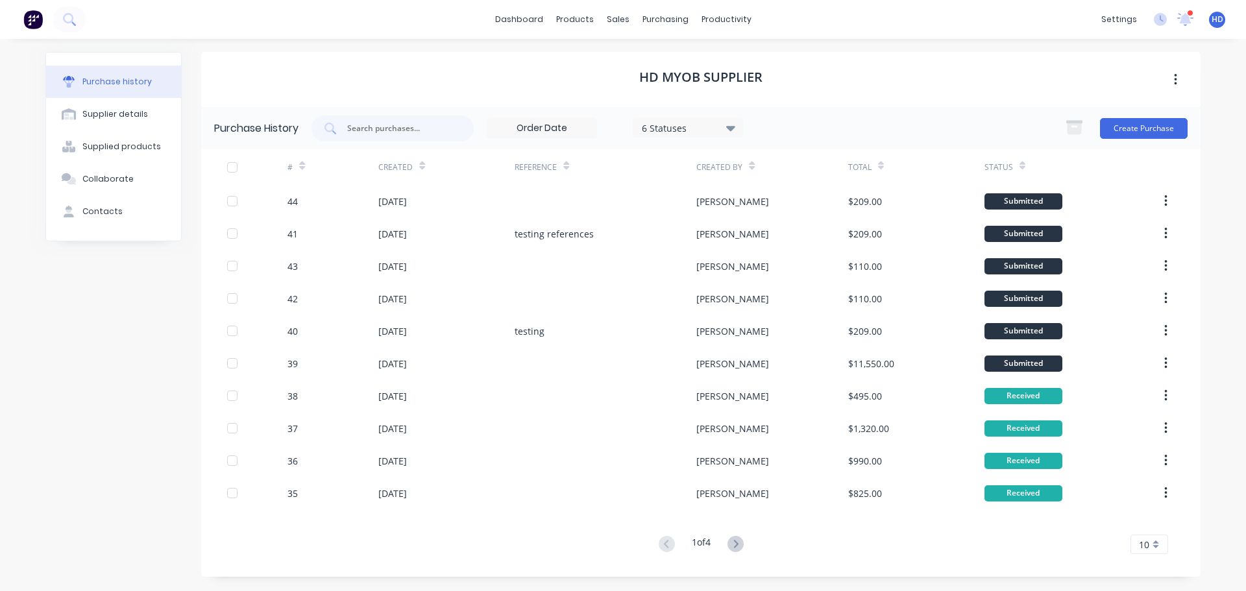
click at [589, 132] on input at bounding box center [541, 128] width 109 height 19
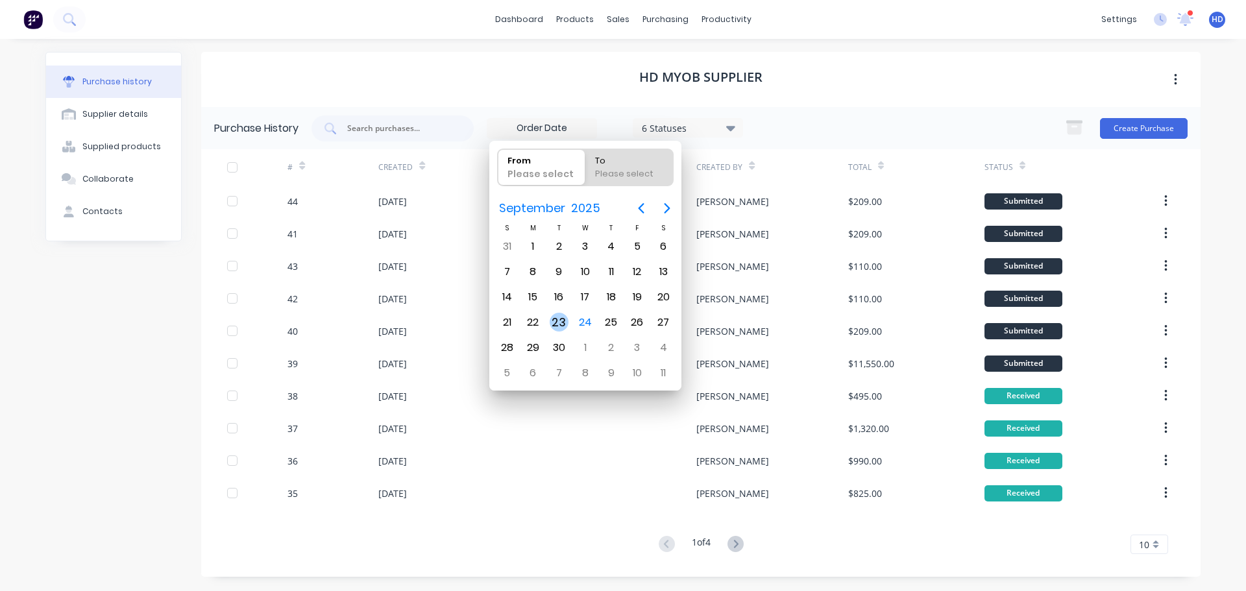
drag, startPoint x: 561, startPoint y: 319, endPoint x: 569, endPoint y: 318, distance: 7.2
click at [561, 318] on div "23" at bounding box center [559, 322] width 19 height 19
type input "[DATE]"
radio input "false"
radio input "true"
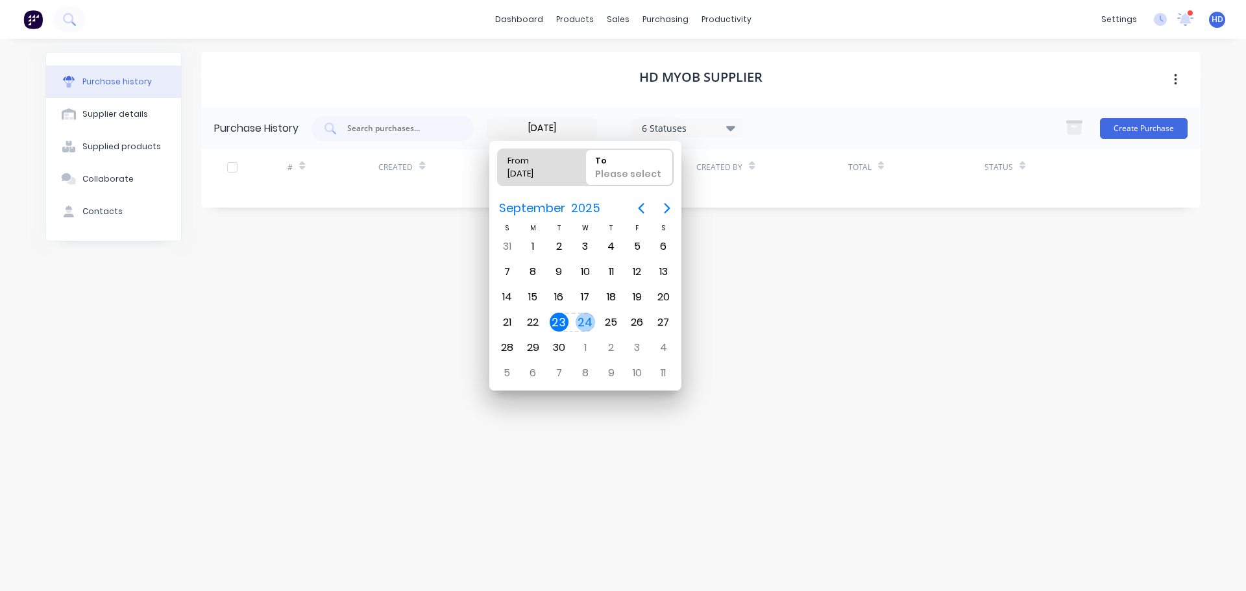
click at [584, 318] on div "24" at bounding box center [585, 322] width 19 height 19
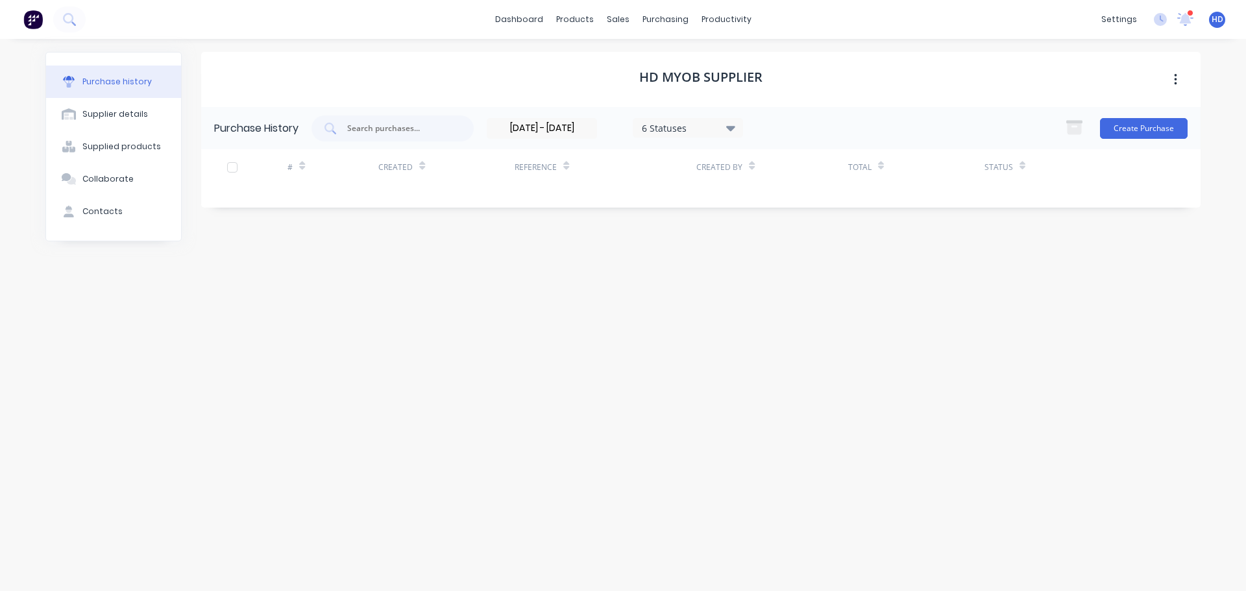
click at [547, 123] on input "[DATE] - [DATE]" at bounding box center [541, 128] width 109 height 19
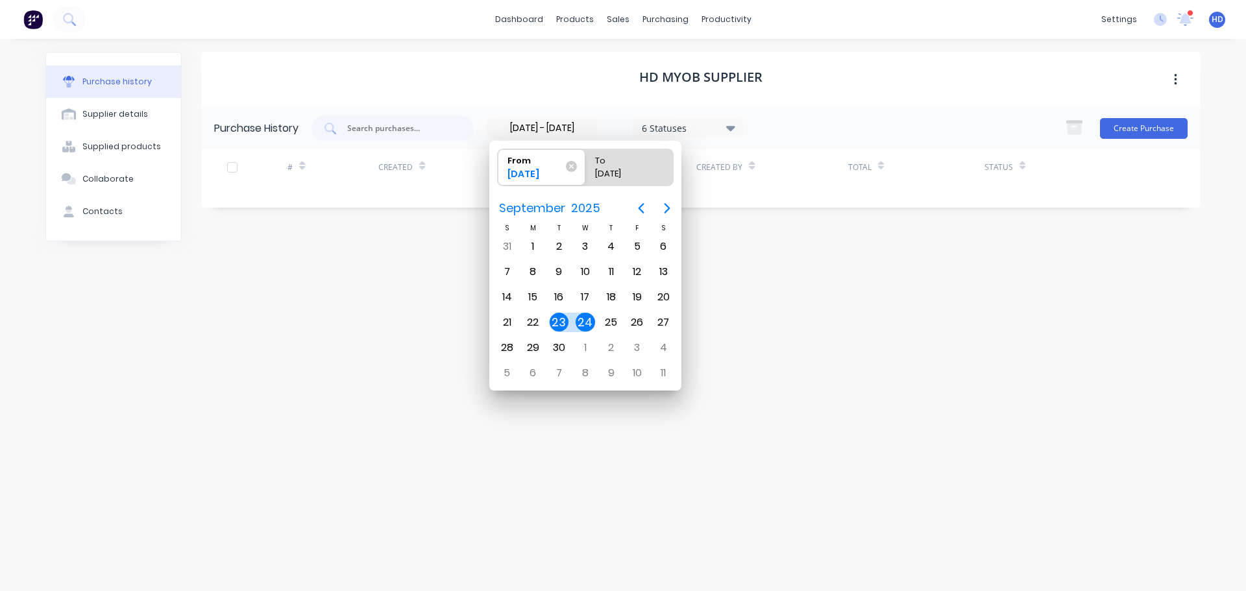
click at [584, 323] on div "24" at bounding box center [585, 322] width 19 height 19
type input "[DATE] - [DATE]"
radio input "false"
radio input "true"
click at [593, 323] on div "24" at bounding box center [585, 322] width 19 height 19
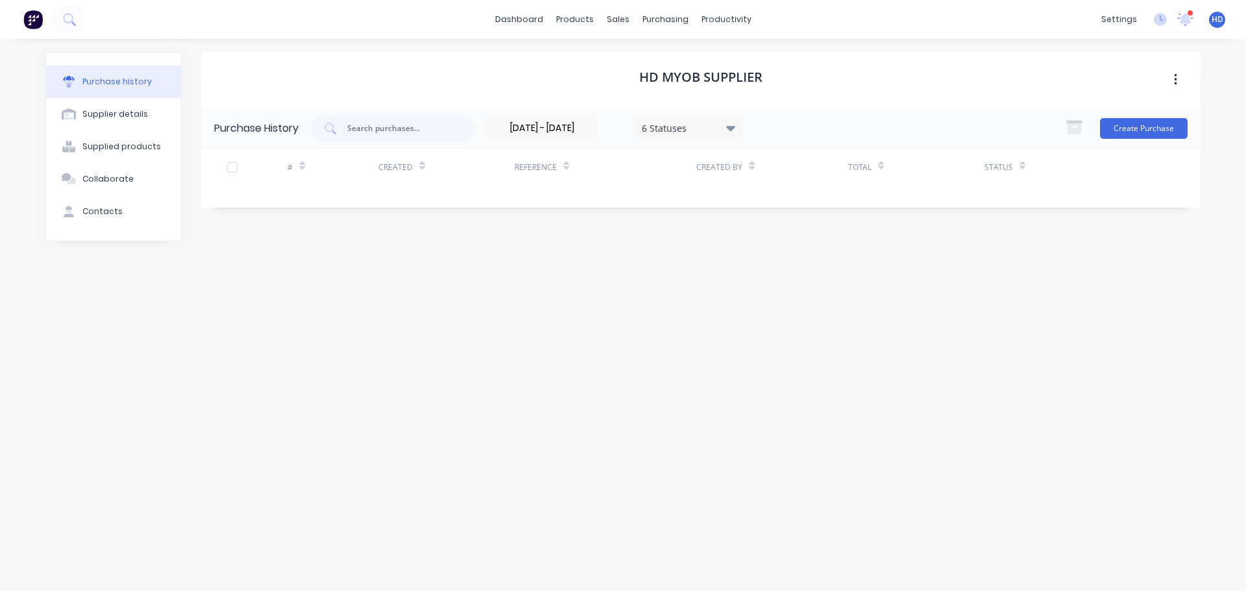
click at [840, 85] on div "HD MYOB Supplier" at bounding box center [701, 79] width 1000 height 55
click at [519, 129] on input "[DATE] - [DATE]" at bounding box center [541, 128] width 109 height 19
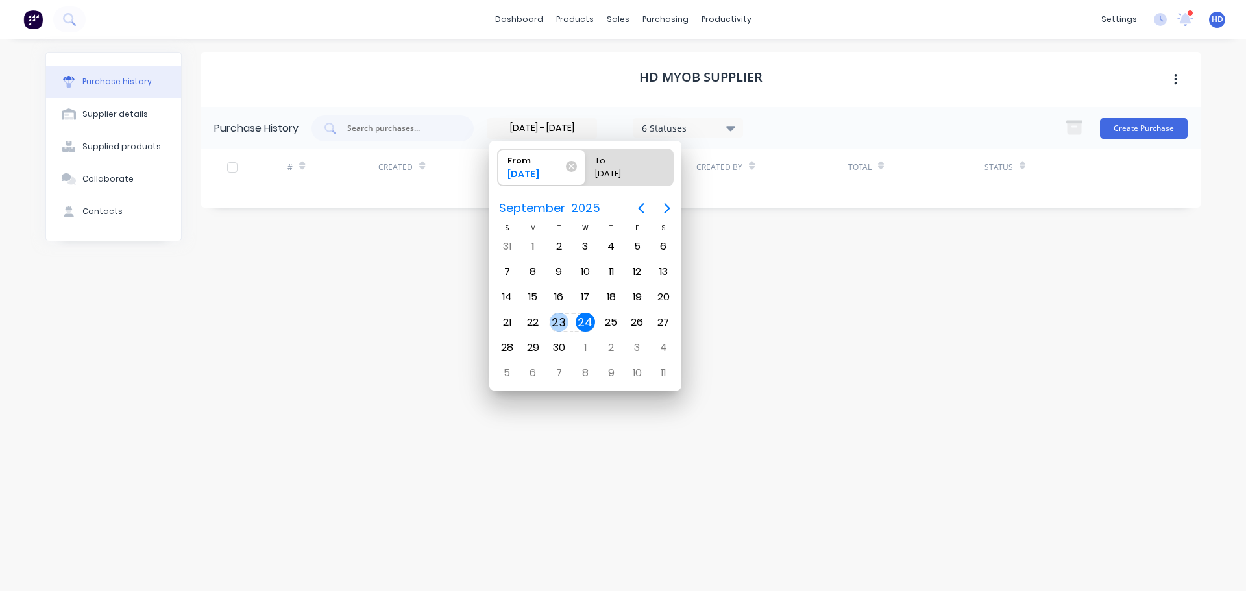
click at [563, 329] on div "23" at bounding box center [559, 322] width 19 height 19
type input "[DATE] - [DATE]"
radio input "false"
radio input "true"
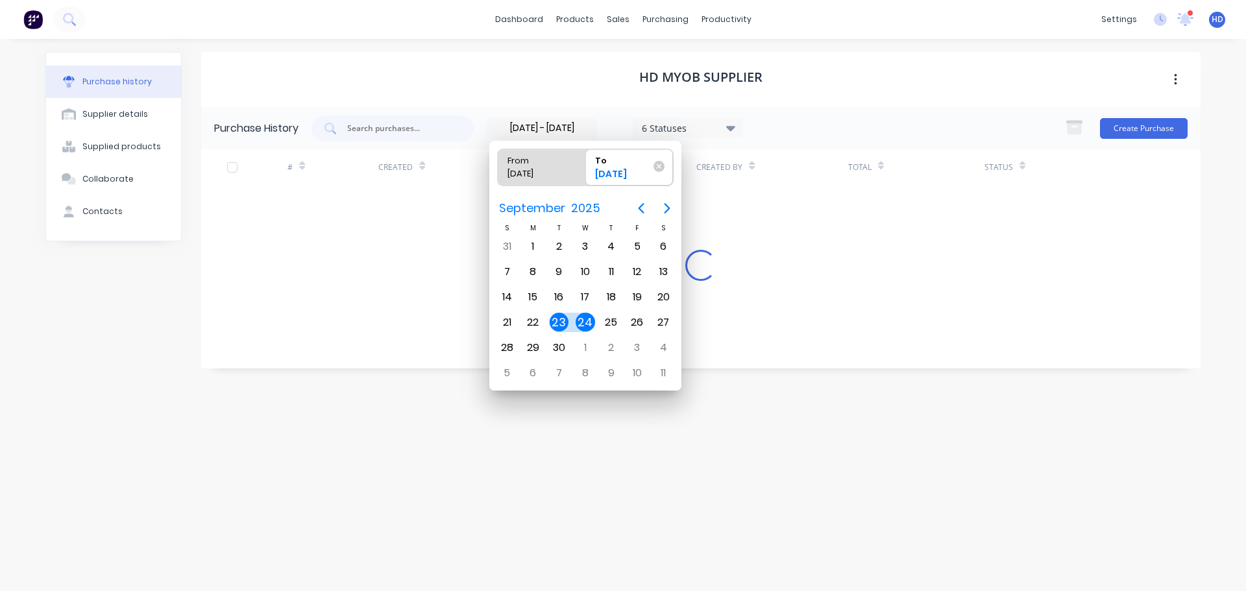
click at [563, 329] on div "23" at bounding box center [559, 322] width 19 height 19
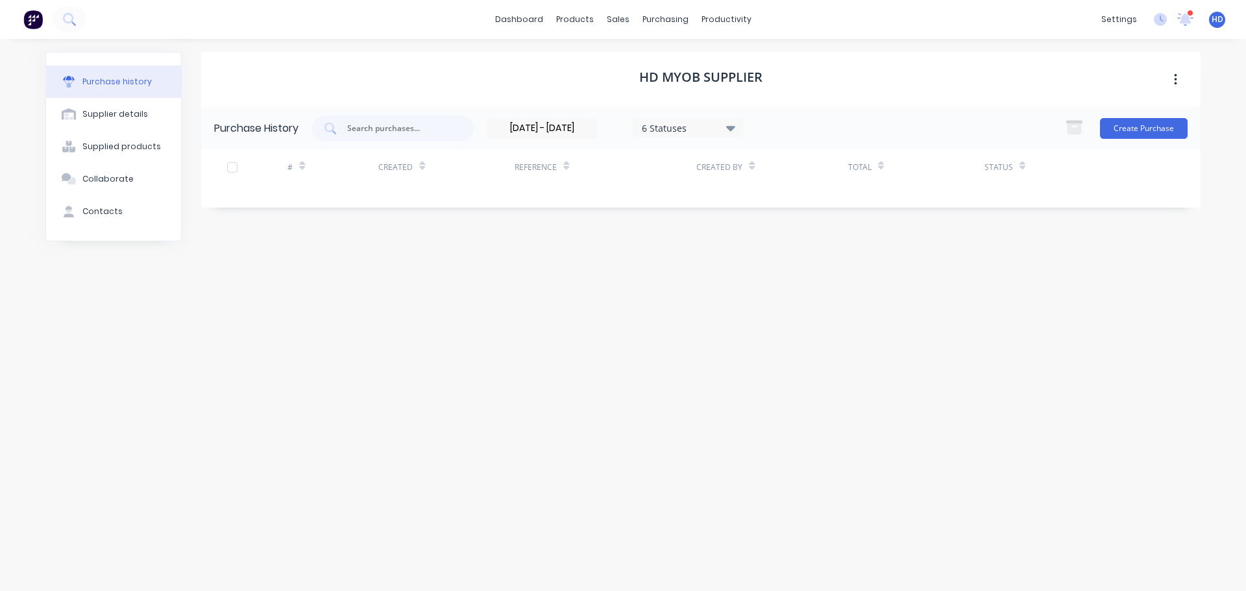
click at [821, 83] on div "HD MYOB Supplier" at bounding box center [701, 79] width 1000 height 55
click at [532, 123] on input "[DATE] - [DATE]" at bounding box center [541, 128] width 109 height 19
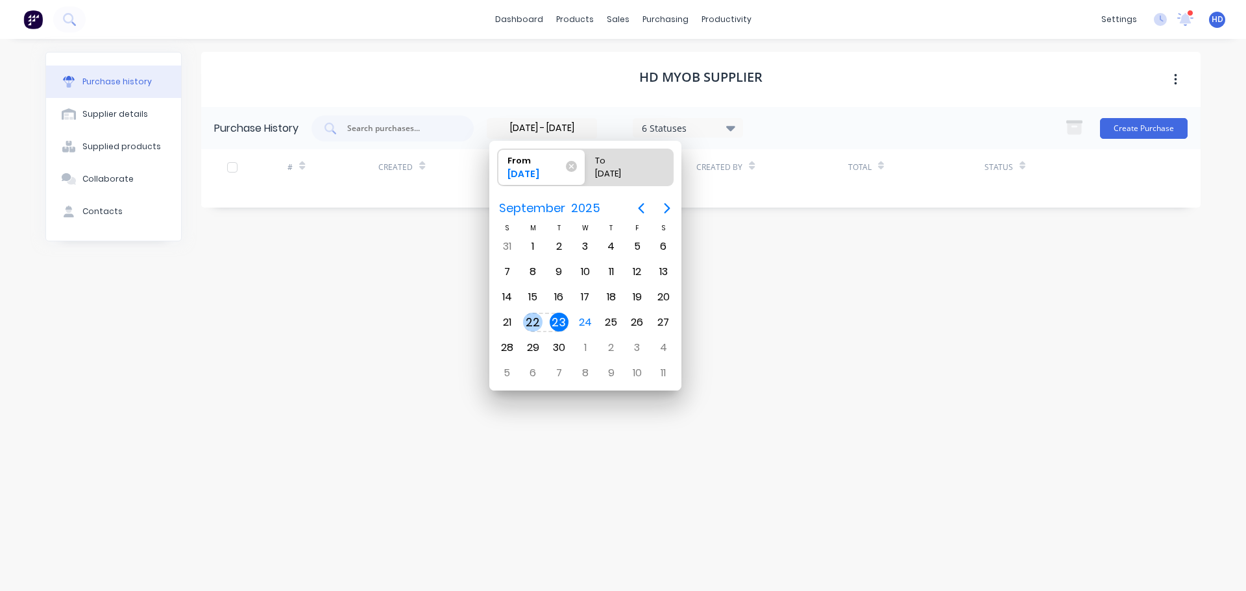
click at [532, 318] on div "22" at bounding box center [532, 322] width 19 height 19
type input "[DATE] - [DATE]"
radio input "false"
radio input "true"
click at [590, 321] on div "24" at bounding box center [585, 322] width 19 height 19
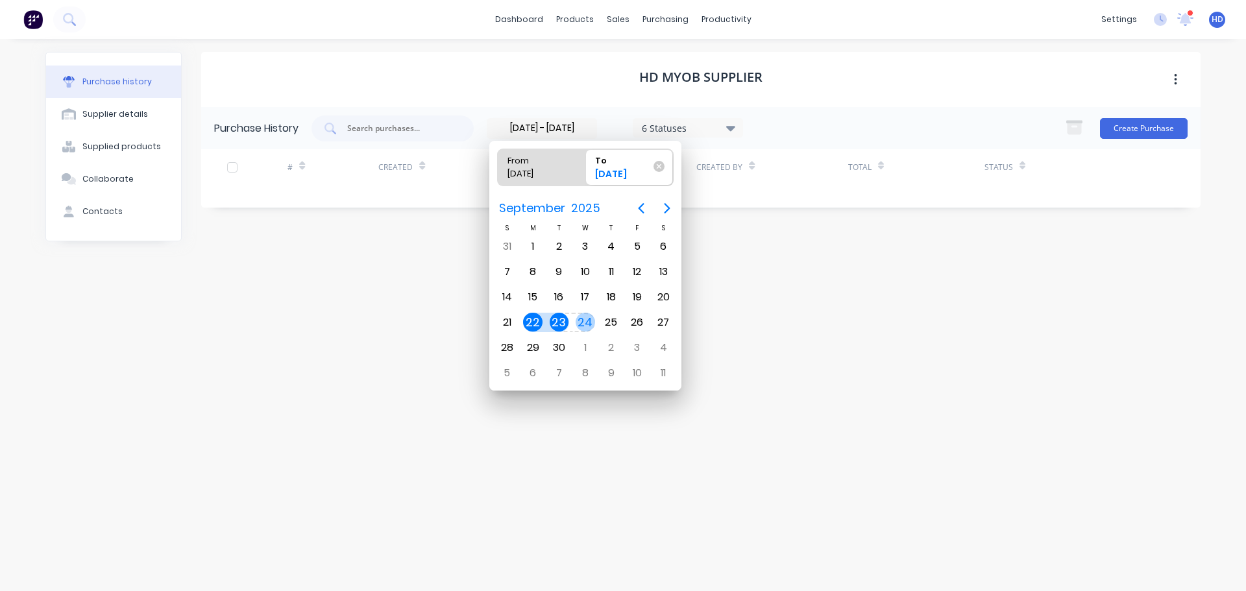
type input "[DATE] - [DATE]"
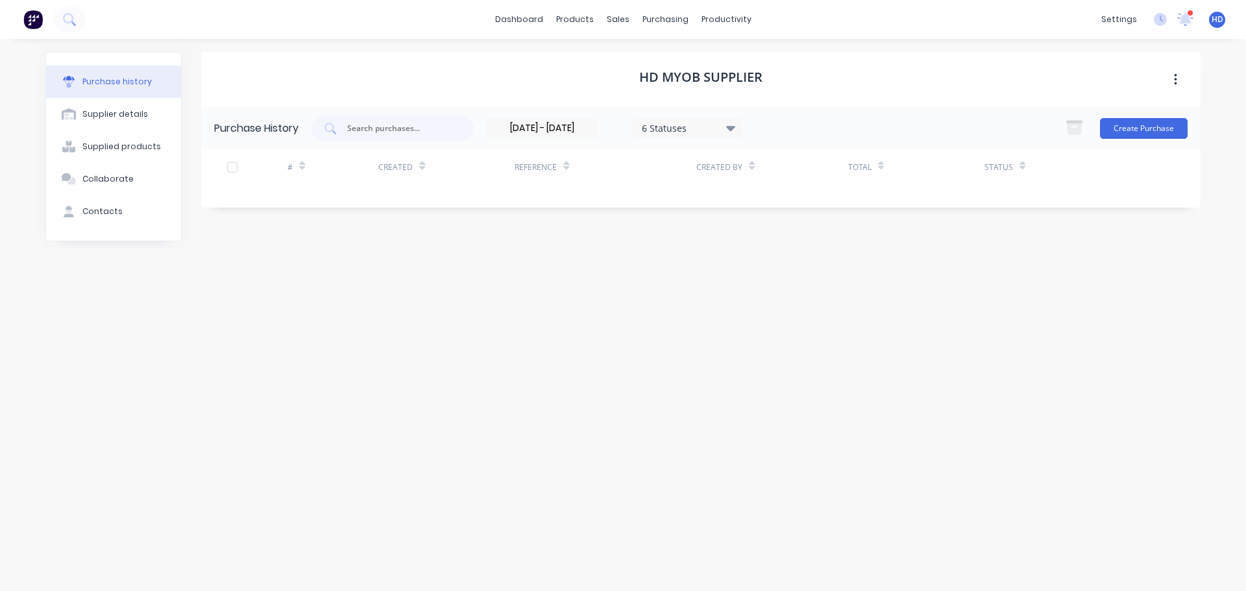
click at [941, 78] on div "HD MYOB Supplier" at bounding box center [701, 79] width 1000 height 55
click at [538, 127] on input "[DATE] - [DATE]" at bounding box center [541, 128] width 109 height 19
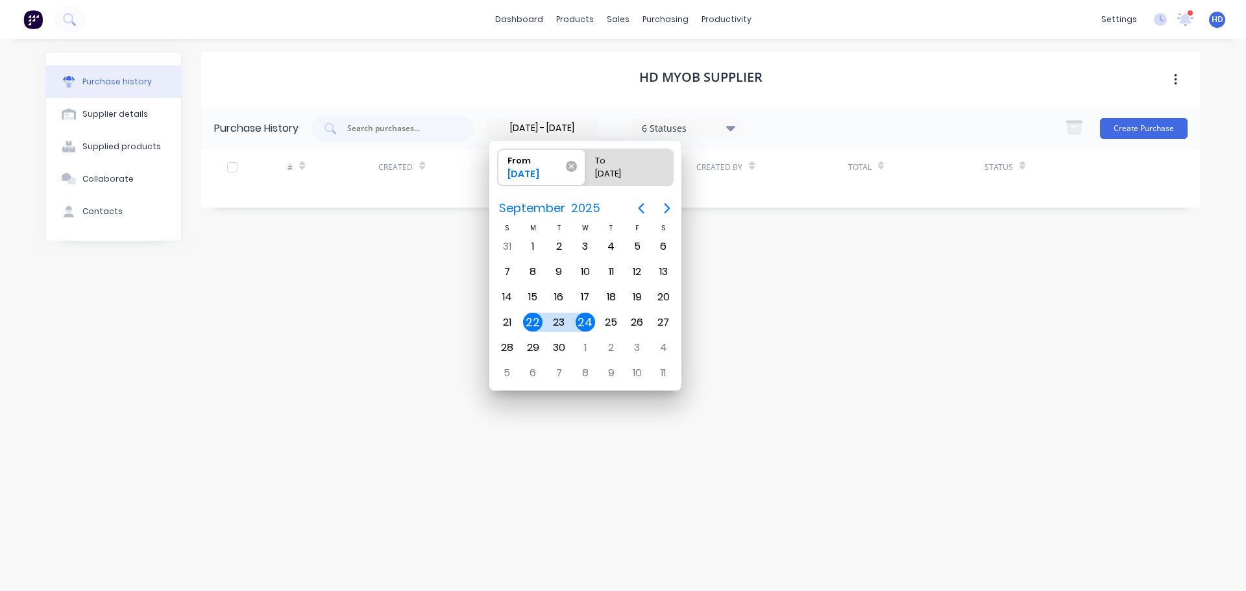
click at [576, 166] on icon at bounding box center [571, 166] width 11 height 11
click at [499, 166] on input "From [DATE]" at bounding box center [498, 167] width 1 height 36
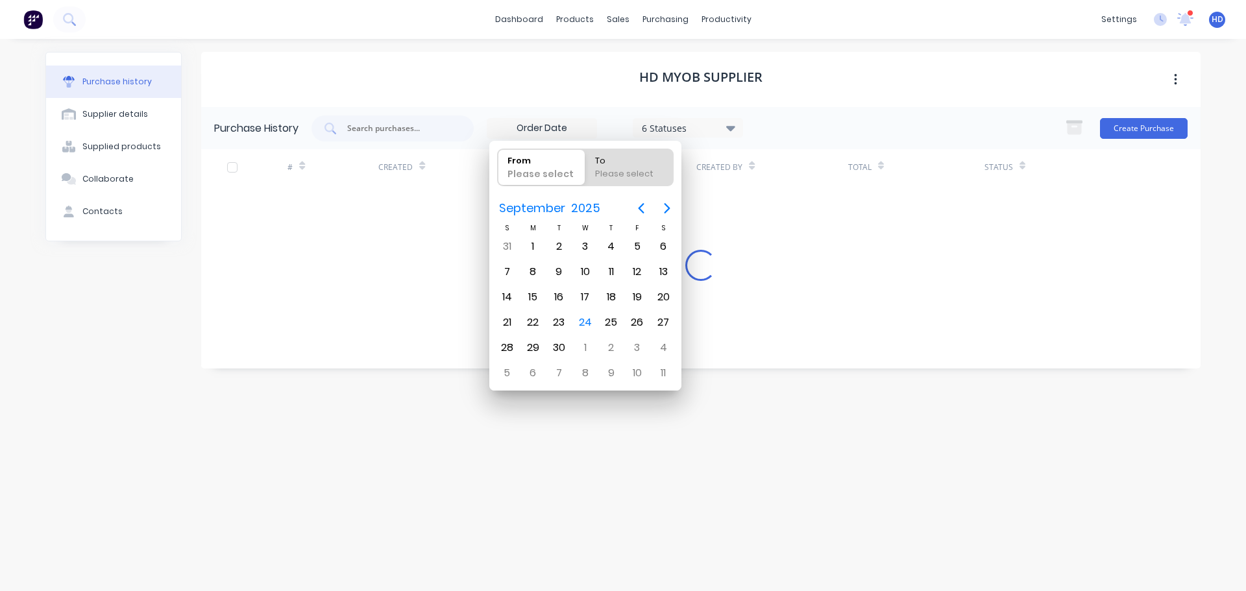
click at [899, 69] on div "HD MYOB Supplier" at bounding box center [701, 79] width 1000 height 55
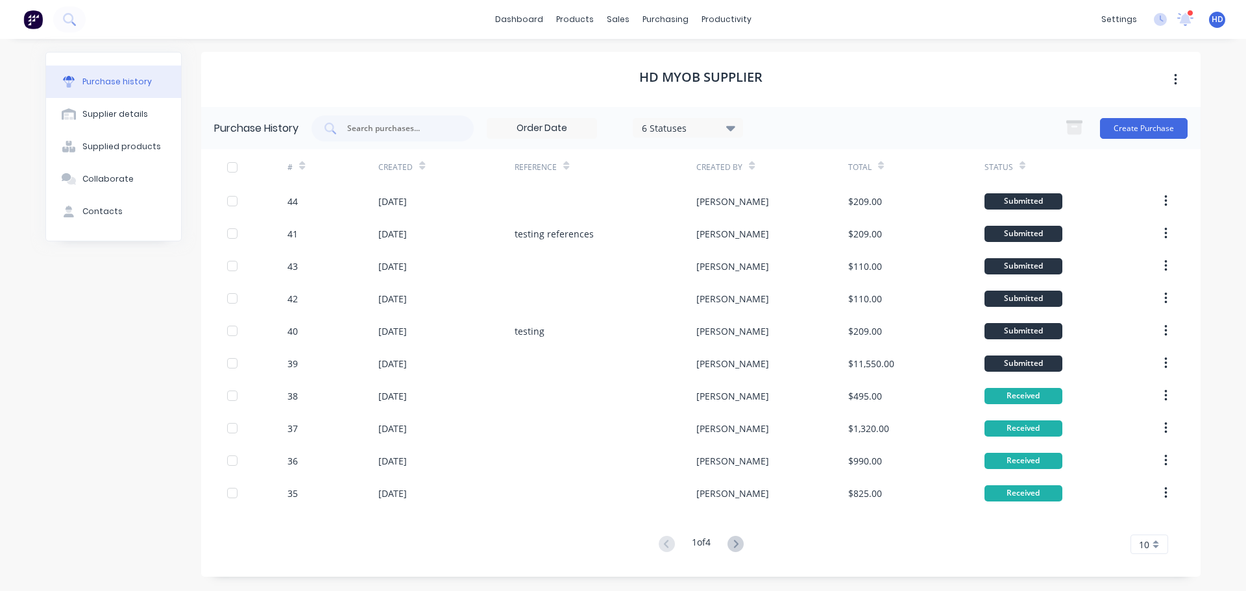
click at [565, 129] on input at bounding box center [541, 128] width 109 height 19
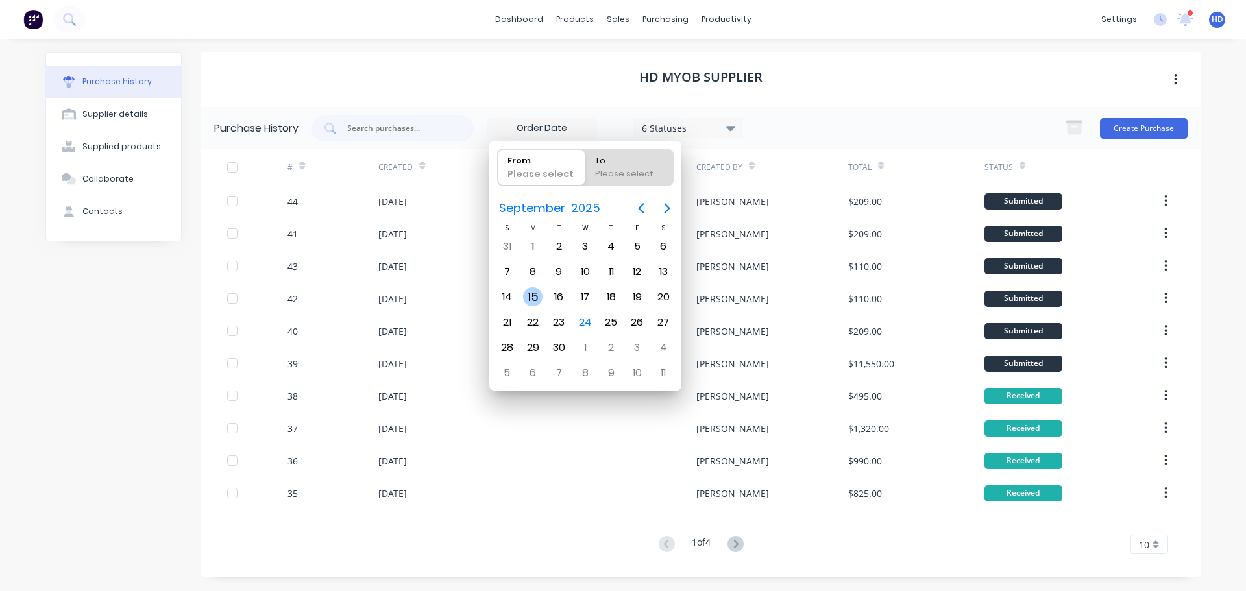
click at [526, 295] on div "15" at bounding box center [532, 297] width 19 height 19
type input "[DATE]"
radio input "false"
radio input "true"
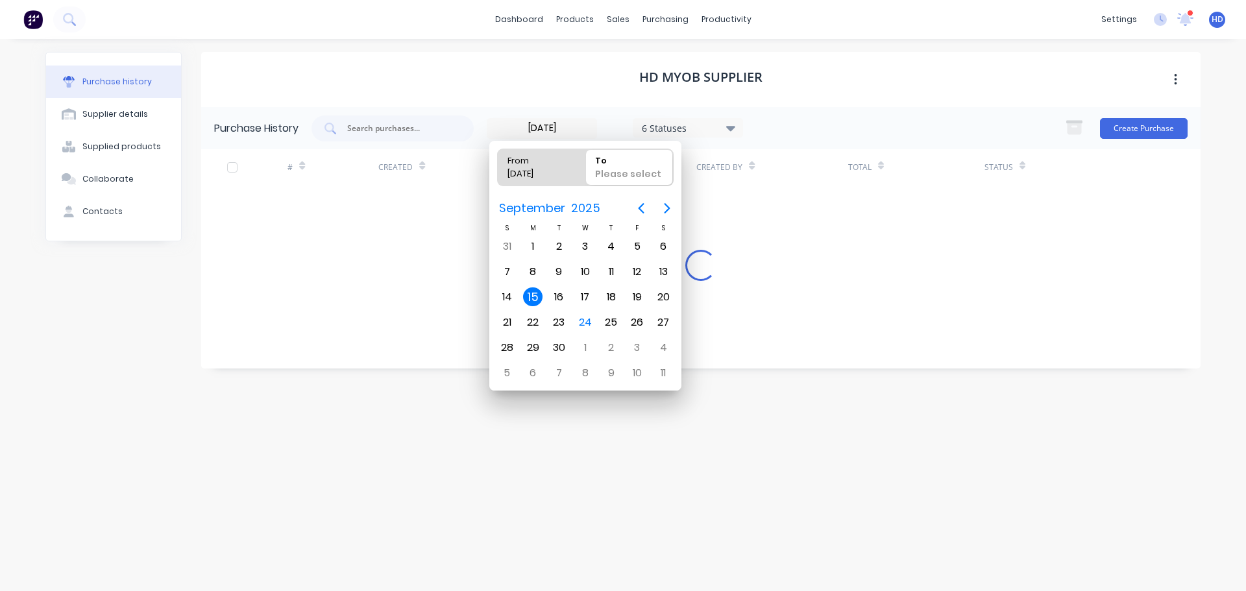
click at [526, 293] on div "15" at bounding box center [532, 297] width 19 height 19
type input "[DATE] - [DATE]"
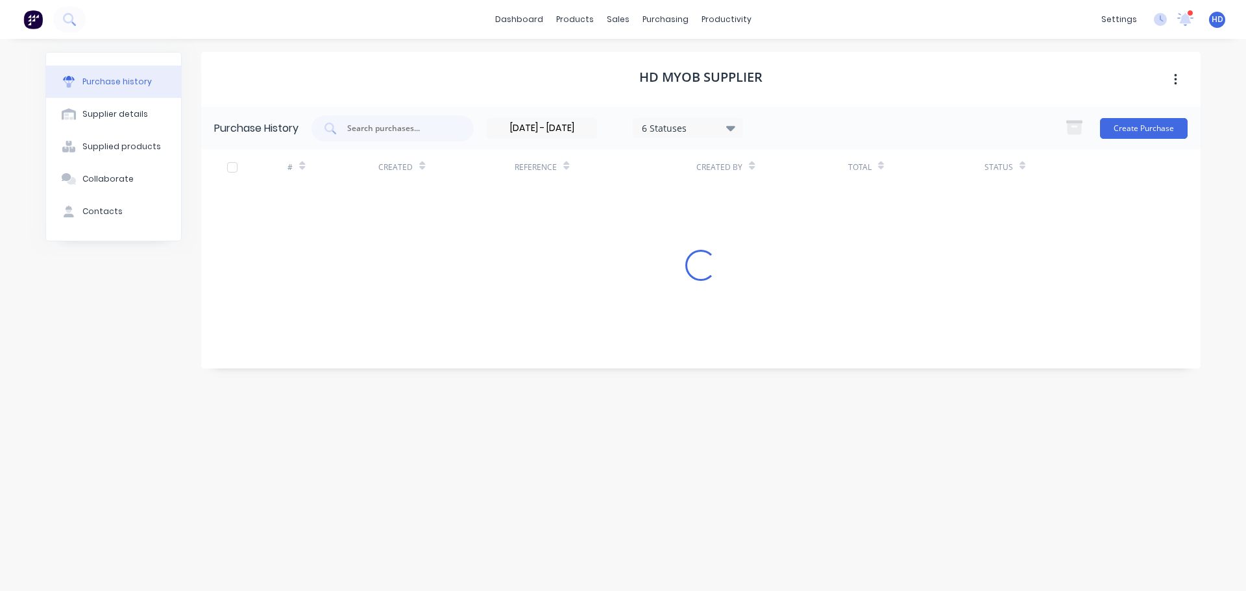
click at [855, 76] on div "HD MYOB Supplier" at bounding box center [701, 79] width 1000 height 55
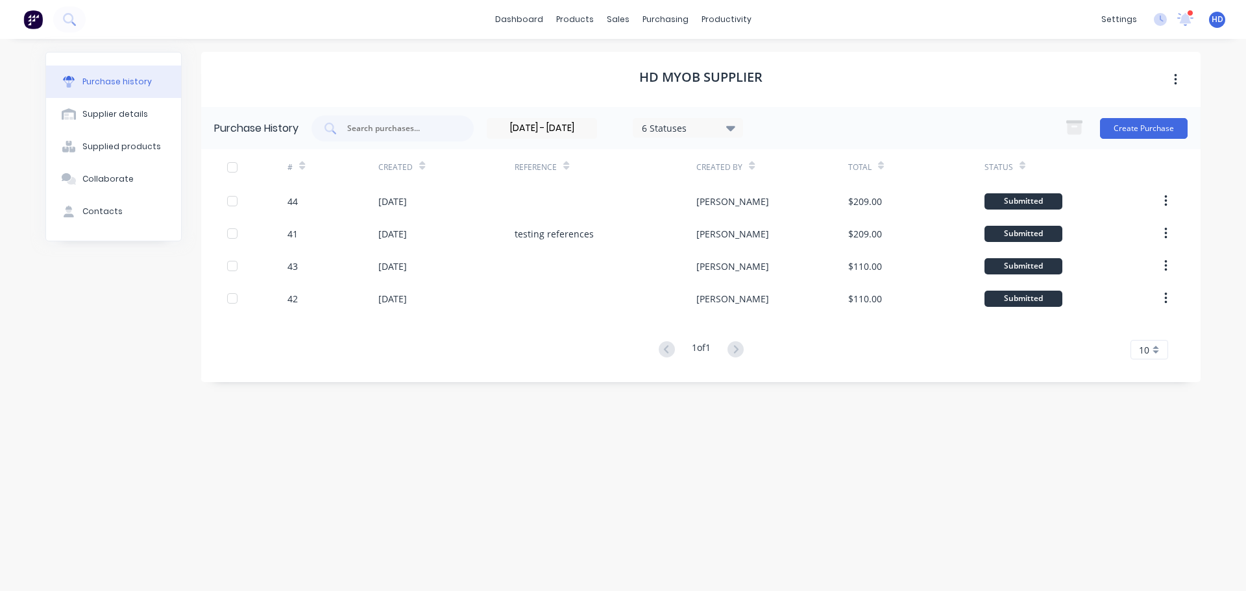
click at [531, 129] on input "[DATE] - [DATE]" at bounding box center [541, 128] width 109 height 19
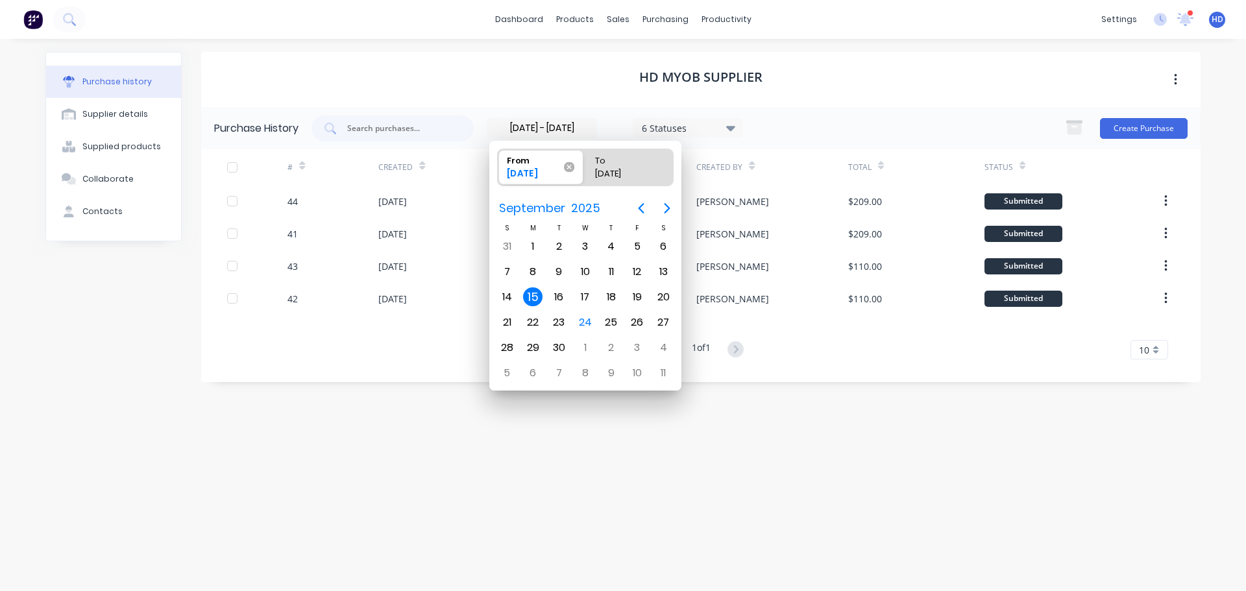
click at [573, 167] on icon at bounding box center [569, 167] width 10 height 10
click at [499, 167] on input "From [DATE]" at bounding box center [498, 167] width 1 height 36
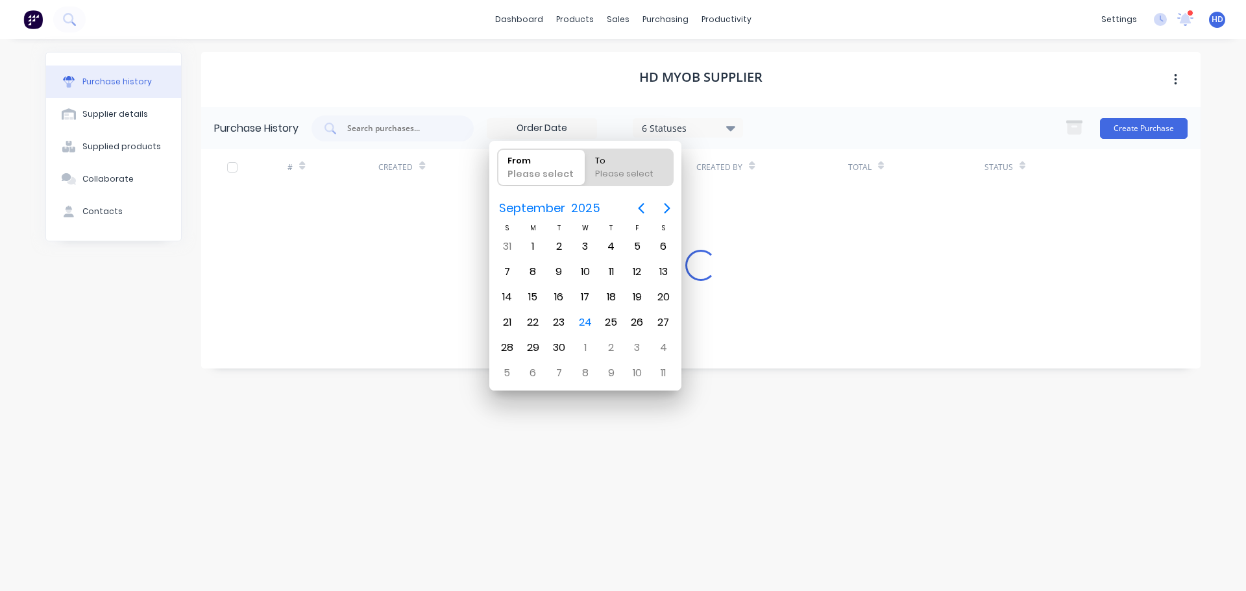
click at [920, 79] on div "HD MYOB Supplier" at bounding box center [701, 79] width 1000 height 55
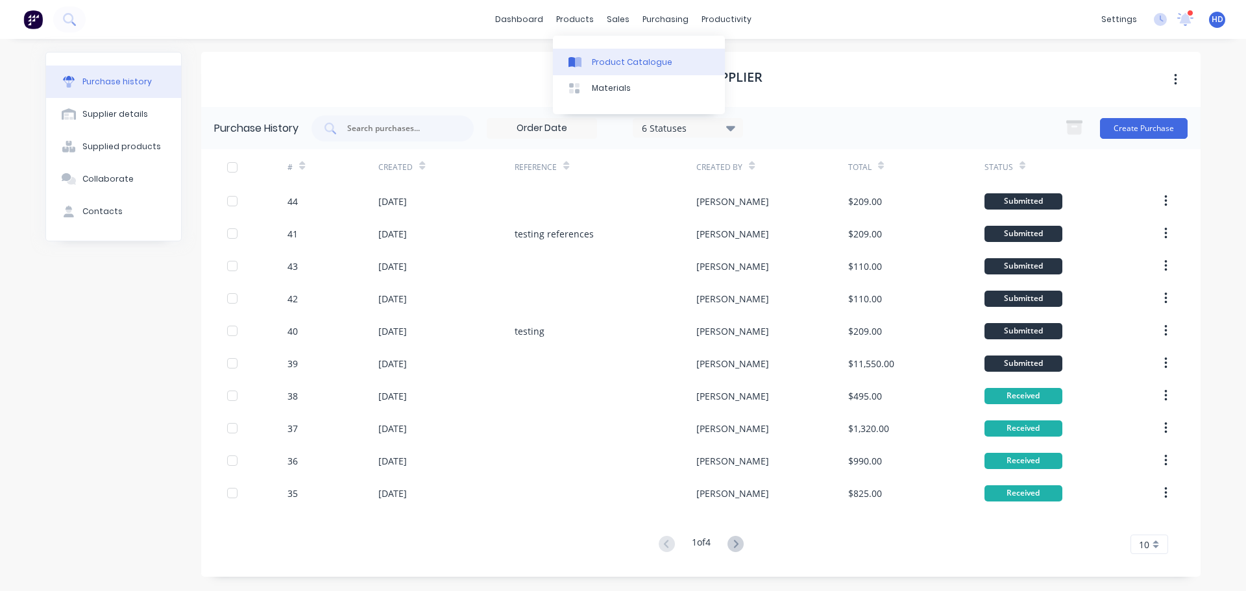
click at [655, 67] on div "Product Catalogue" at bounding box center [632, 62] width 80 height 12
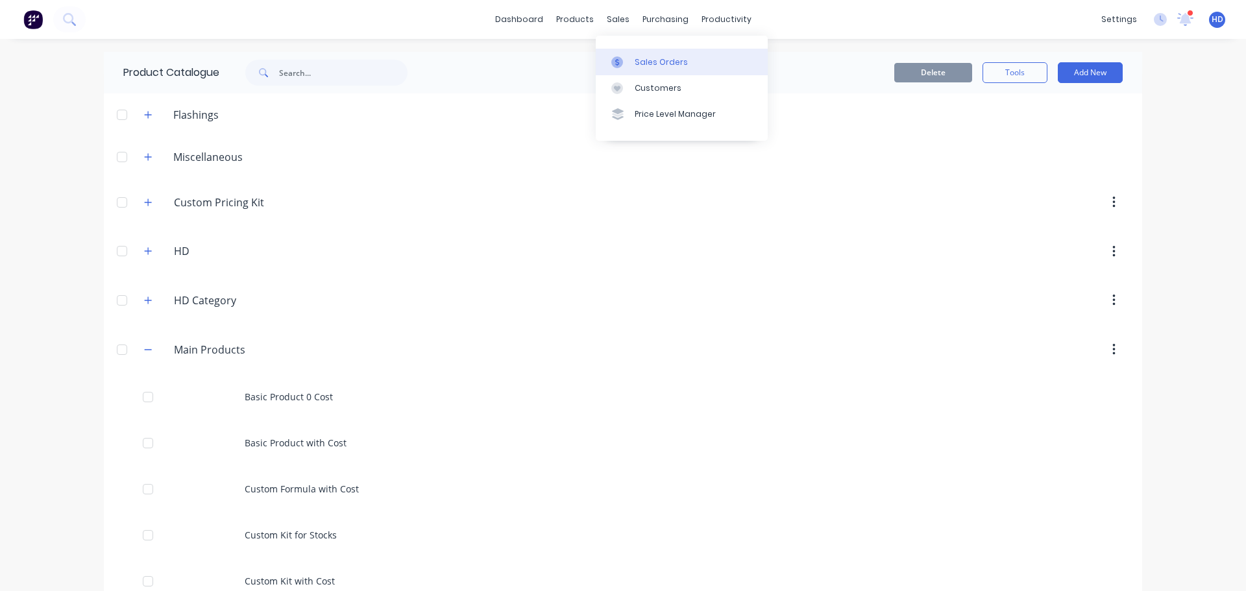
click at [648, 57] on div "Sales Orders" at bounding box center [661, 62] width 53 height 12
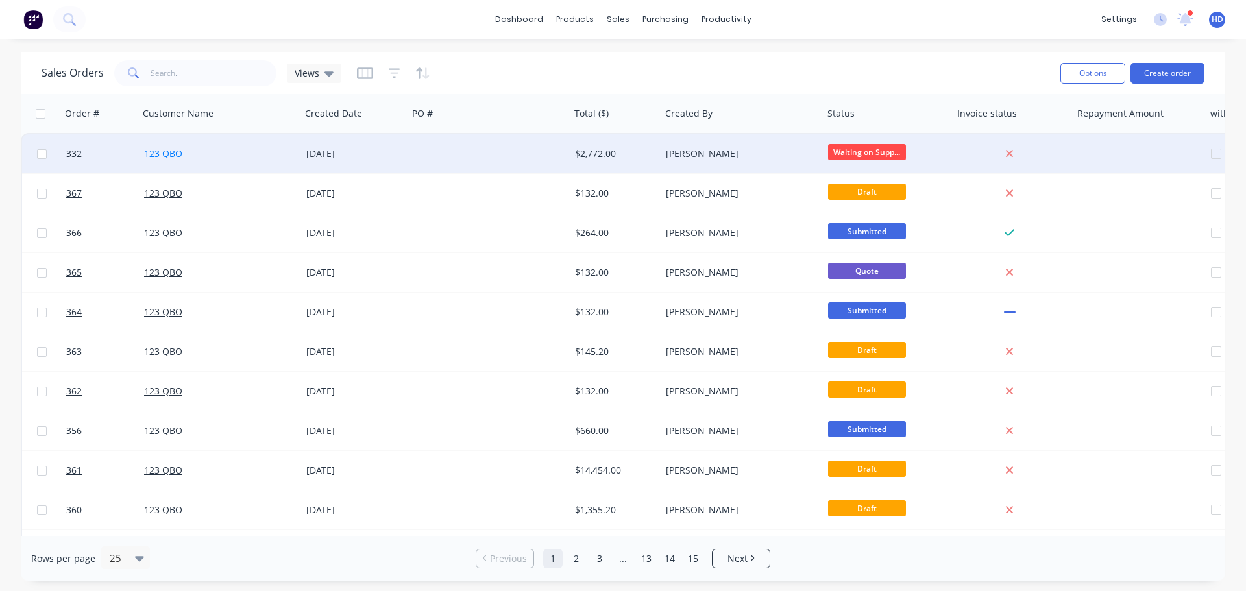
click at [158, 158] on link "123 QBO" at bounding box center [163, 153] width 38 height 12
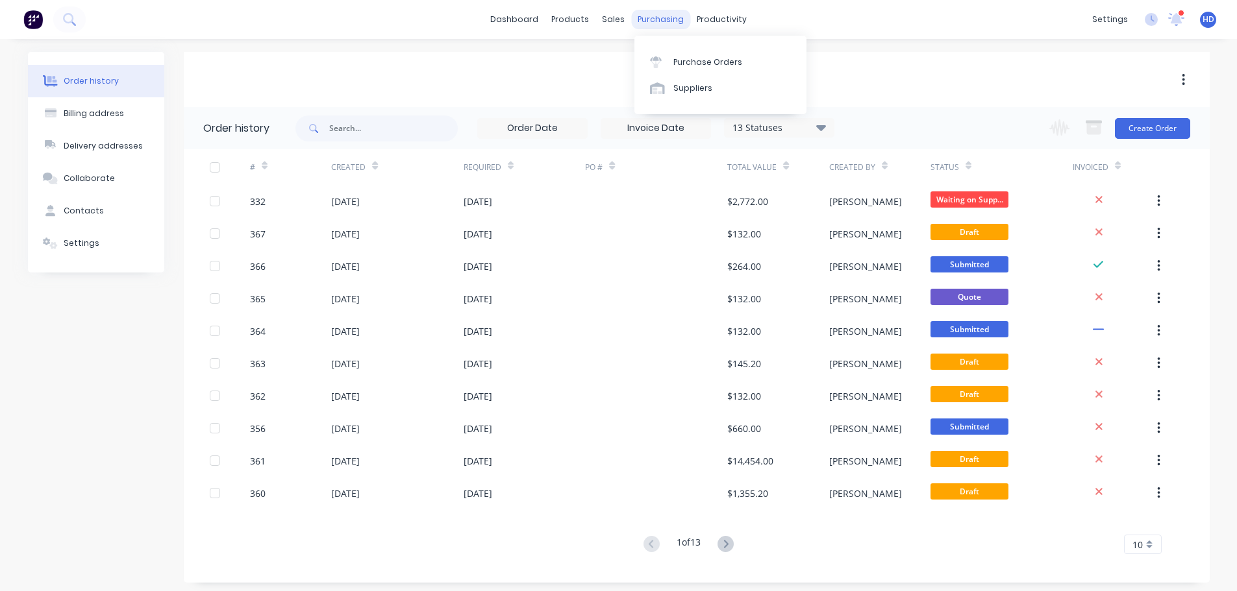
click at [653, 27] on div "purchasing" at bounding box center [660, 19] width 59 height 19
click at [698, 60] on div "Purchase Orders" at bounding box center [707, 62] width 69 height 12
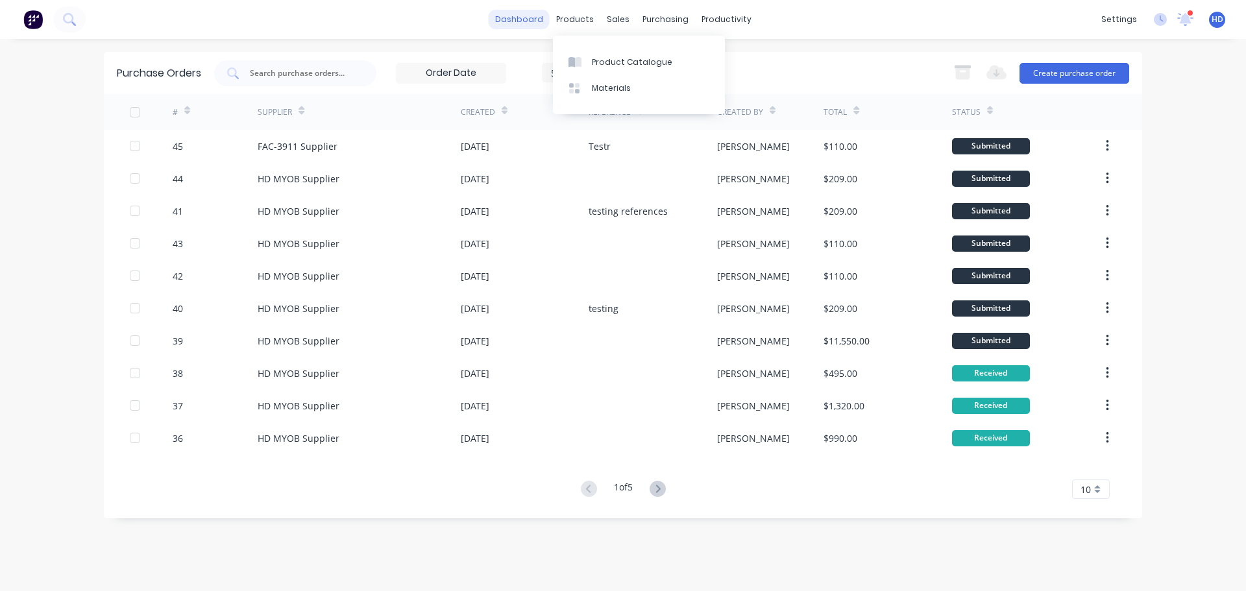
click at [511, 18] on link "dashboard" at bounding box center [519, 19] width 61 height 19
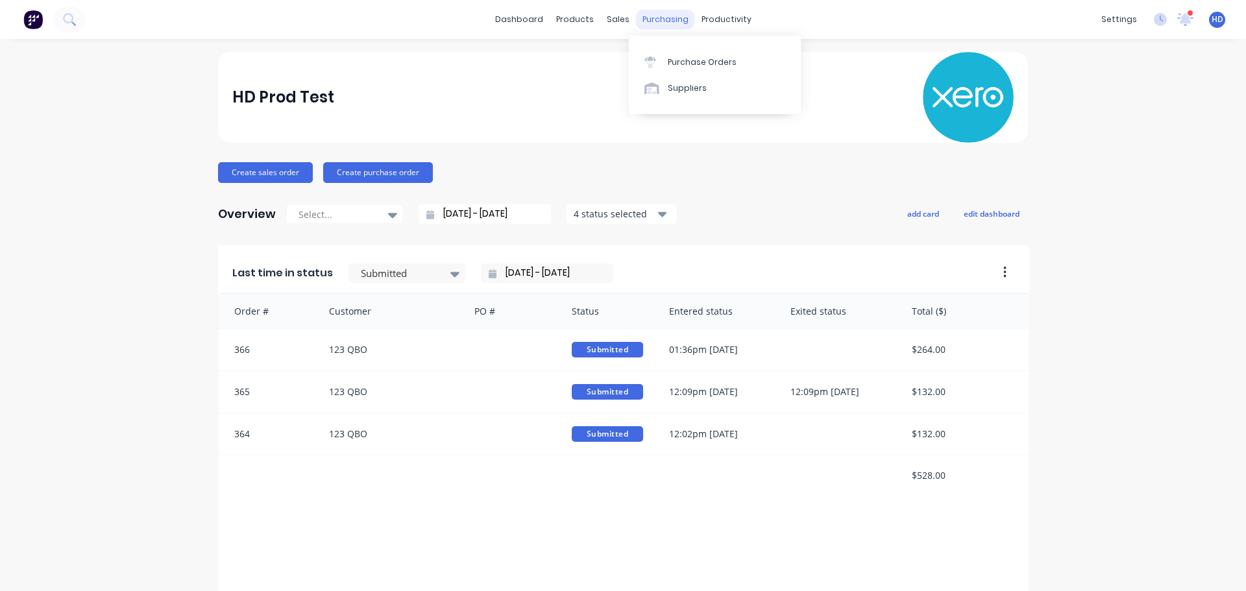
click at [656, 21] on div "purchasing" at bounding box center [665, 19] width 59 height 19
click at [684, 53] on link "Purchase Orders" at bounding box center [715, 62] width 172 height 26
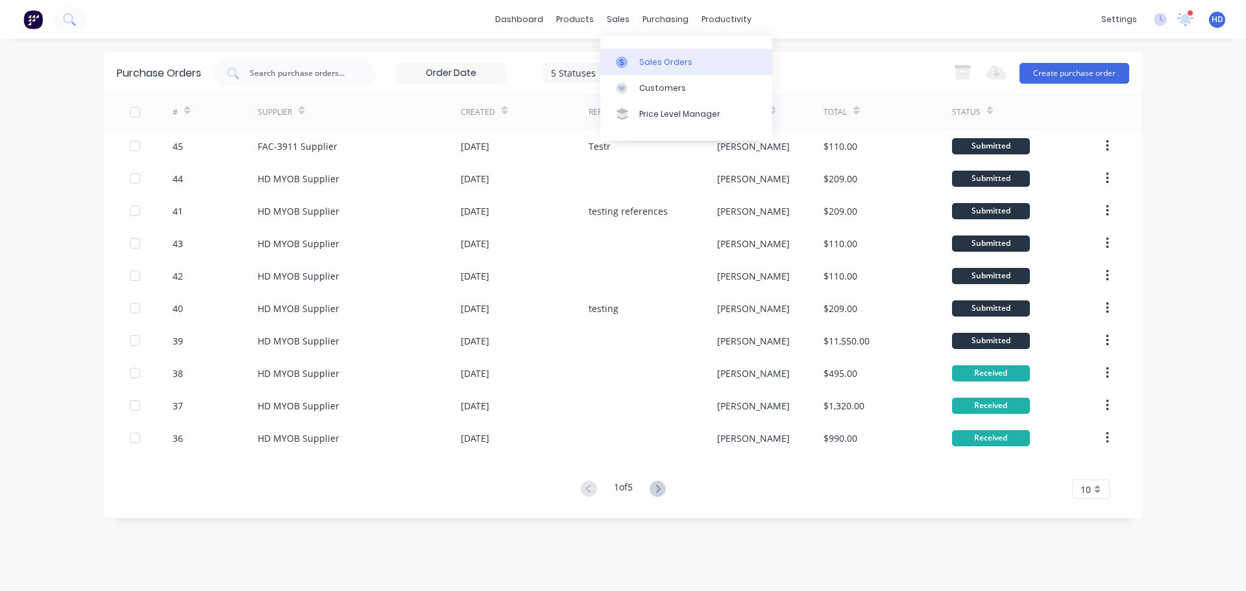
click at [659, 62] on div "Sales Orders" at bounding box center [665, 62] width 53 height 12
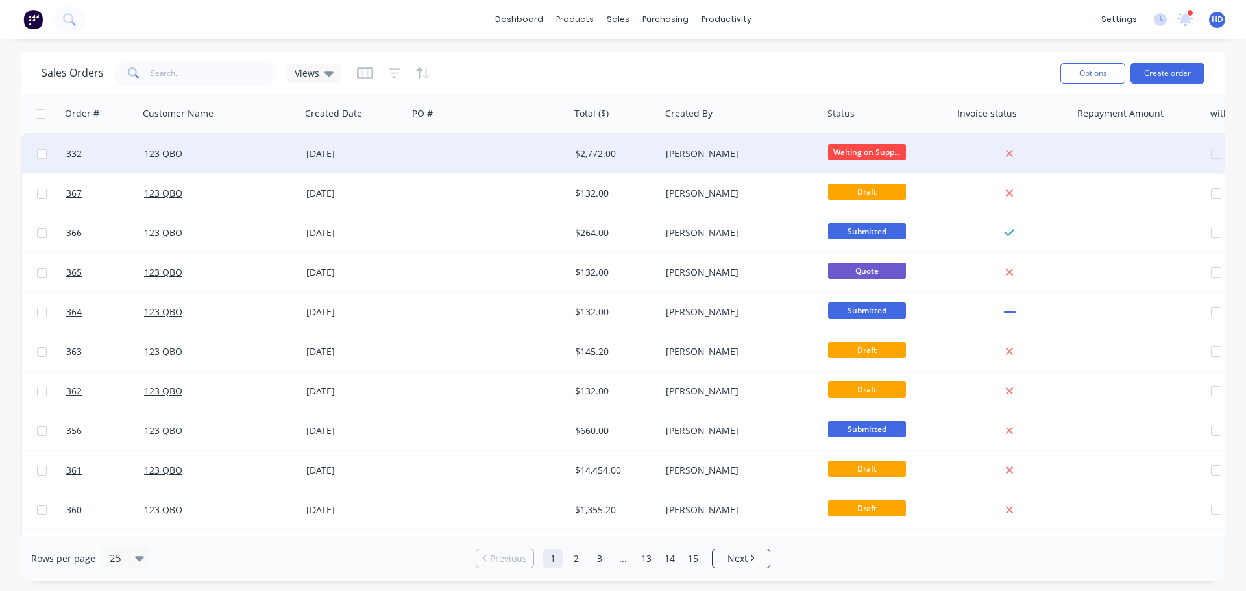
click at [234, 164] on div "123 QBO" at bounding box center [220, 153] width 162 height 39
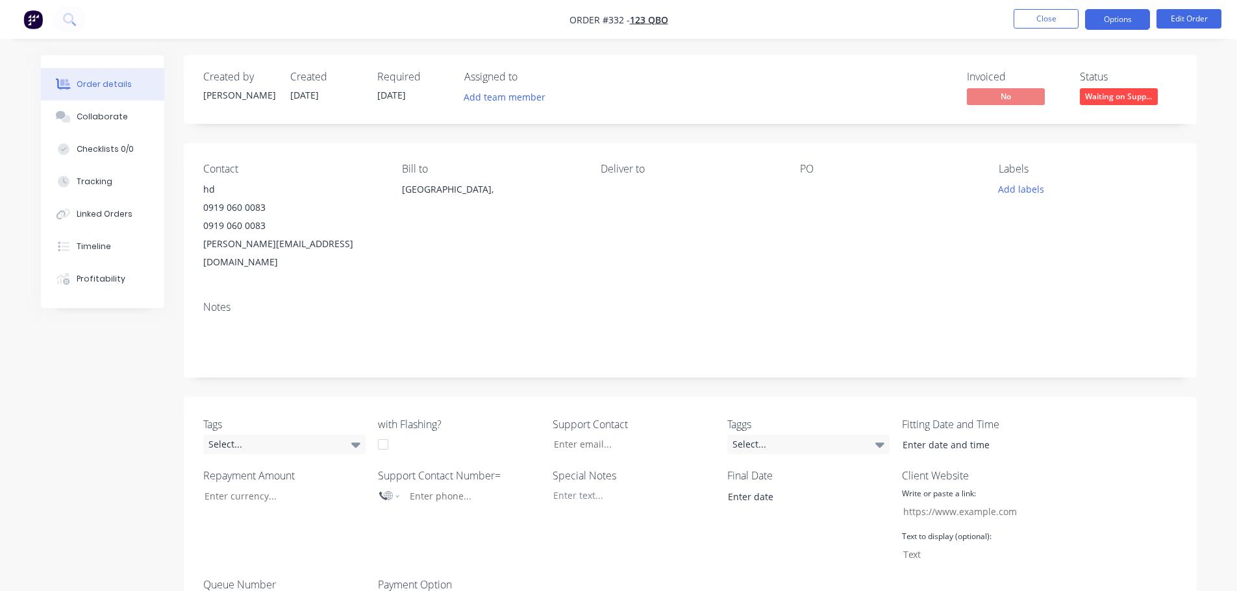
click at [1118, 27] on button "Options" at bounding box center [1117, 19] width 65 height 21
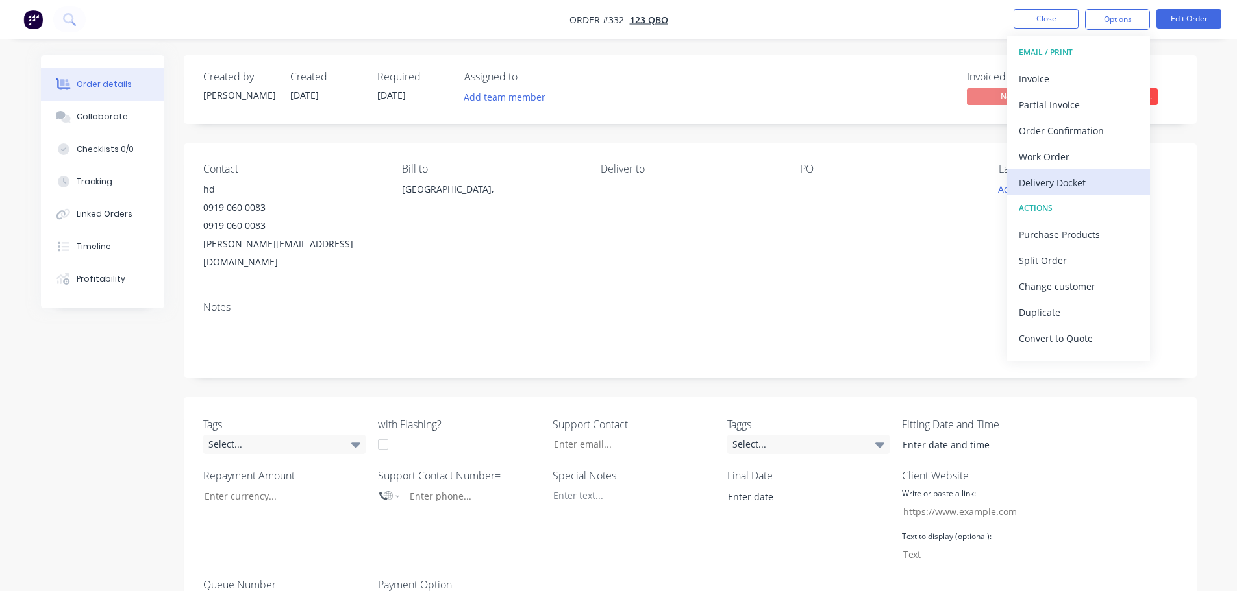
click at [1080, 179] on div "Delivery Docket" at bounding box center [1077, 182] width 119 height 19
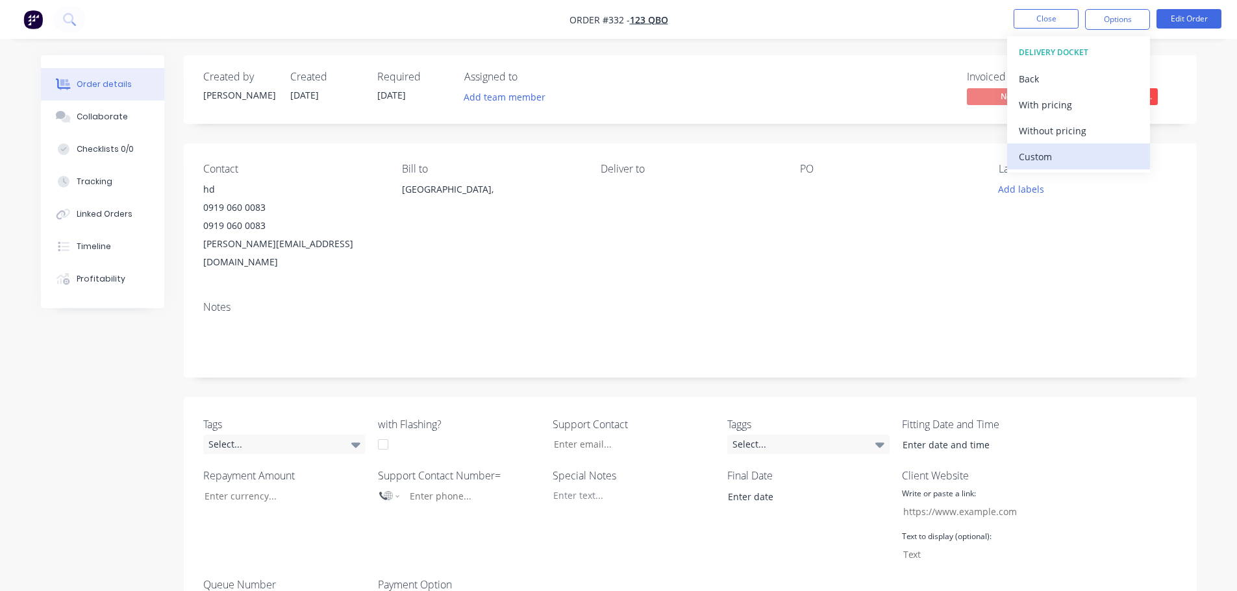
click at [1069, 154] on div "Custom" at bounding box center [1077, 156] width 119 height 19
click at [1061, 106] on div "With pricing" at bounding box center [1077, 104] width 119 height 19
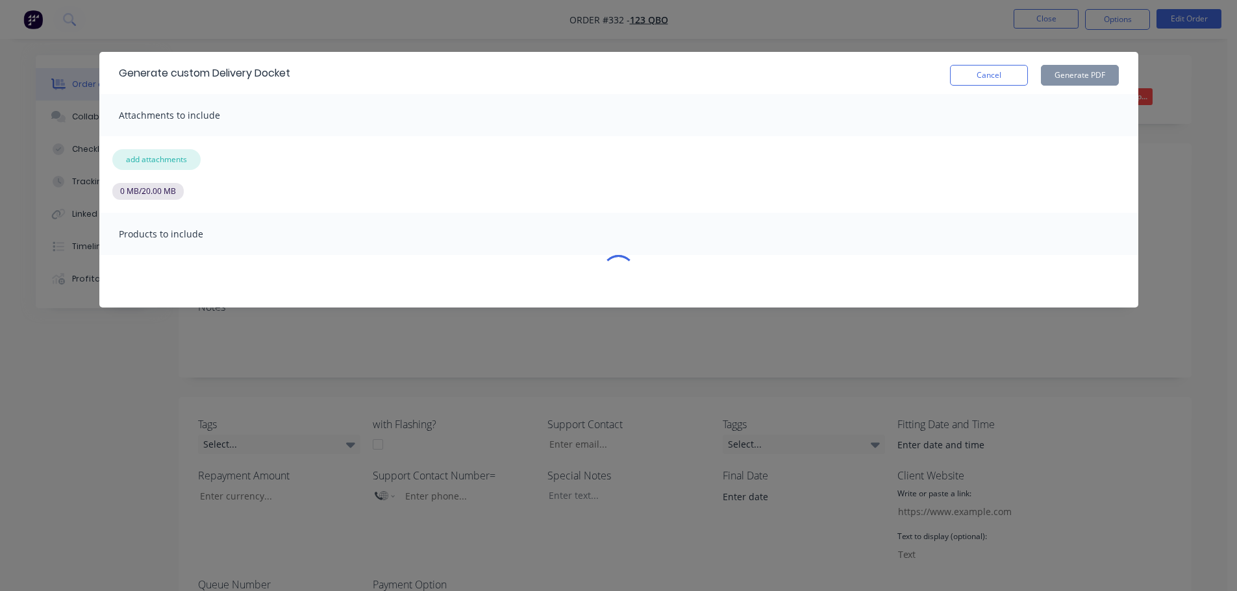
click at [164, 157] on button "add attachments" at bounding box center [156, 159] width 88 height 21
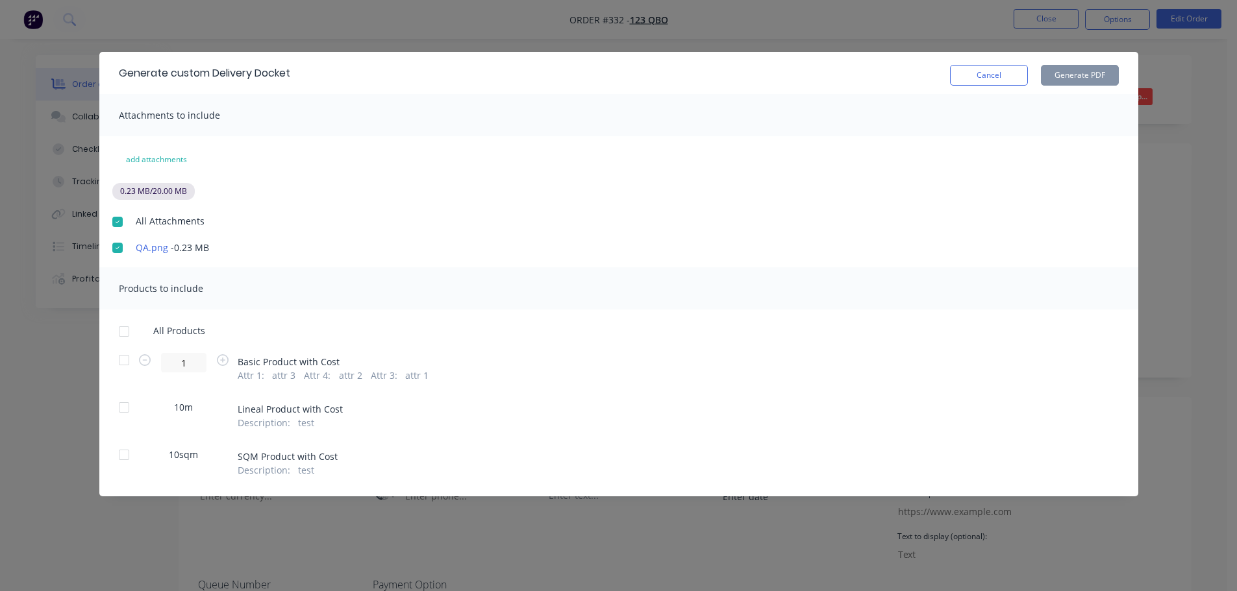
click at [123, 336] on div at bounding box center [124, 332] width 26 height 26
click at [1094, 80] on button "Generate PDF" at bounding box center [1080, 75] width 78 height 21
click at [982, 71] on button "Cancel" at bounding box center [989, 75] width 78 height 21
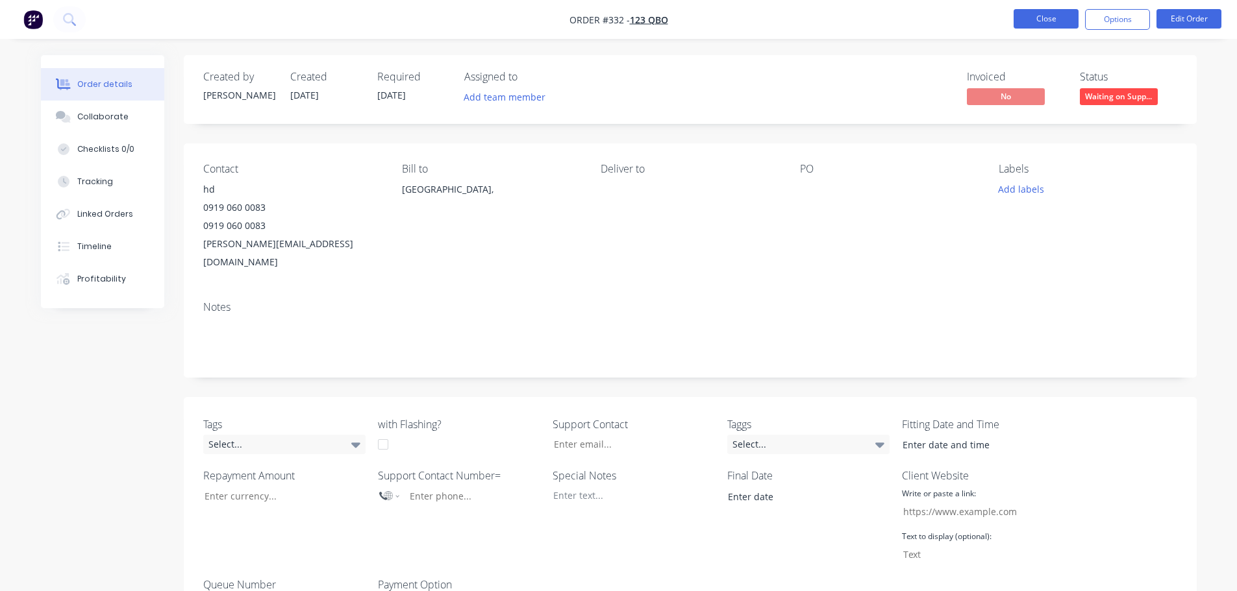
click at [1052, 12] on button "Close" at bounding box center [1045, 18] width 65 height 19
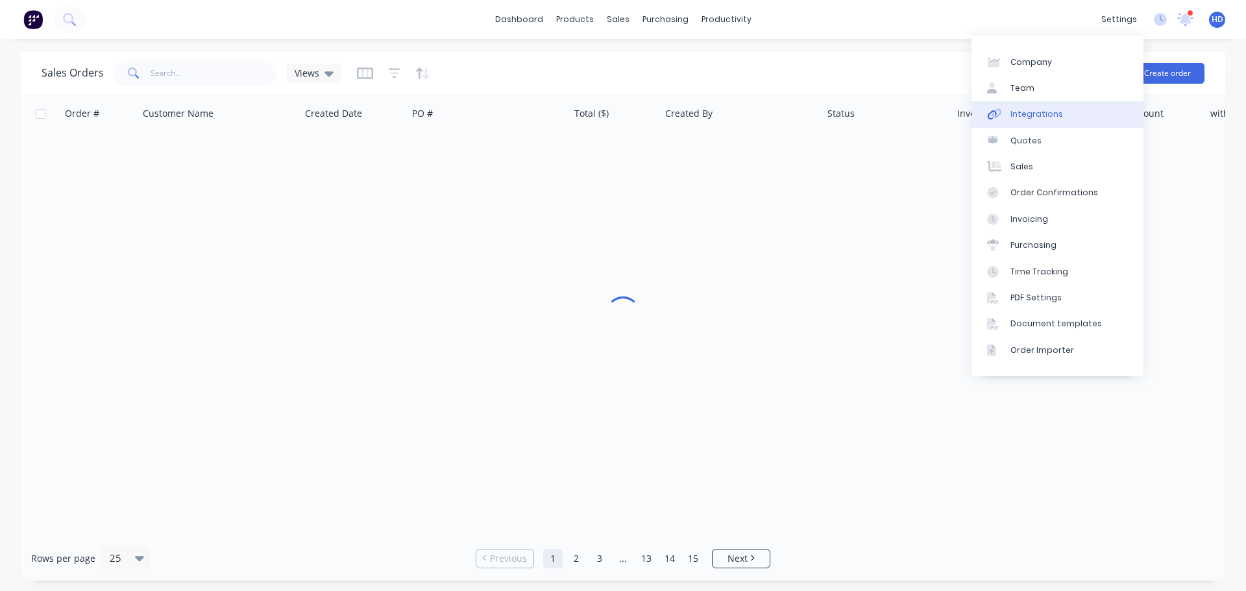
click at [1056, 113] on div "Integrations" at bounding box center [1037, 114] width 53 height 12
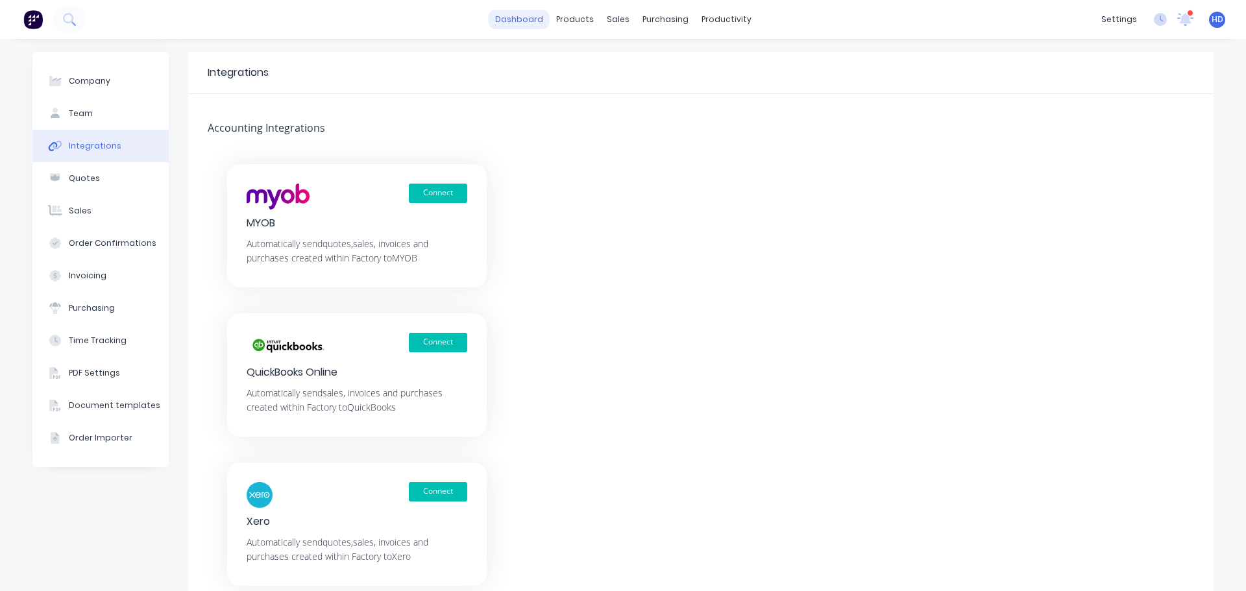
click at [534, 24] on link "dashboard" at bounding box center [519, 19] width 61 height 19
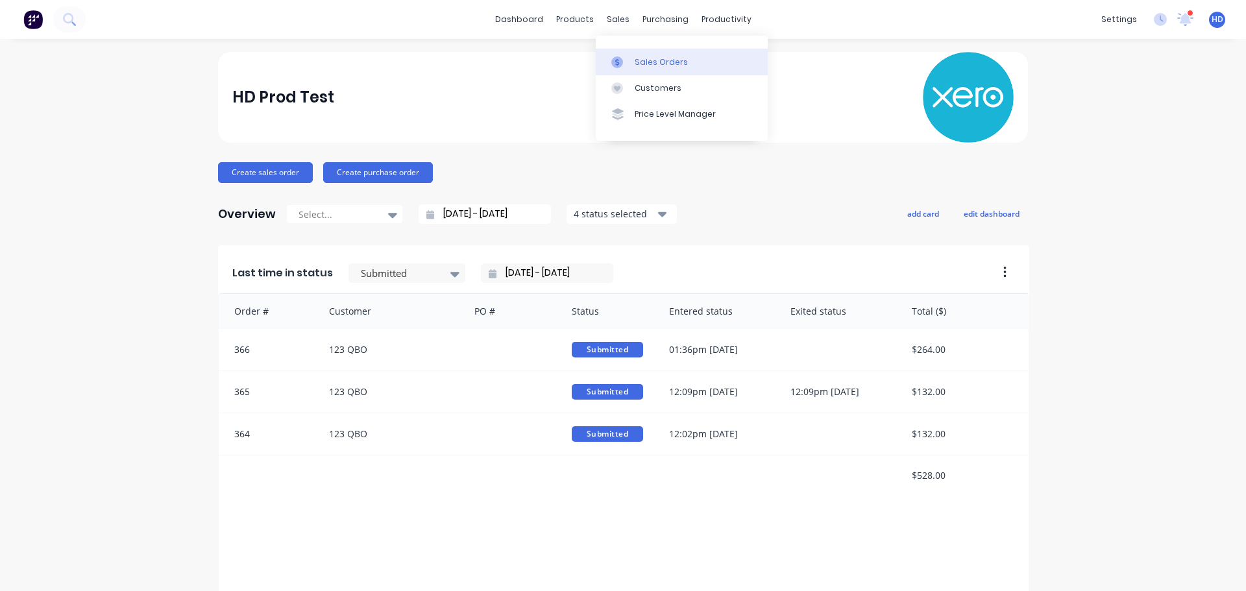
click at [643, 55] on link "Sales Orders" at bounding box center [682, 62] width 172 height 26
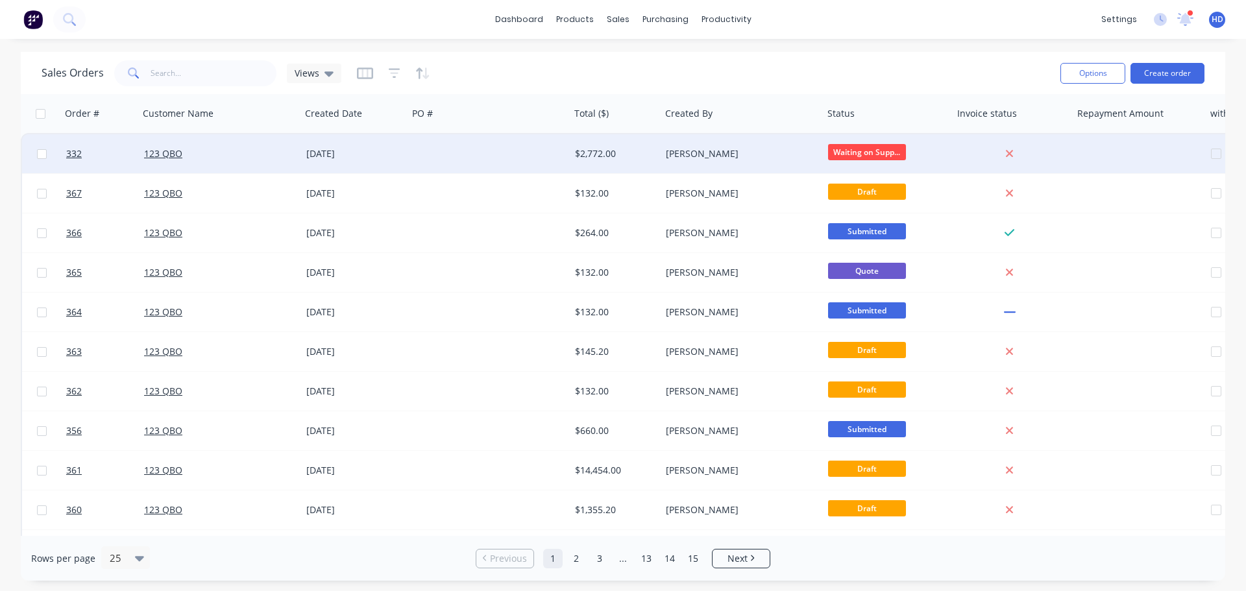
click at [434, 154] on div at bounding box center [489, 153] width 162 height 39
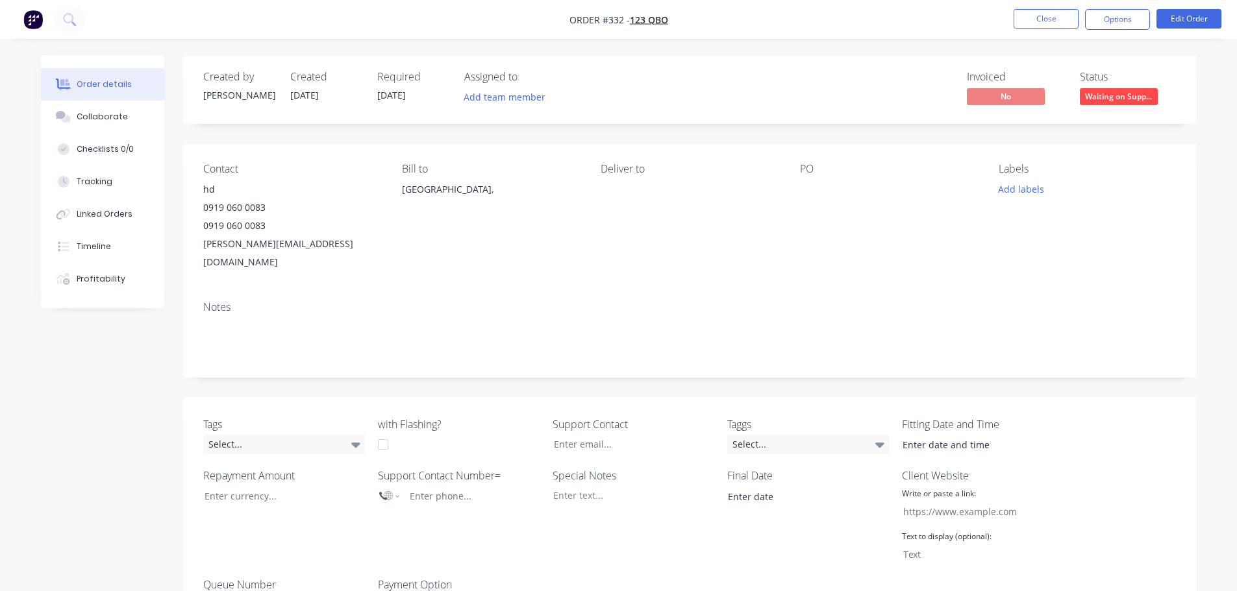
click at [809, 181] on div at bounding box center [881, 189] width 162 height 18
click at [1041, 22] on button "Close" at bounding box center [1045, 18] width 65 height 19
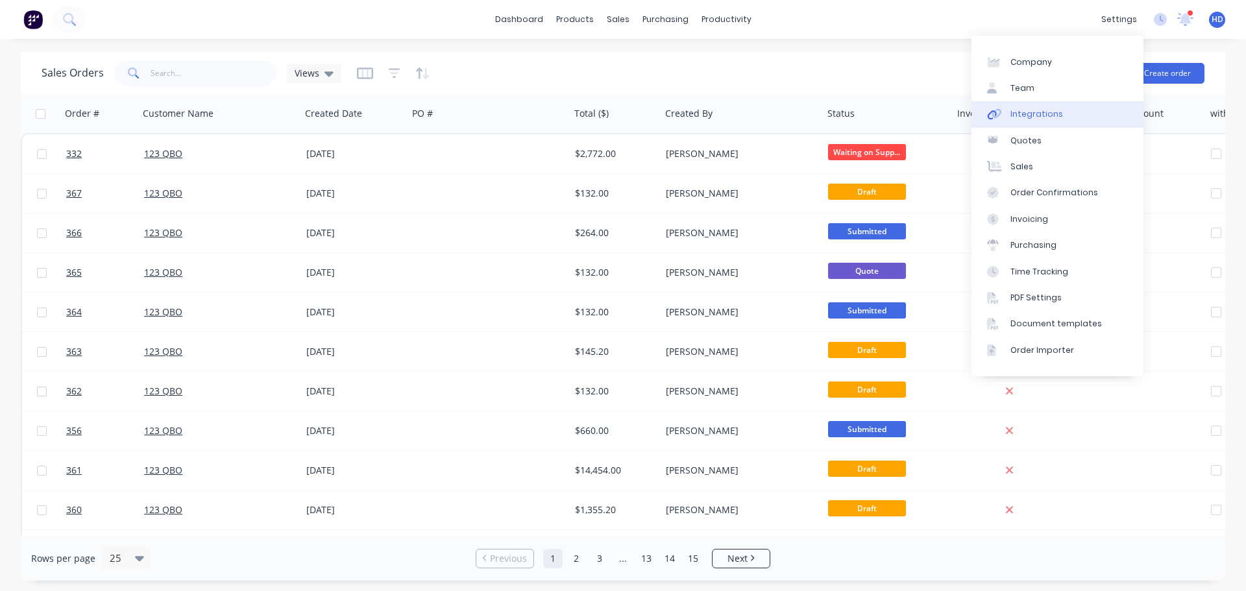
click at [1024, 107] on link "Integrations" at bounding box center [1058, 114] width 172 height 26
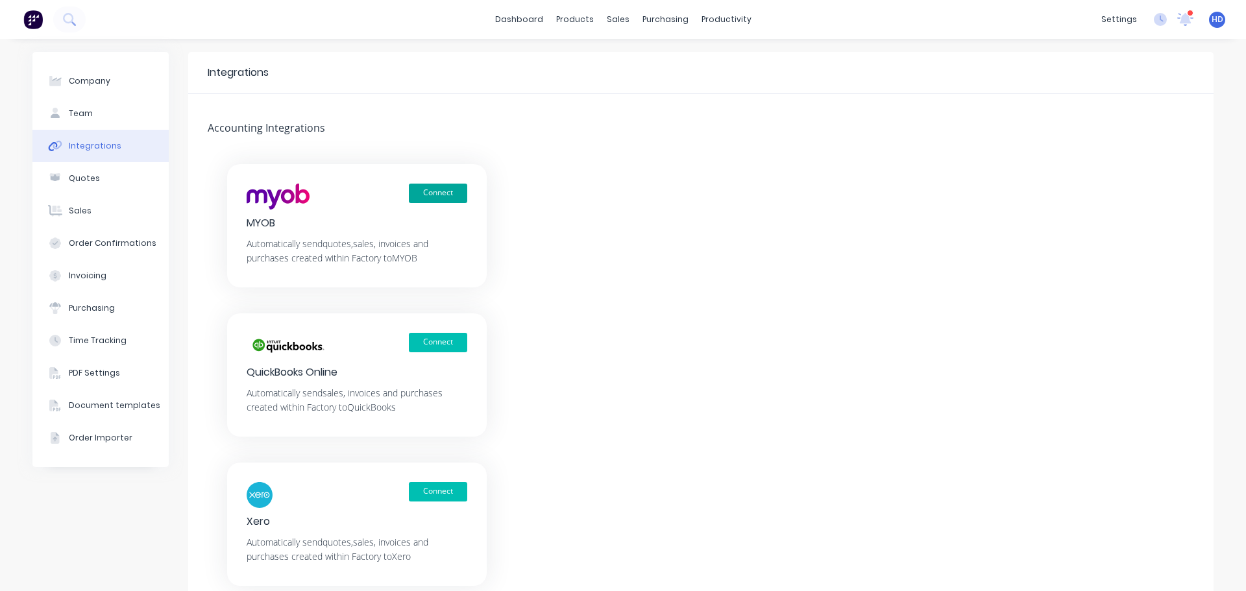
click at [441, 192] on button "Connect" at bounding box center [438, 193] width 58 height 19
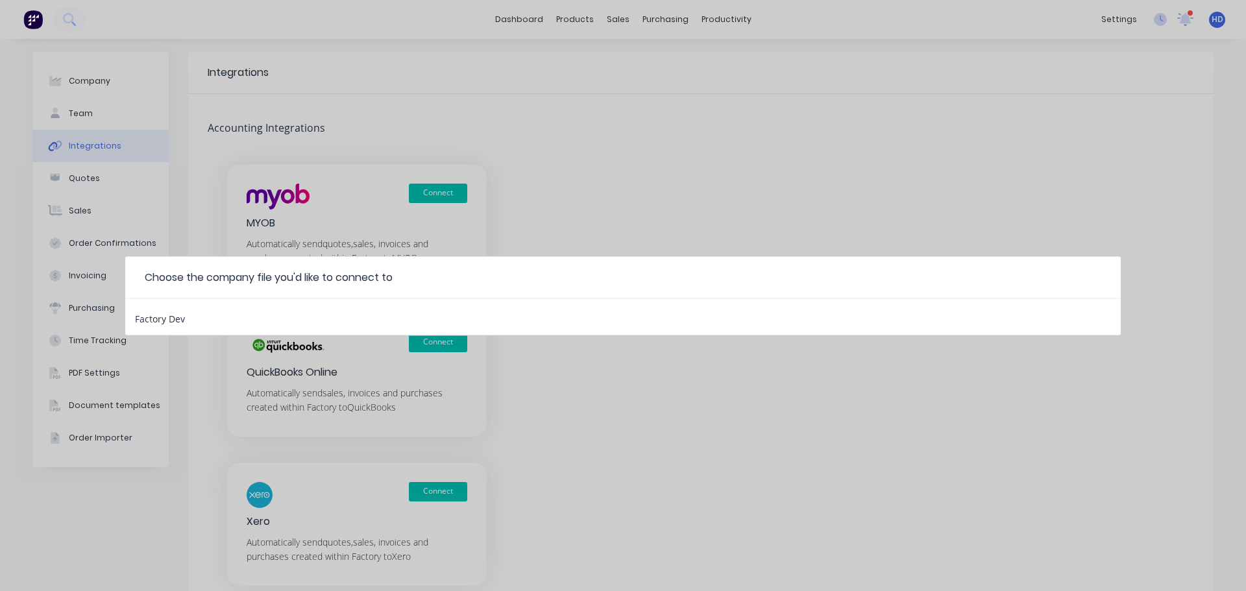
click at [243, 317] on div "Factory Dev" at bounding box center [623, 317] width 996 height 36
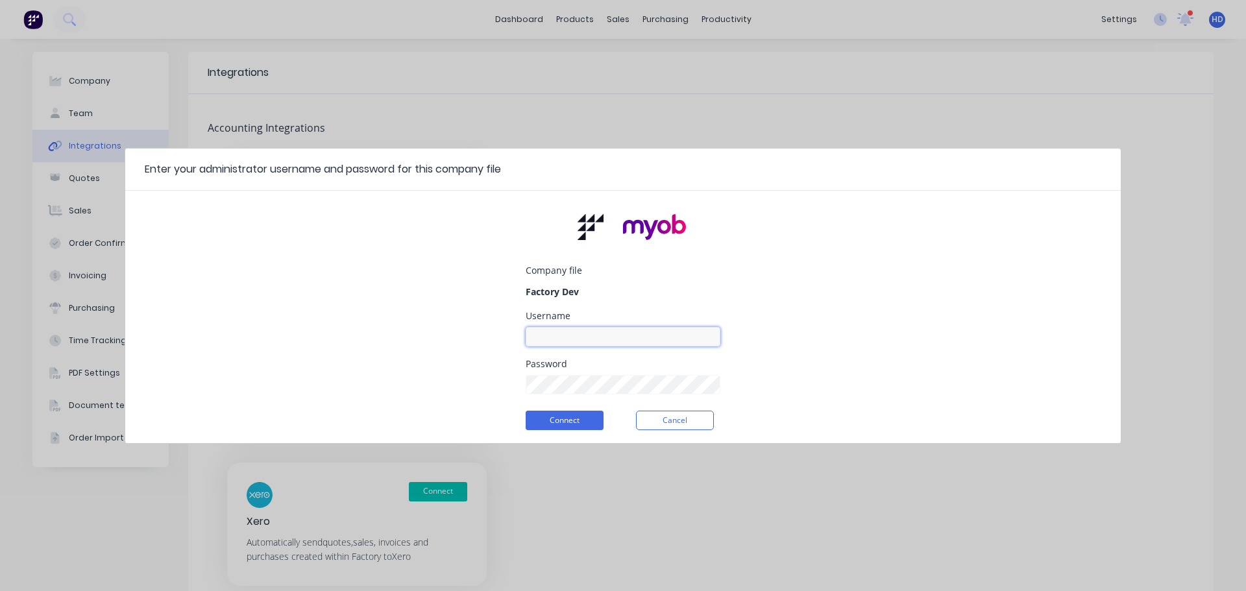
click at [616, 339] on input at bounding box center [623, 336] width 195 height 19
type input "myob_admin"
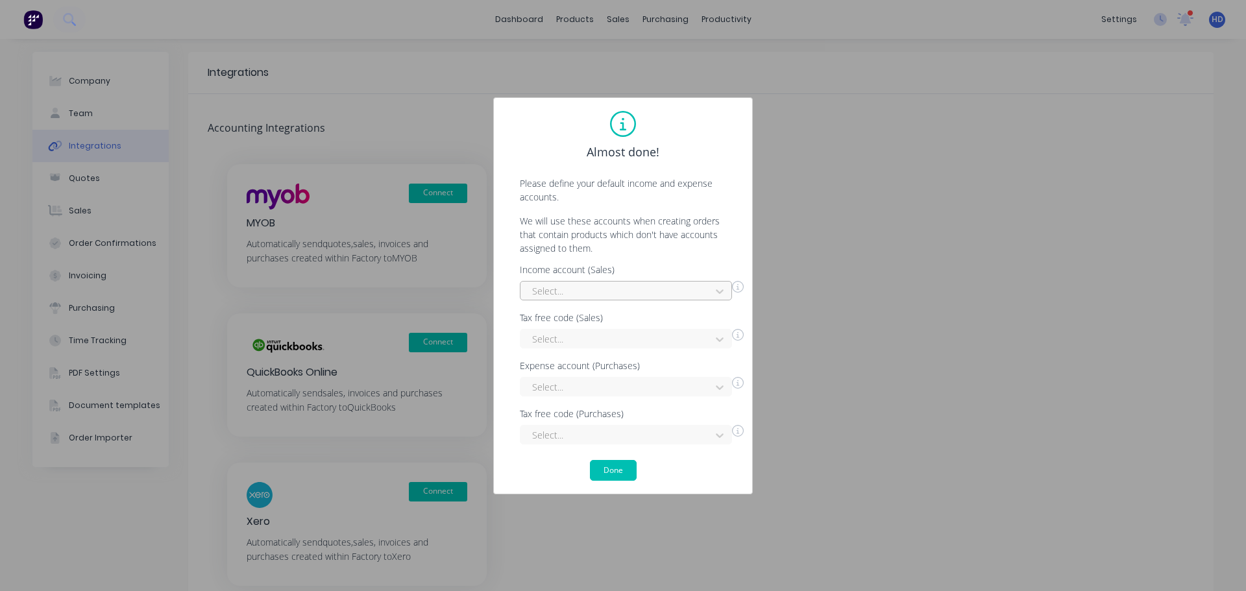
click at [684, 286] on div at bounding box center [617, 291] width 173 height 16
click at [600, 323] on div "Interest Income" at bounding box center [626, 320] width 212 height 24
click at [586, 346] on div at bounding box center [617, 339] width 173 height 16
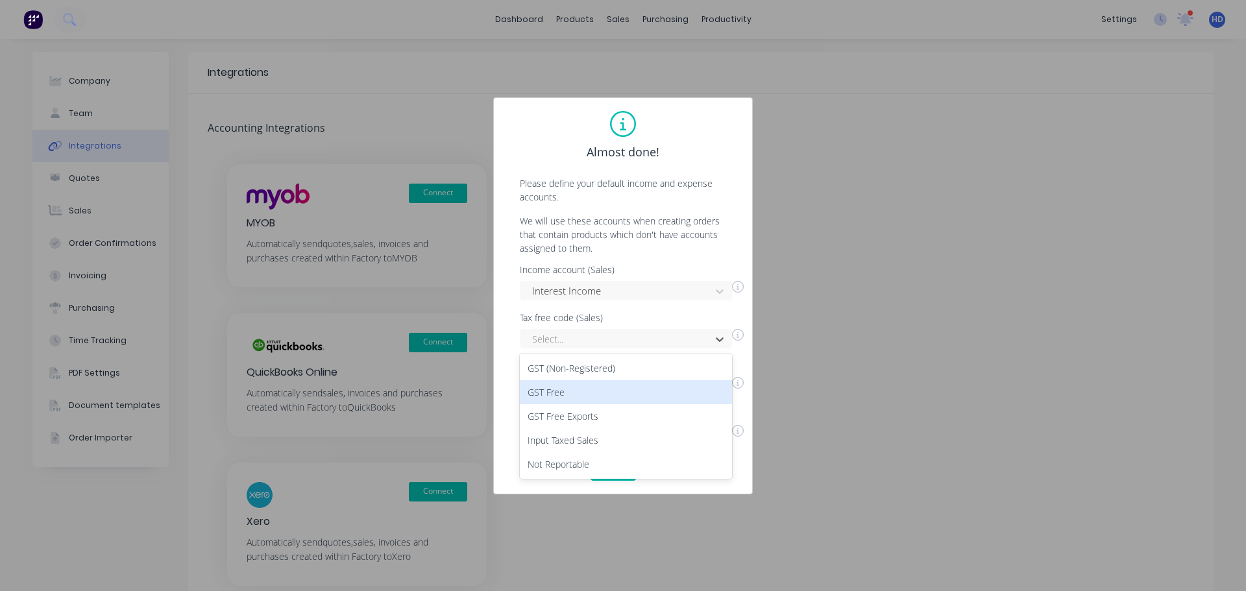
click at [563, 393] on div "GST Free" at bounding box center [626, 392] width 212 height 24
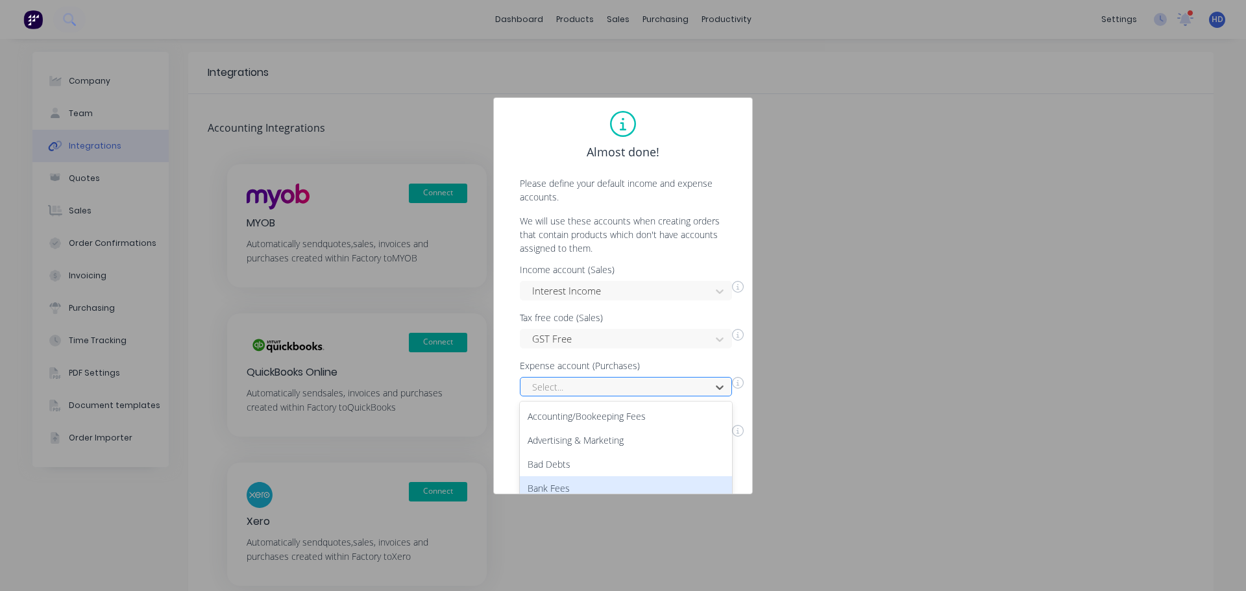
scroll to position [103, 0]
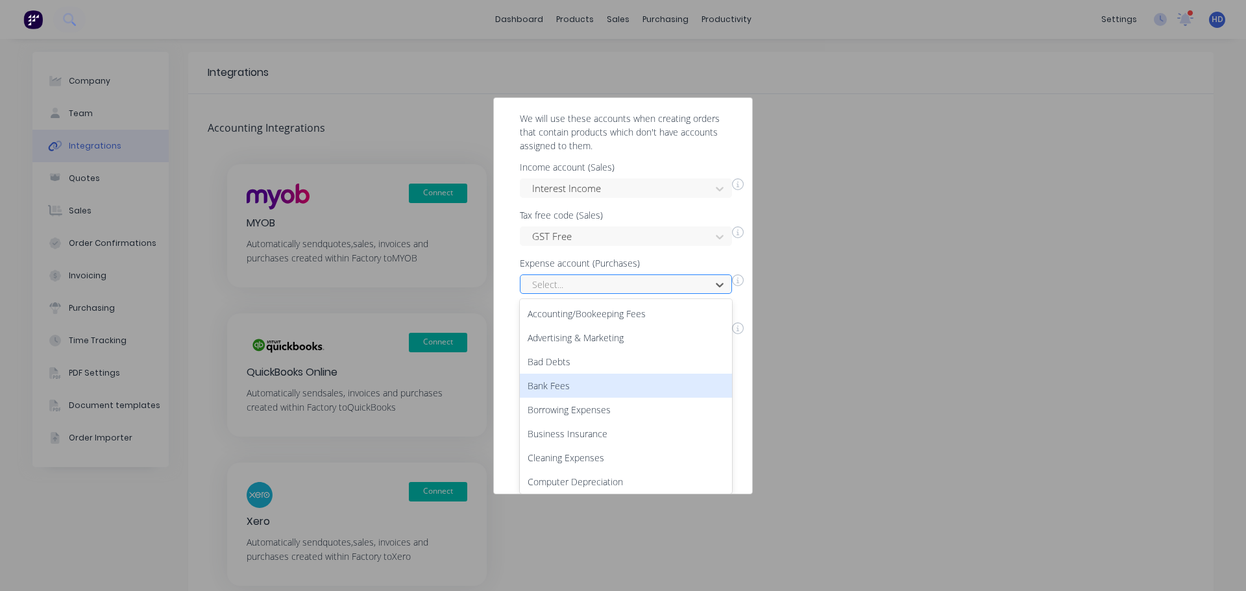
click at [618, 294] on div "50 results available. Use Up and Down to choose options, press Enter to select …" at bounding box center [626, 284] width 212 height 19
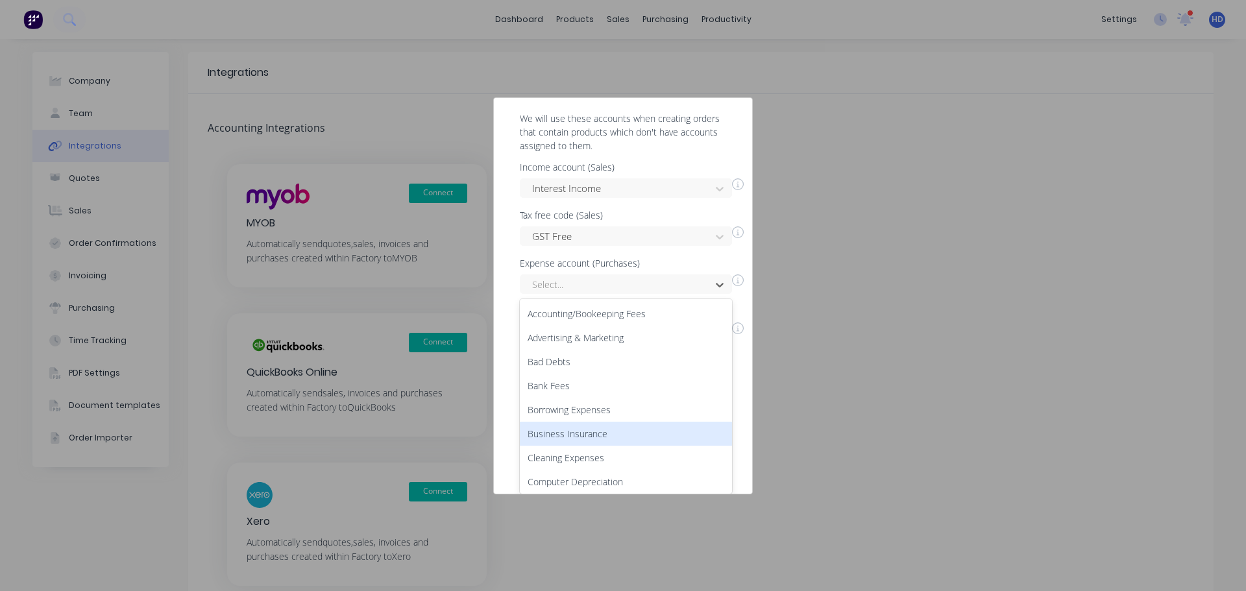
click at [584, 424] on div "Business Insurance" at bounding box center [626, 434] width 212 height 24
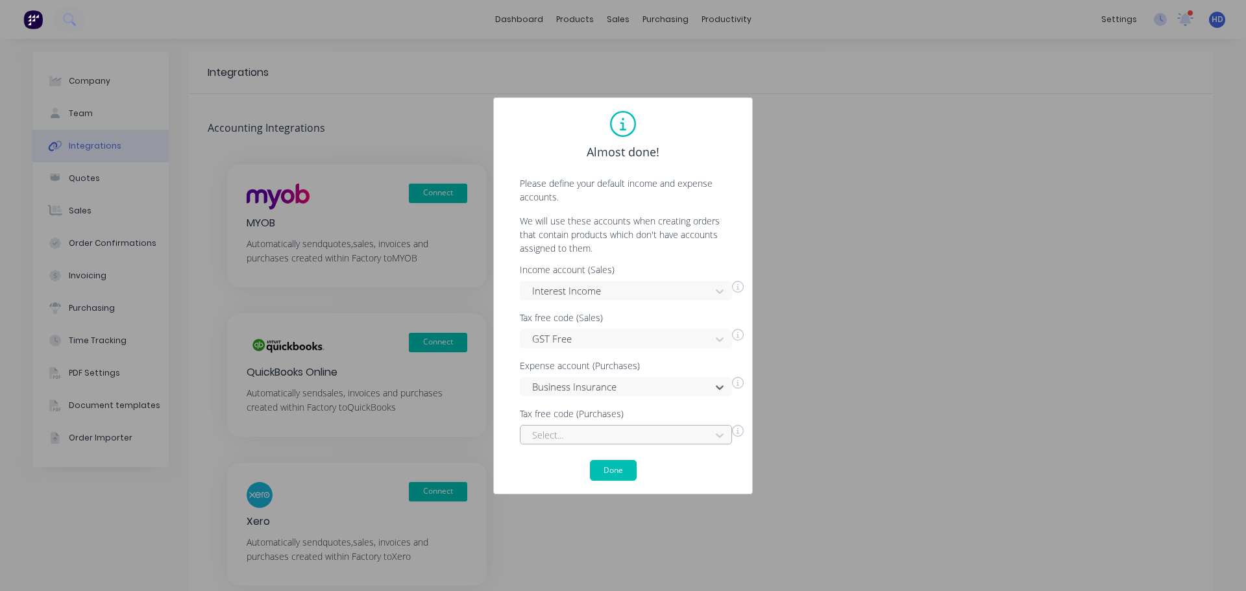
click at [596, 438] on div "Select..." at bounding box center [626, 434] width 212 height 19
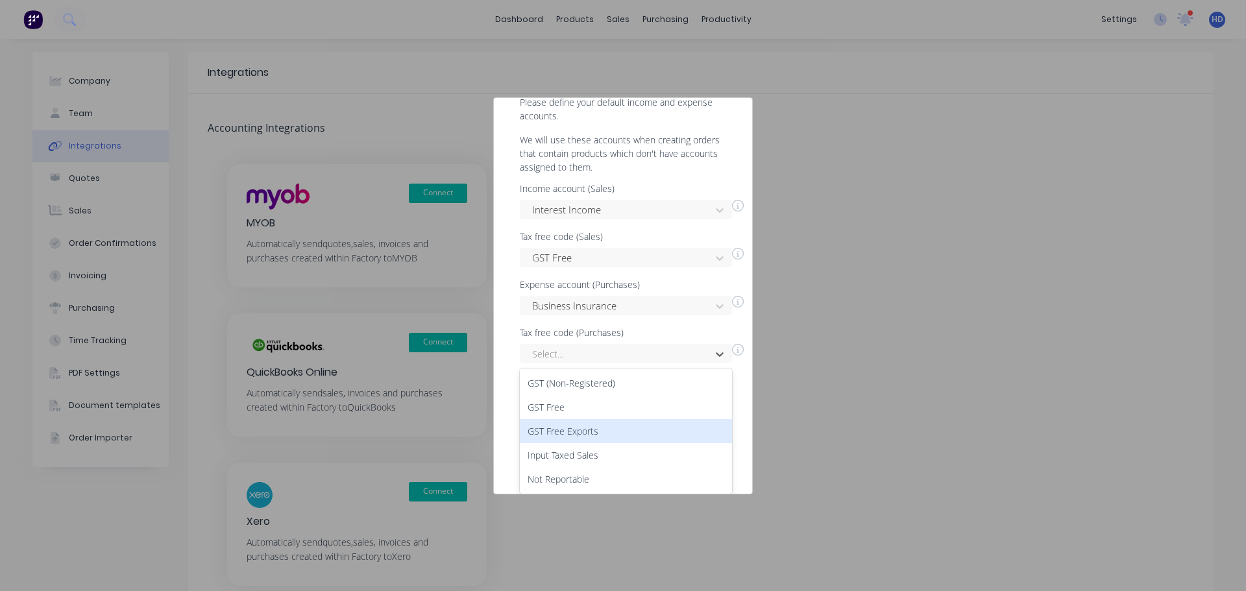
click at [617, 419] on div "GST Free Exports" at bounding box center [626, 431] width 212 height 24
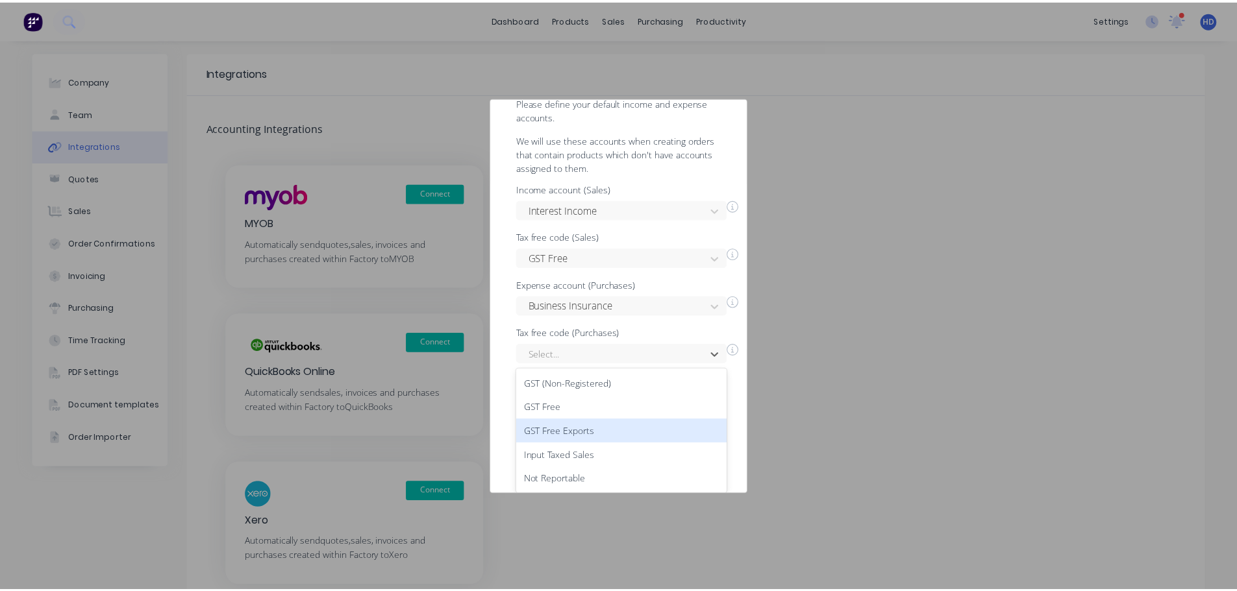
scroll to position [0, 0]
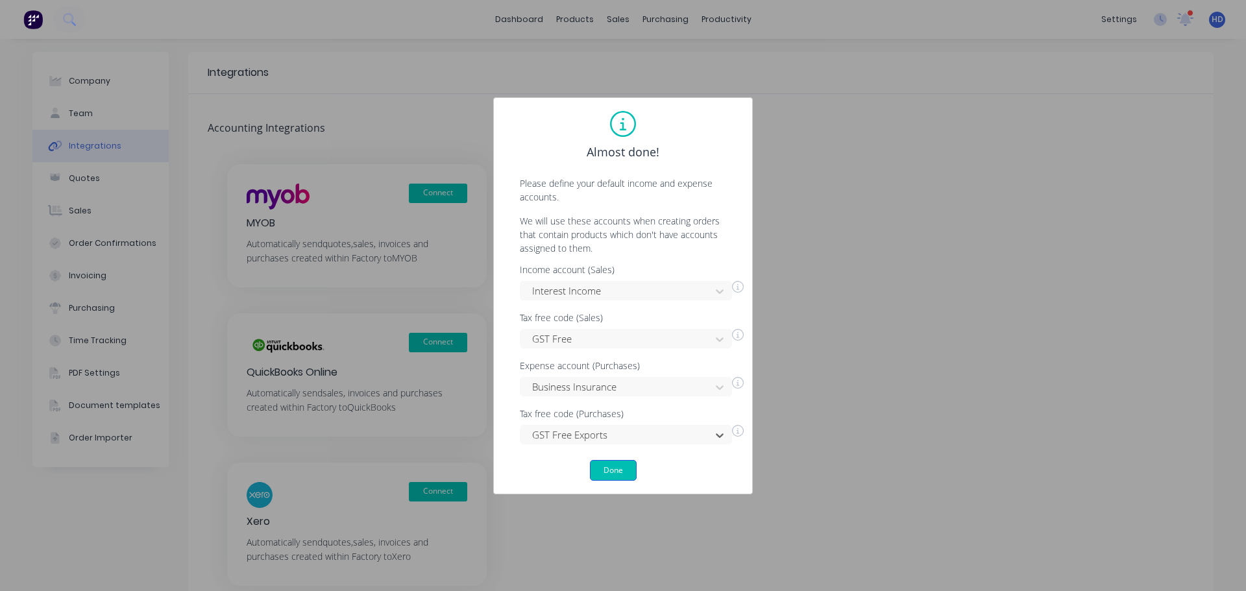
click at [611, 476] on button "Done" at bounding box center [613, 470] width 47 height 21
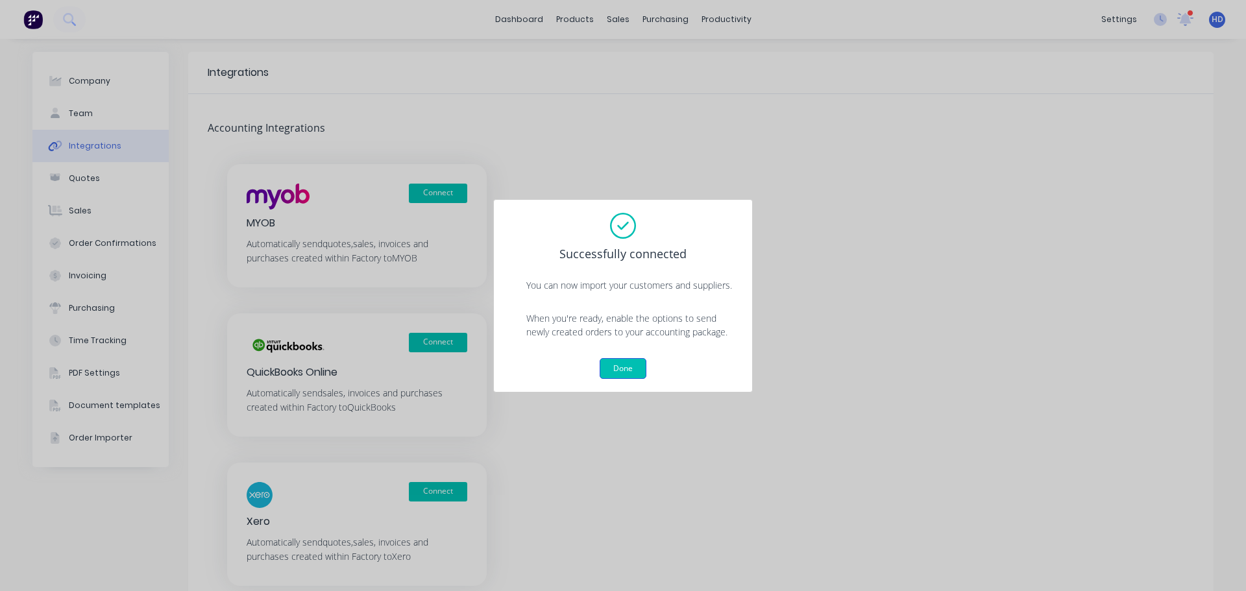
click at [644, 359] on button "Done" at bounding box center [623, 368] width 47 height 21
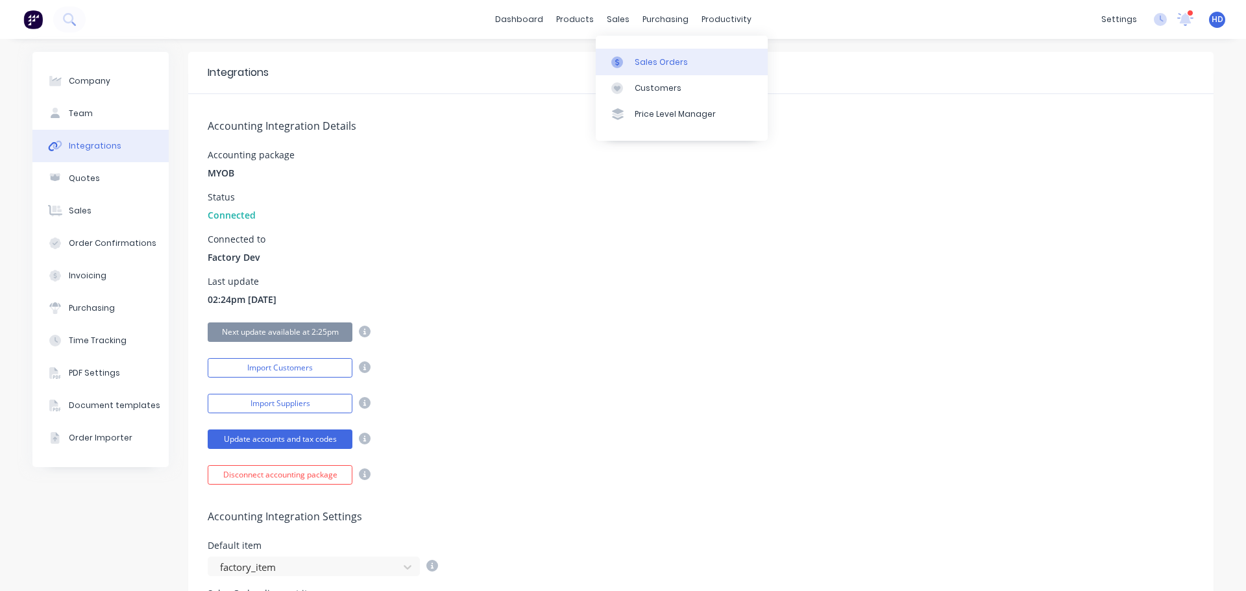
click at [656, 56] on div "Sales Orders" at bounding box center [661, 62] width 53 height 12
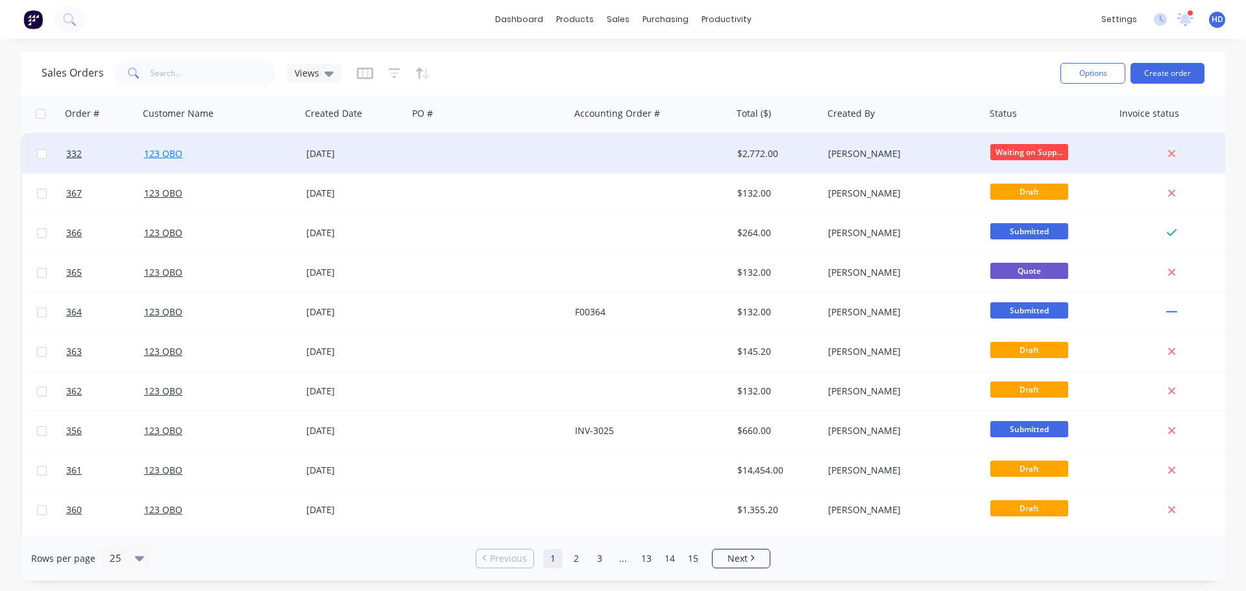
click at [161, 147] on link "123 QBO" at bounding box center [163, 153] width 38 height 12
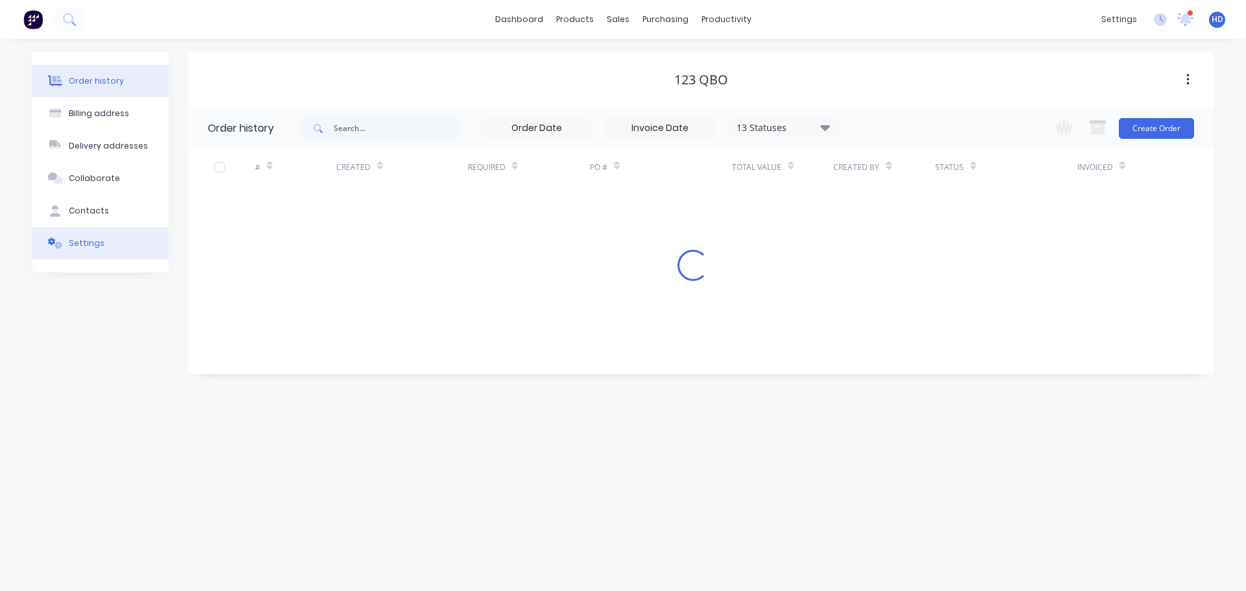
click at [106, 238] on button "Settings" at bounding box center [100, 243] width 136 height 32
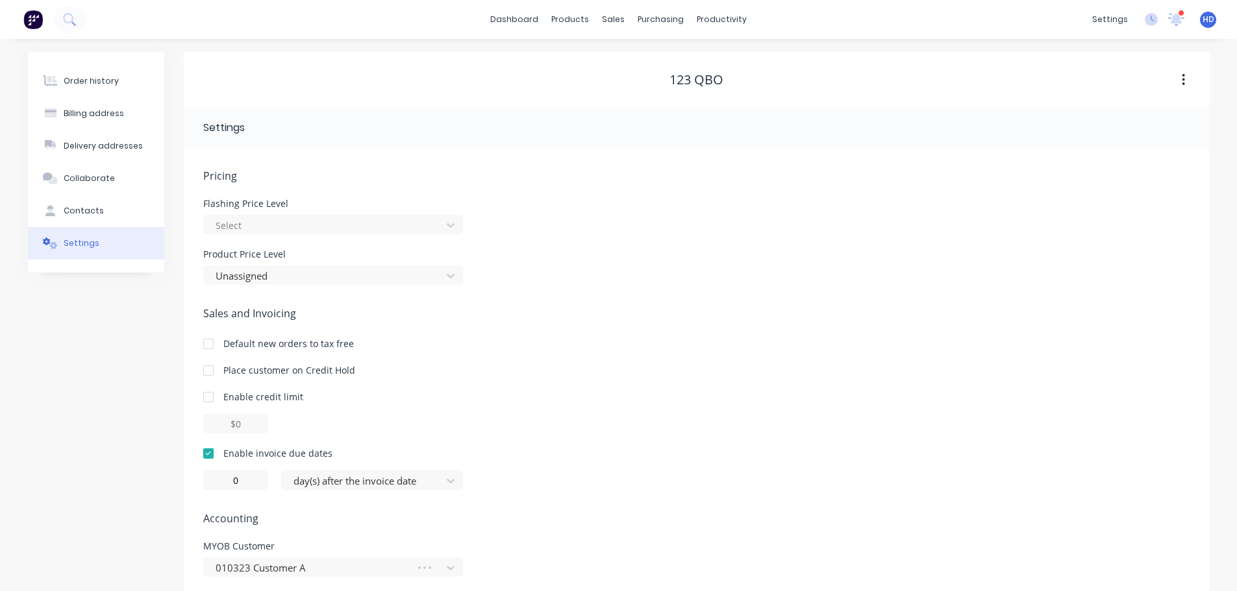
scroll to position [52, 0]
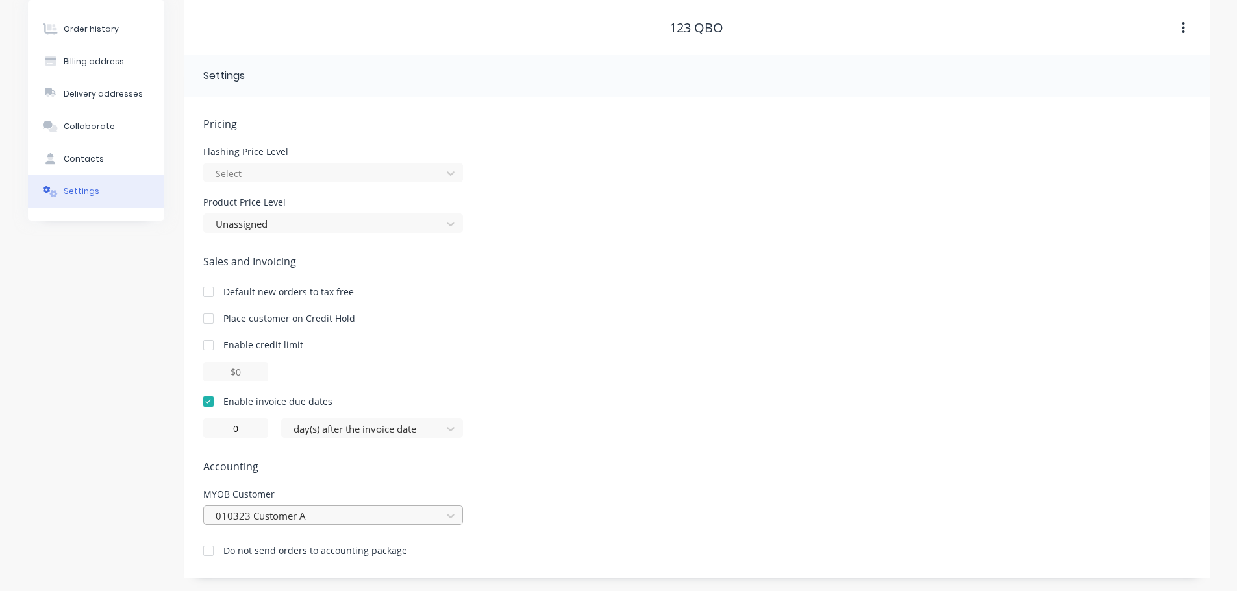
click at [327, 517] on div "010323 Customer A" at bounding box center [333, 515] width 260 height 19
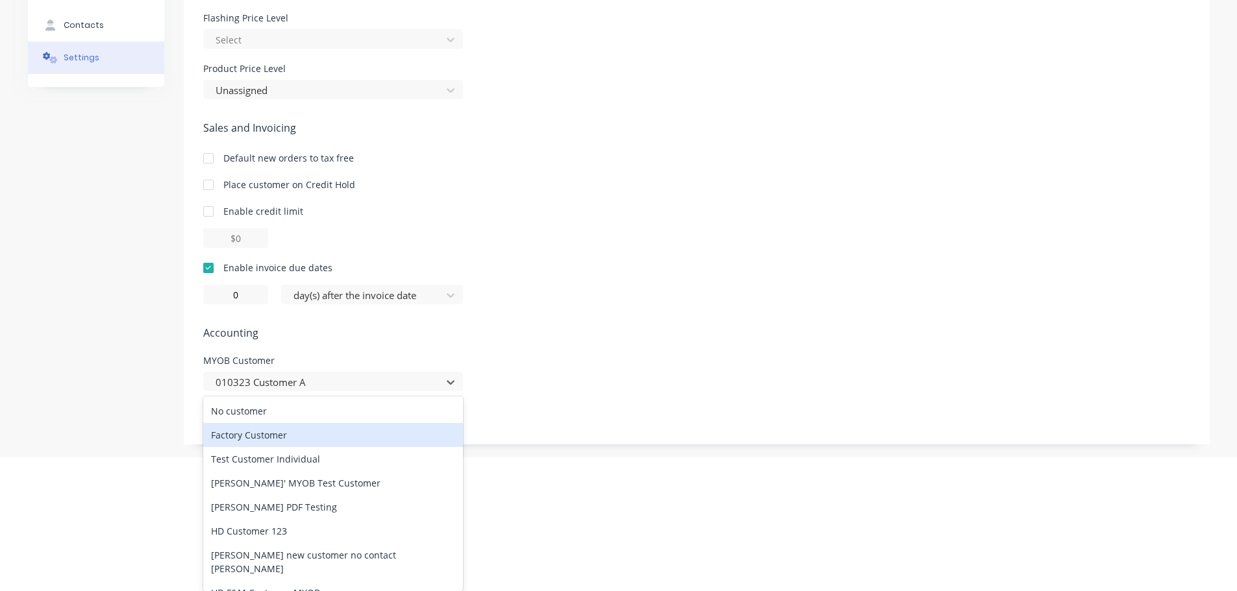
click at [328, 437] on div "Factory Customer" at bounding box center [333, 435] width 260 height 24
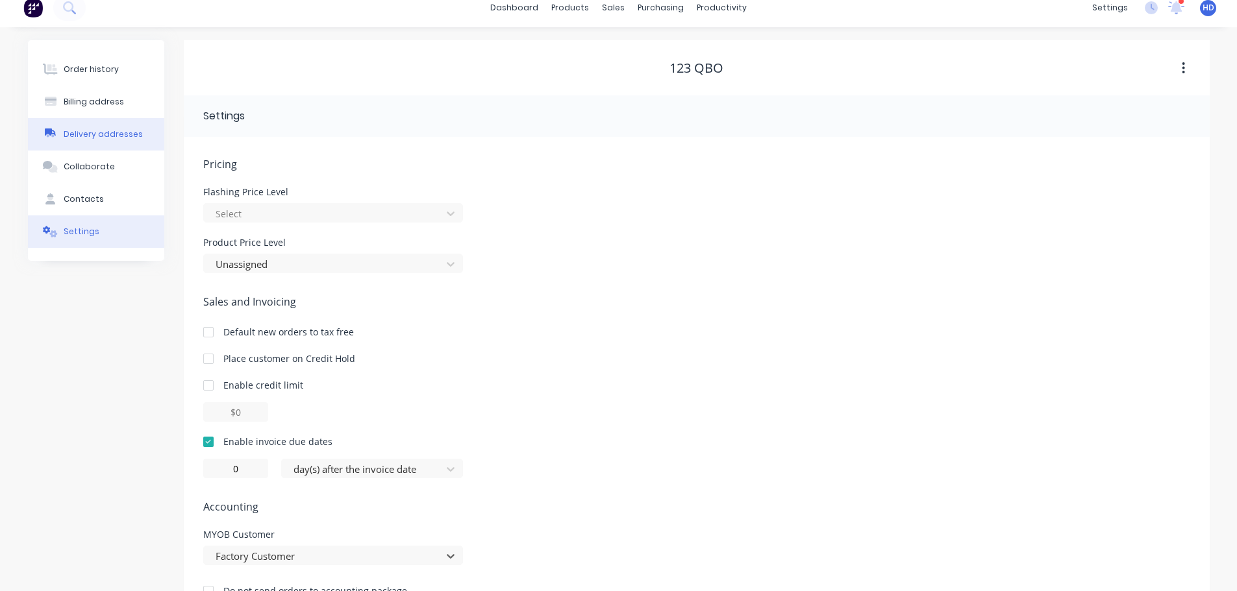
scroll to position [0, 0]
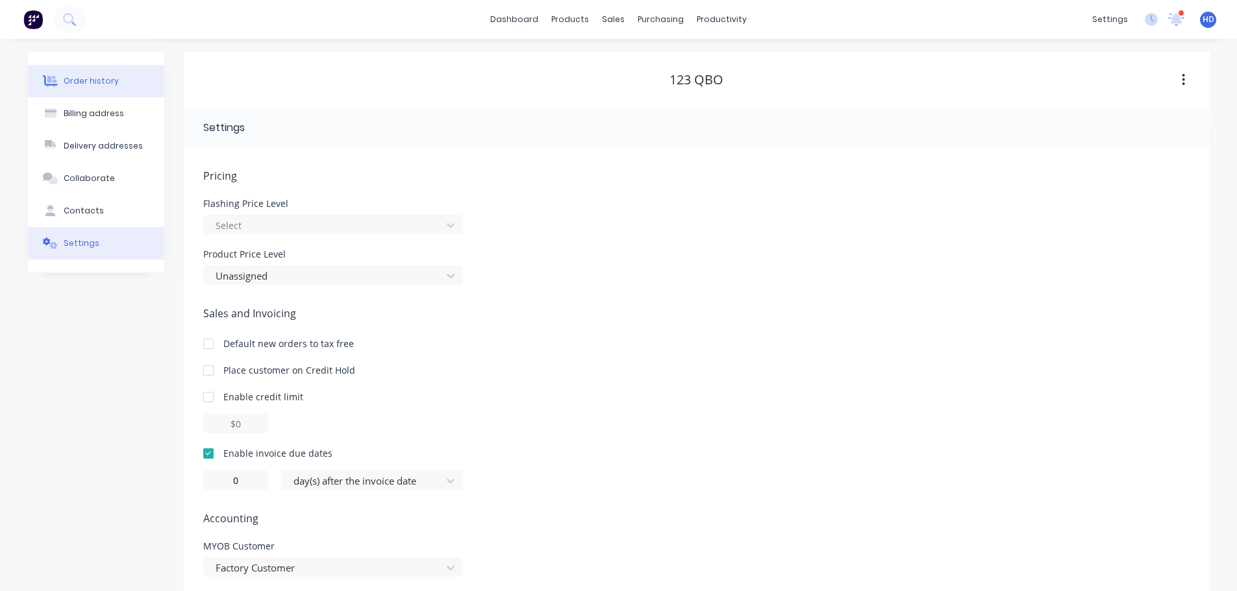
click at [127, 83] on button "Order history" at bounding box center [96, 81] width 136 height 32
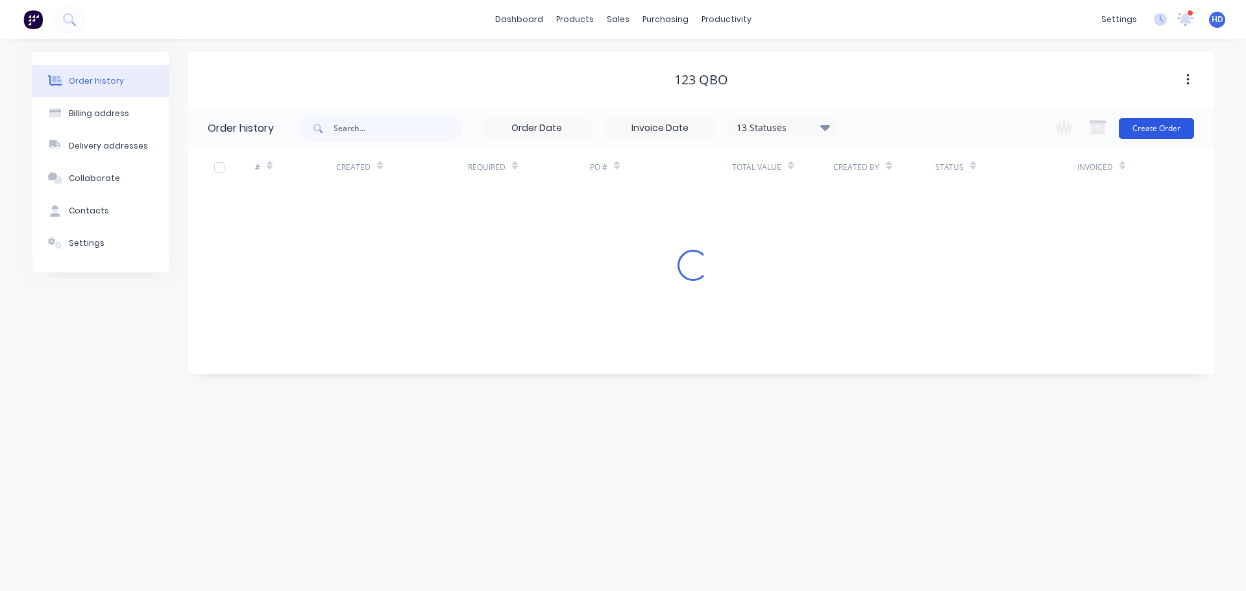
click at [1166, 122] on button "Create Order" at bounding box center [1156, 128] width 75 height 21
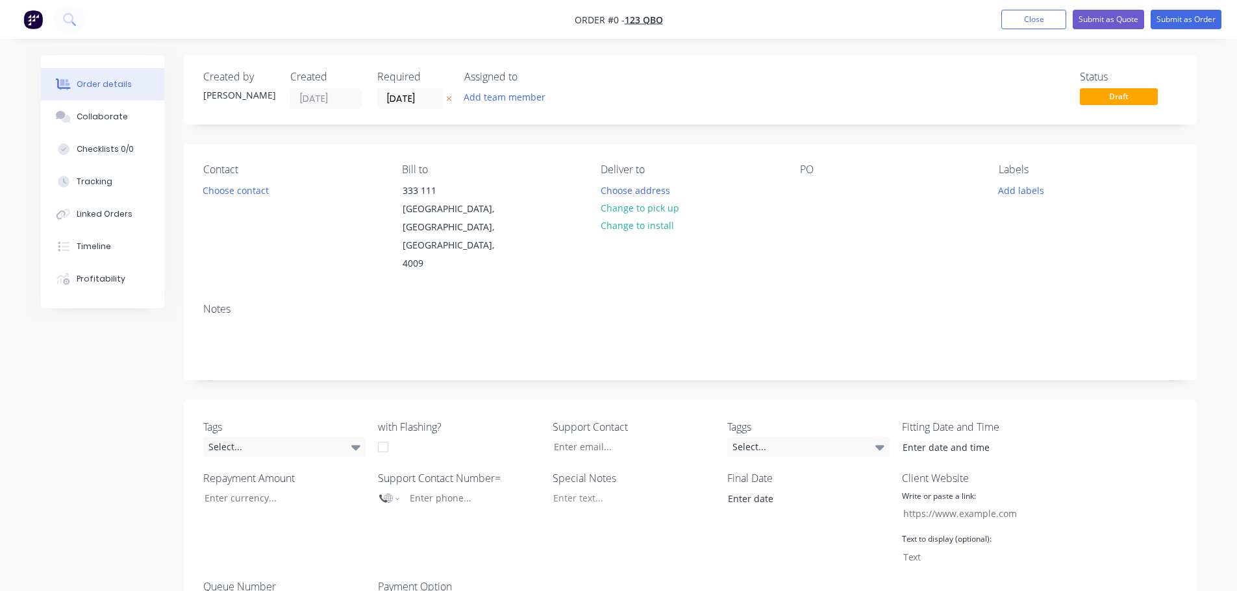
scroll to position [389, 0]
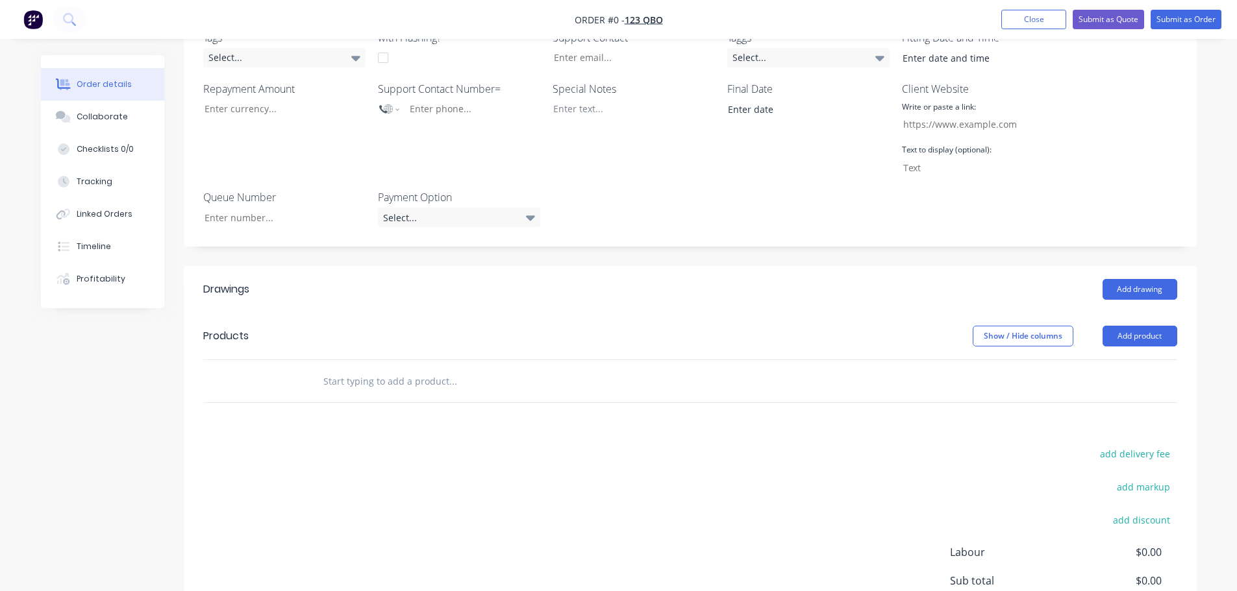
click at [1153, 313] on header "Products Show / Hide columns Add product" at bounding box center [690, 336] width 1013 height 47
click at [1142, 326] on button "Add product" at bounding box center [1139, 336] width 75 height 21
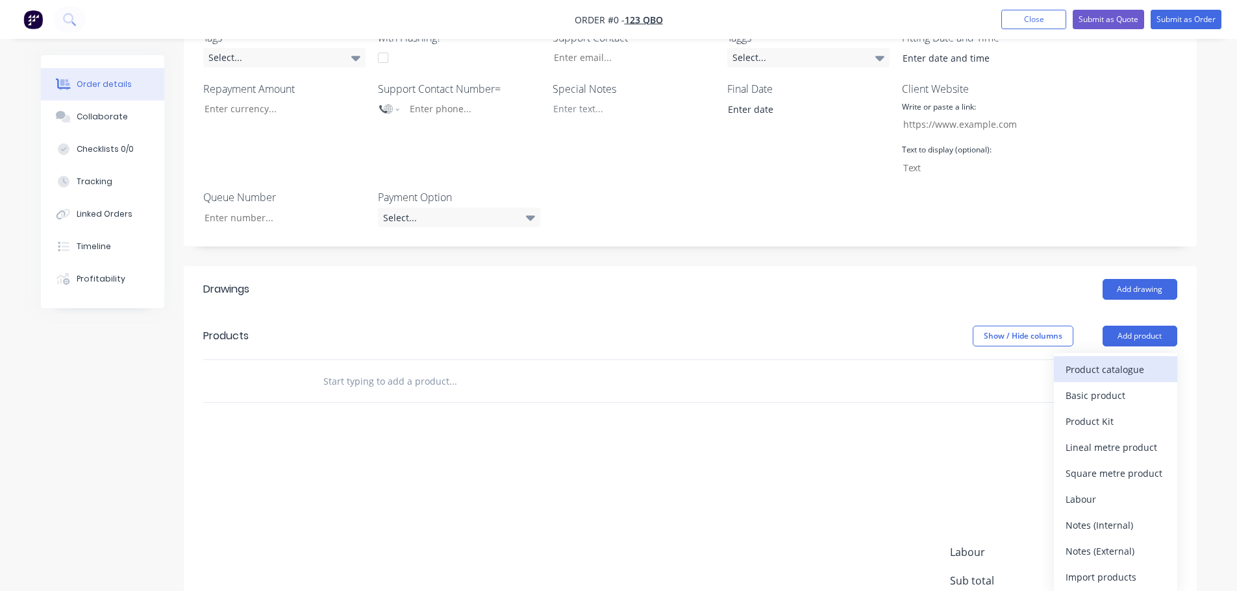
click at [1107, 360] on div "Product catalogue" at bounding box center [1115, 369] width 100 height 19
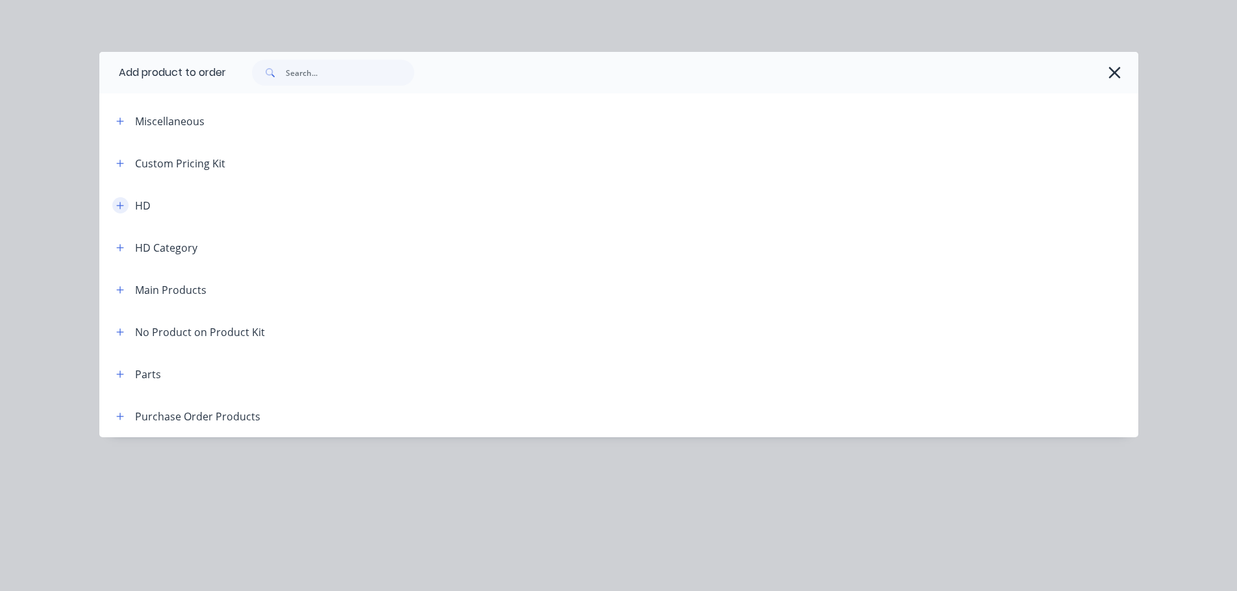
click at [119, 209] on icon "button" at bounding box center [120, 205] width 8 height 9
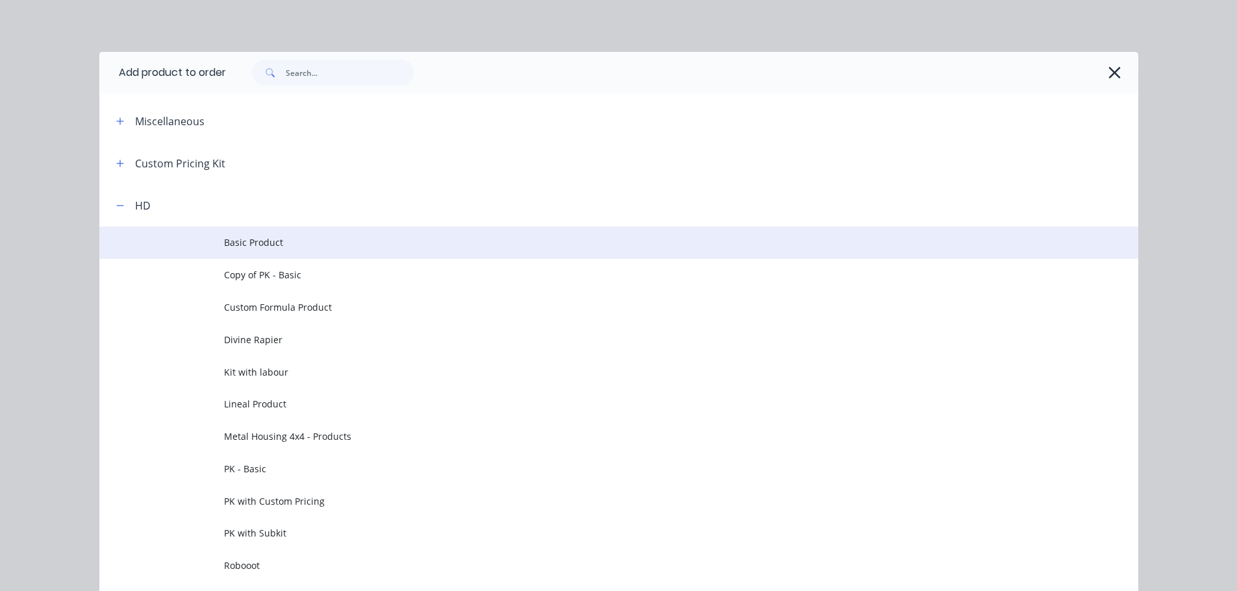
click at [275, 243] on span "Basic Product" at bounding box center [589, 243] width 731 height 14
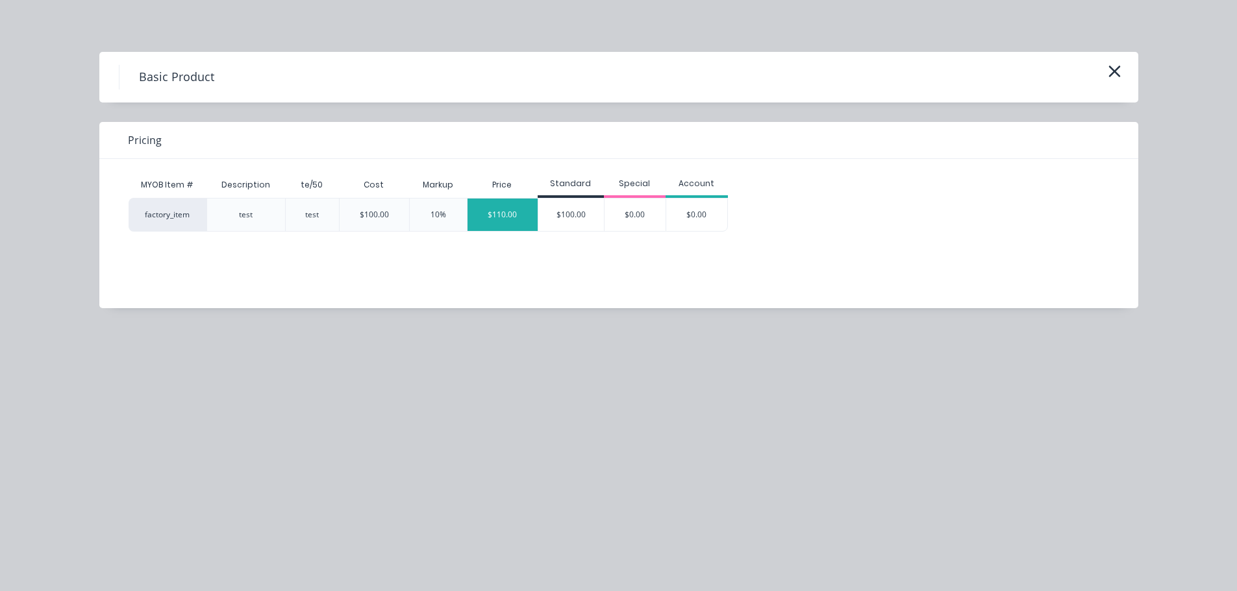
click at [491, 216] on div "$110.00" at bounding box center [502, 215] width 70 height 32
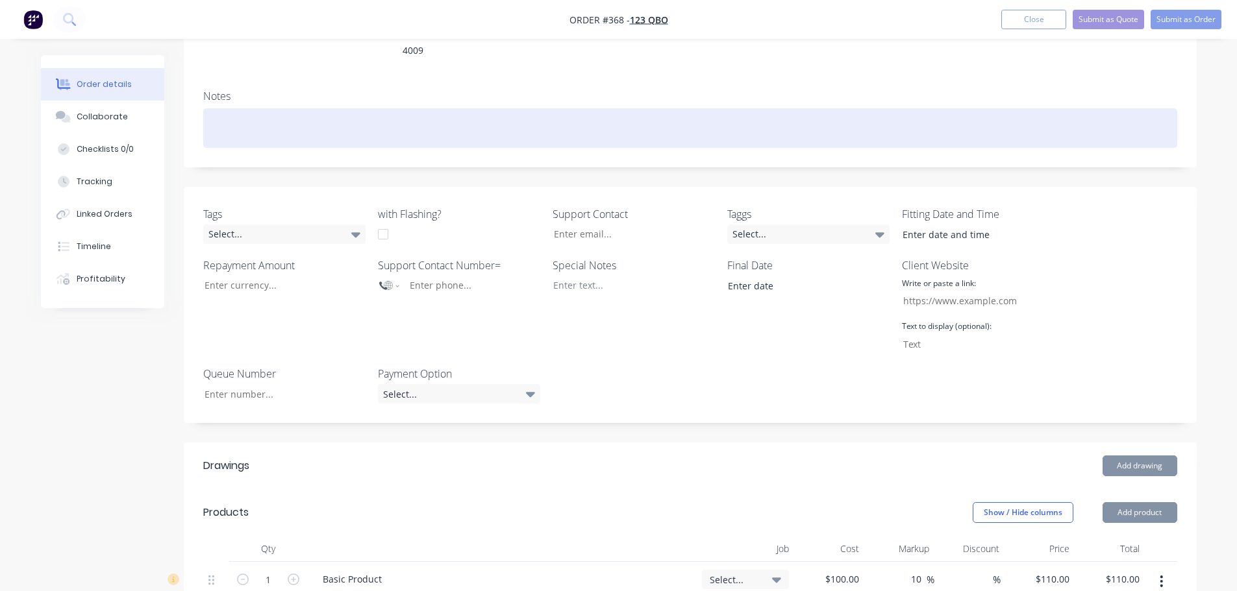
scroll to position [65, 0]
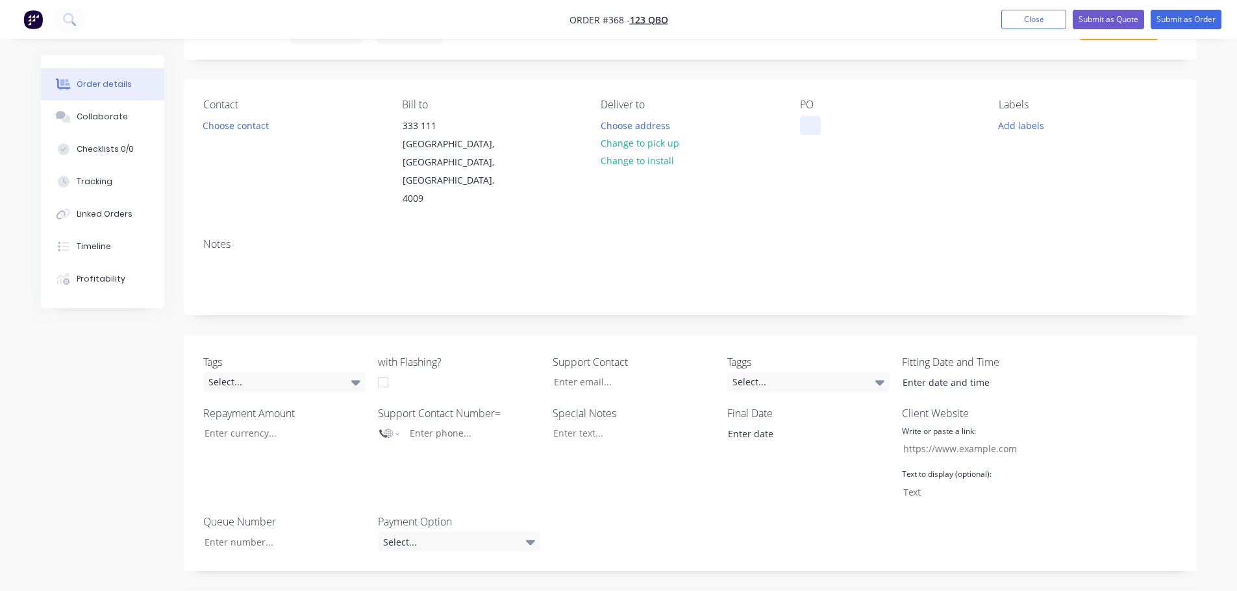
click at [814, 119] on div at bounding box center [810, 125] width 21 height 19
click at [1198, 21] on button "Submit as Order" at bounding box center [1185, 19] width 71 height 19
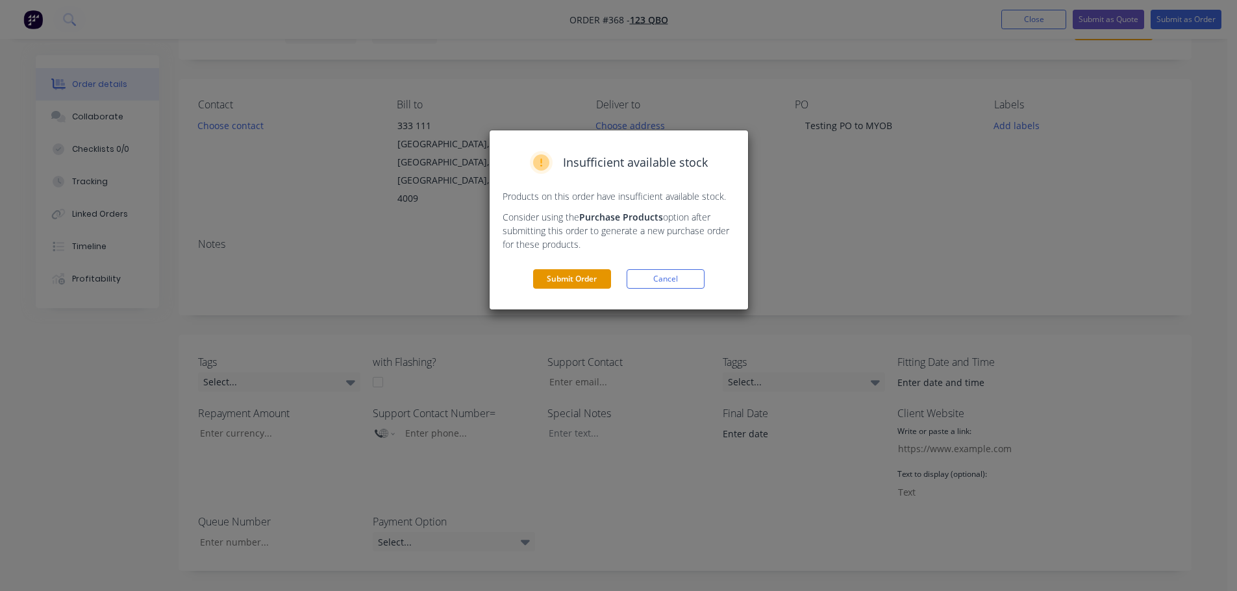
click at [565, 276] on button "Submit Order" at bounding box center [572, 278] width 78 height 19
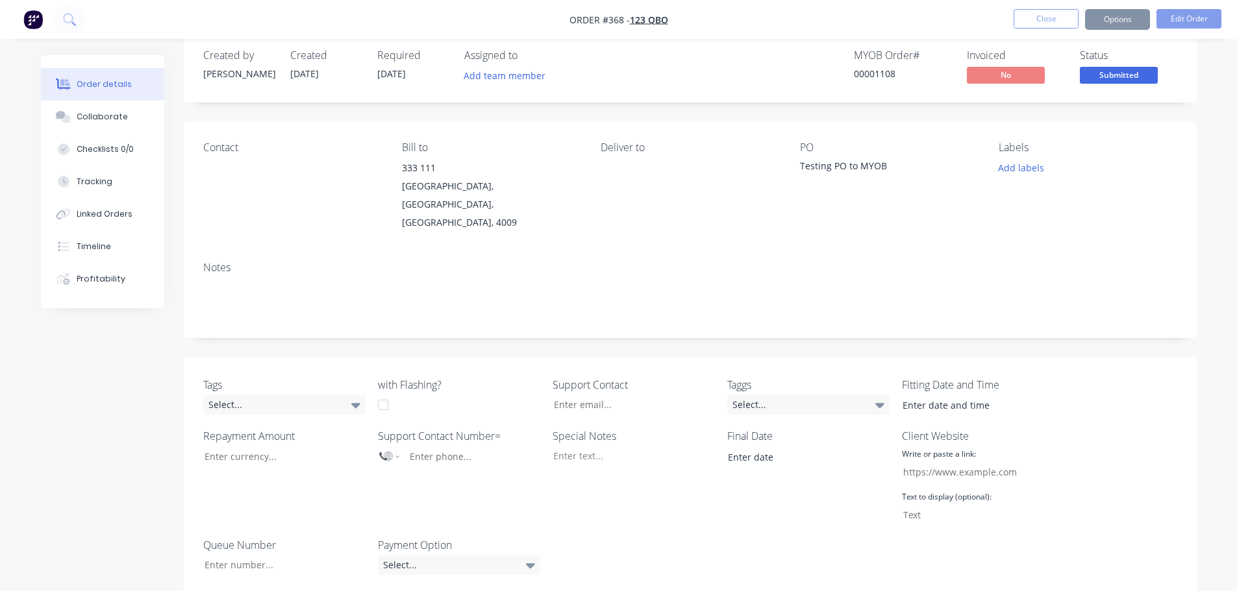
scroll to position [0, 0]
